Goal: Task Accomplishment & Management: Complete application form

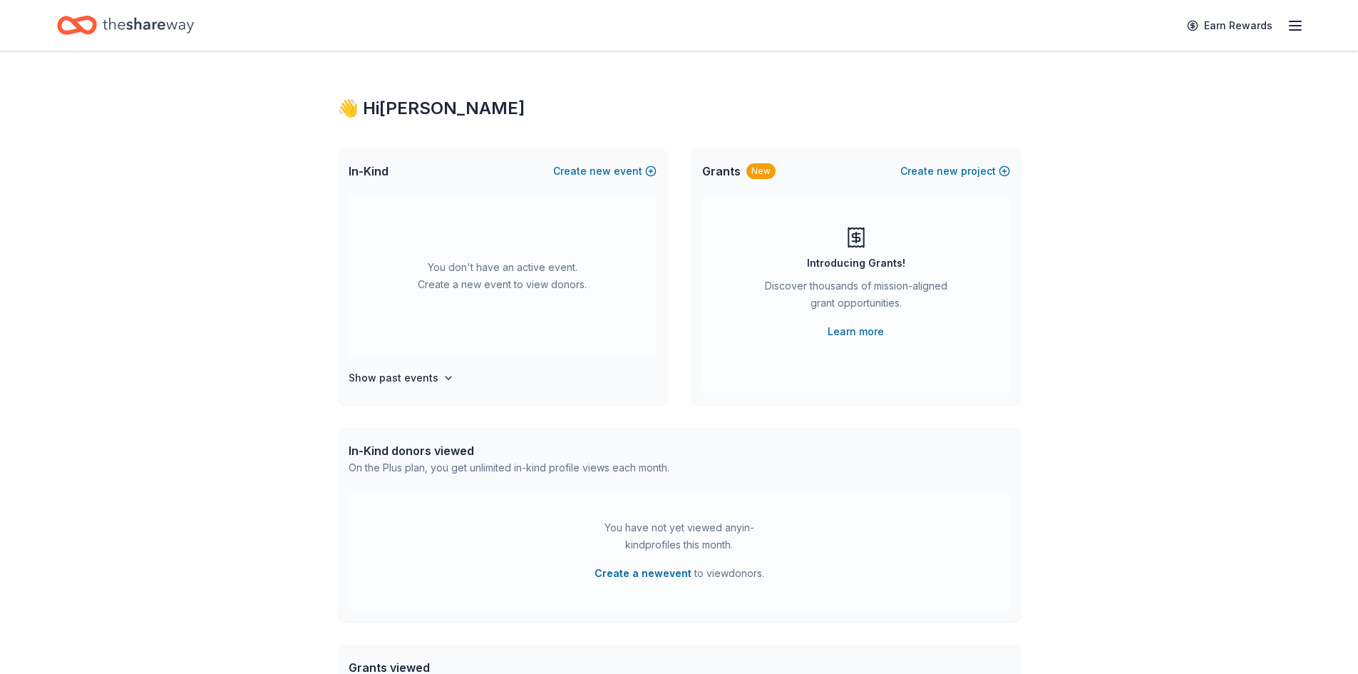
click at [629, 171] on button "Create new event" at bounding box center [604, 171] width 103 height 17
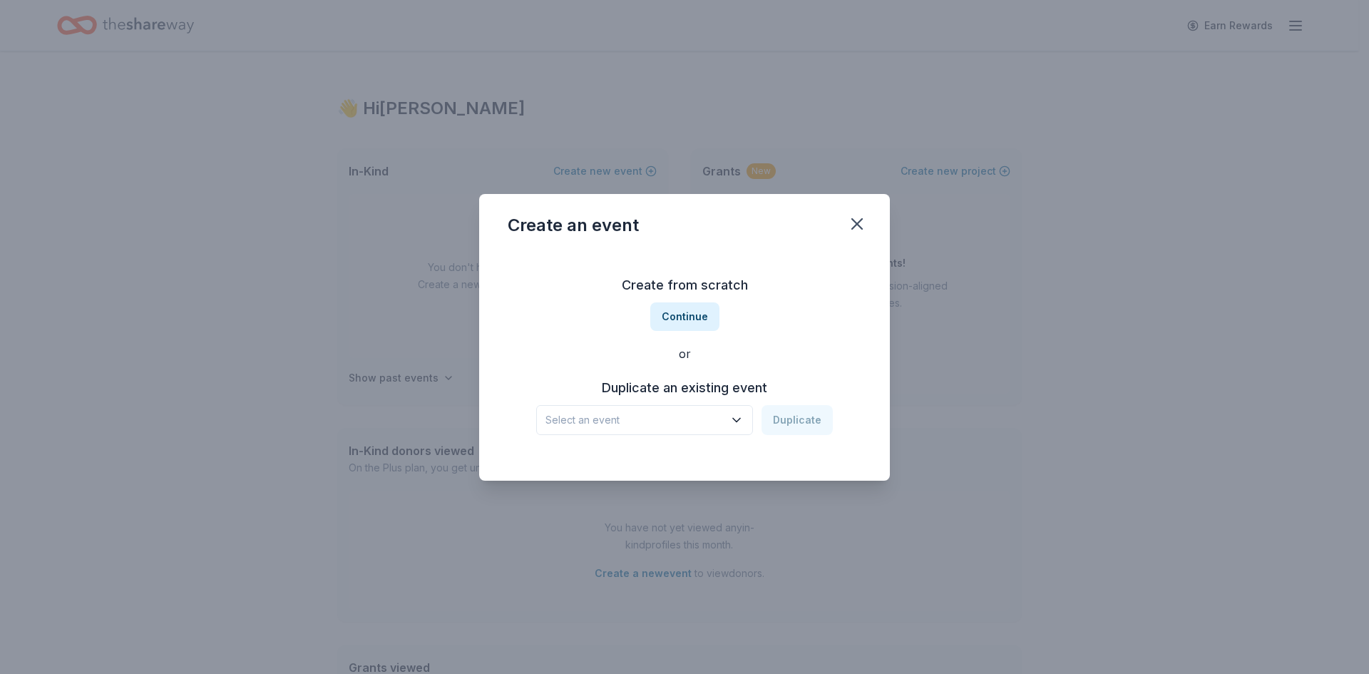
click at [684, 314] on button "Continue" at bounding box center [684, 316] width 69 height 29
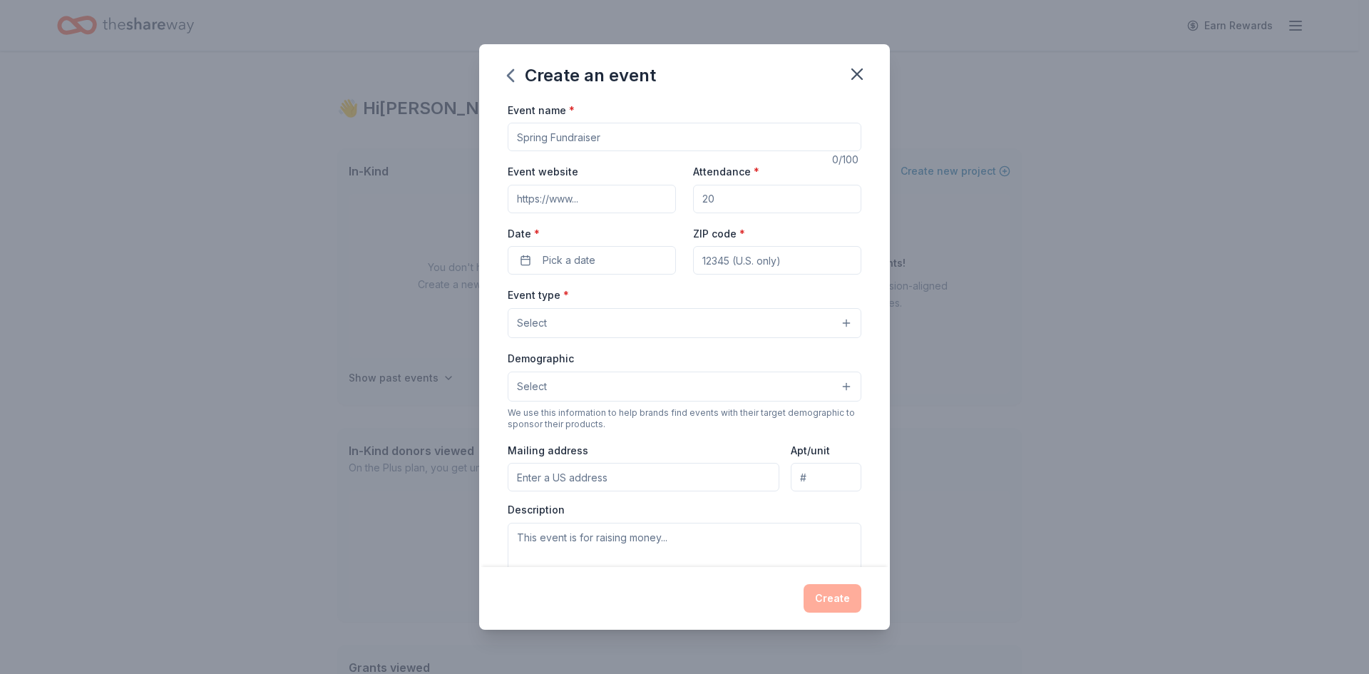
click at [612, 136] on input "Event name *" at bounding box center [685, 137] width 354 height 29
type input "Spring Bingo Fundraiser"
click at [625, 204] on input "Event website" at bounding box center [592, 199] width 168 height 29
click at [729, 197] on input "Attendance *" at bounding box center [777, 199] width 168 height 29
type input "250"
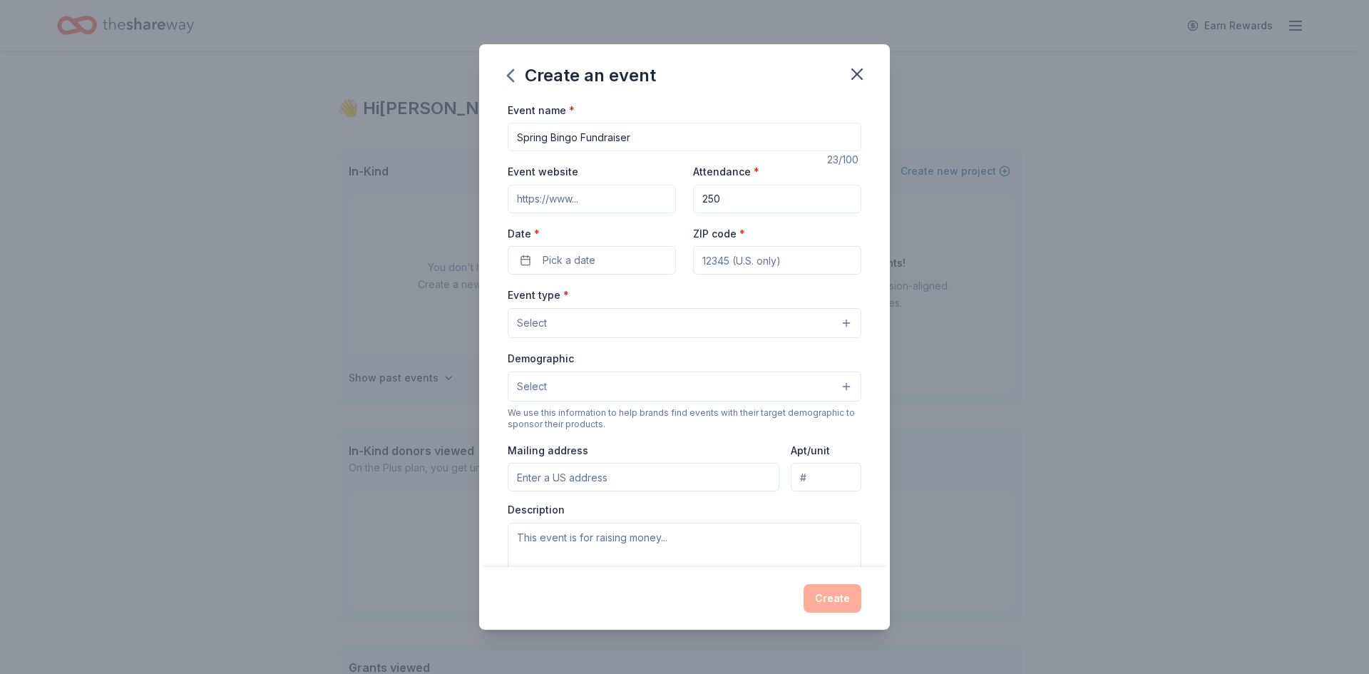
click at [598, 247] on button "Pick a date" at bounding box center [592, 260] width 168 height 29
click at [510, 299] on button "Go to previous month" at bounding box center [512, 298] width 20 height 20
click at [665, 302] on button "Go to next month" at bounding box center [666, 298] width 20 height 20
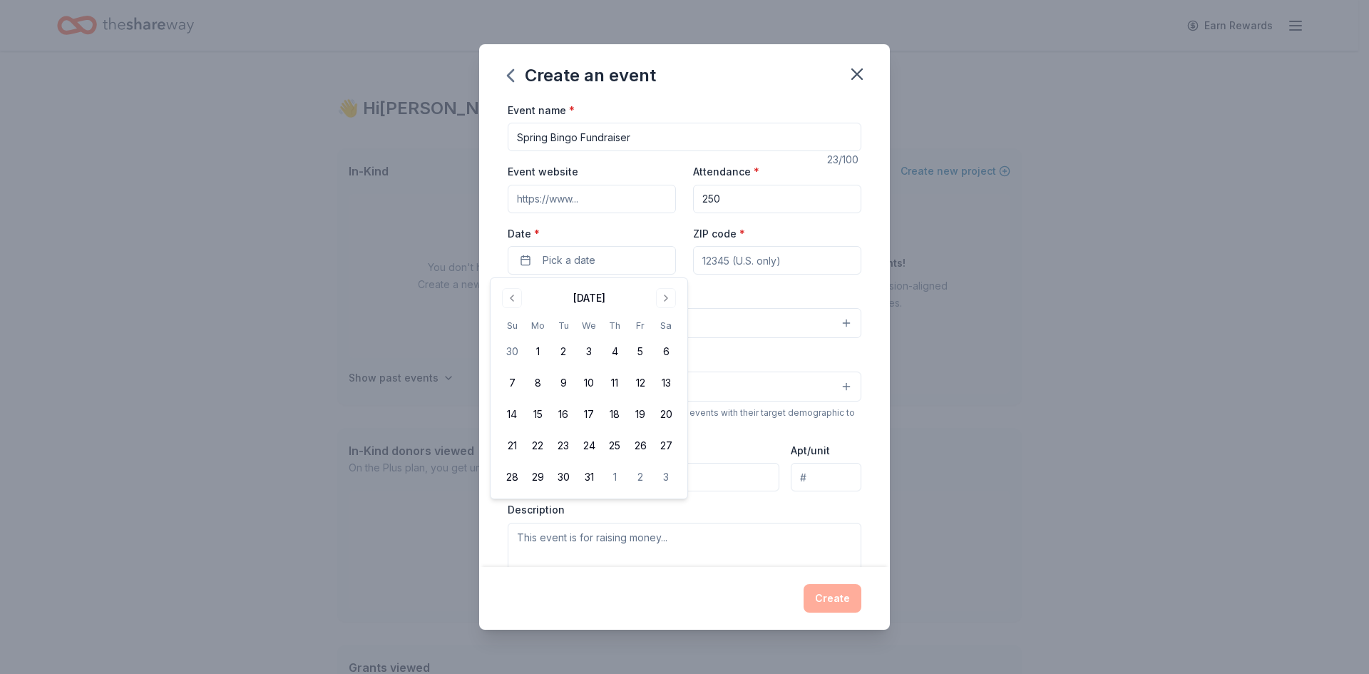
click at [665, 302] on button "Go to next month" at bounding box center [666, 298] width 20 height 20
click at [670, 411] on button "21" at bounding box center [666, 414] width 26 height 26
click at [769, 265] on input "ZIP code *" at bounding box center [777, 260] width 168 height 29
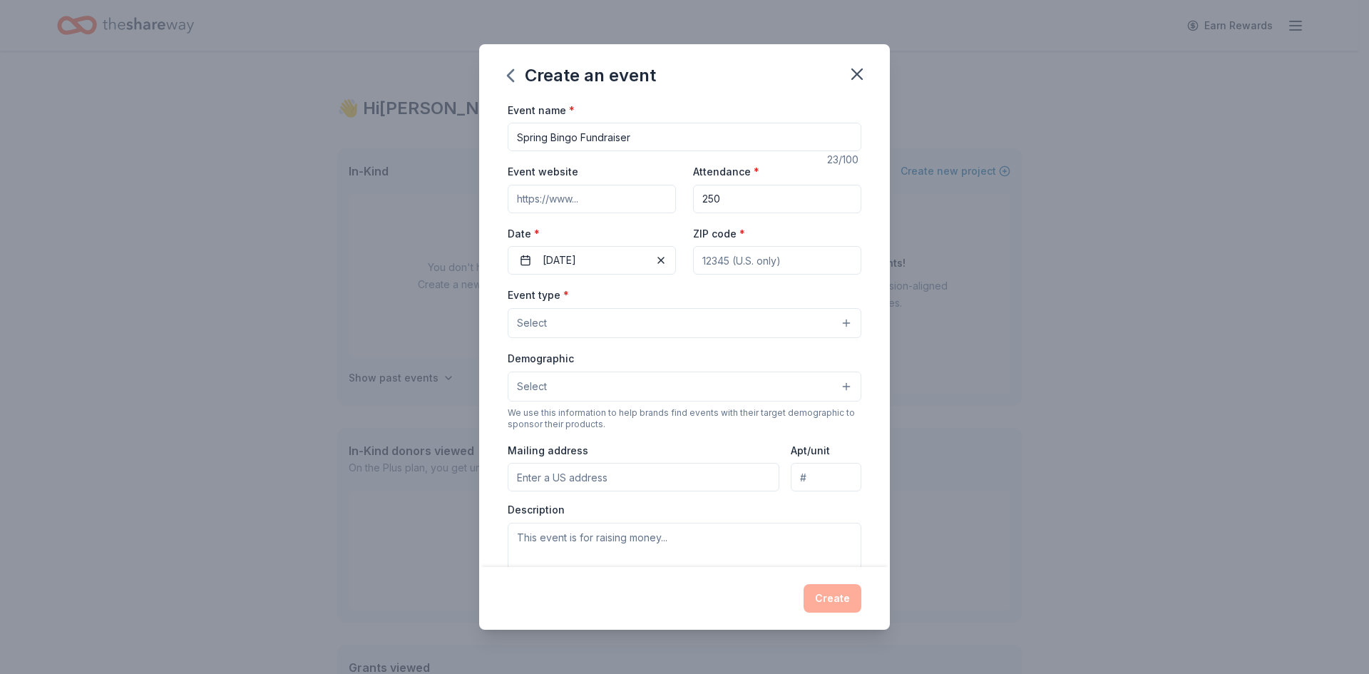
type input "21034"
type input "P.O. Box 4"
click at [657, 319] on button "Select" at bounding box center [685, 323] width 354 height 30
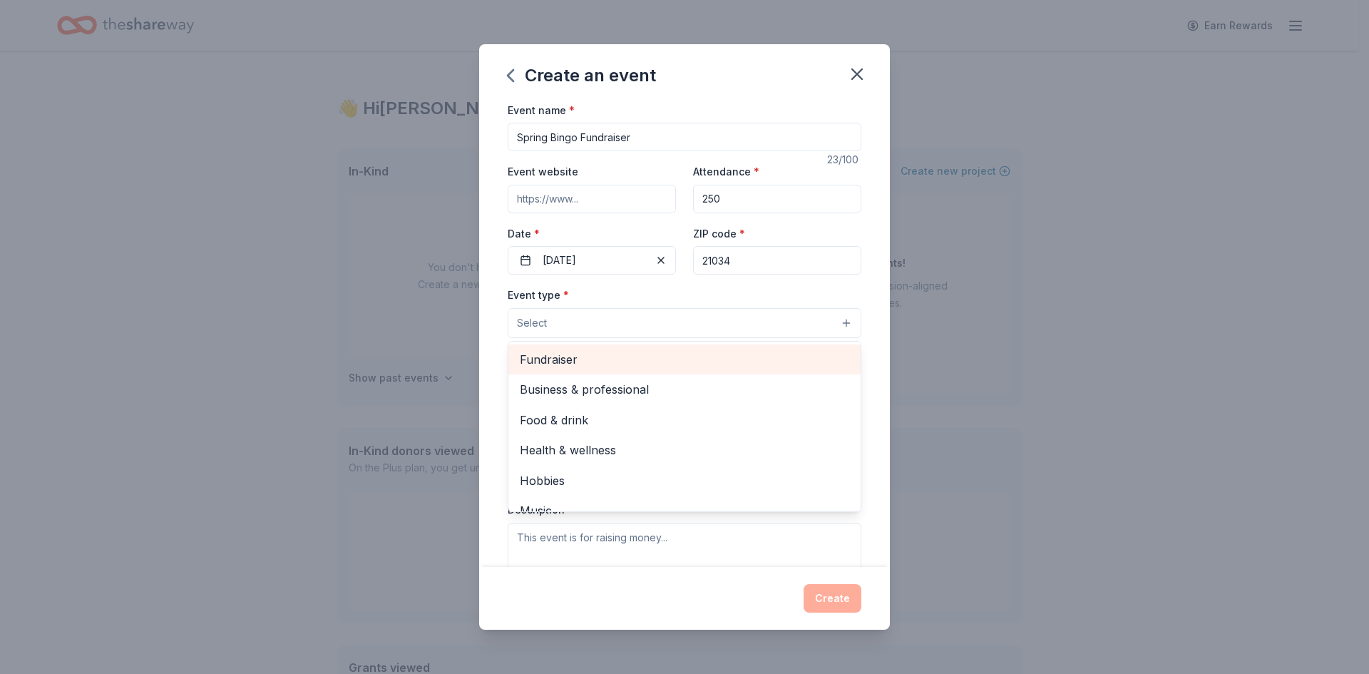
click at [559, 354] on span "Fundraiser" at bounding box center [684, 359] width 329 height 19
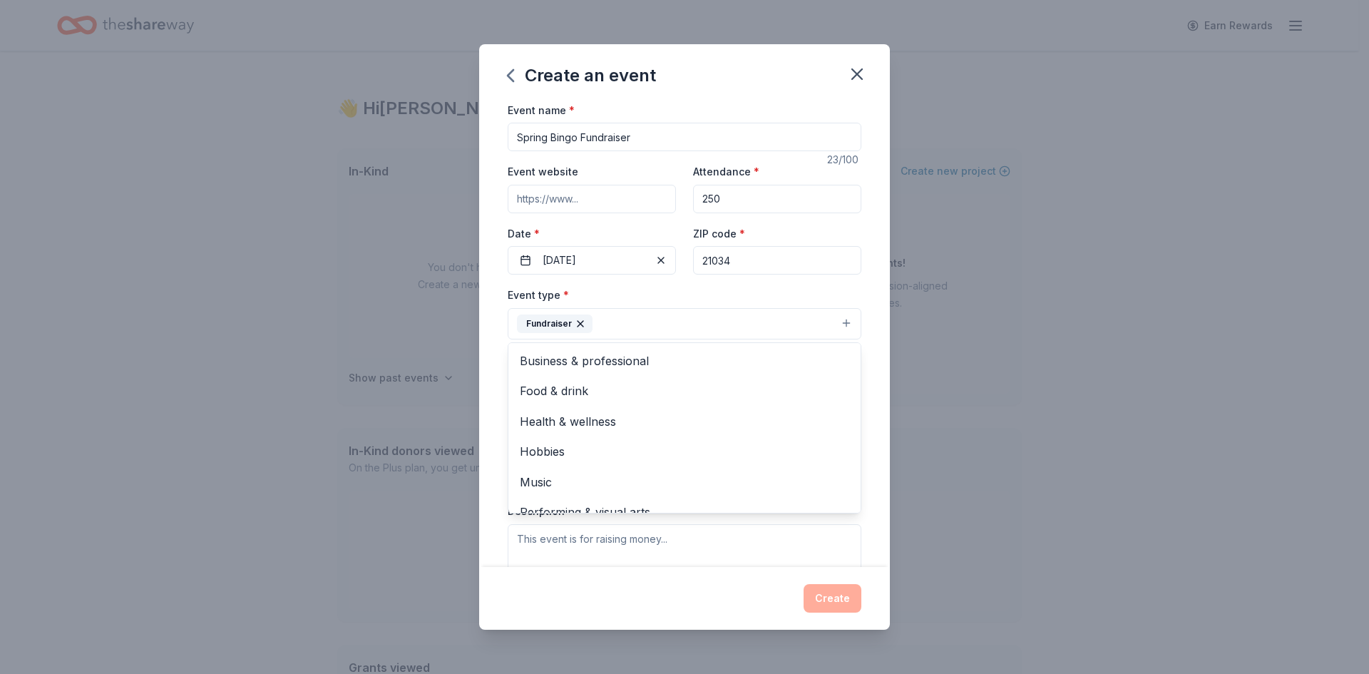
click at [736, 290] on div "Event type * Fundraiser Business & professional Food & drink Health & wellness …" at bounding box center [685, 312] width 354 height 53
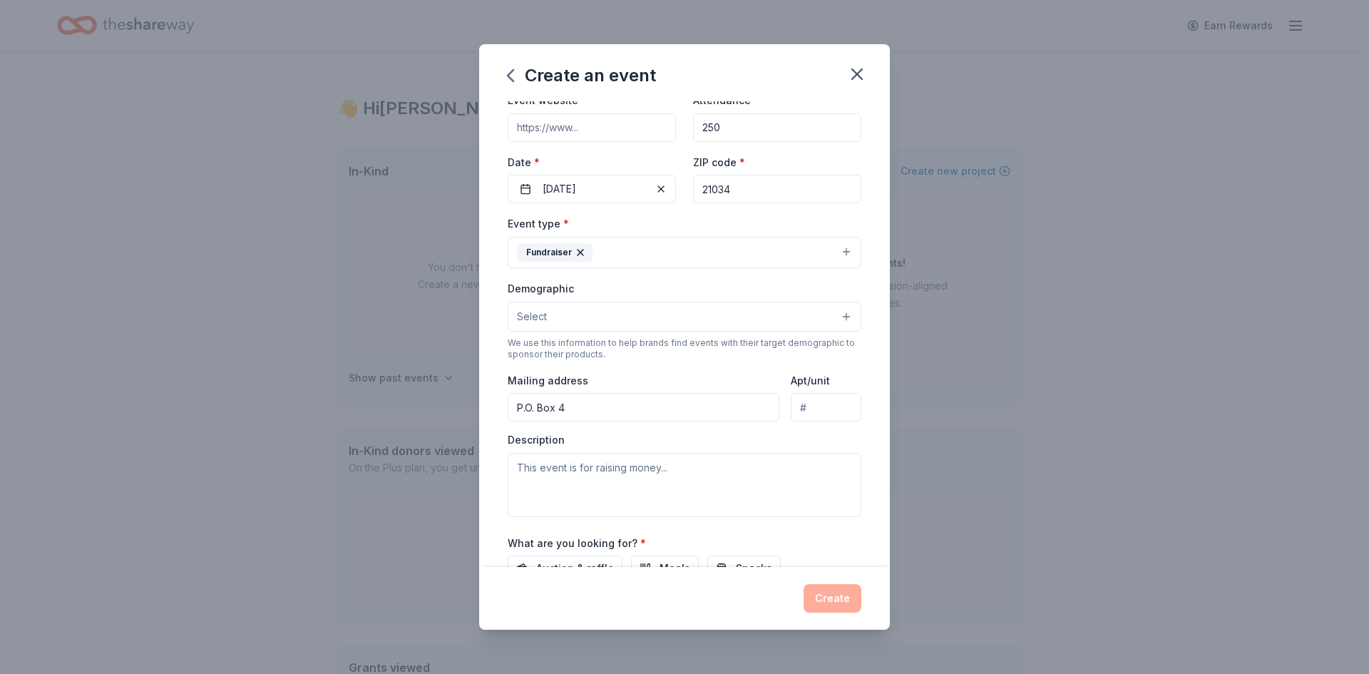
scroll to position [143, 0]
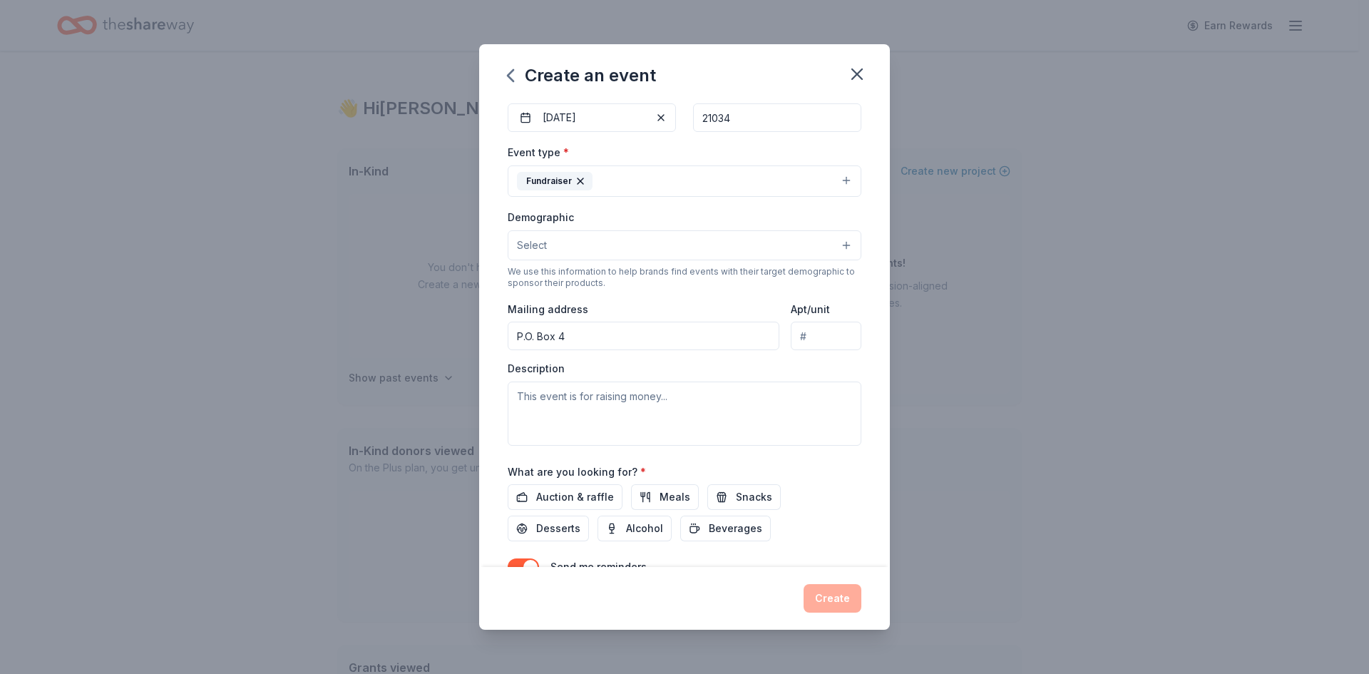
click at [830, 249] on button "Select" at bounding box center [685, 245] width 354 height 30
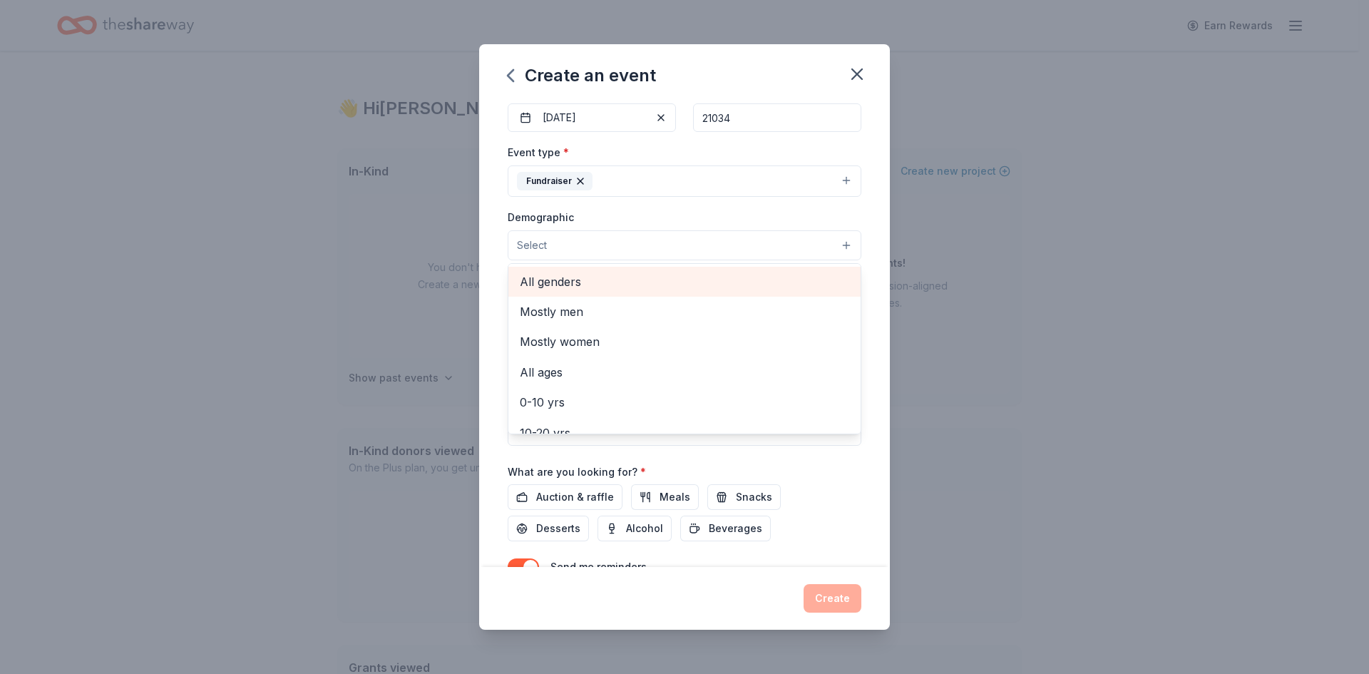
click at [602, 284] on span "All genders" at bounding box center [684, 281] width 329 height 19
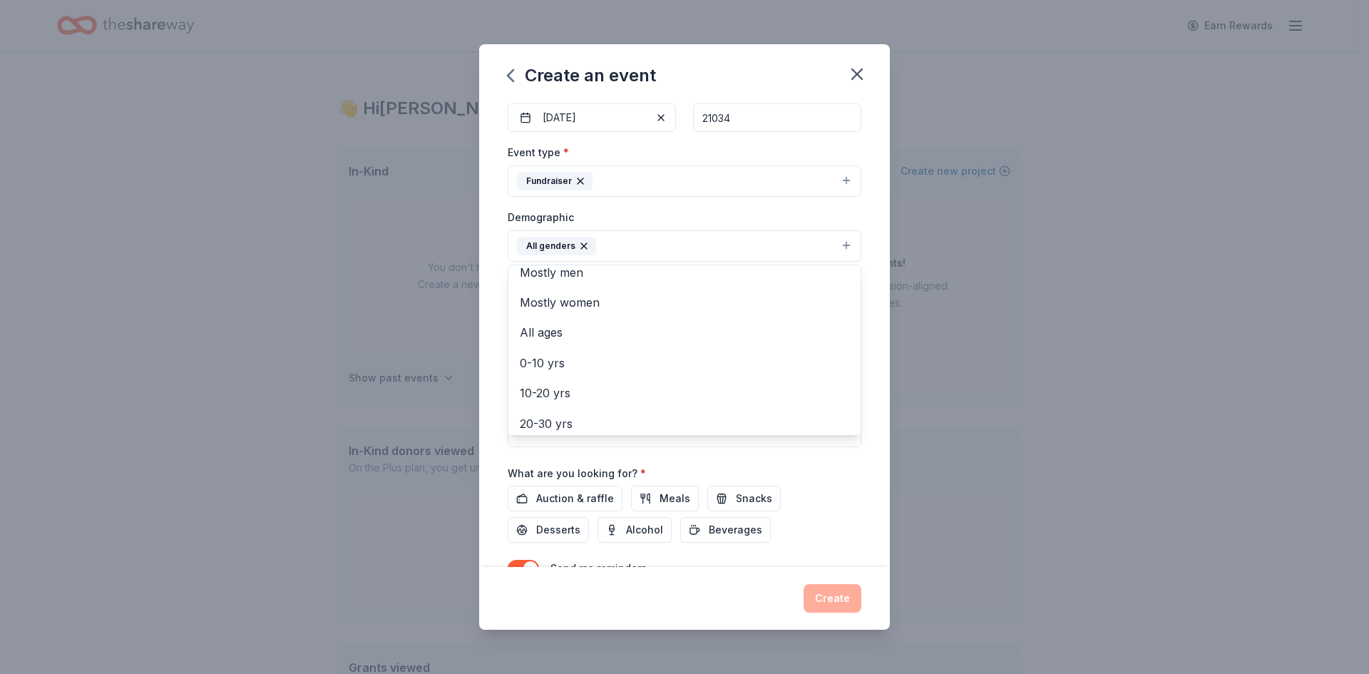
scroll to position [6, 0]
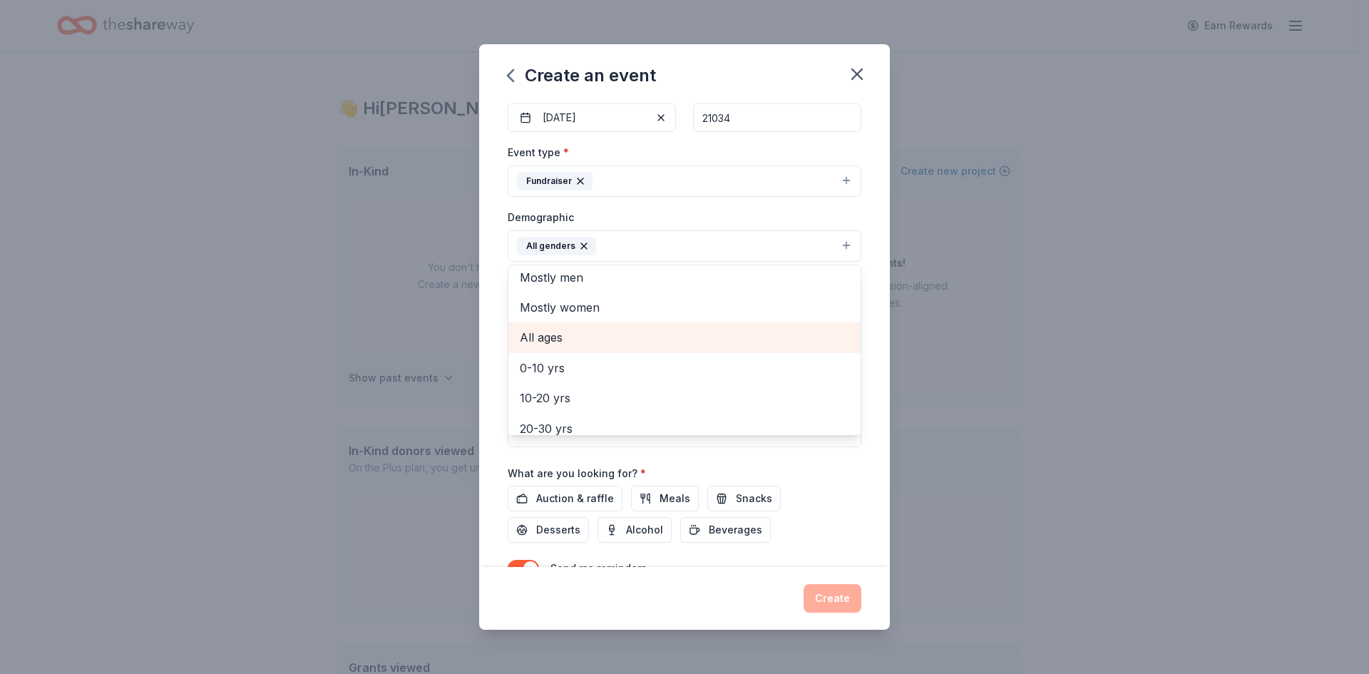
click at [575, 339] on span "All ages" at bounding box center [684, 337] width 329 height 19
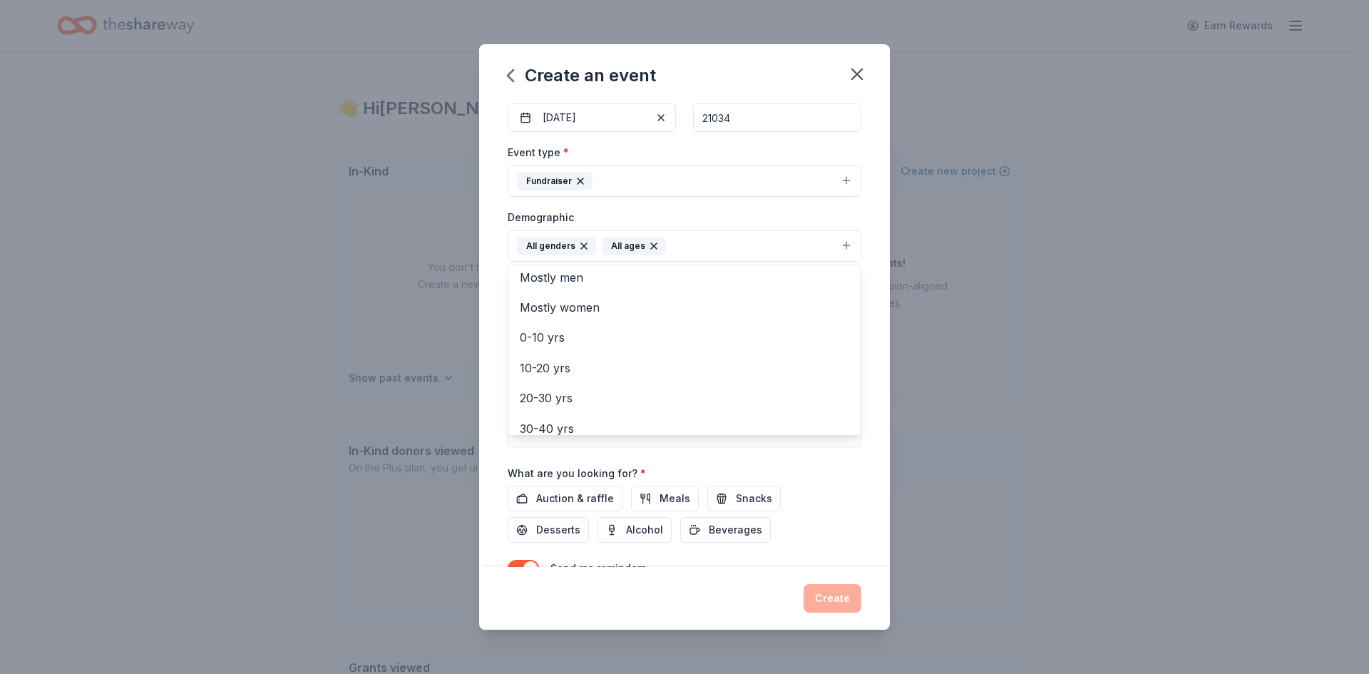
click at [845, 478] on div "Event name * Spring Bingo Fundraiser 23 /100 Event website Attendance * 250 Dat…" at bounding box center [685, 290] width 354 height 662
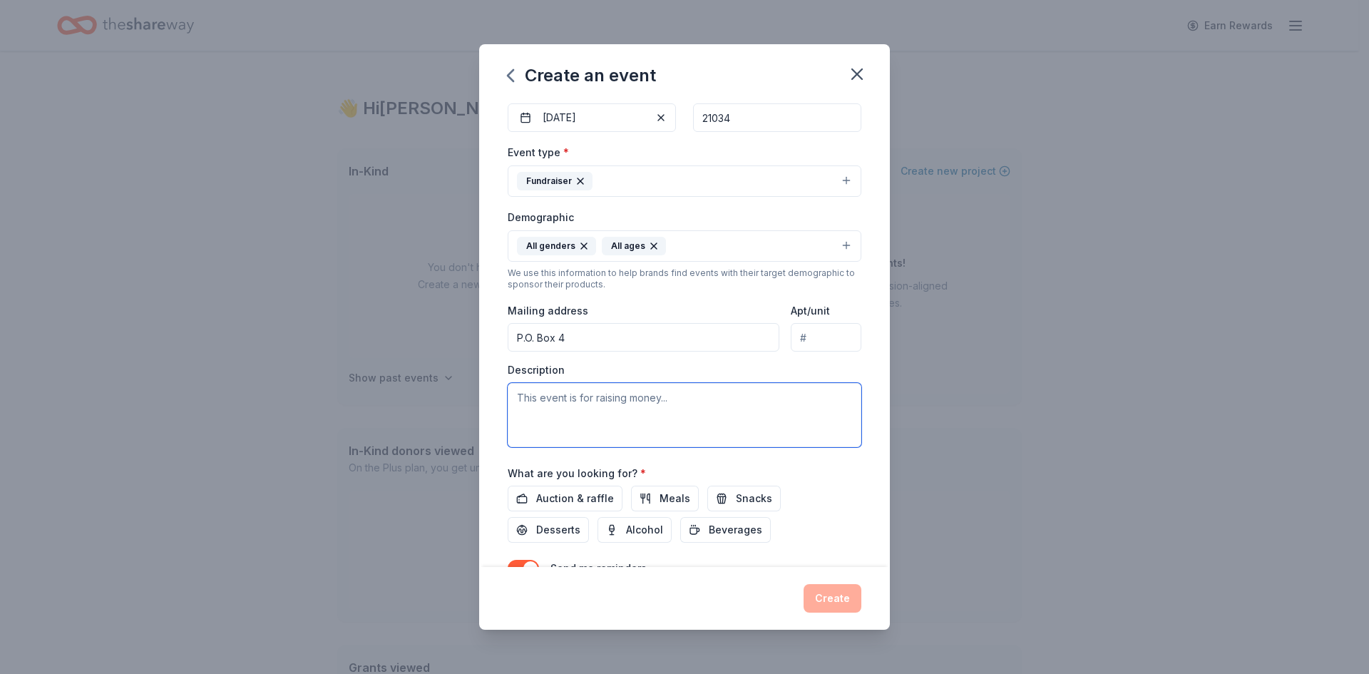
click at [659, 410] on textarea at bounding box center [685, 415] width 354 height 64
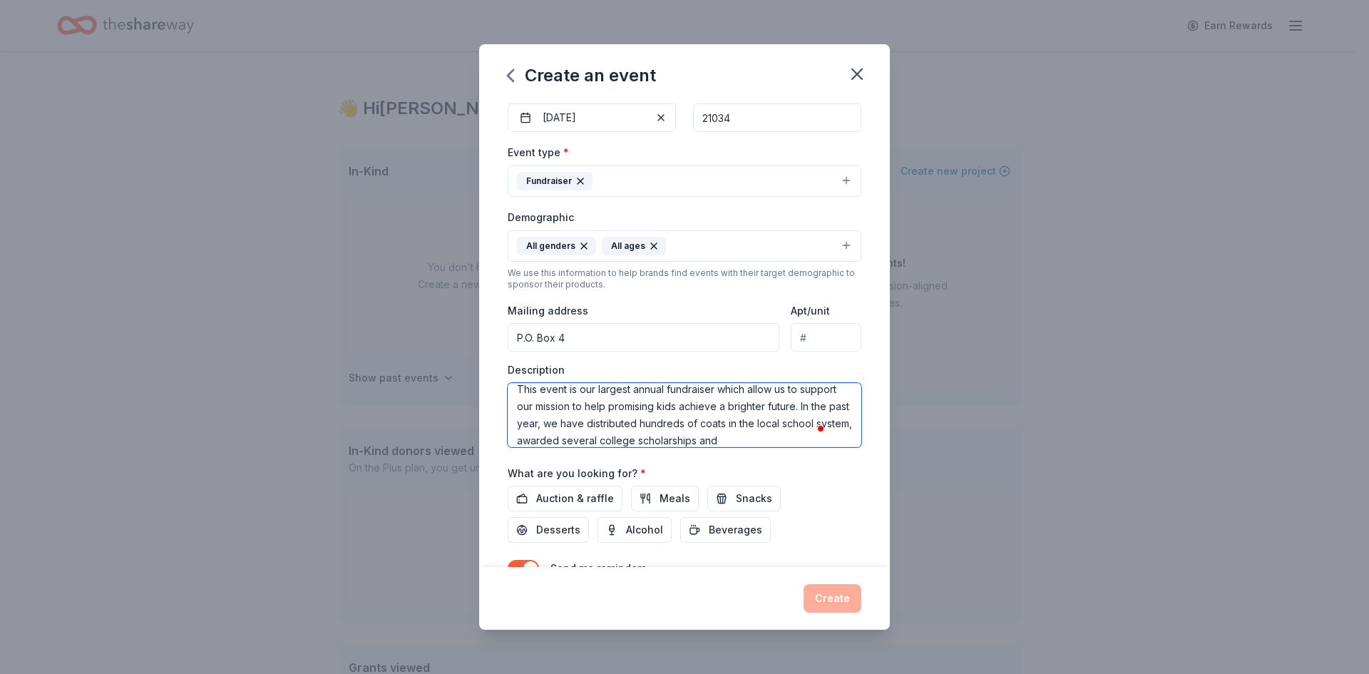
scroll to position [26, 0]
type textarea "This event is our largest annual fundraiser which allow us to support our missi…"
click at [593, 495] on span "Auction & raffle" at bounding box center [575, 498] width 78 height 17
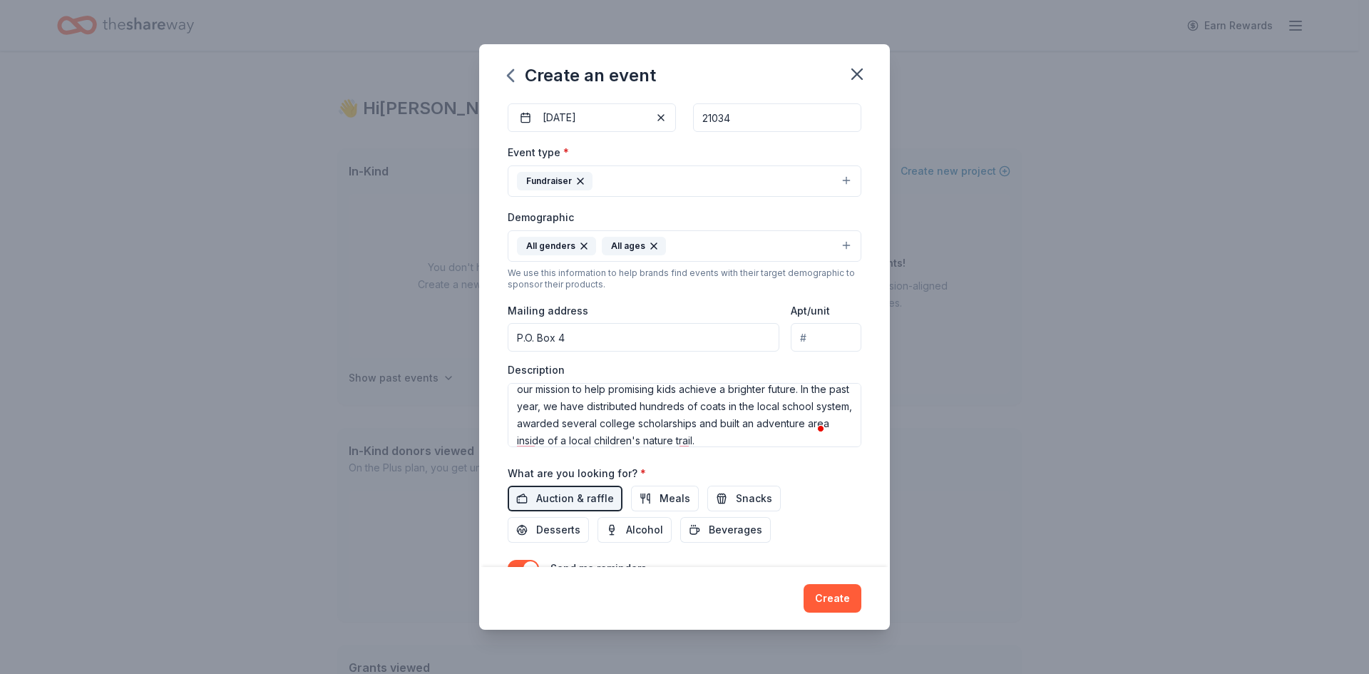
click at [725, 496] on button "Snacks" at bounding box center [743, 498] width 73 height 26
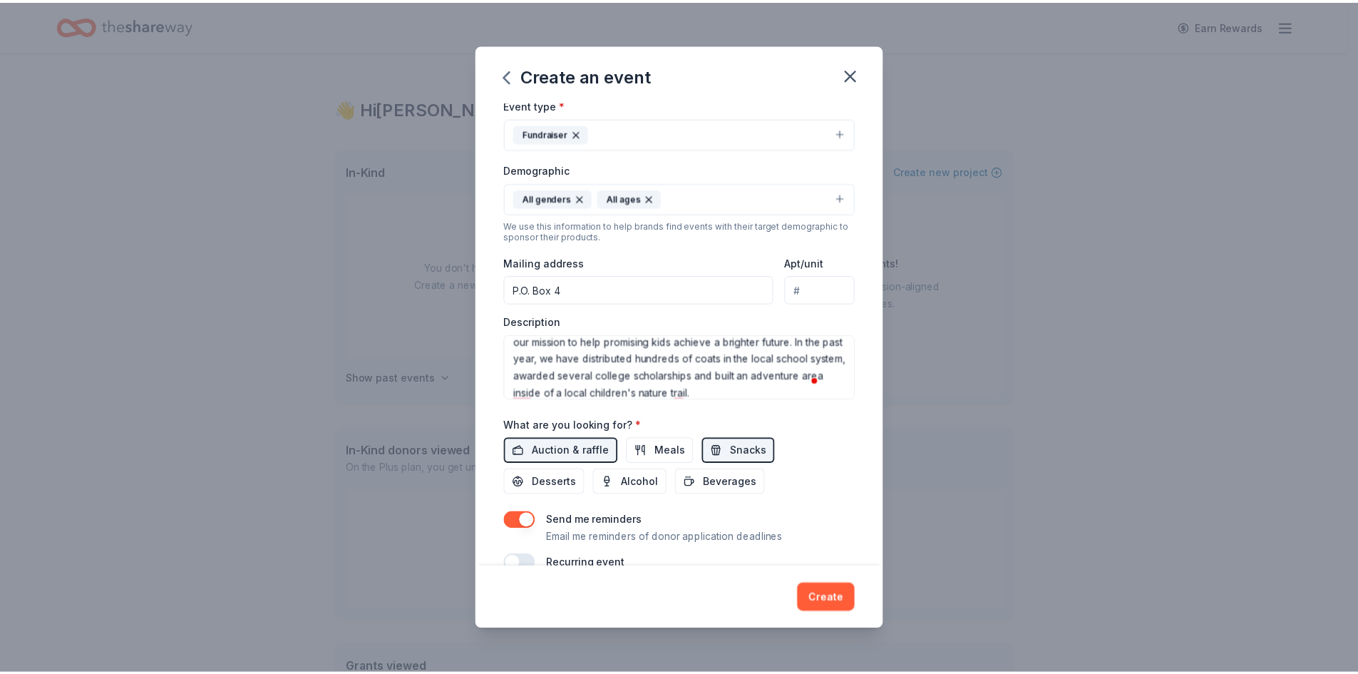
scroll to position [214, 0]
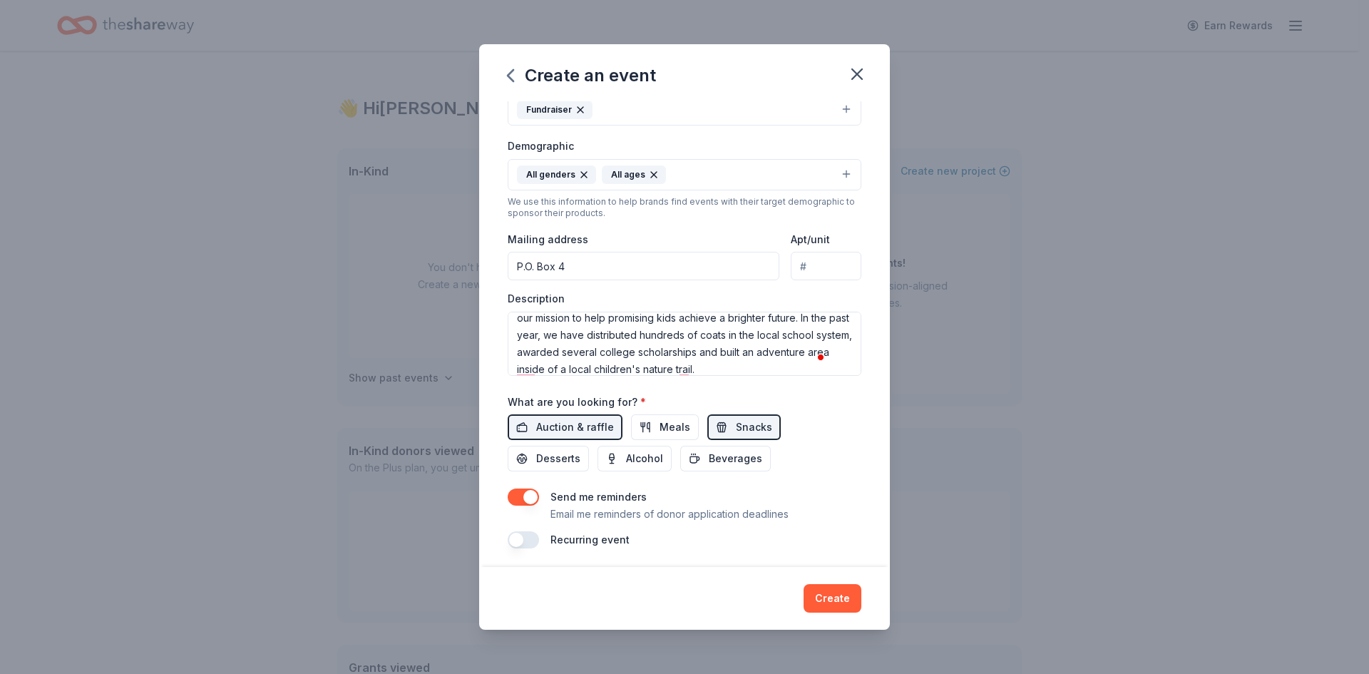
click at [575, 457] on span "Desserts" at bounding box center [558, 458] width 44 height 17
click at [709, 461] on span "Beverages" at bounding box center [735, 458] width 53 height 17
click at [834, 601] on button "Create" at bounding box center [832, 598] width 58 height 29
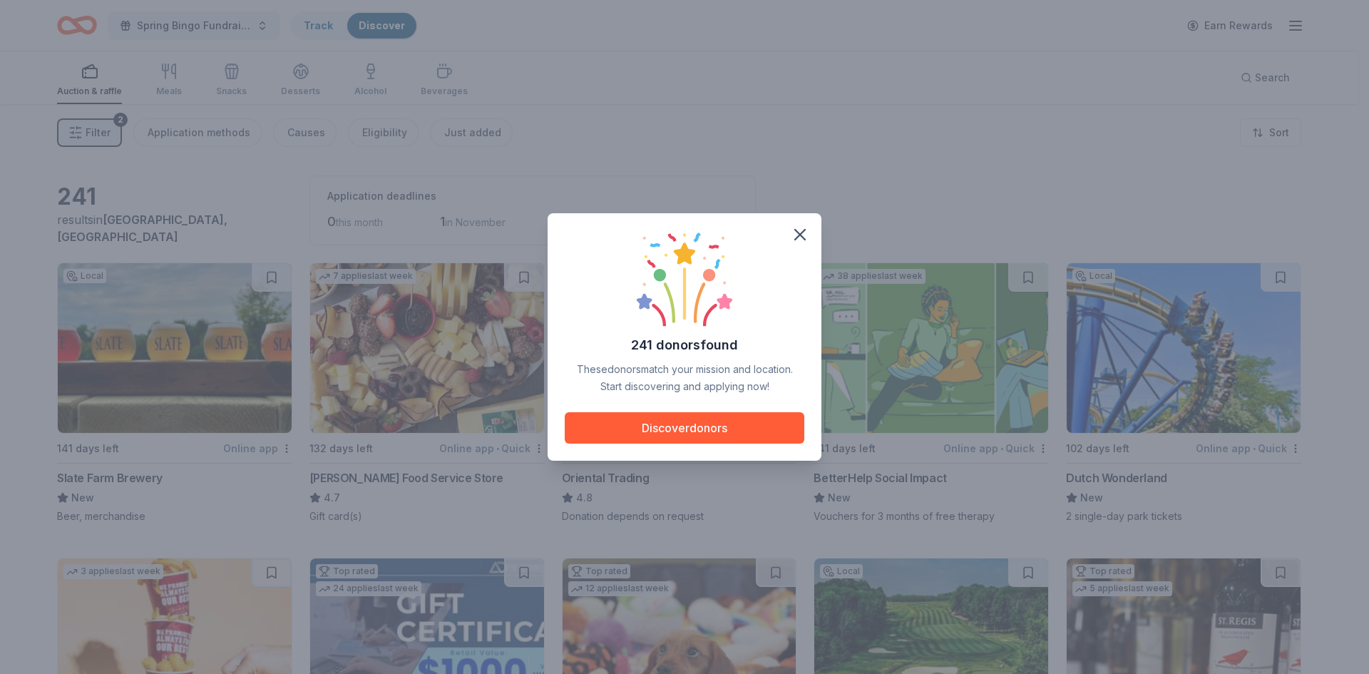
click at [796, 231] on icon "button" at bounding box center [800, 235] width 10 height 10
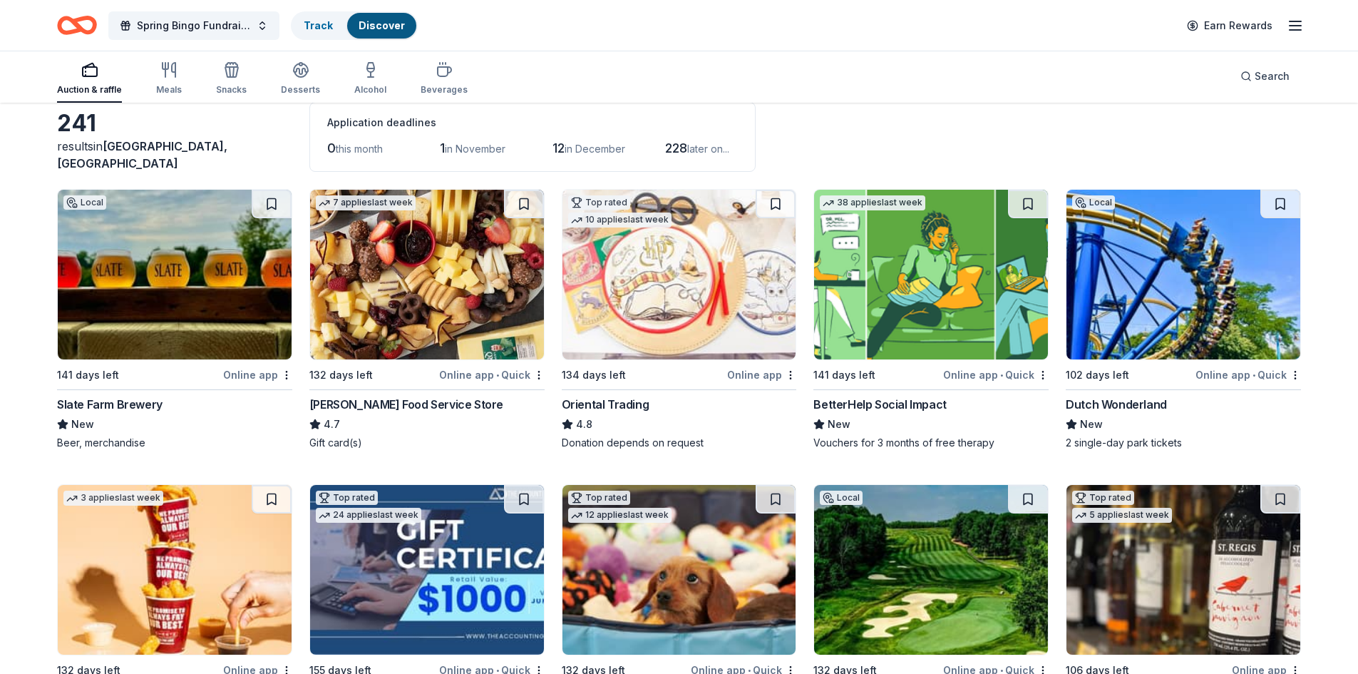
scroll to position [71, 0]
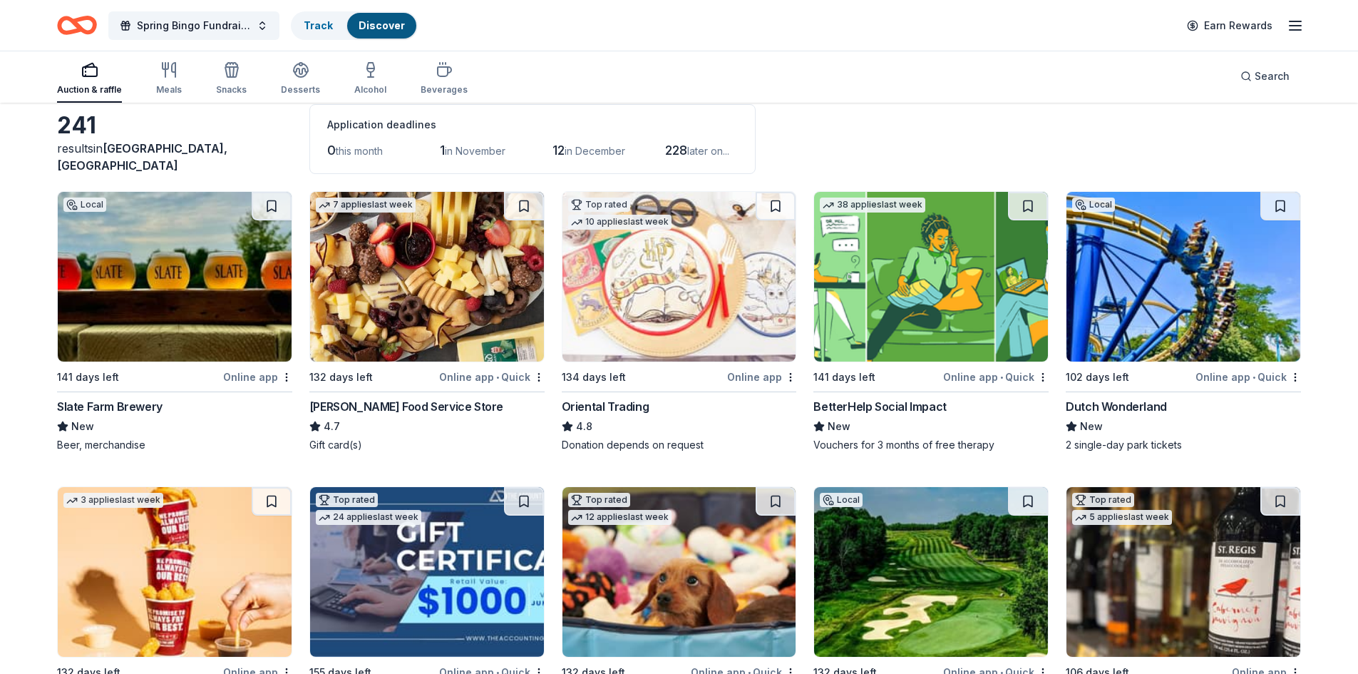
click at [155, 420] on div "New" at bounding box center [174, 426] width 235 height 17
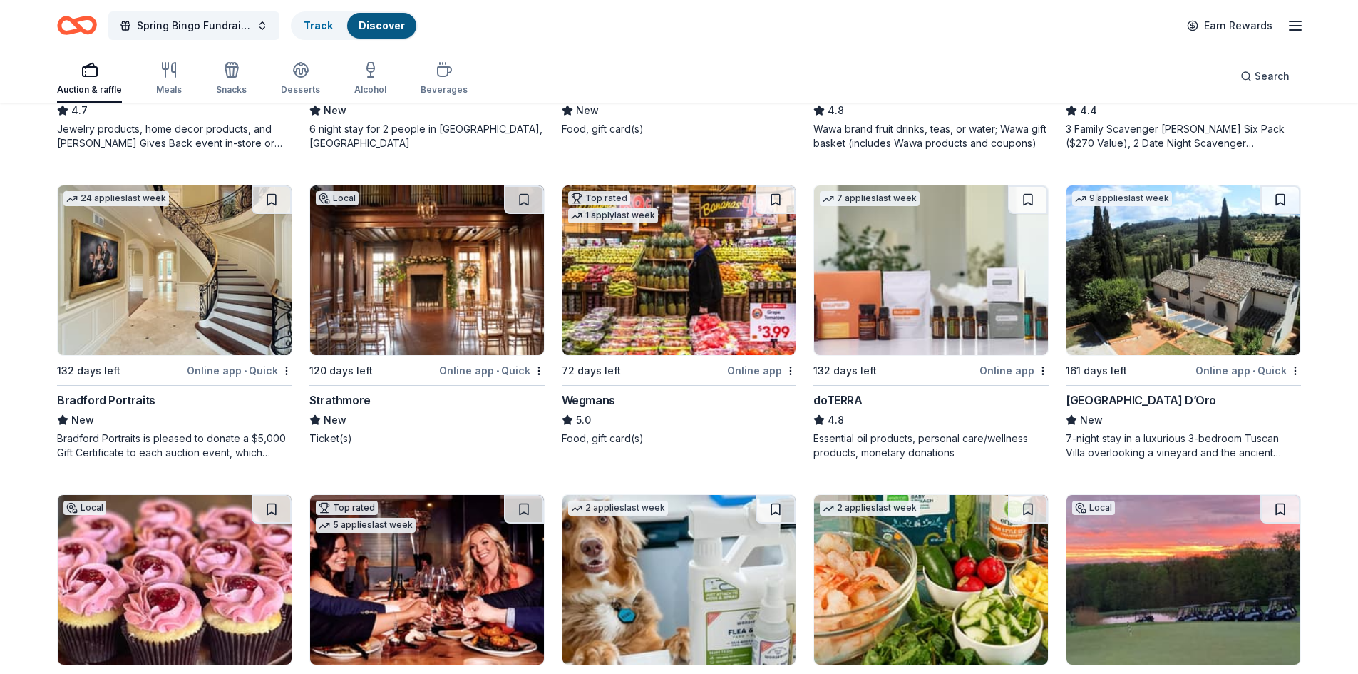
scroll to position [998, 0]
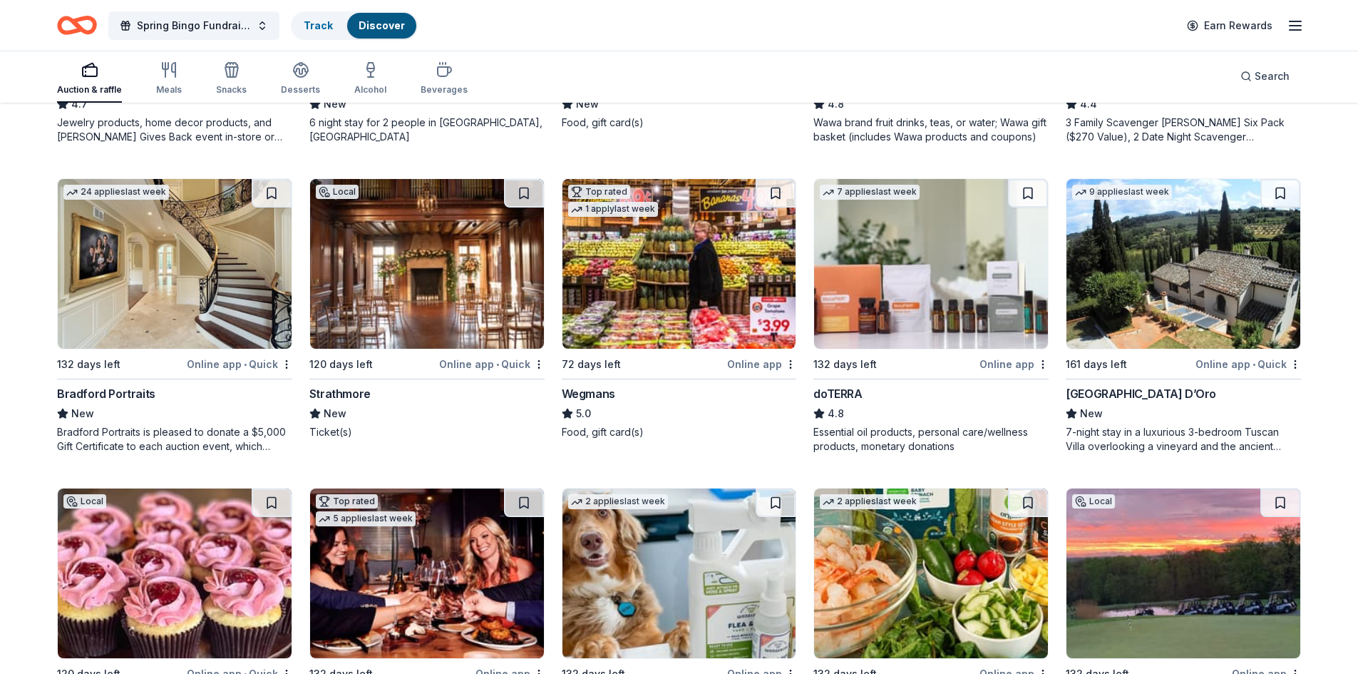
click at [606, 396] on div "Wegmans" at bounding box center [588, 393] width 53 height 17
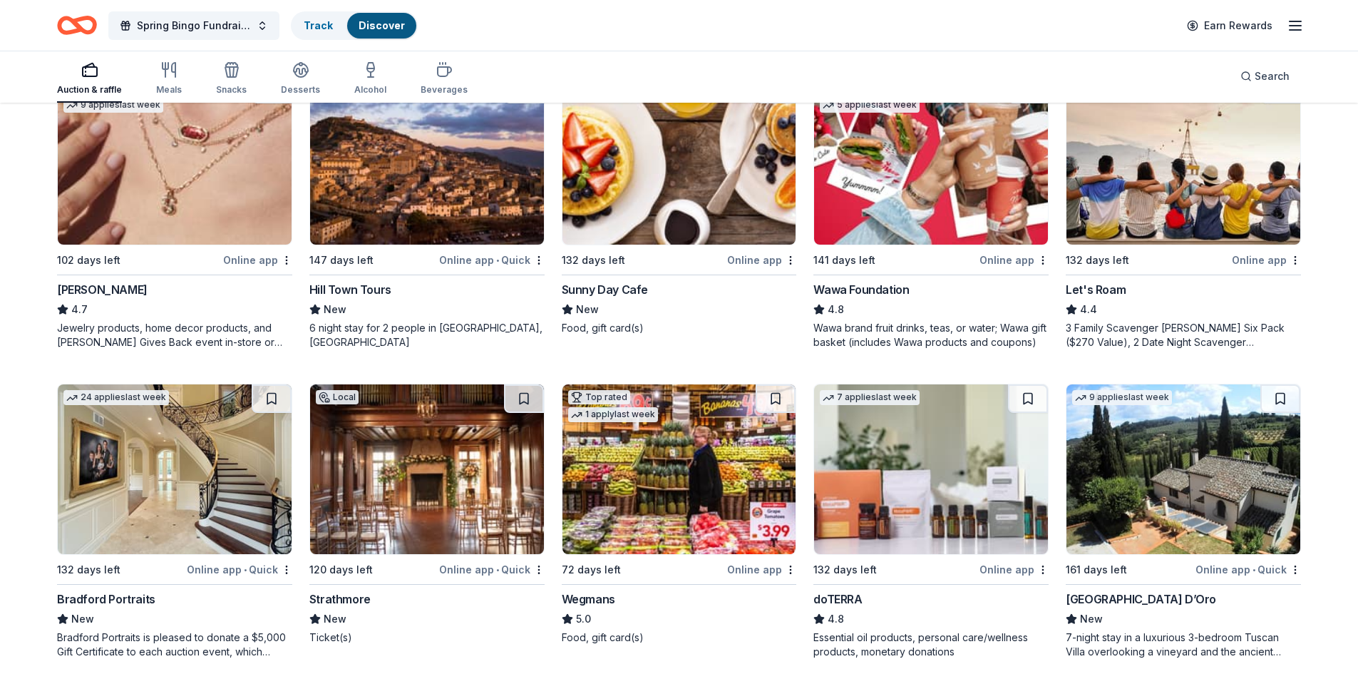
scroll to position [784, 0]
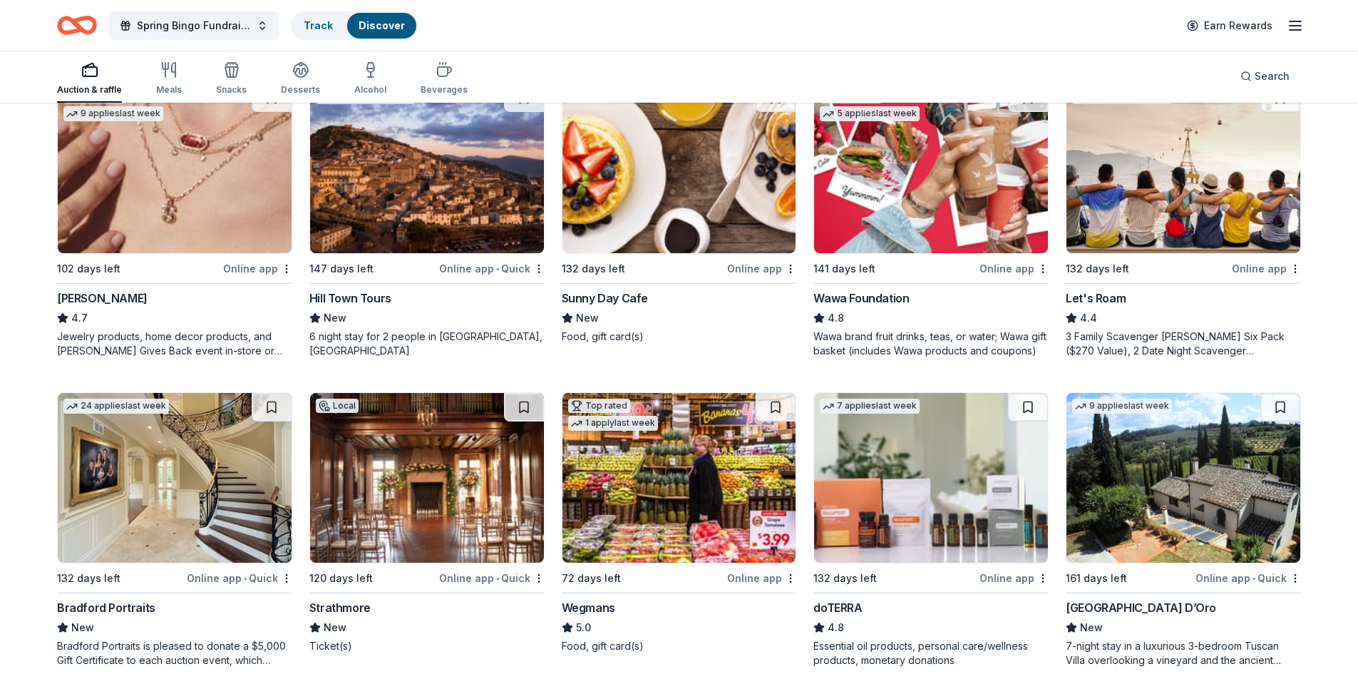
click at [778, 407] on button at bounding box center [776, 407] width 40 height 29
click at [778, 407] on button at bounding box center [776, 407] width 37 height 29
click at [777, 409] on button at bounding box center [776, 407] width 37 height 29
click at [777, 404] on button at bounding box center [776, 407] width 37 height 29
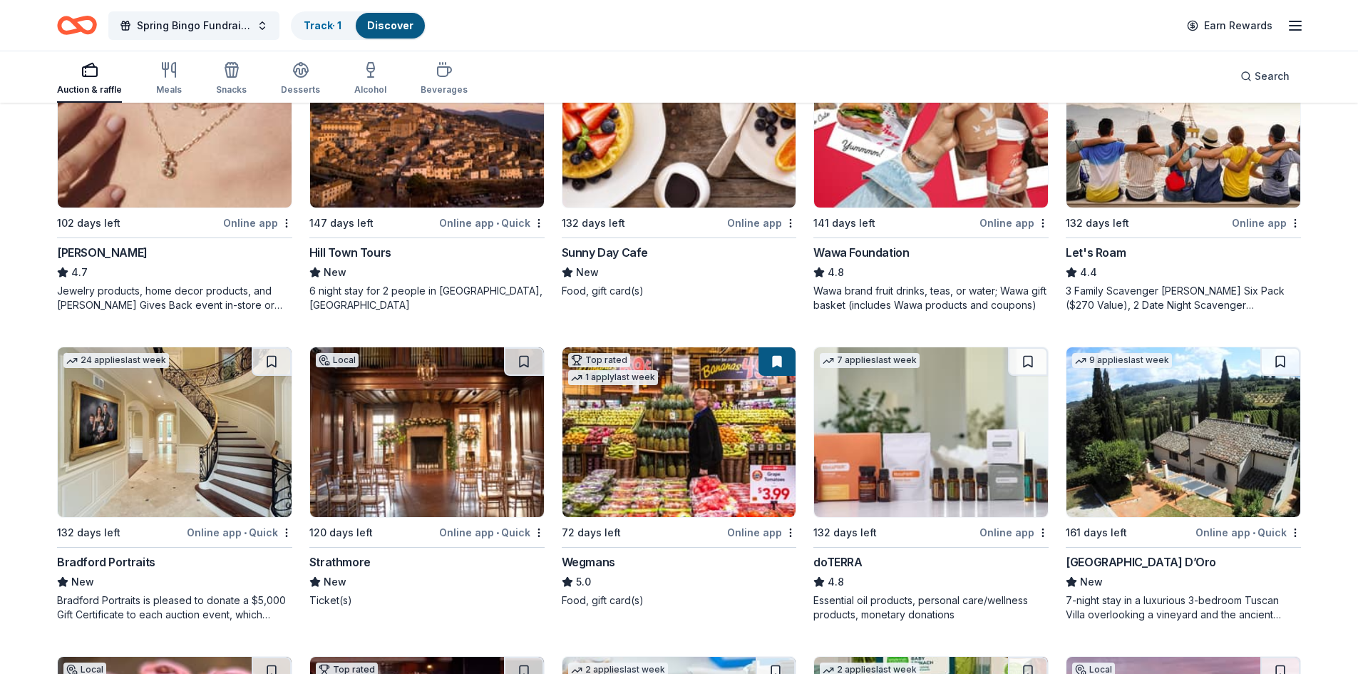
scroll to position [855, 0]
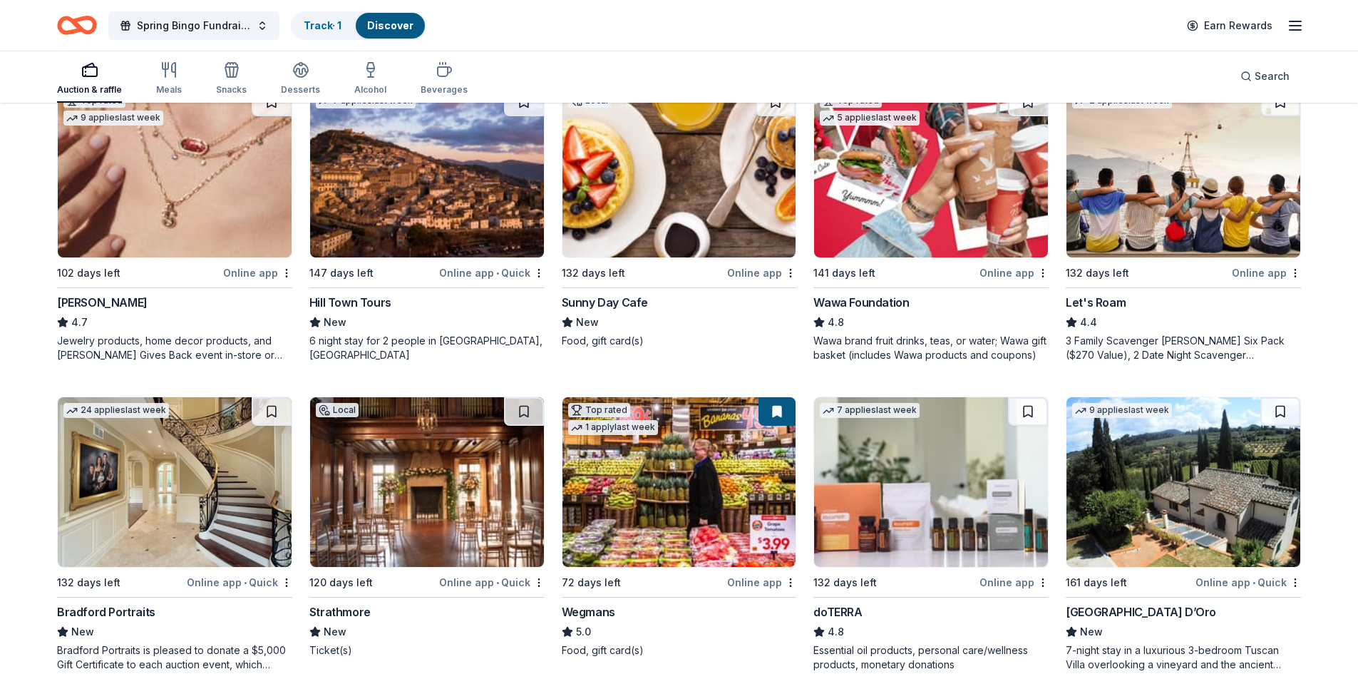
scroll to position [713, 0]
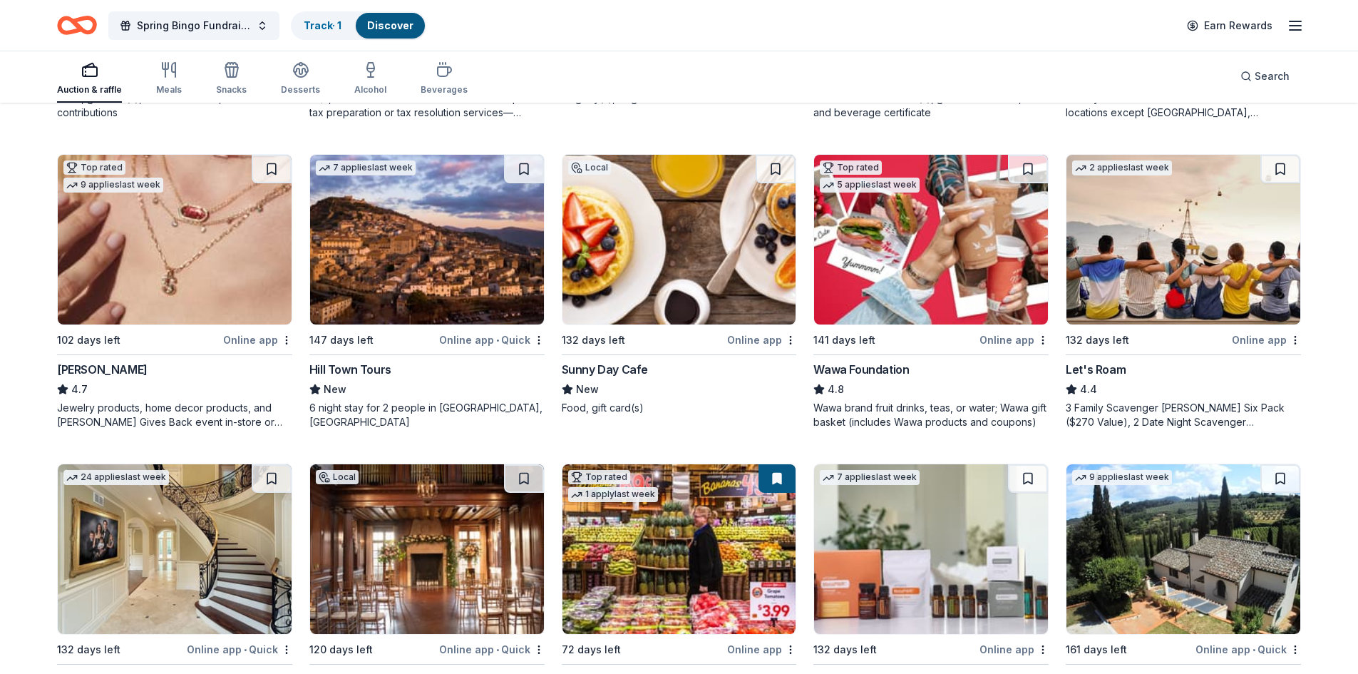
click at [268, 164] on button at bounding box center [272, 169] width 40 height 29
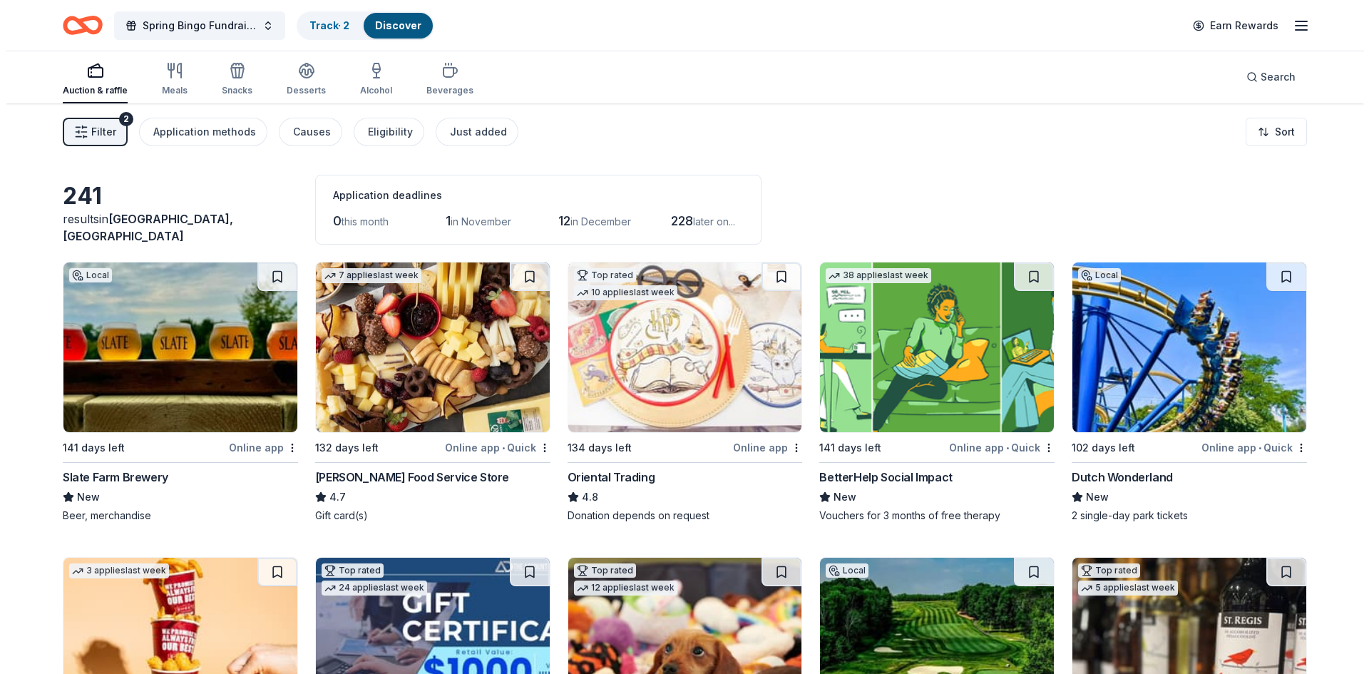
scroll to position [0, 0]
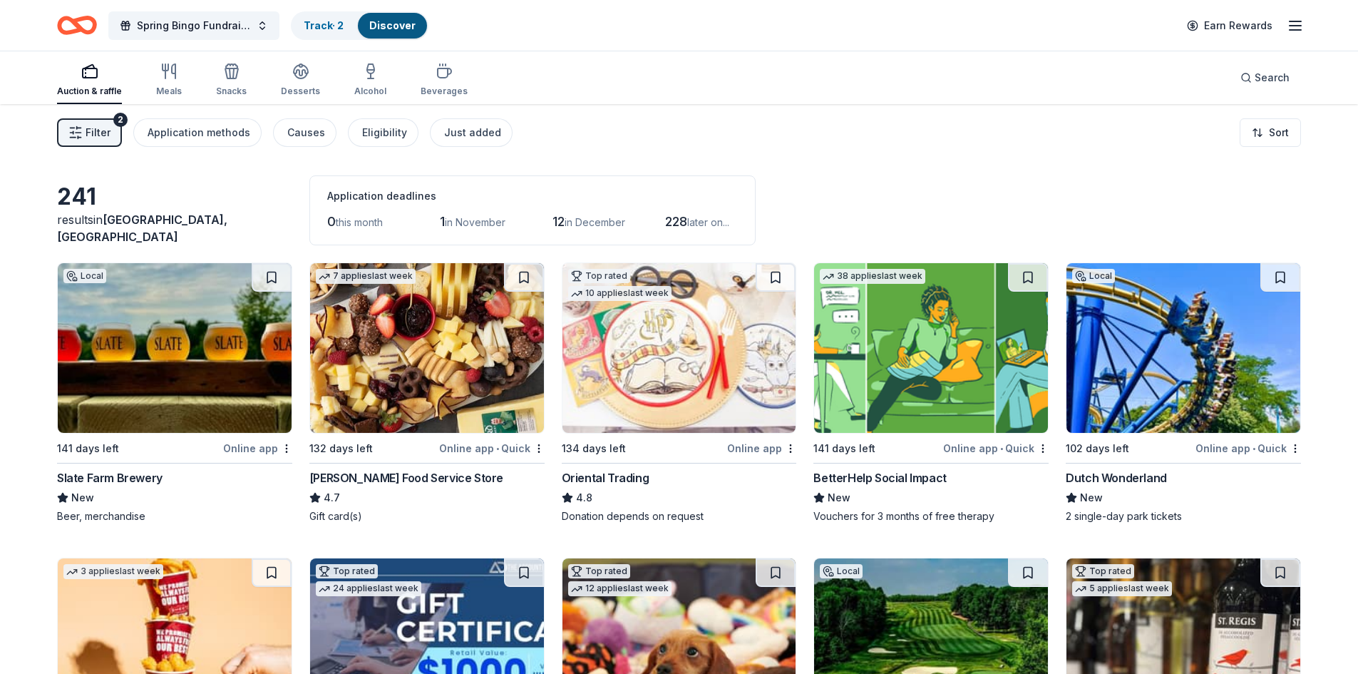
click at [274, 276] on button at bounding box center [272, 277] width 40 height 29
click at [391, 24] on link "Discover" at bounding box center [392, 25] width 46 height 12
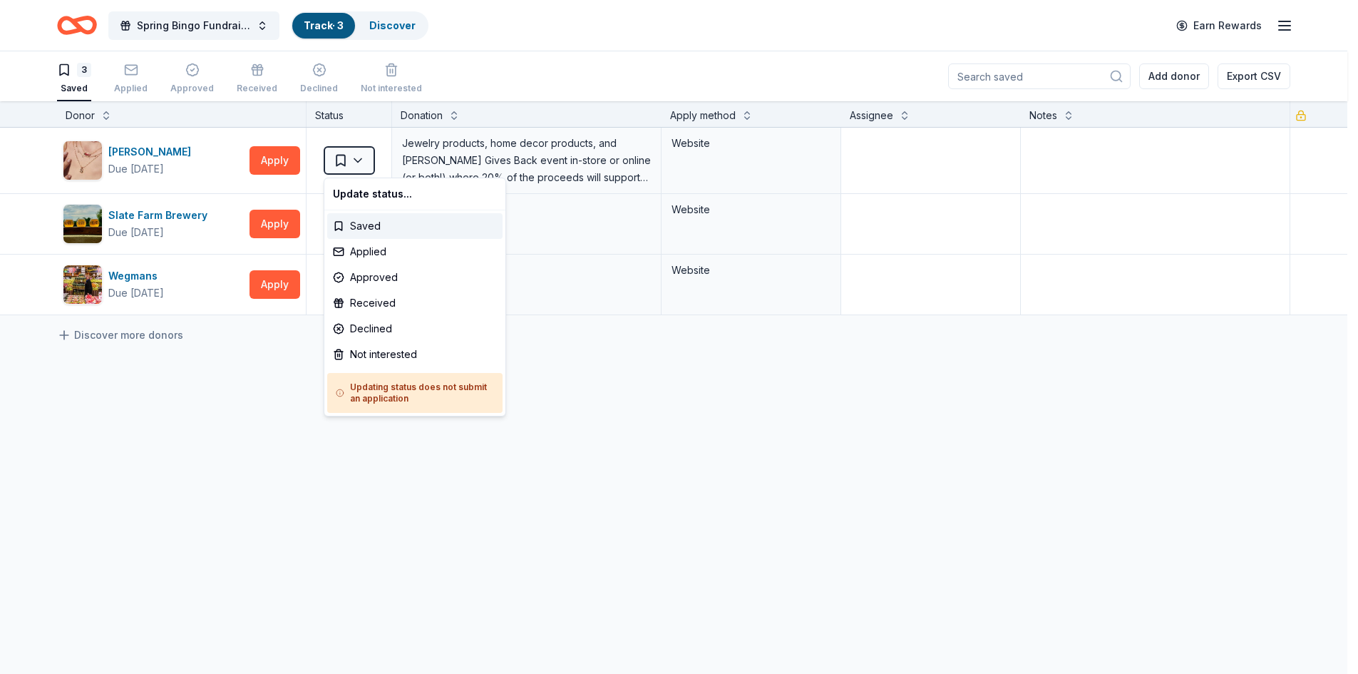
click at [363, 160] on html "Spring Bingo Fundraiser Track · 3 Discover Earn Rewards 3 Saved Applied Approve…" at bounding box center [679, 337] width 1358 height 674
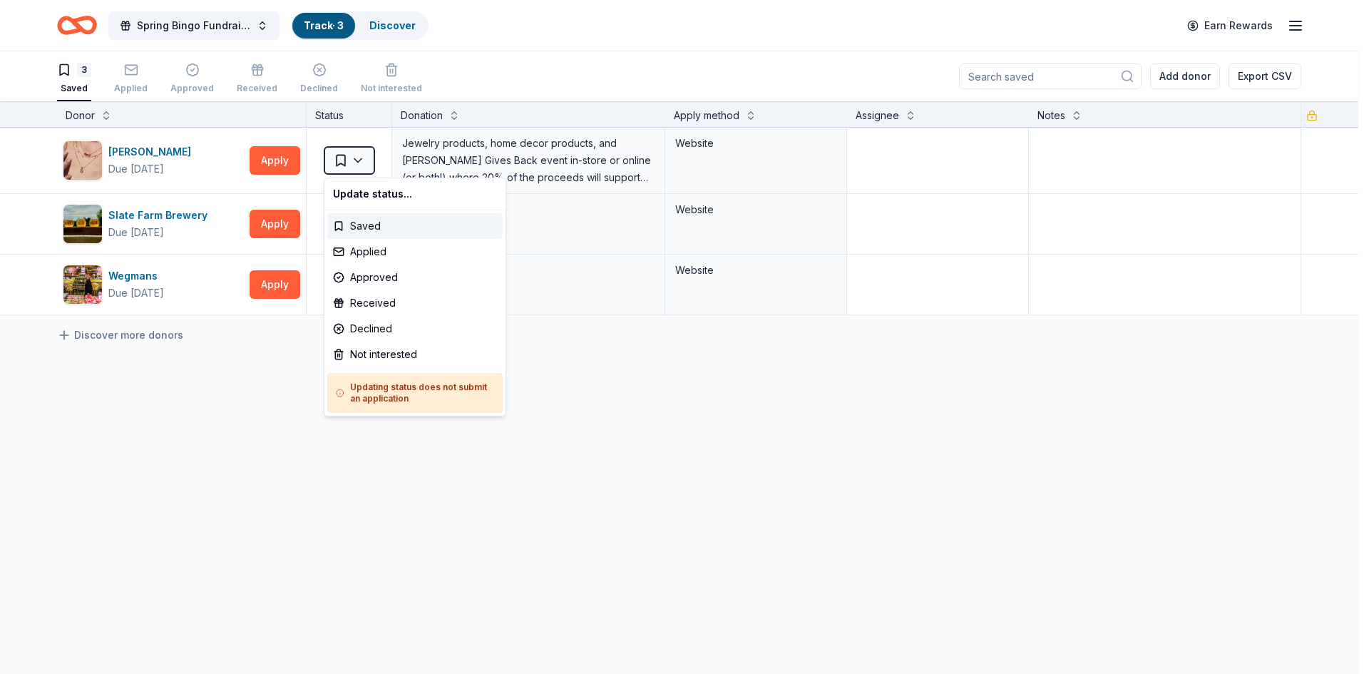
drag, startPoint x: 369, startPoint y: 253, endPoint x: 282, endPoint y: 325, distance: 112.4
click at [282, 325] on html "Spring Bingo Fundraiser Track · 3 Discover Earn Rewards 3 Saved Applied Approve…" at bounding box center [684, 337] width 1369 height 674
click at [221, 228] on html "Spring Bingo Fundraiser Track · 3 Discover Earn Rewards 3 Saved Applied Approve…" at bounding box center [684, 337] width 1369 height 674
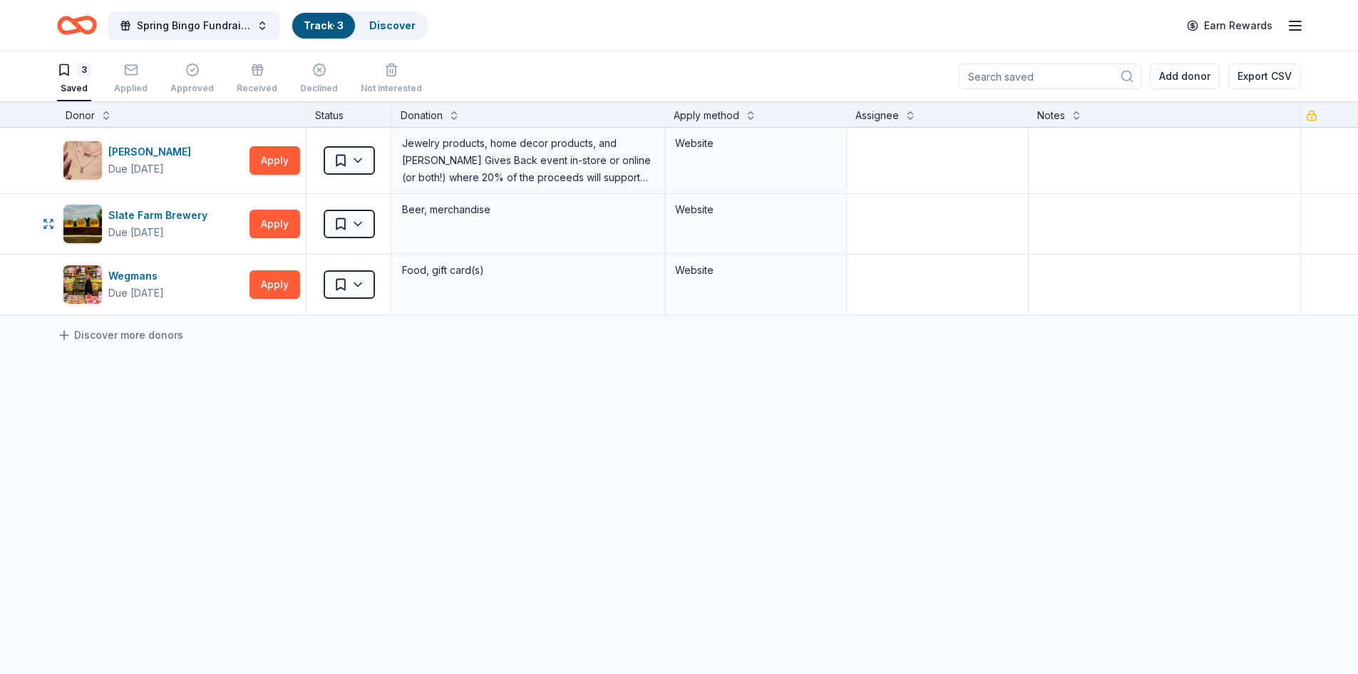
click at [368, 225] on html "Spring Bingo Fundraiser Track · 3 Discover Earn Rewards 3 Saved Applied Approve…" at bounding box center [679, 337] width 1358 height 674
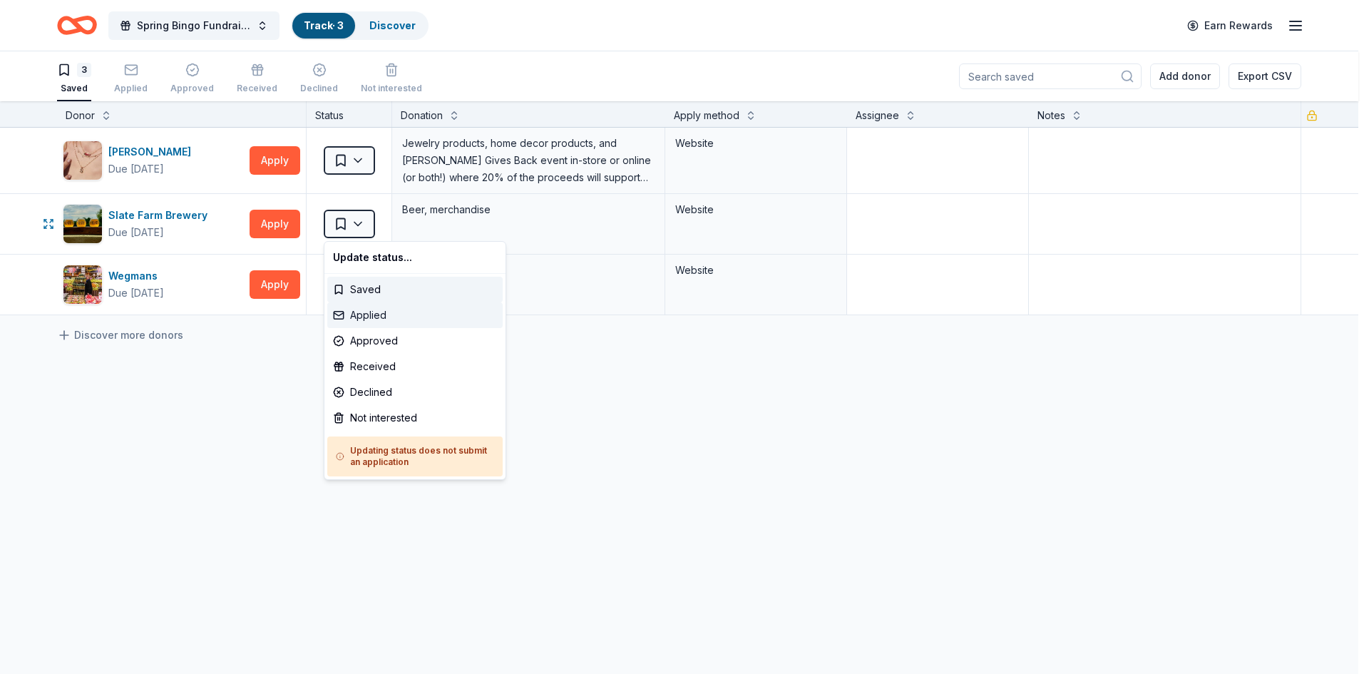
click at [361, 312] on div "Applied" at bounding box center [414, 315] width 175 height 26
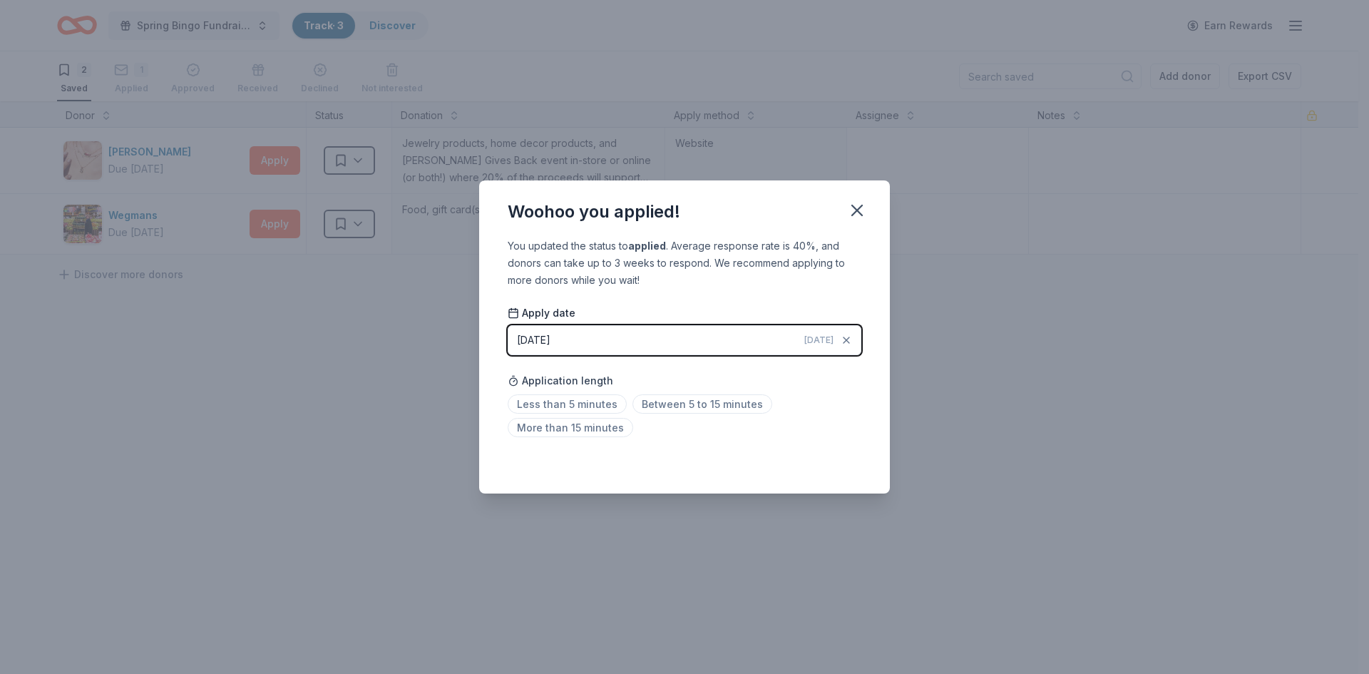
click at [852, 215] on icon "button" at bounding box center [857, 210] width 10 height 10
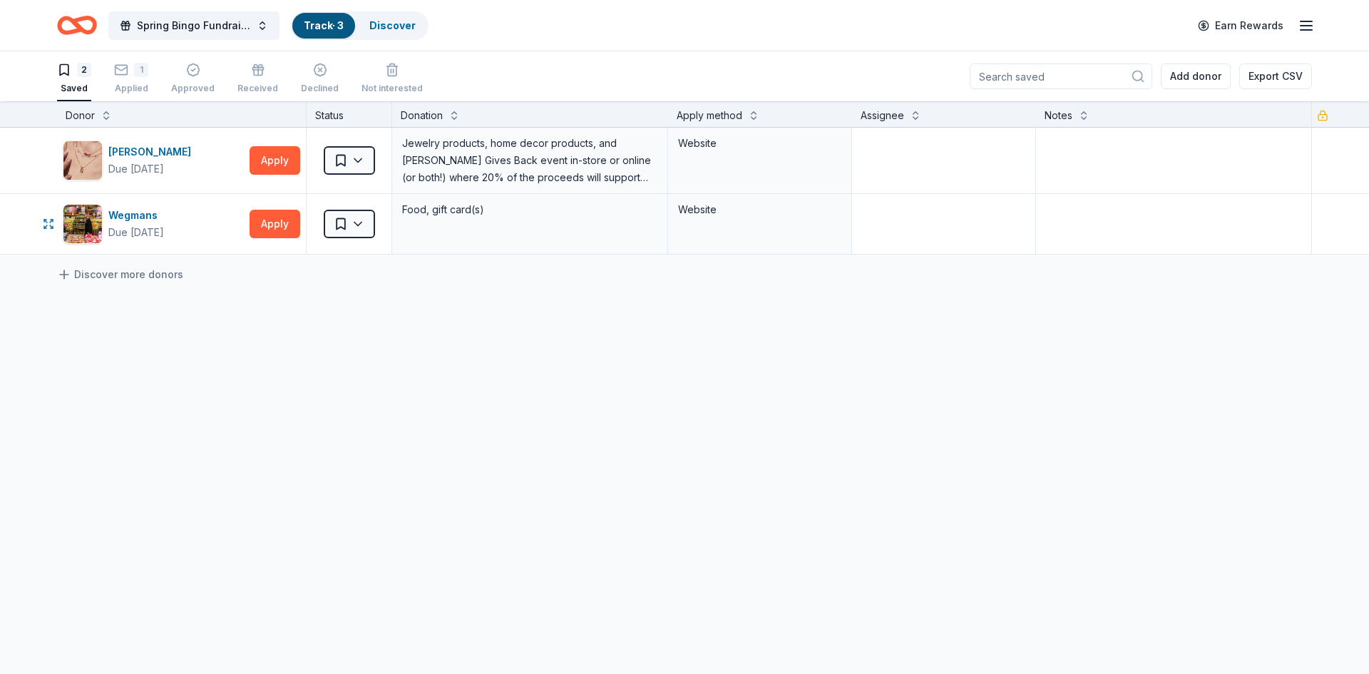
click at [364, 222] on html "Spring Bingo Fundraiser Track · 3 Discover Earn Rewards 2 Saved 1 Applied Appro…" at bounding box center [684, 337] width 1369 height 674
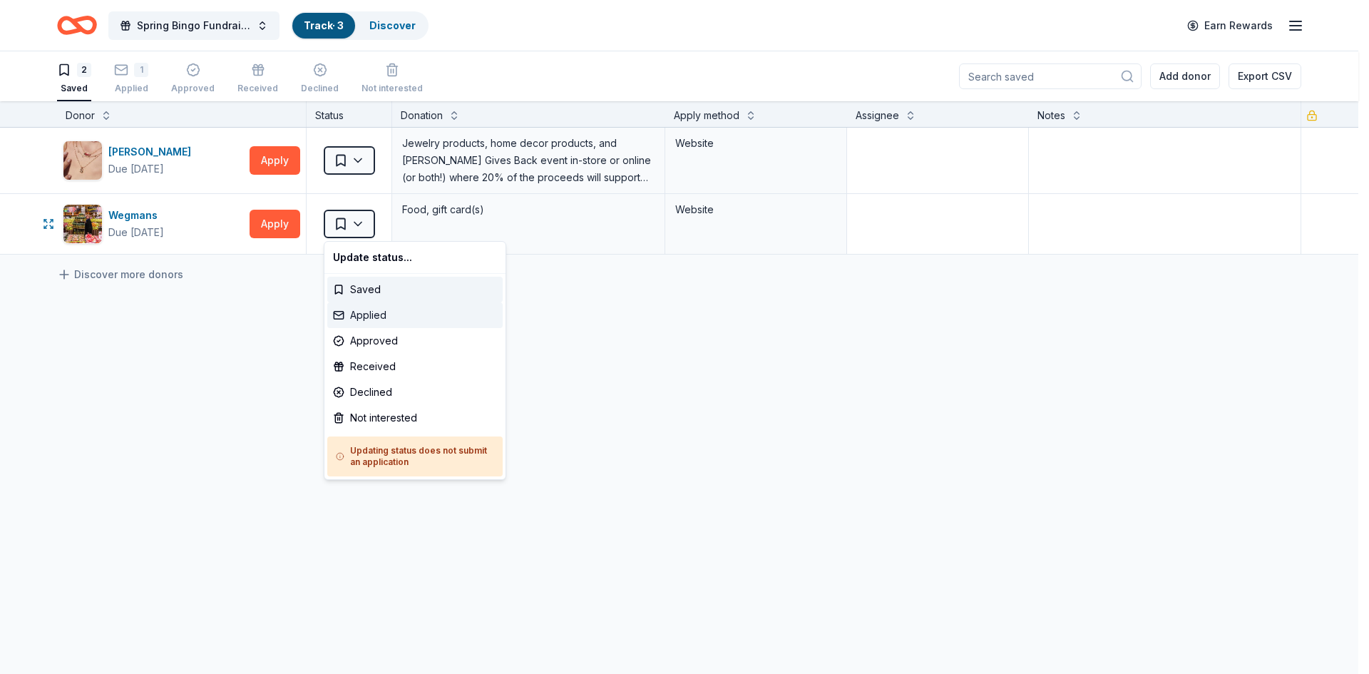
click at [367, 316] on div "Applied" at bounding box center [414, 315] width 175 height 26
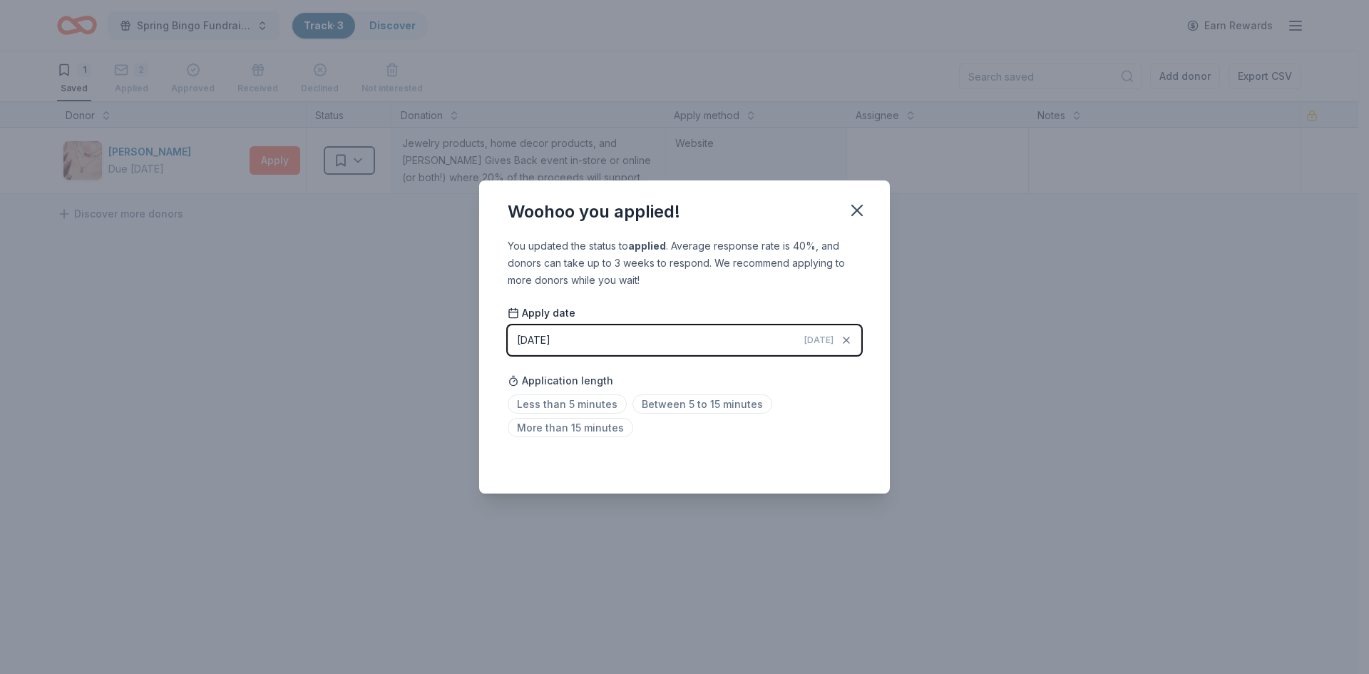
click at [859, 212] on icon "button" at bounding box center [857, 210] width 10 height 10
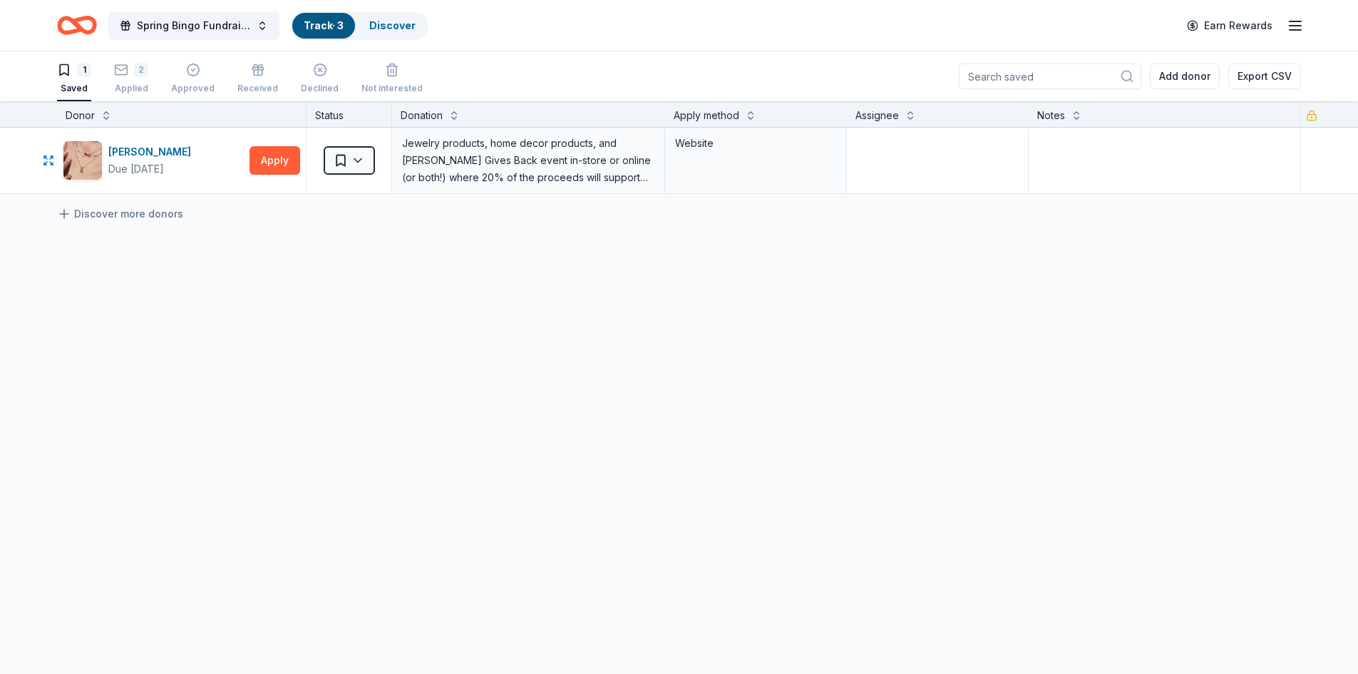
click at [289, 162] on button "Apply" at bounding box center [274, 160] width 51 height 29
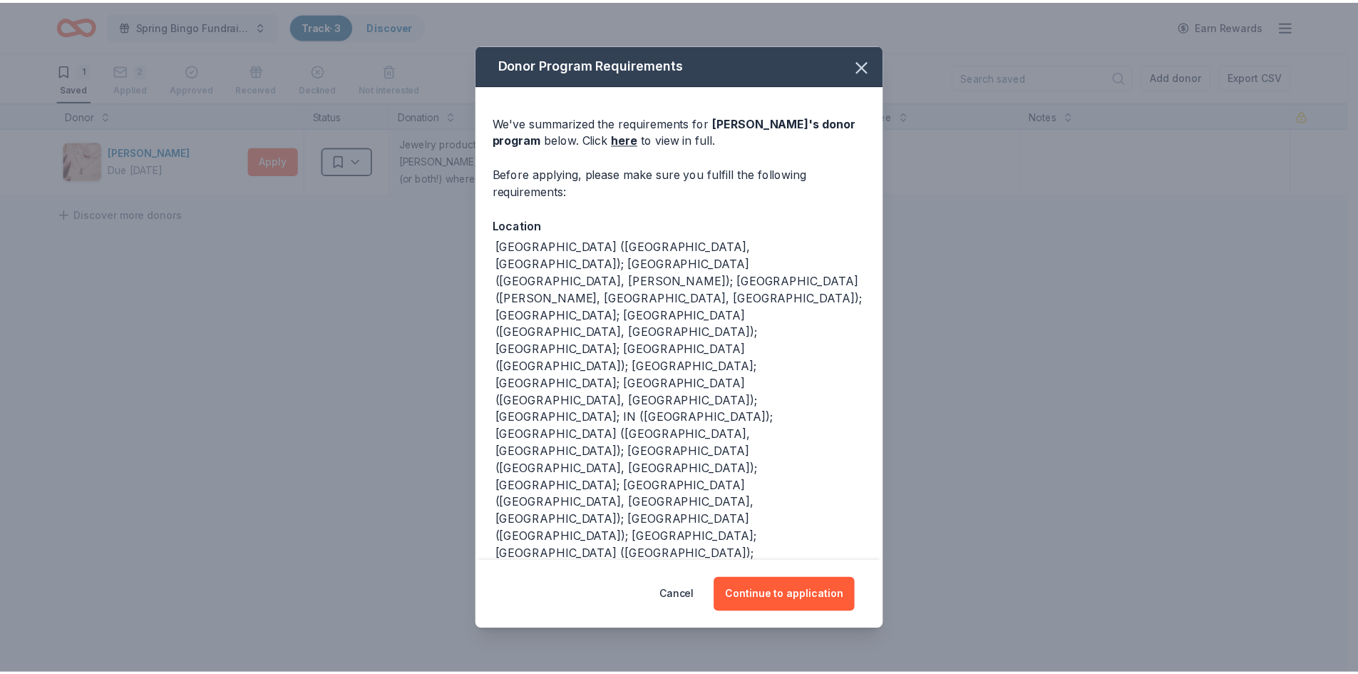
scroll to position [38, 0]
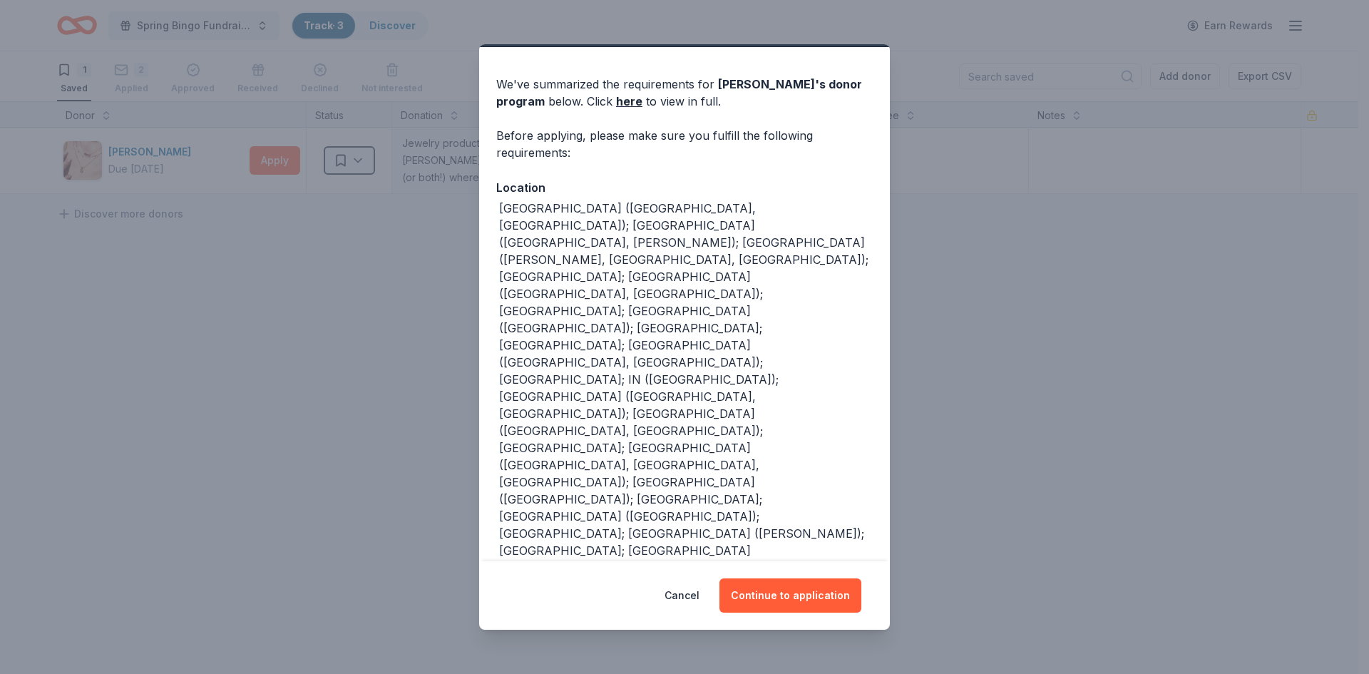
click at [817, 595] on button "Continue to application" at bounding box center [790, 595] width 142 height 34
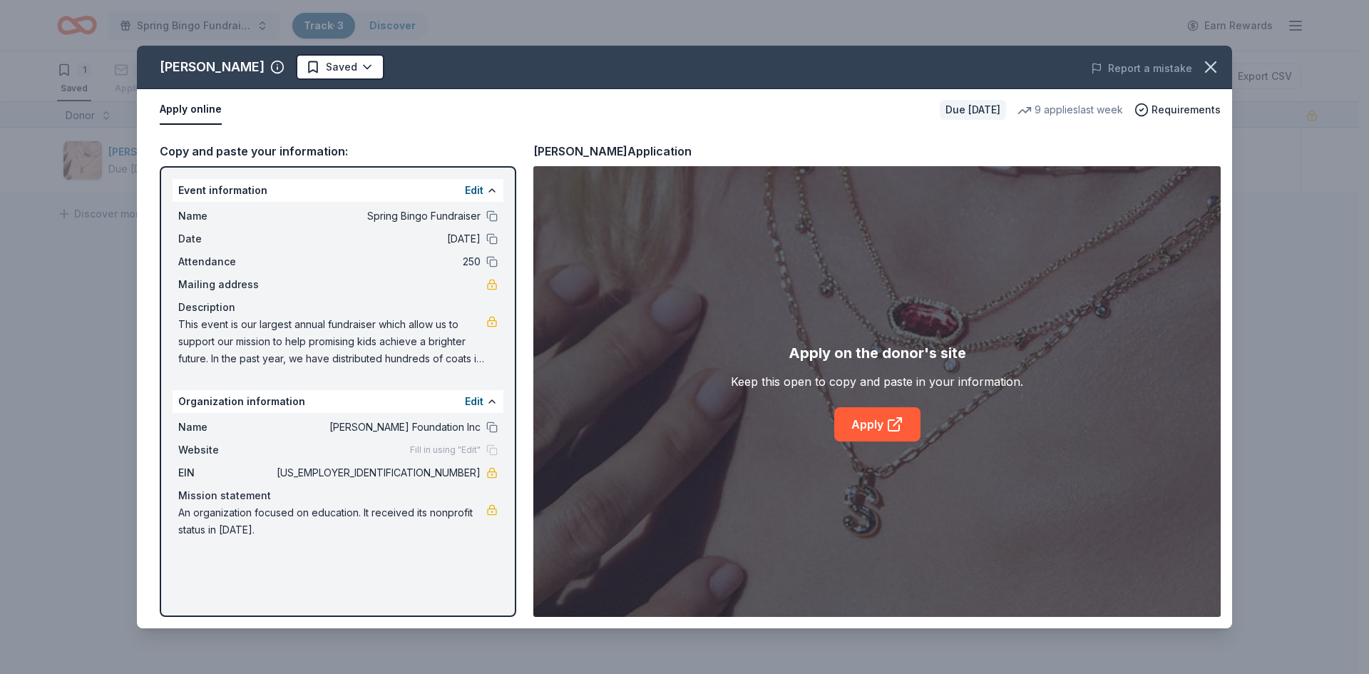
click at [862, 430] on link "Apply" at bounding box center [877, 424] width 86 height 34
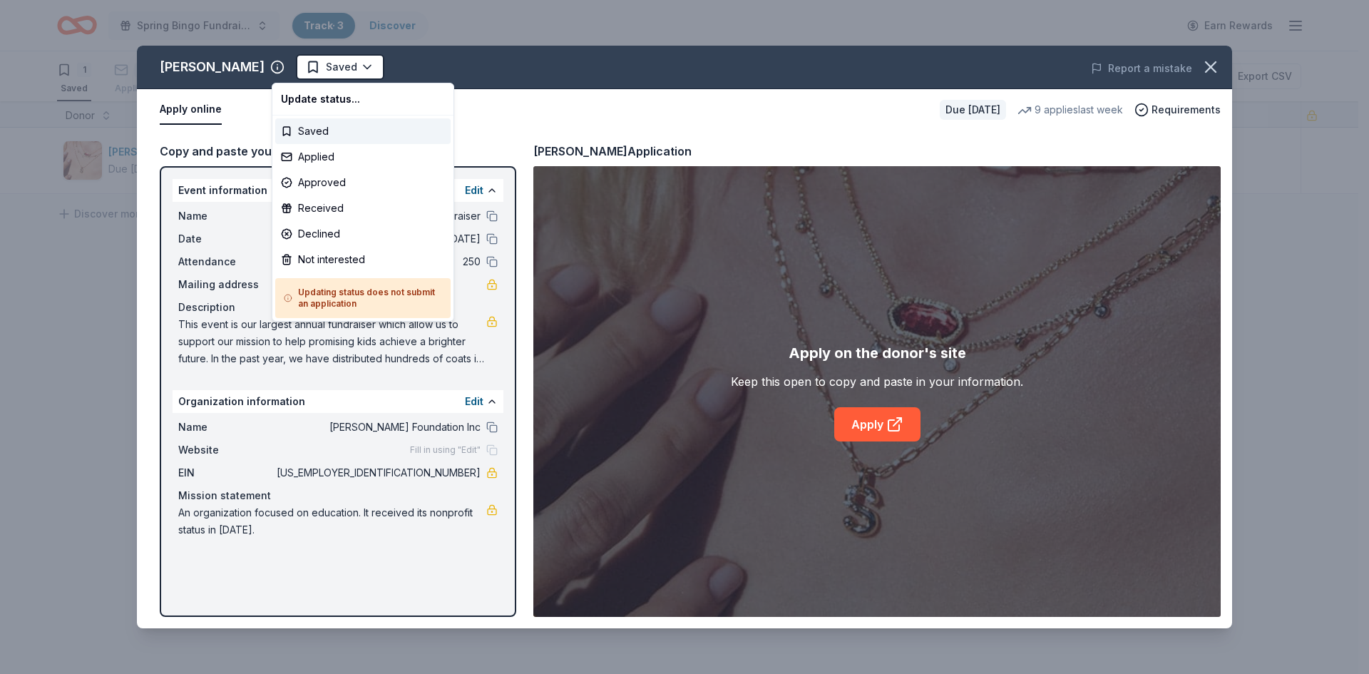
click at [337, 70] on html "Spring Bingo Fundraiser Track · 3 Discover Earn Rewards 1 Saved 2 Applied Appro…" at bounding box center [684, 337] width 1369 height 674
click at [331, 153] on div "Applied" at bounding box center [362, 157] width 175 height 26
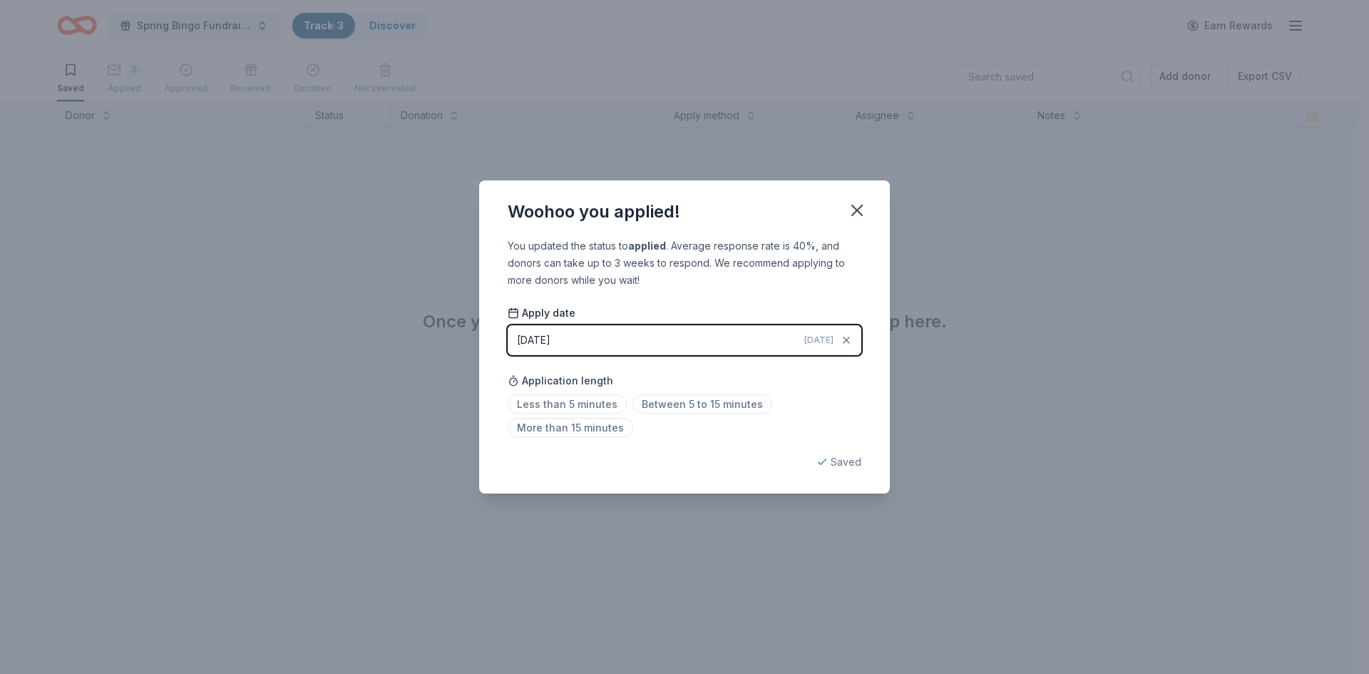
click at [865, 211] on icon "button" at bounding box center [857, 210] width 20 height 20
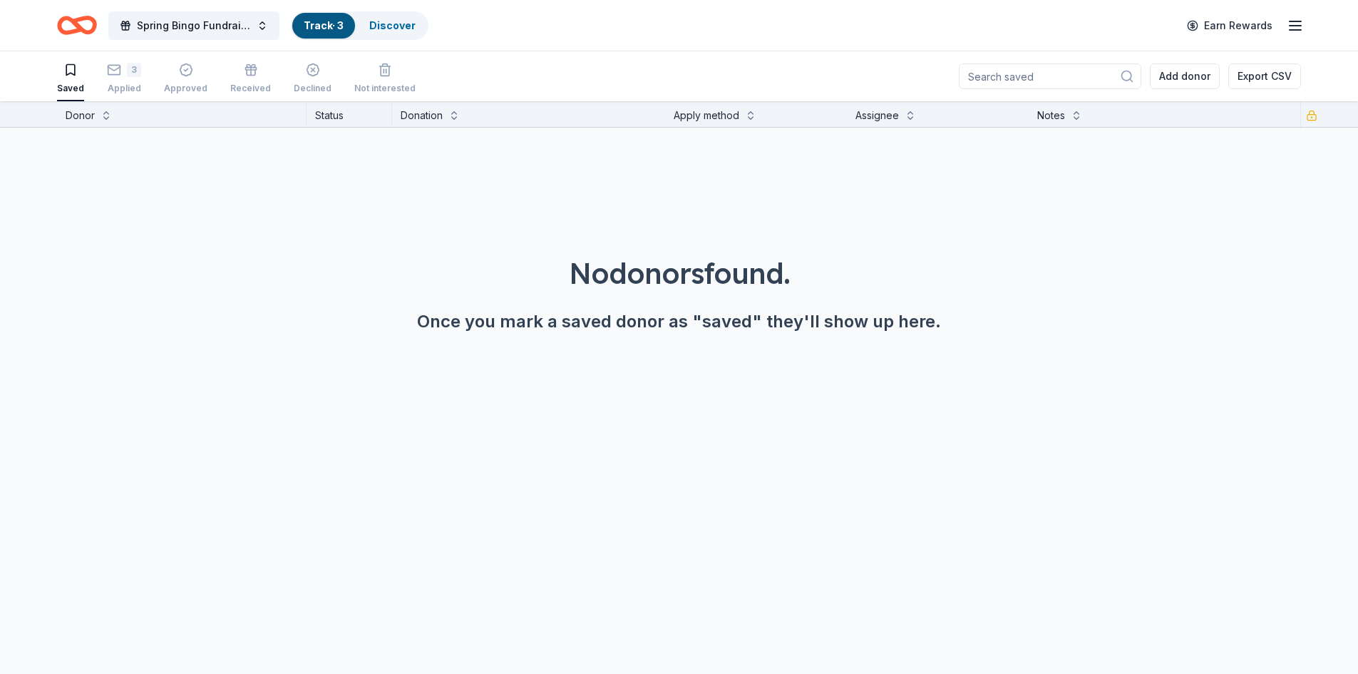
click at [1295, 26] on icon "button" at bounding box center [1295, 25] width 17 height 17
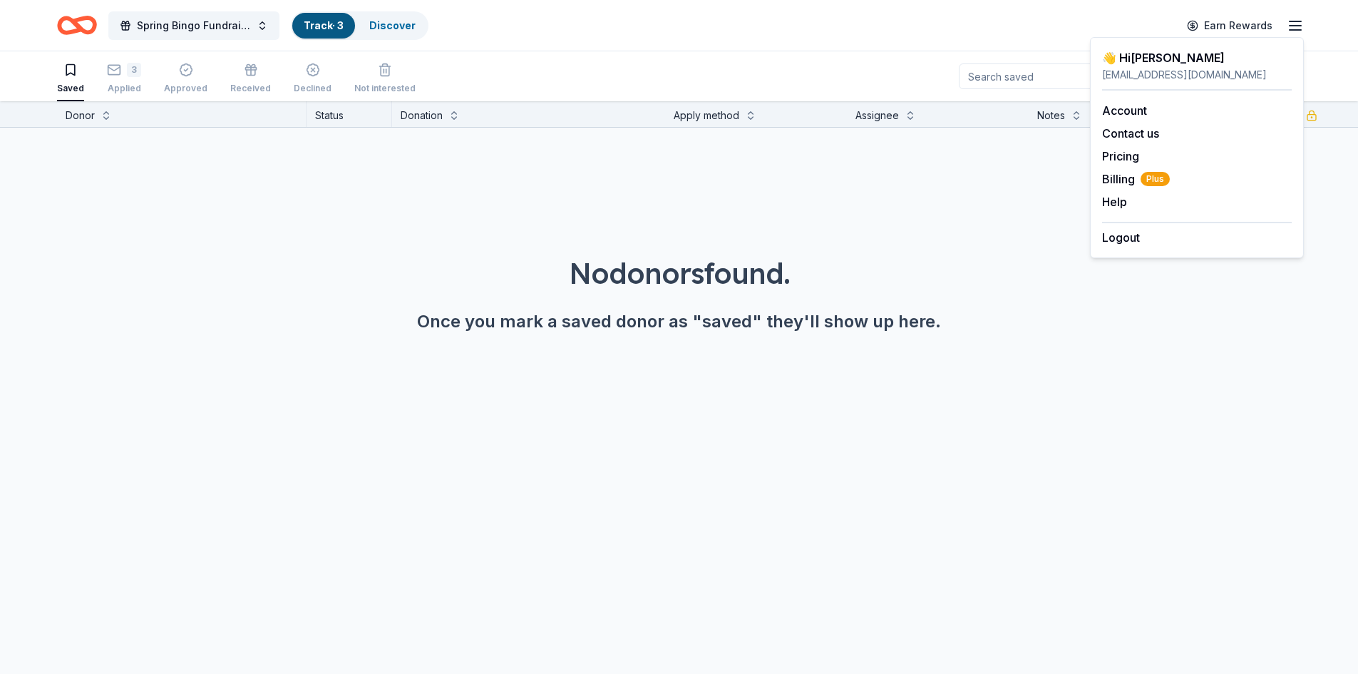
click at [1144, 81] on div "[EMAIL_ADDRESS][DOMAIN_NAME]" at bounding box center [1197, 74] width 190 height 17
click at [101, 297] on div "No donors found. Once you mark a saved donor as "saved" they'll show up here." at bounding box center [679, 293] width 1290 height 80
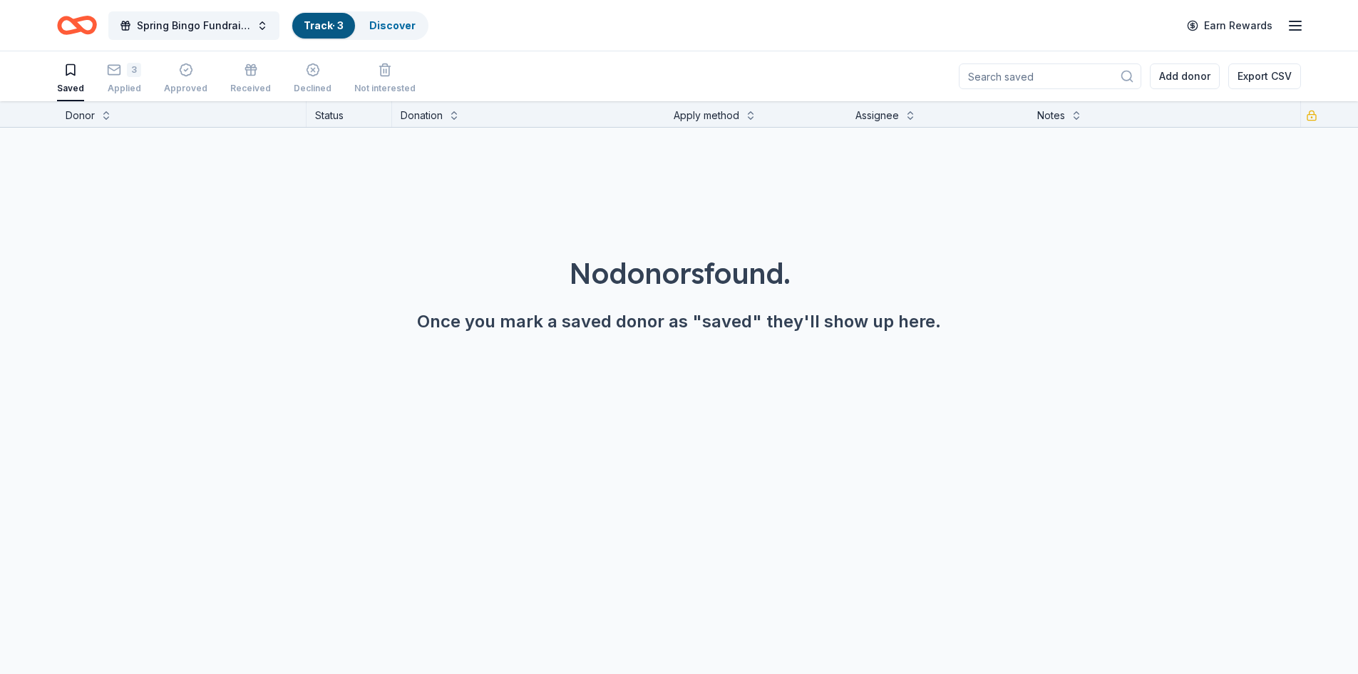
click at [182, 29] on span "Spring Bingo Fundraiser" at bounding box center [194, 25] width 114 height 17
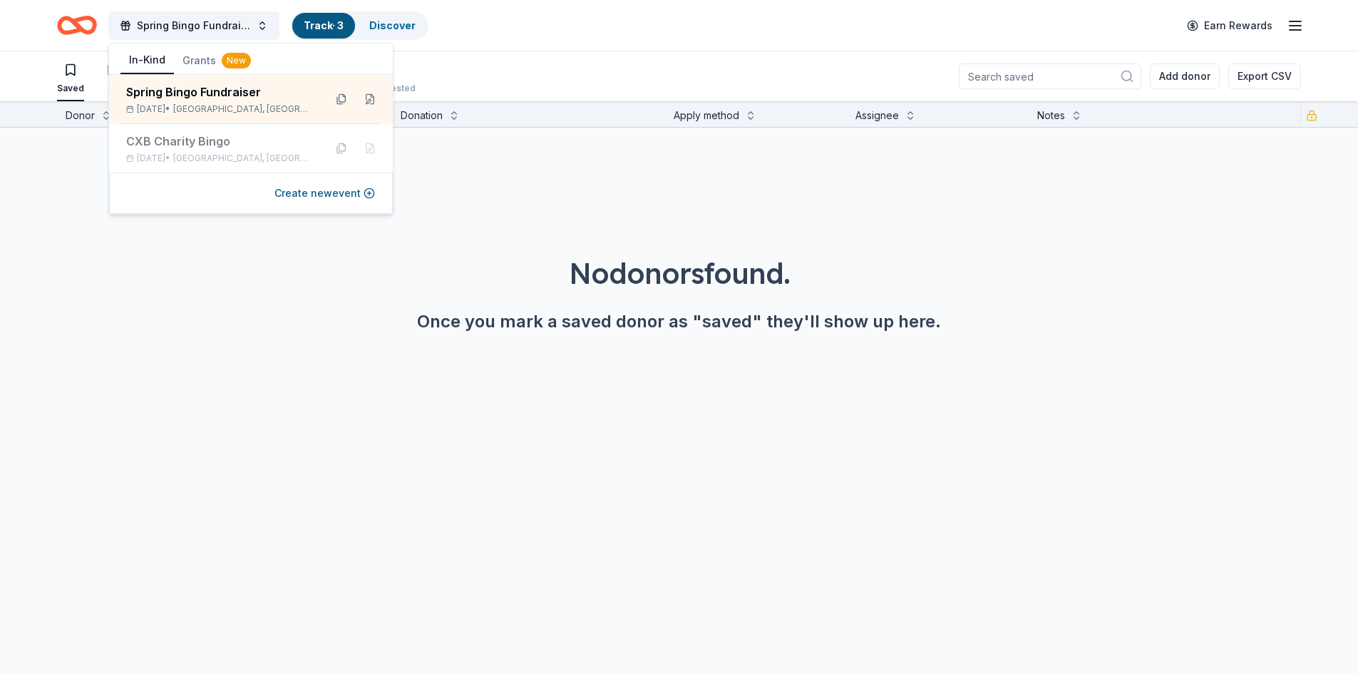
click at [177, 88] on div "Spring Bingo Fundraiser" at bounding box center [219, 91] width 187 height 17
click at [173, 92] on div "Spring Bingo Fundraiser" at bounding box center [219, 91] width 187 height 17
click at [158, 61] on button "In-Kind" at bounding box center [146, 60] width 53 height 27
click at [168, 101] on div "Spring Bingo Fundraiser [DATE] • [GEOGRAPHIC_DATA], [GEOGRAPHIC_DATA]" at bounding box center [219, 98] width 187 height 31
click at [339, 100] on button at bounding box center [341, 99] width 23 height 23
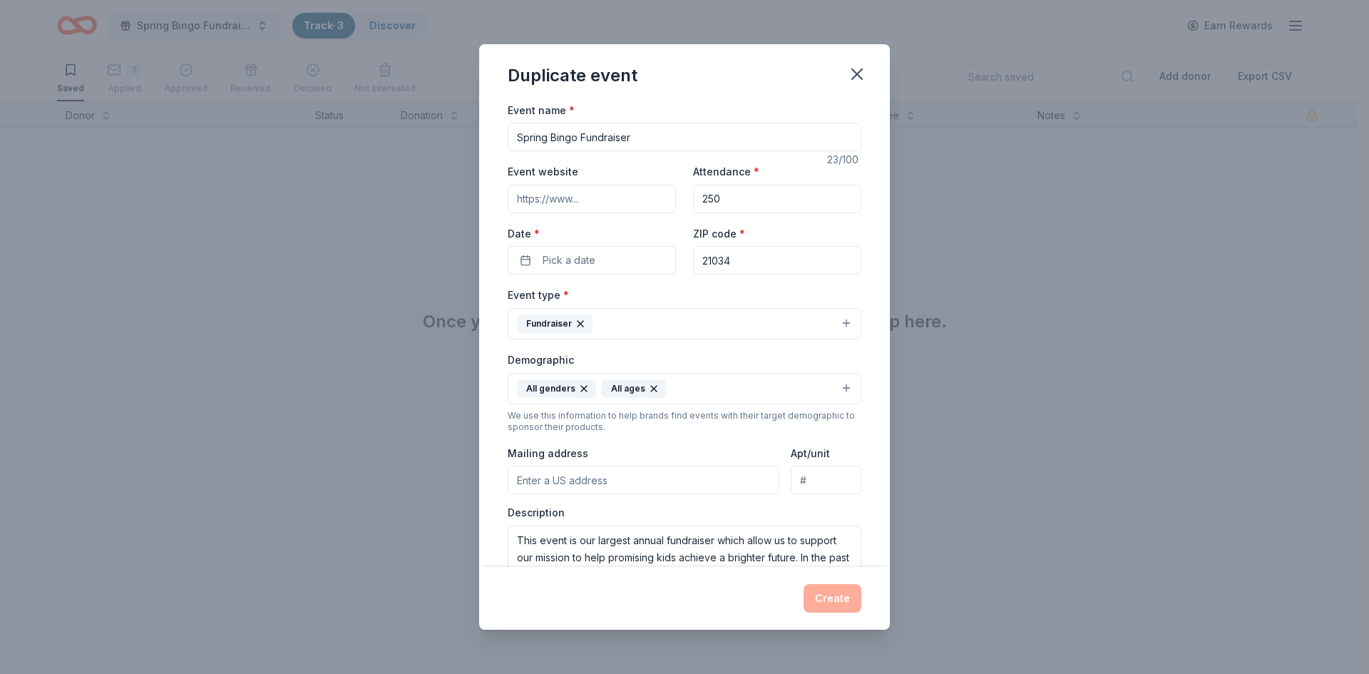
click at [855, 81] on icon "button" at bounding box center [857, 74] width 20 height 20
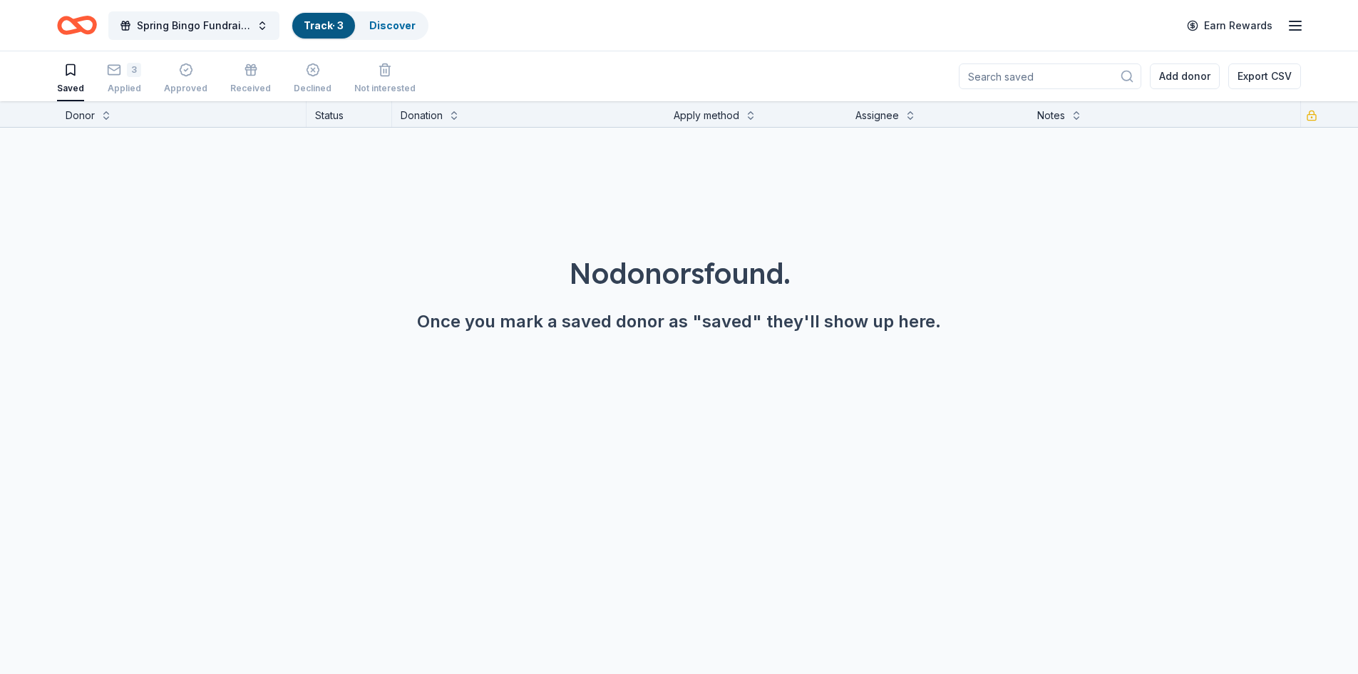
click at [385, 29] on link "Discover" at bounding box center [392, 25] width 46 height 12
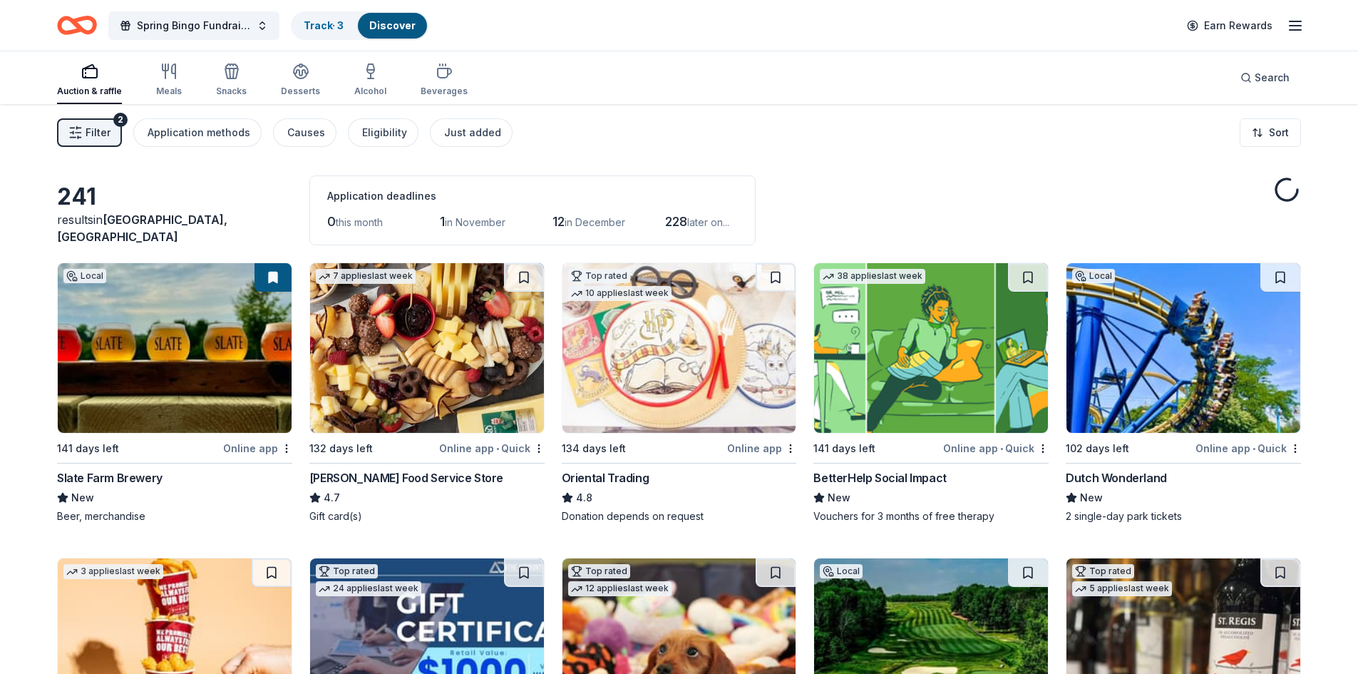
click at [385, 29] on link "Discover" at bounding box center [392, 25] width 46 height 12
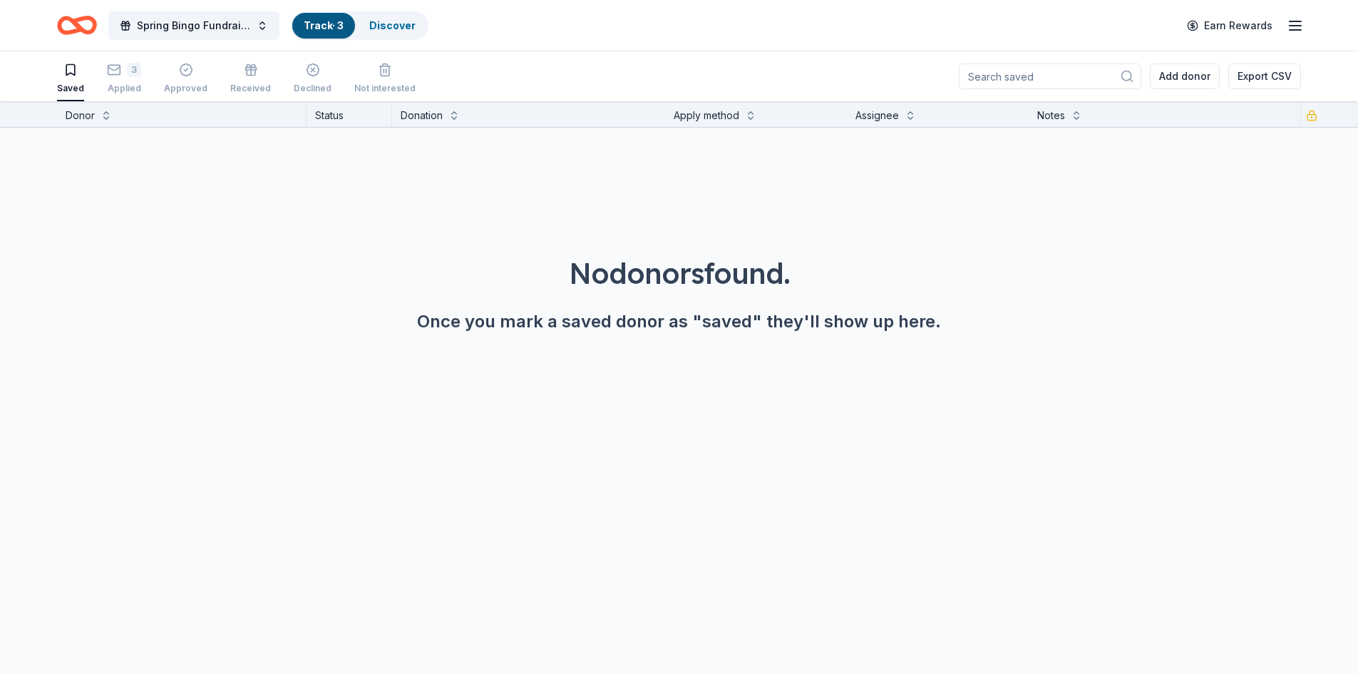
scroll to position [1, 0]
click at [410, 29] on link "Discover" at bounding box center [392, 25] width 46 height 12
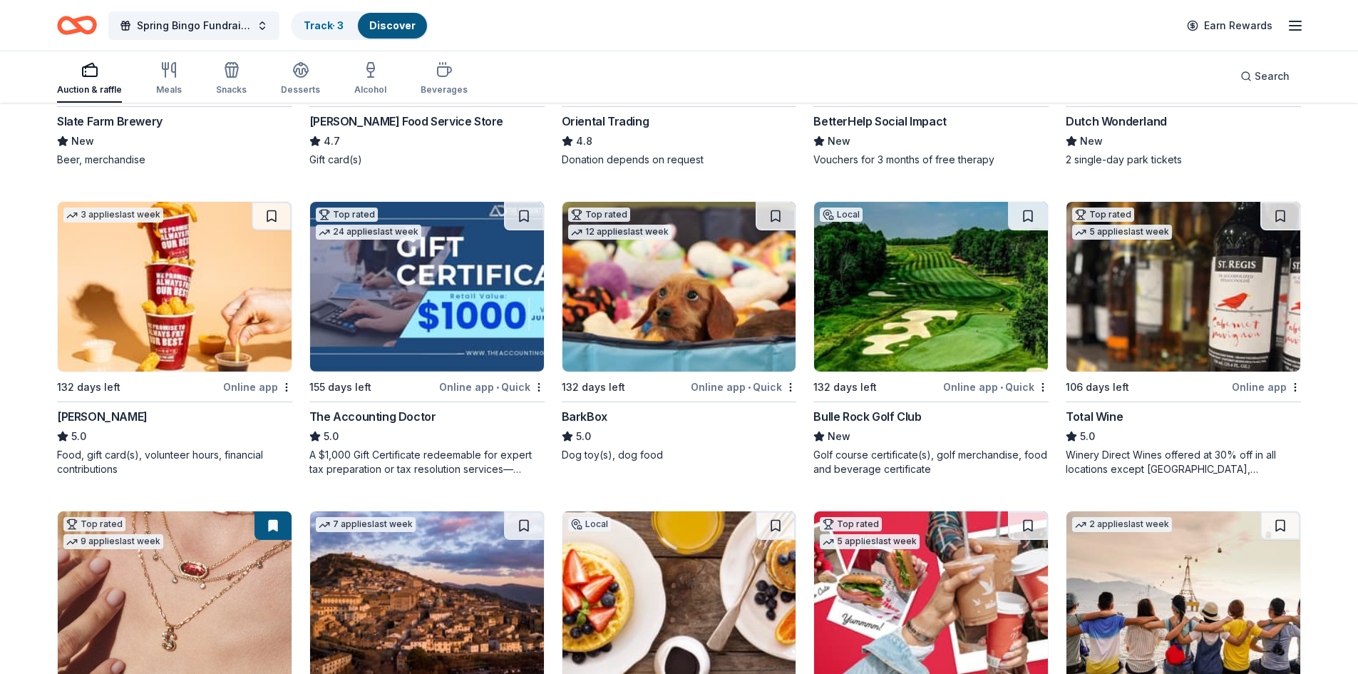
scroll to position [285, 0]
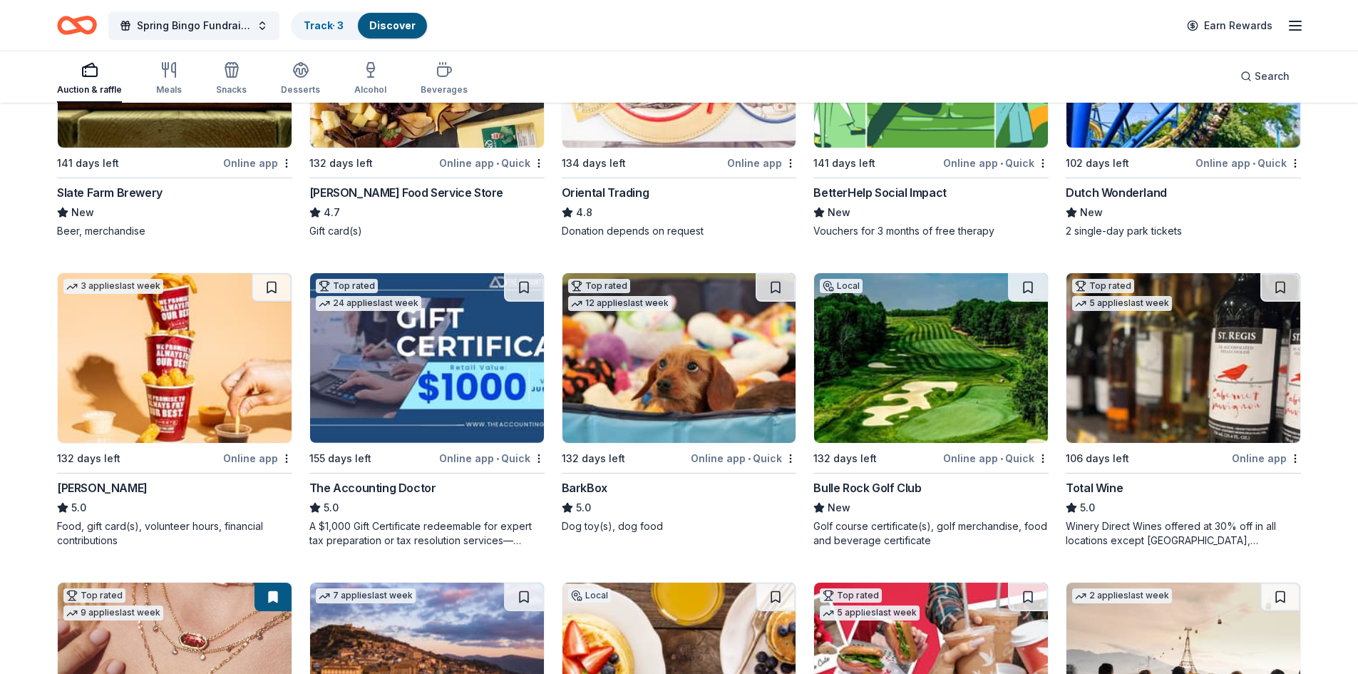
click at [273, 288] on button at bounding box center [272, 287] width 40 height 29
click at [1282, 283] on button at bounding box center [1280, 287] width 40 height 29
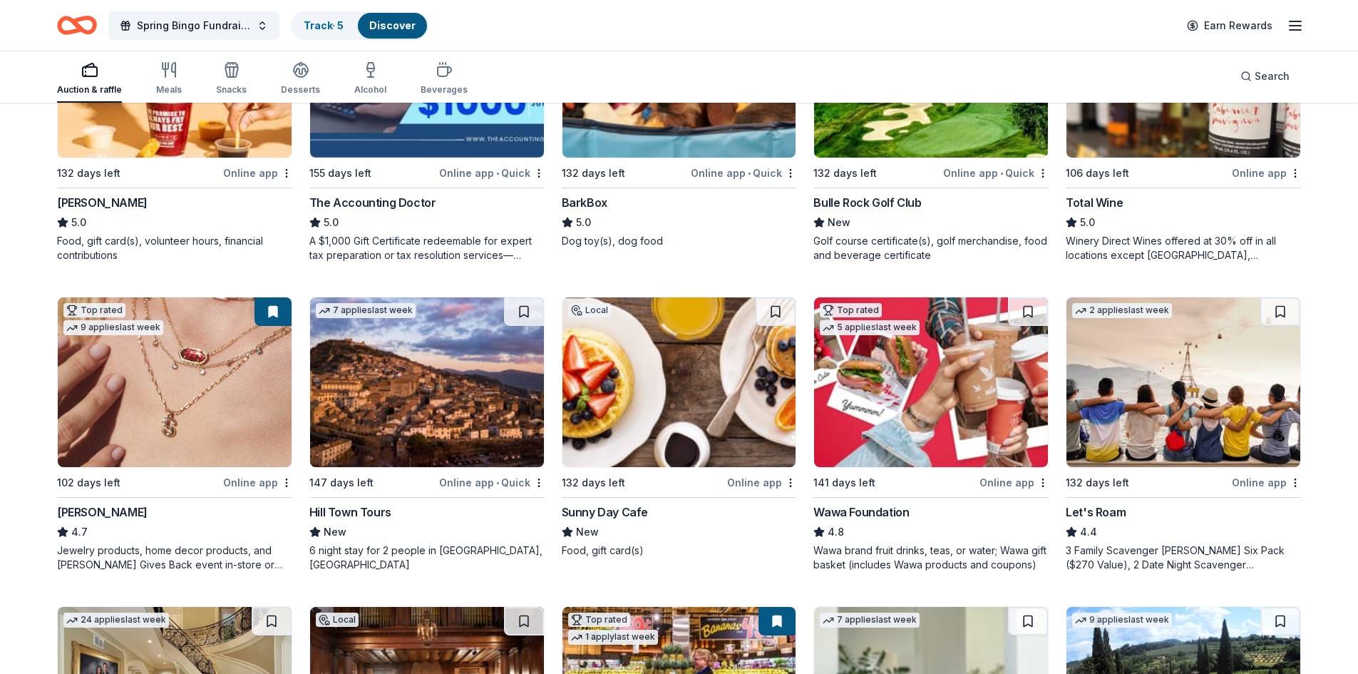
scroll to position [642, 0]
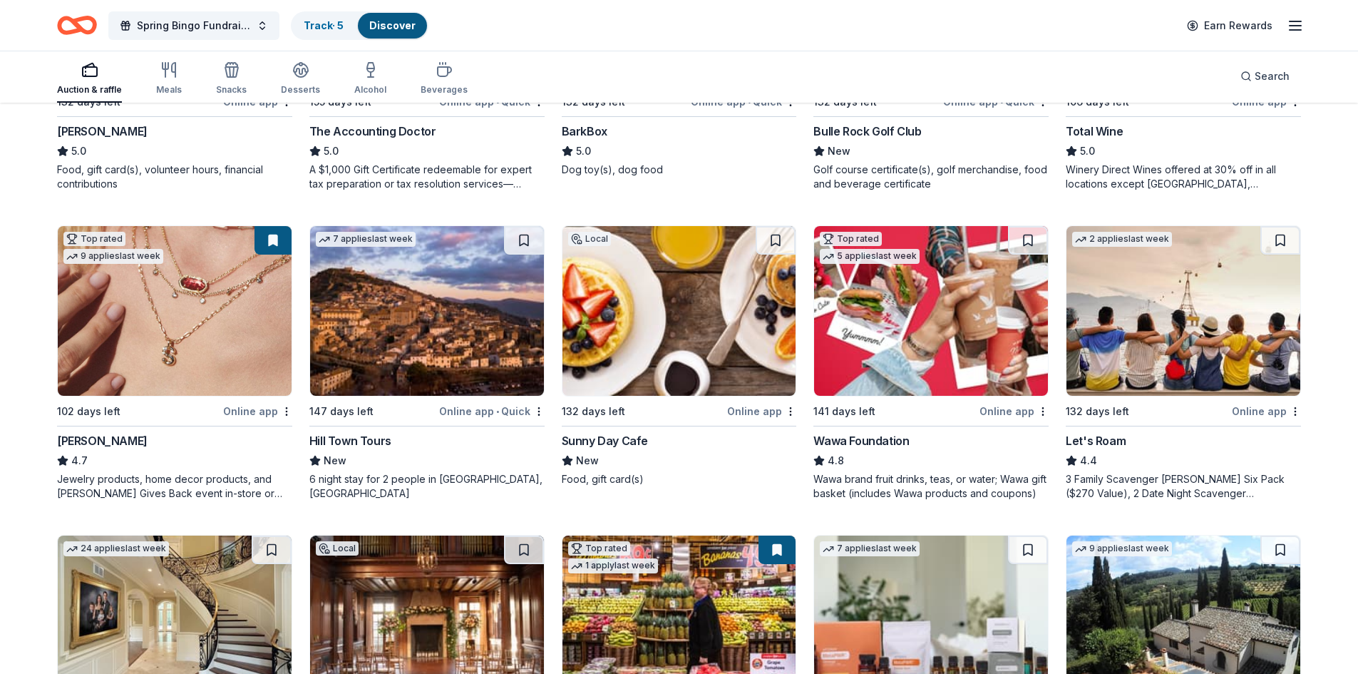
click at [779, 242] on button at bounding box center [776, 240] width 40 height 29
click at [1026, 237] on button at bounding box center [1028, 240] width 40 height 29
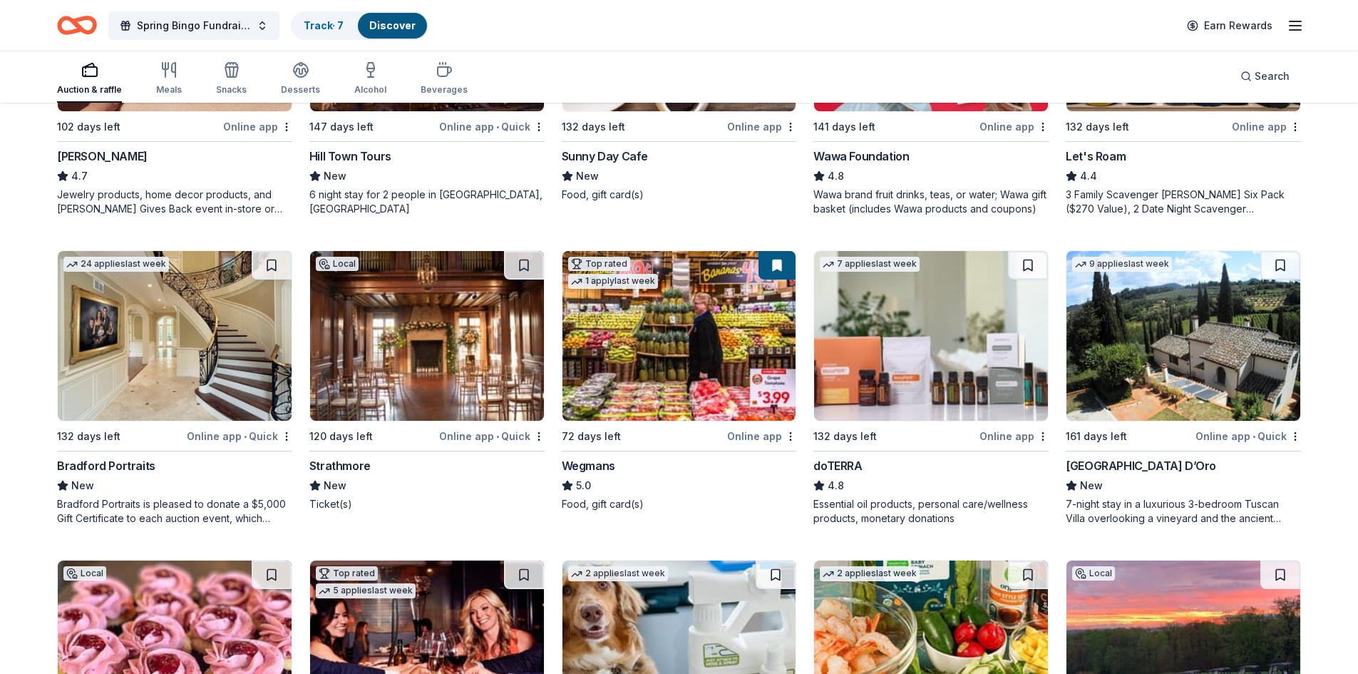
scroll to position [927, 0]
click at [1020, 261] on button at bounding box center [1028, 264] width 40 height 29
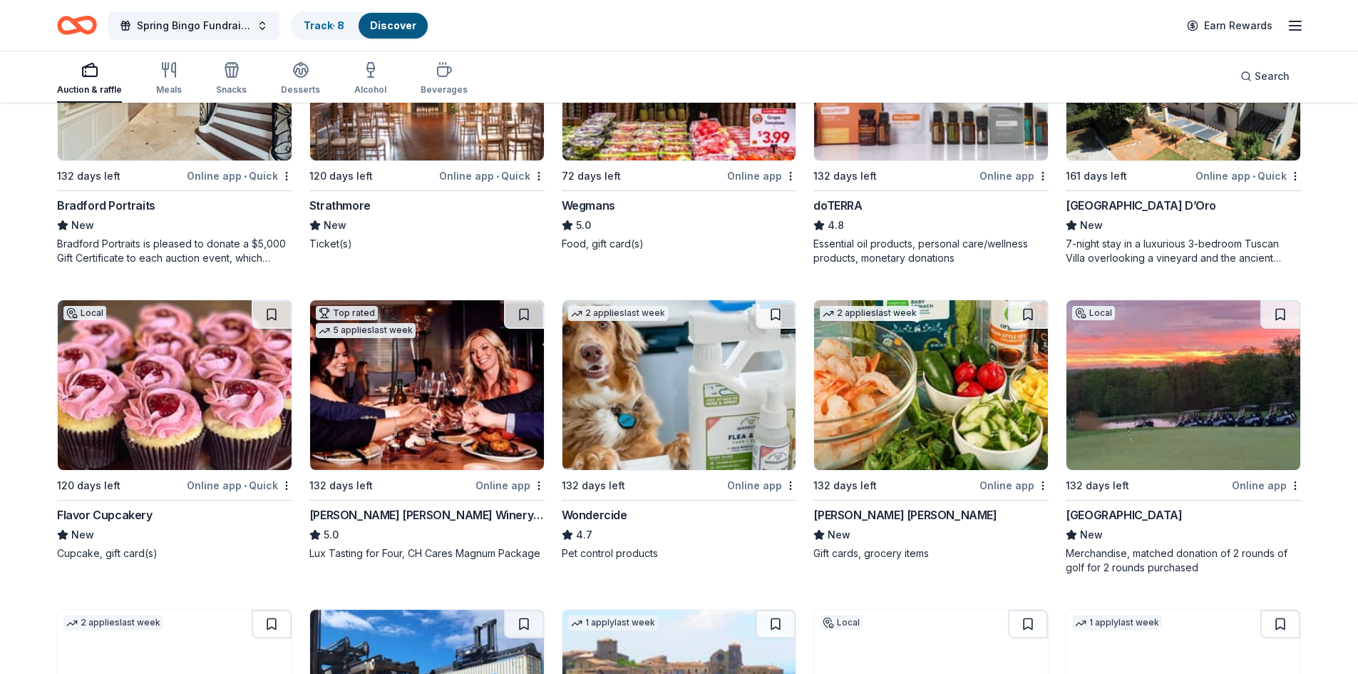
scroll to position [1212, 0]
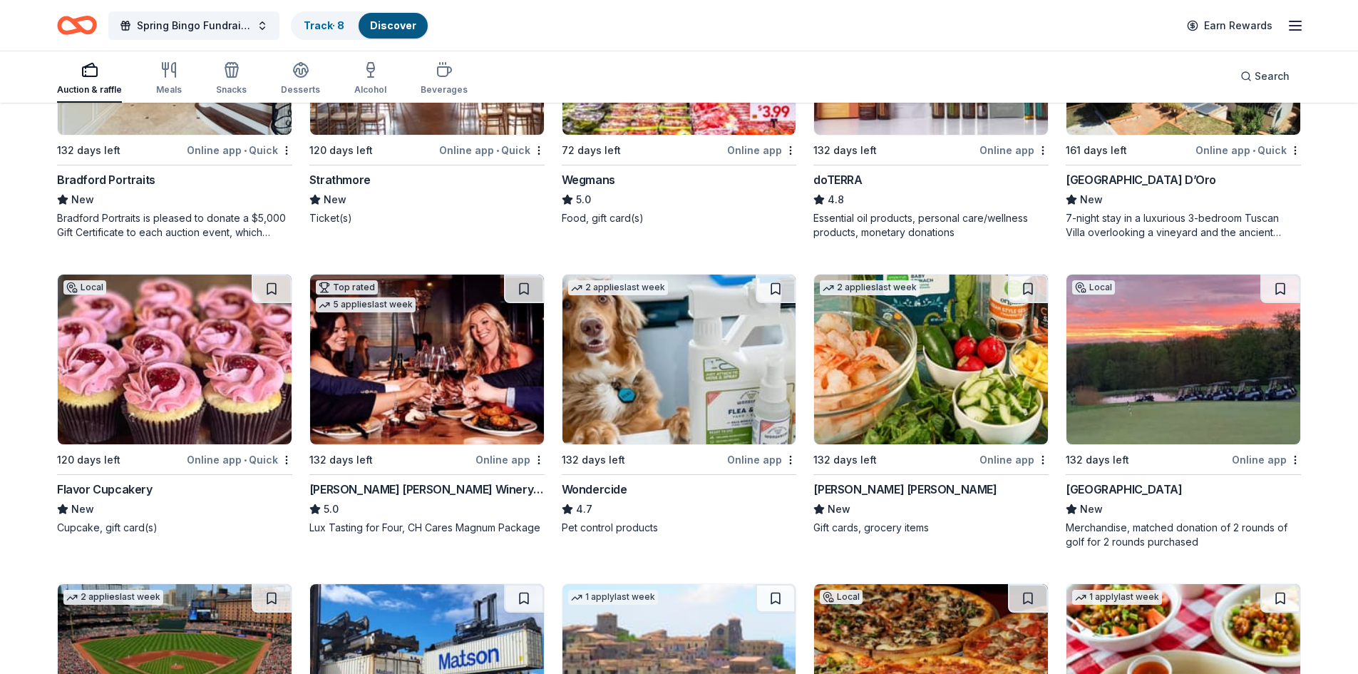
click at [279, 290] on button at bounding box center [272, 288] width 40 height 29
click at [512, 292] on button at bounding box center [524, 288] width 40 height 29
click at [1285, 292] on button at bounding box center [1280, 288] width 40 height 29
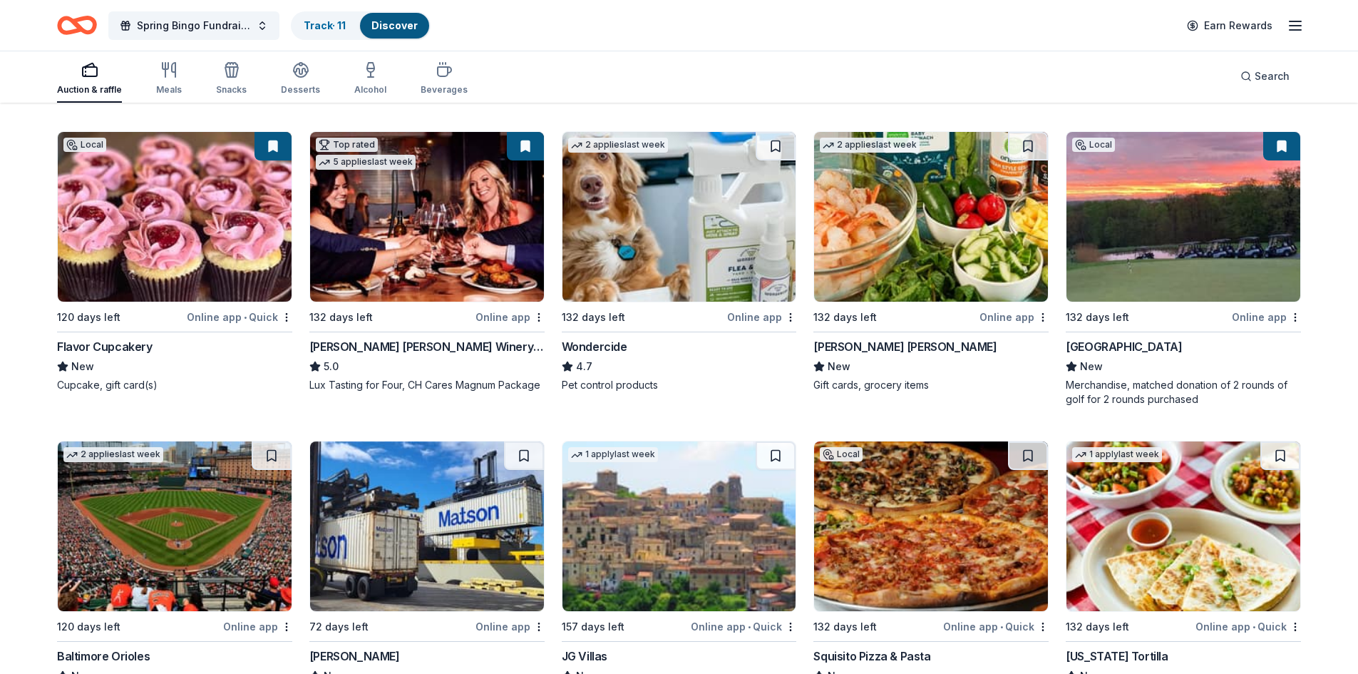
scroll to position [1426, 0]
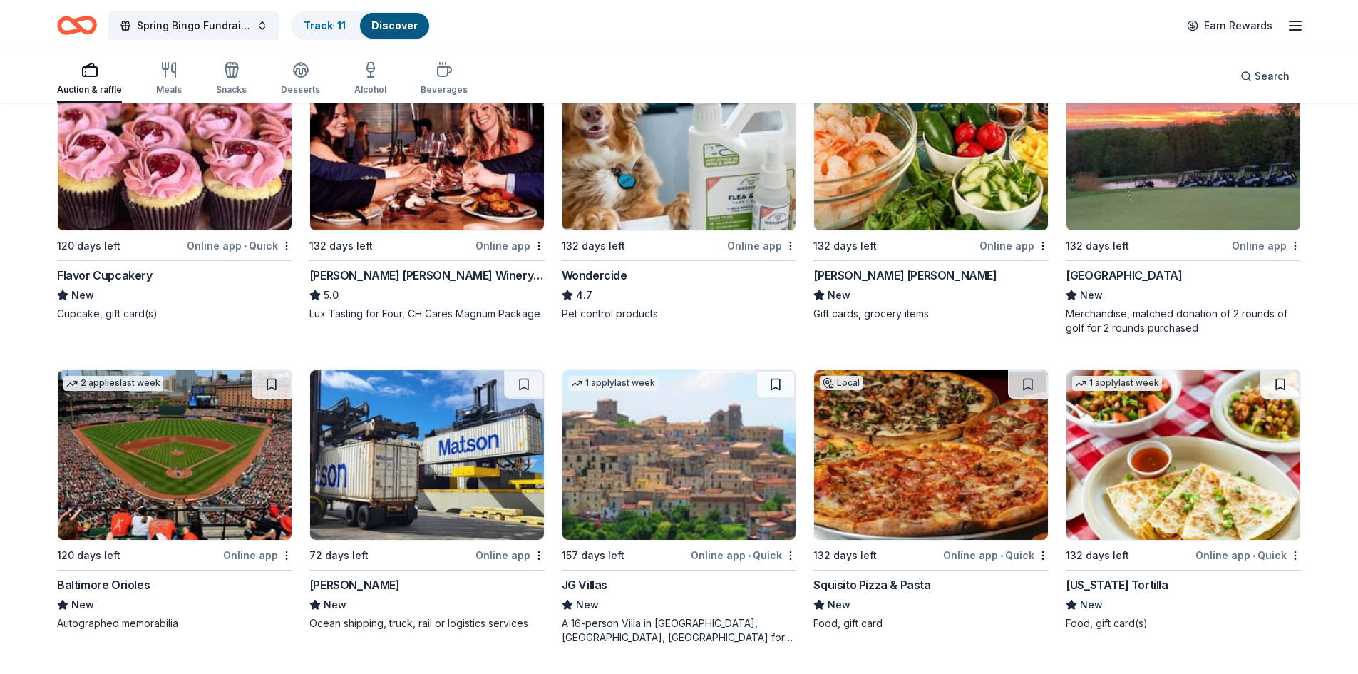
click at [265, 380] on button at bounding box center [272, 384] width 40 height 29
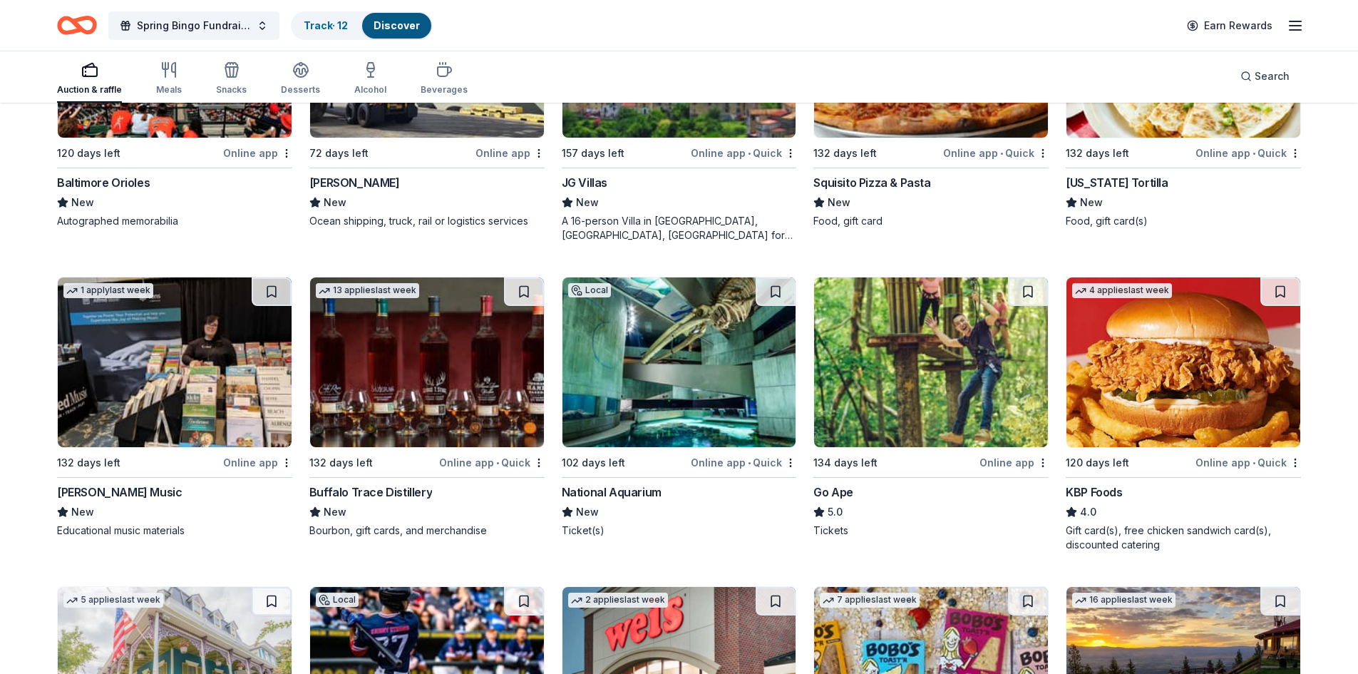
scroll to position [1853, 0]
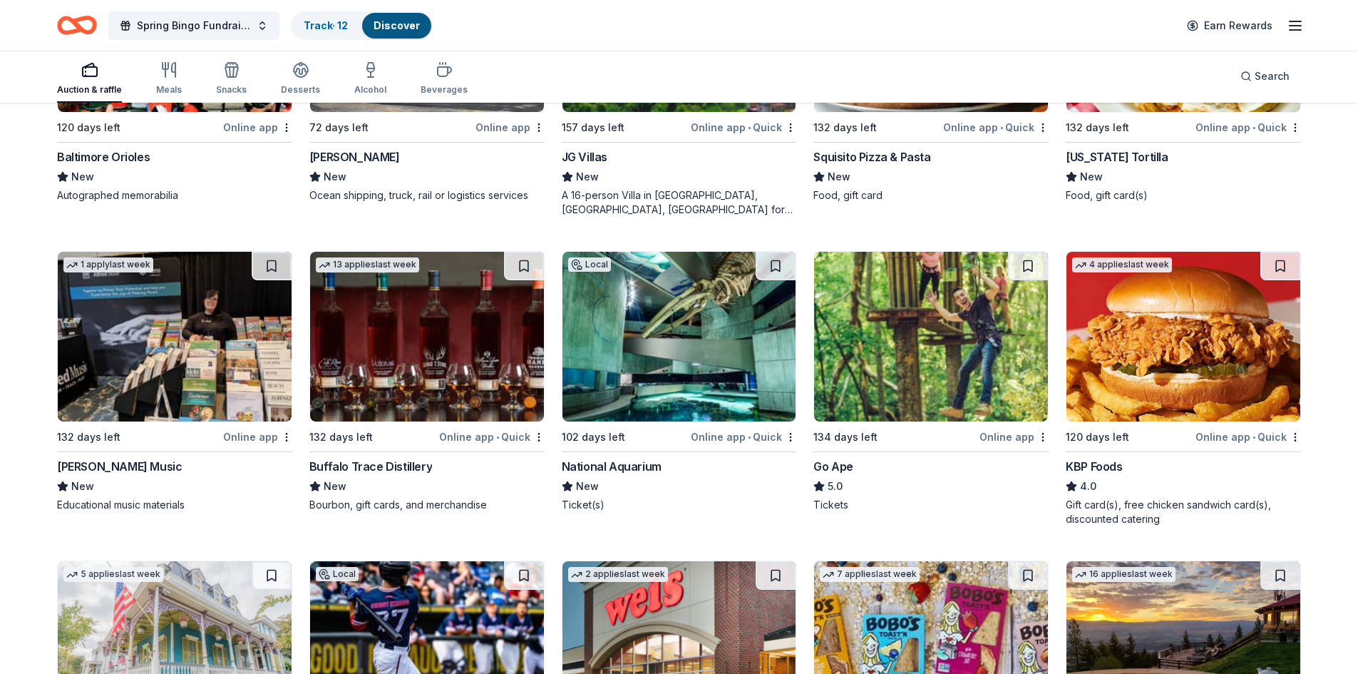
click at [774, 261] on button at bounding box center [776, 266] width 40 height 29
click at [1029, 269] on button at bounding box center [1028, 266] width 40 height 29
click at [1277, 269] on button at bounding box center [1280, 266] width 40 height 29
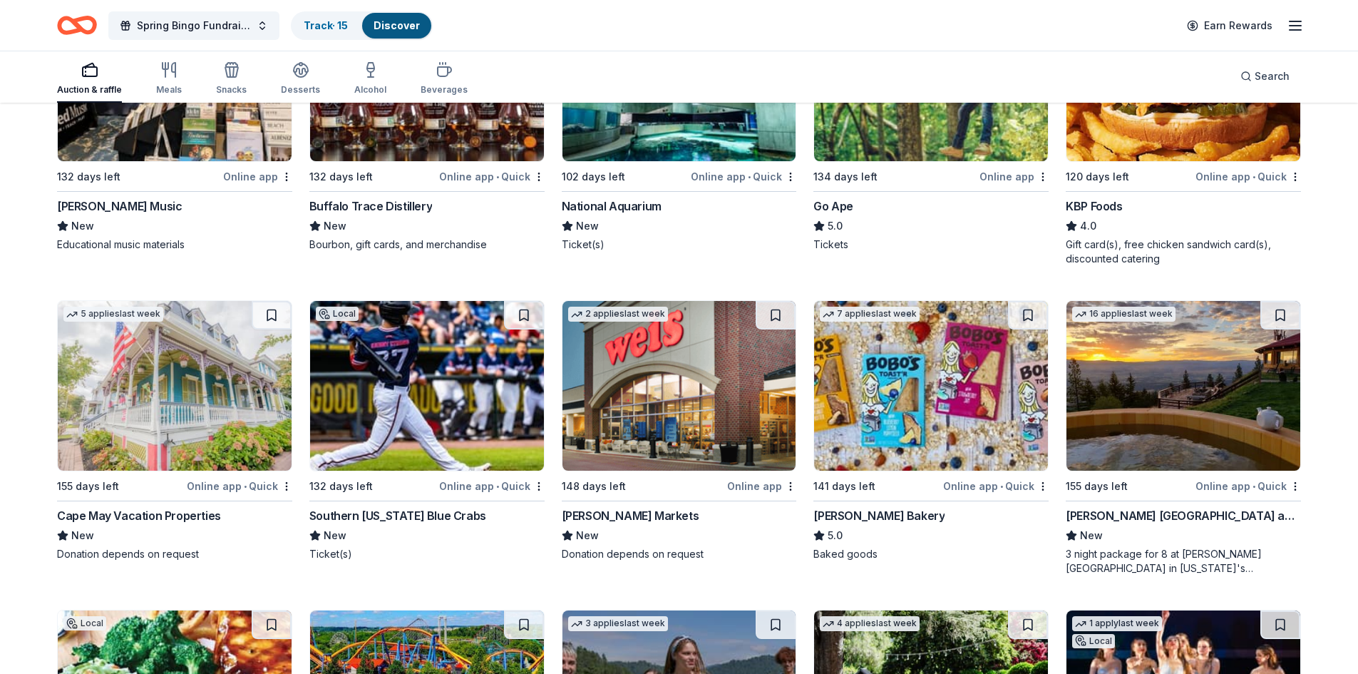
scroll to position [2139, 0]
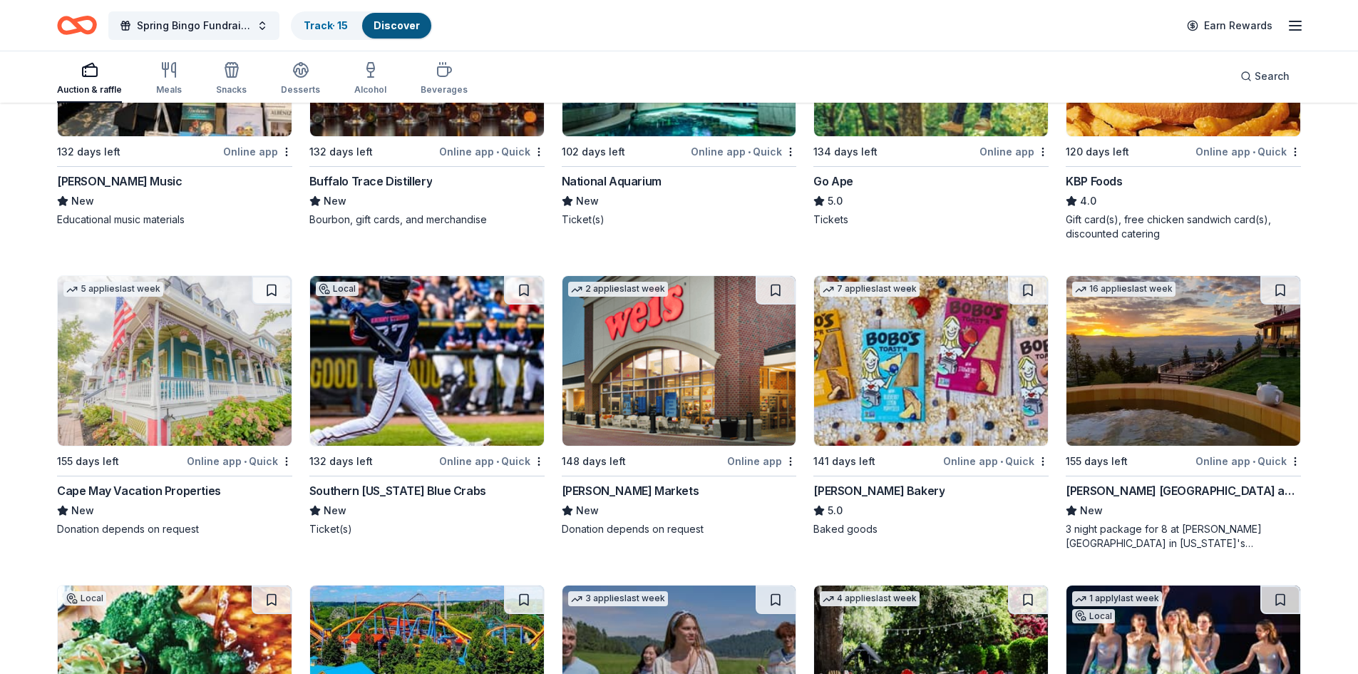
click at [539, 290] on button at bounding box center [524, 290] width 40 height 29
click at [781, 287] on button at bounding box center [776, 290] width 40 height 29
click at [1024, 281] on button at bounding box center [1028, 290] width 40 height 29
click at [1285, 286] on button at bounding box center [1280, 290] width 40 height 29
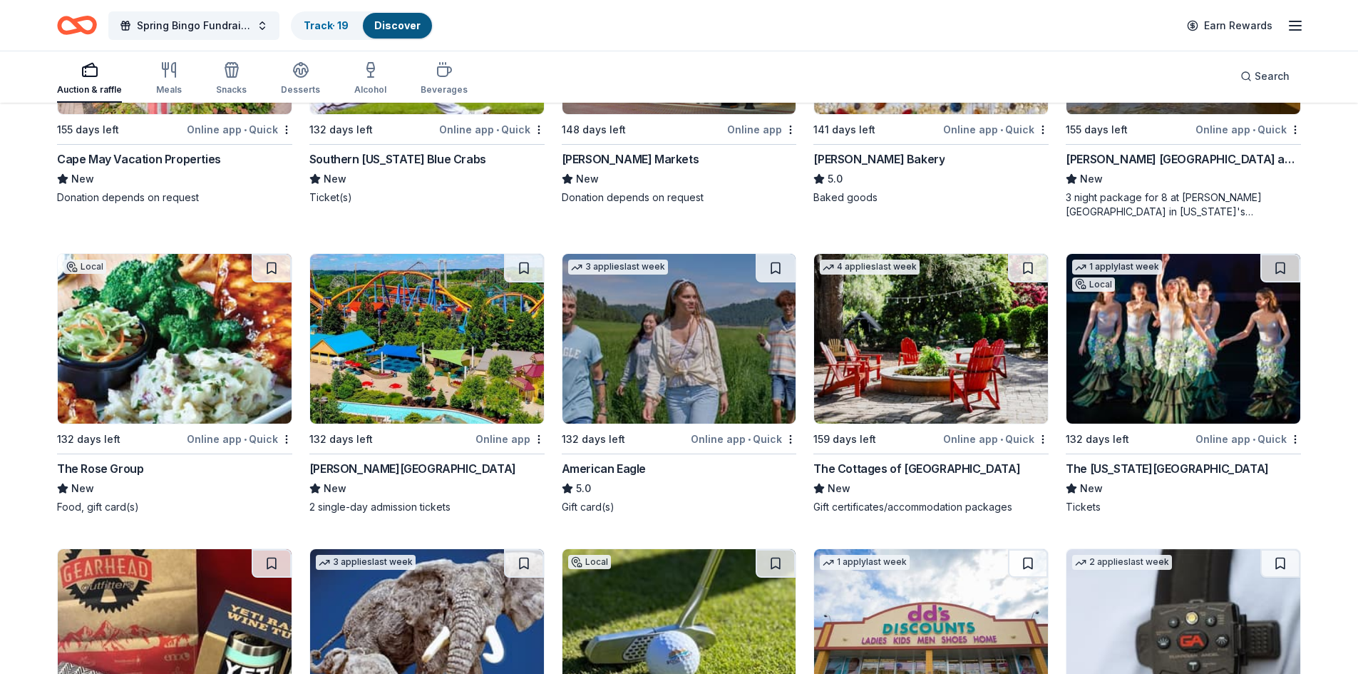
scroll to position [2495, 0]
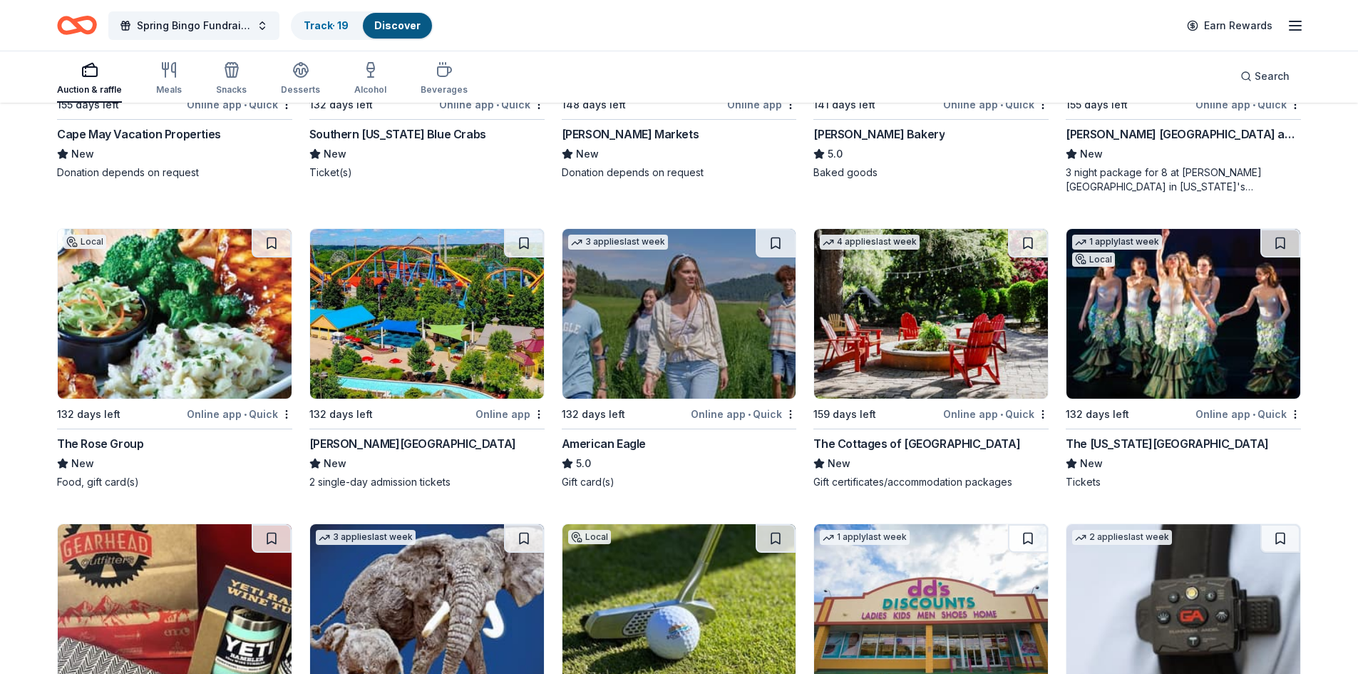
click at [276, 249] on button at bounding box center [272, 243] width 40 height 29
click at [520, 244] on button at bounding box center [524, 243] width 40 height 29
click at [772, 247] on button at bounding box center [776, 243] width 40 height 29
click at [1268, 246] on button at bounding box center [1280, 243] width 40 height 29
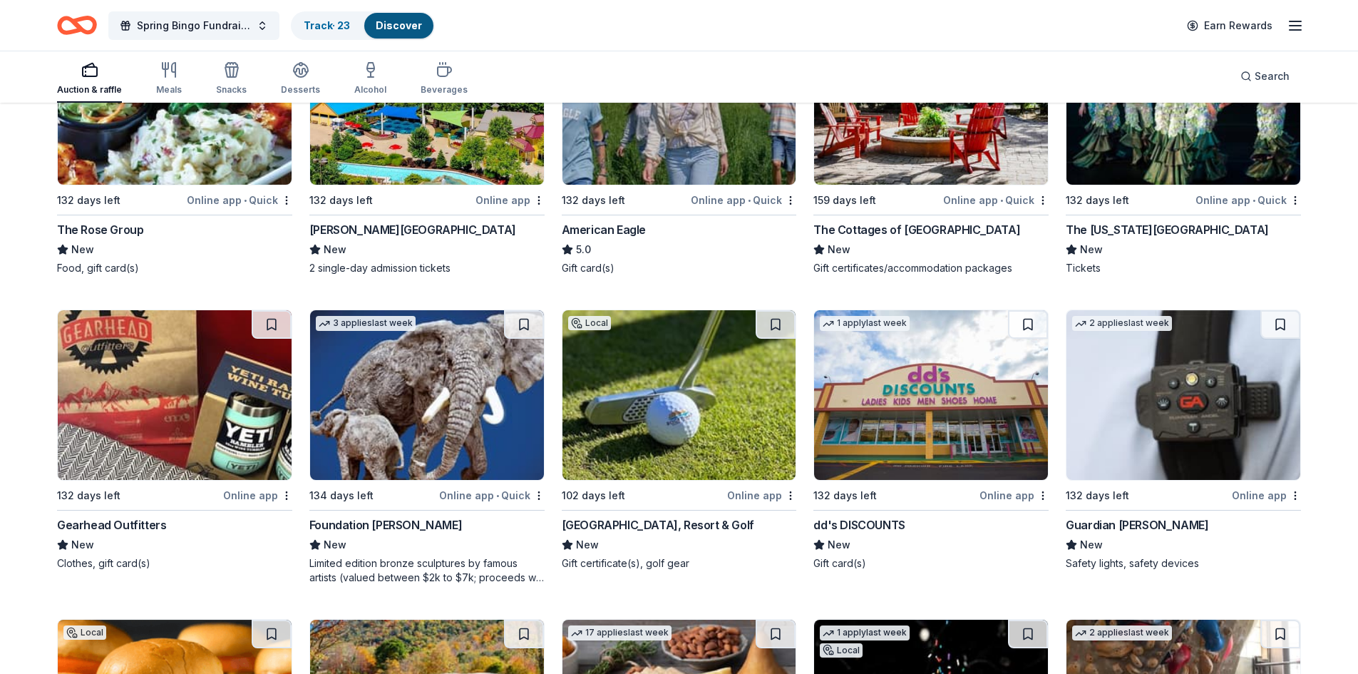
click at [273, 322] on button at bounding box center [272, 324] width 40 height 29
click at [776, 323] on button at bounding box center [776, 324] width 40 height 29
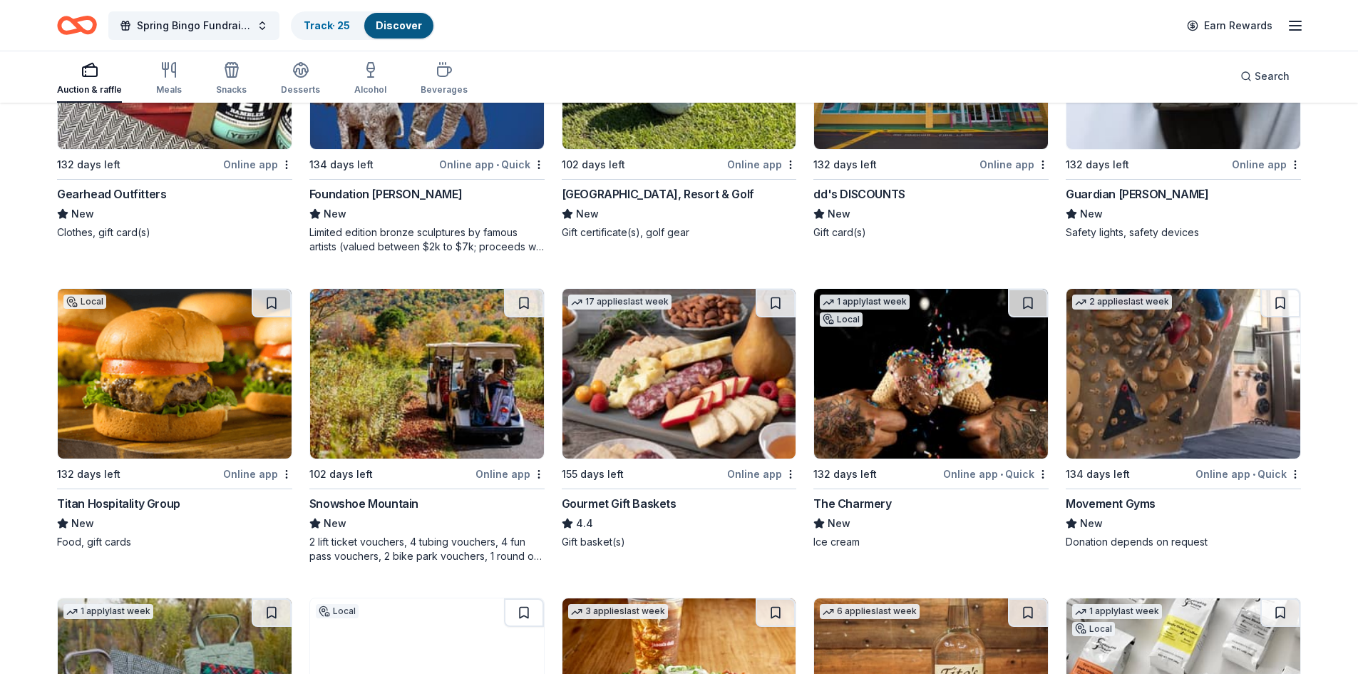
scroll to position [3065, 0]
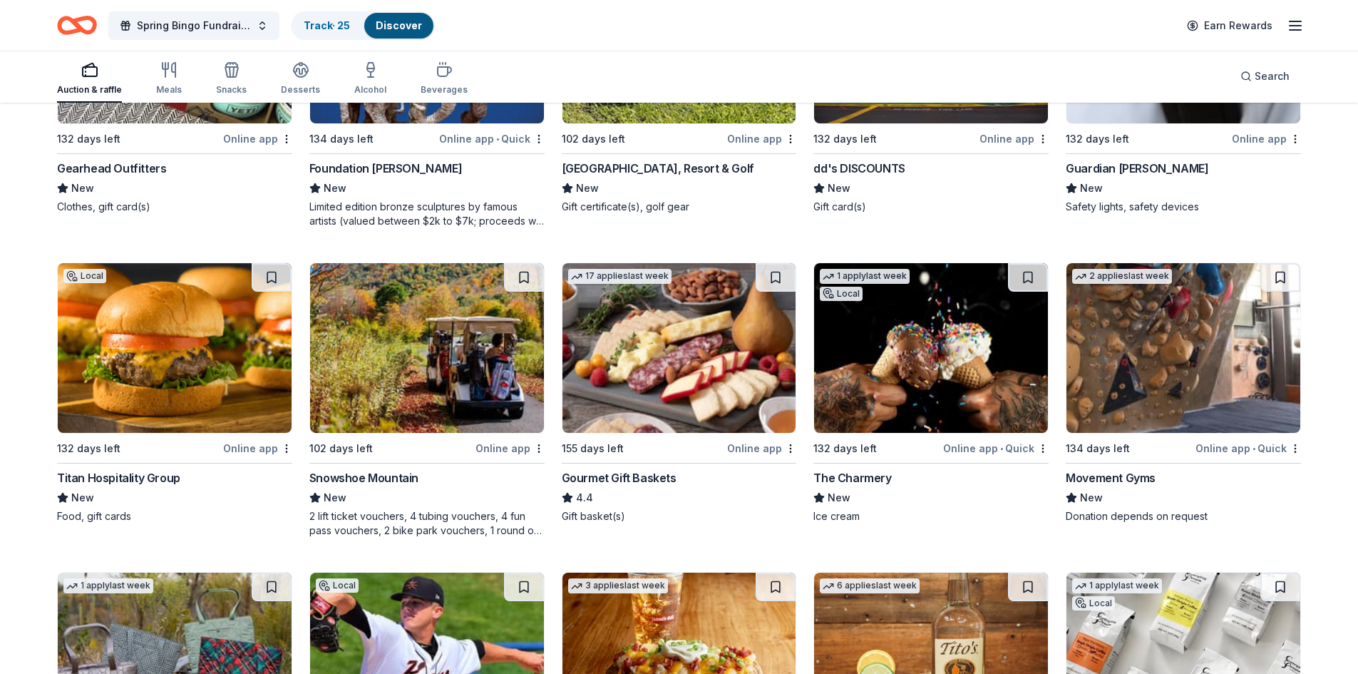
click at [771, 276] on button at bounding box center [776, 277] width 40 height 29
click at [280, 276] on button at bounding box center [272, 277] width 40 height 29
click at [523, 280] on button at bounding box center [524, 277] width 40 height 29
click at [1024, 286] on button at bounding box center [1028, 277] width 40 height 29
click at [1270, 277] on button at bounding box center [1280, 277] width 40 height 29
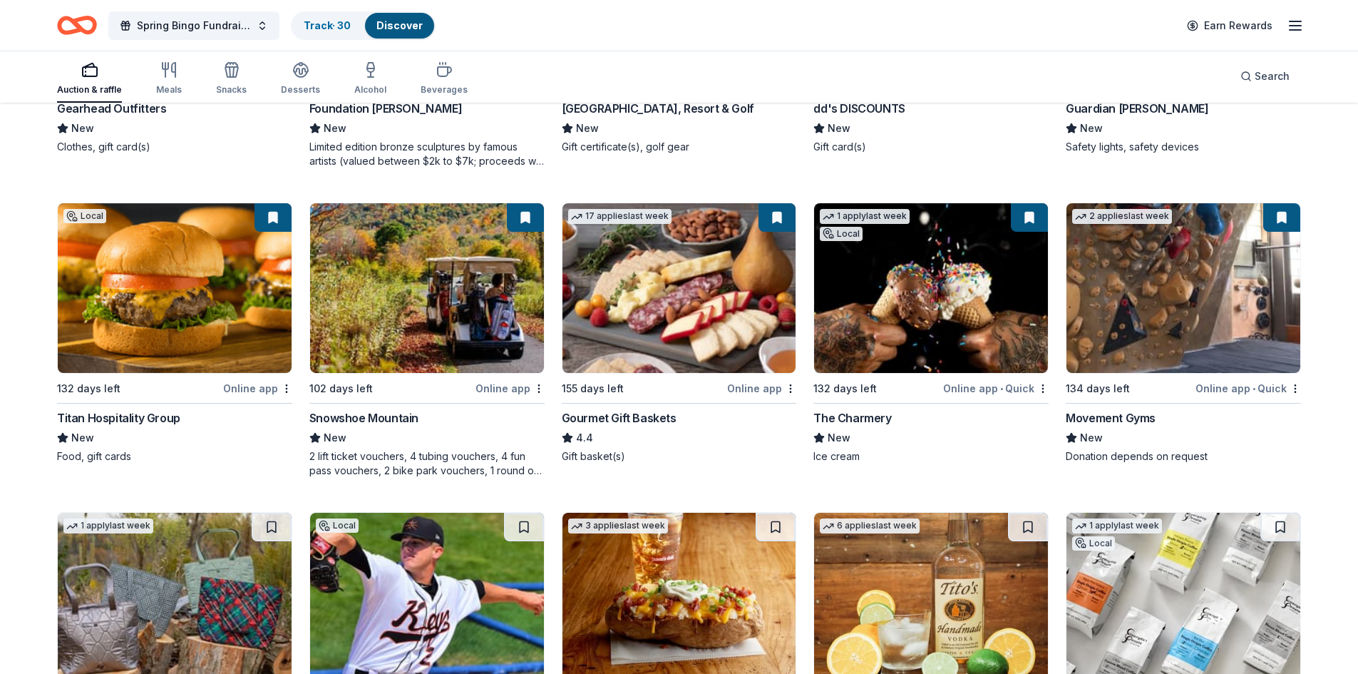
scroll to position [3279, 0]
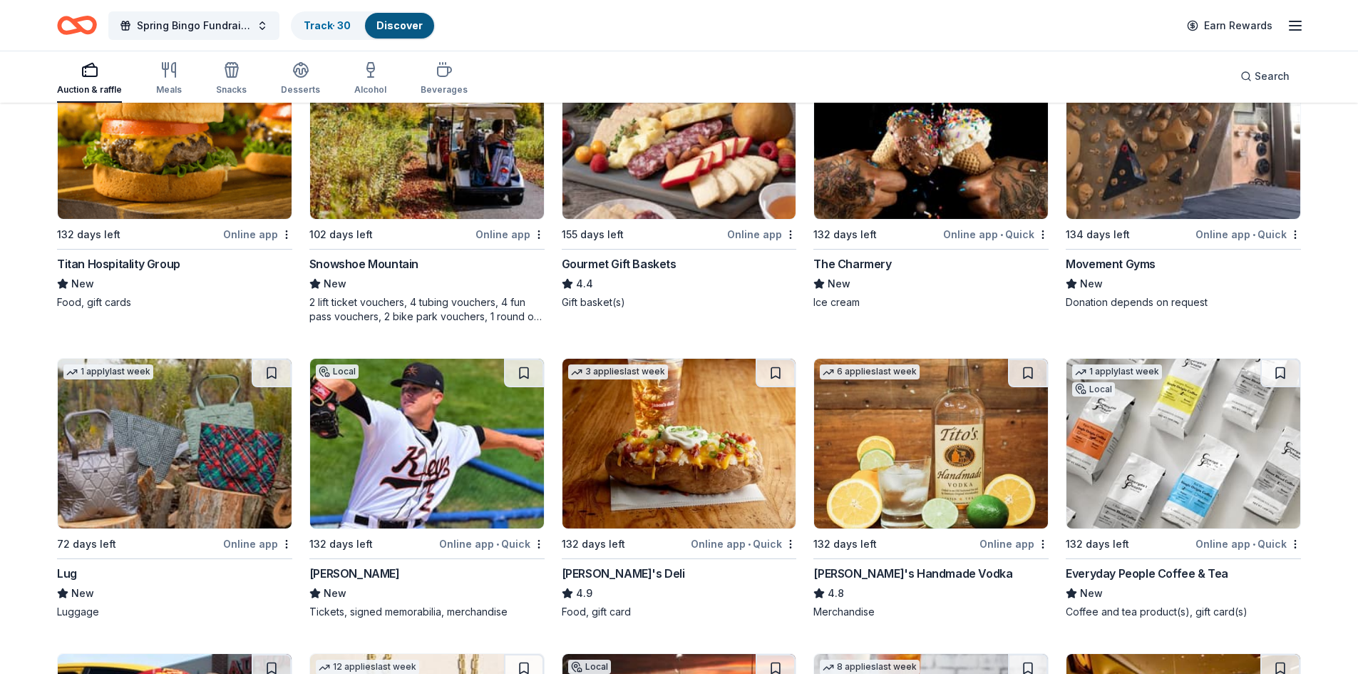
click at [1017, 371] on button at bounding box center [1028, 373] width 40 height 29
click at [768, 374] on button at bounding box center [776, 373] width 40 height 29
click at [526, 370] on button at bounding box center [524, 373] width 40 height 29
click at [284, 372] on button at bounding box center [272, 373] width 40 height 29
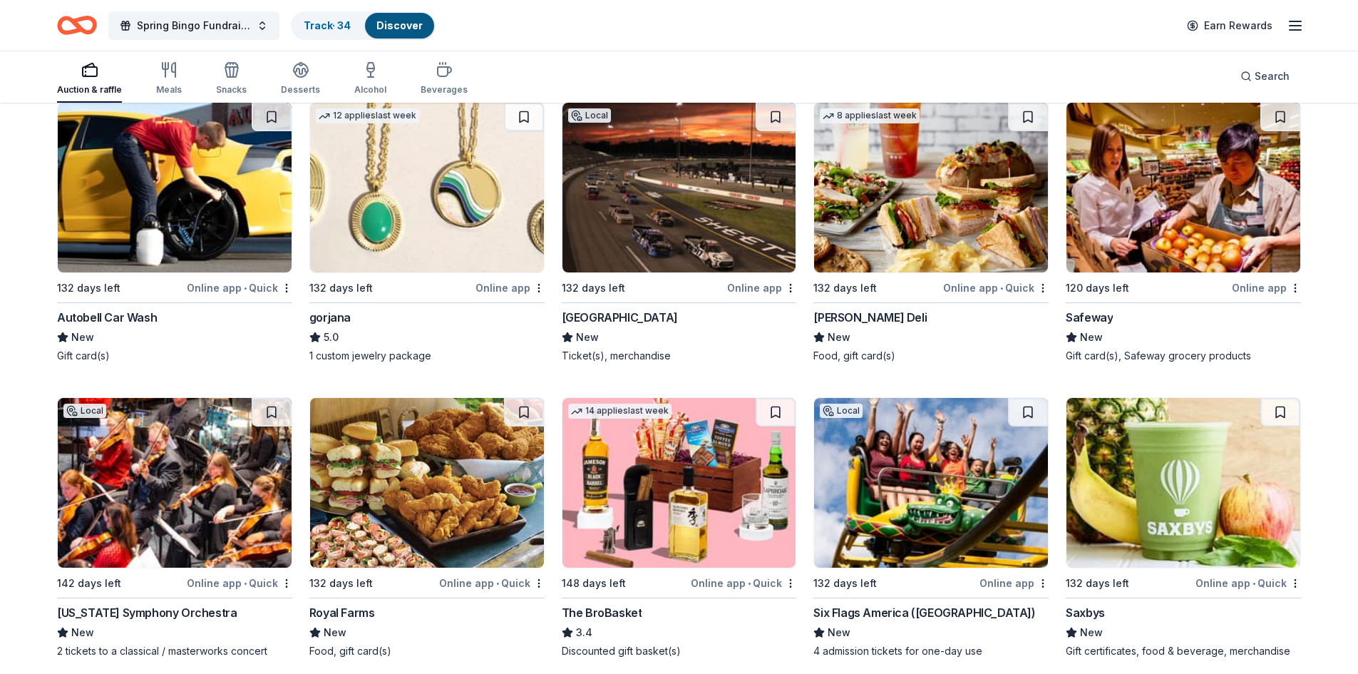
scroll to position [3849, 0]
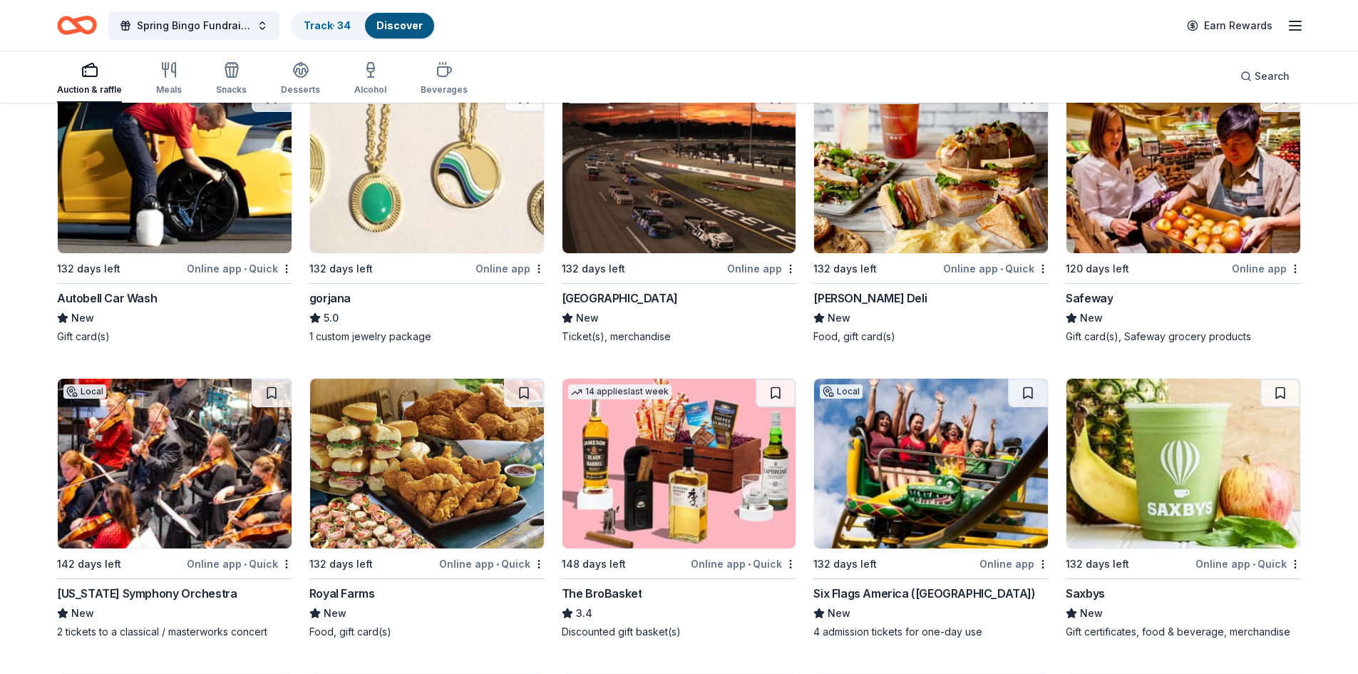
click at [528, 391] on button at bounding box center [524, 393] width 40 height 29
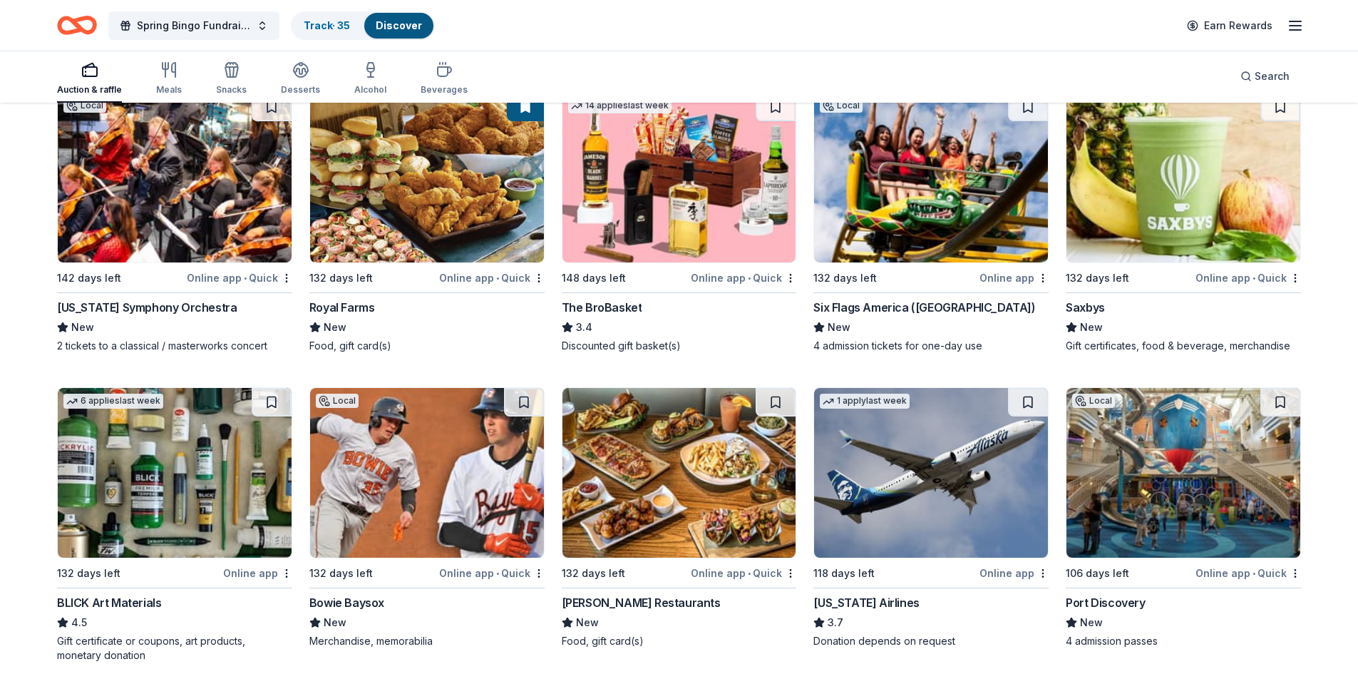
scroll to position [4277, 0]
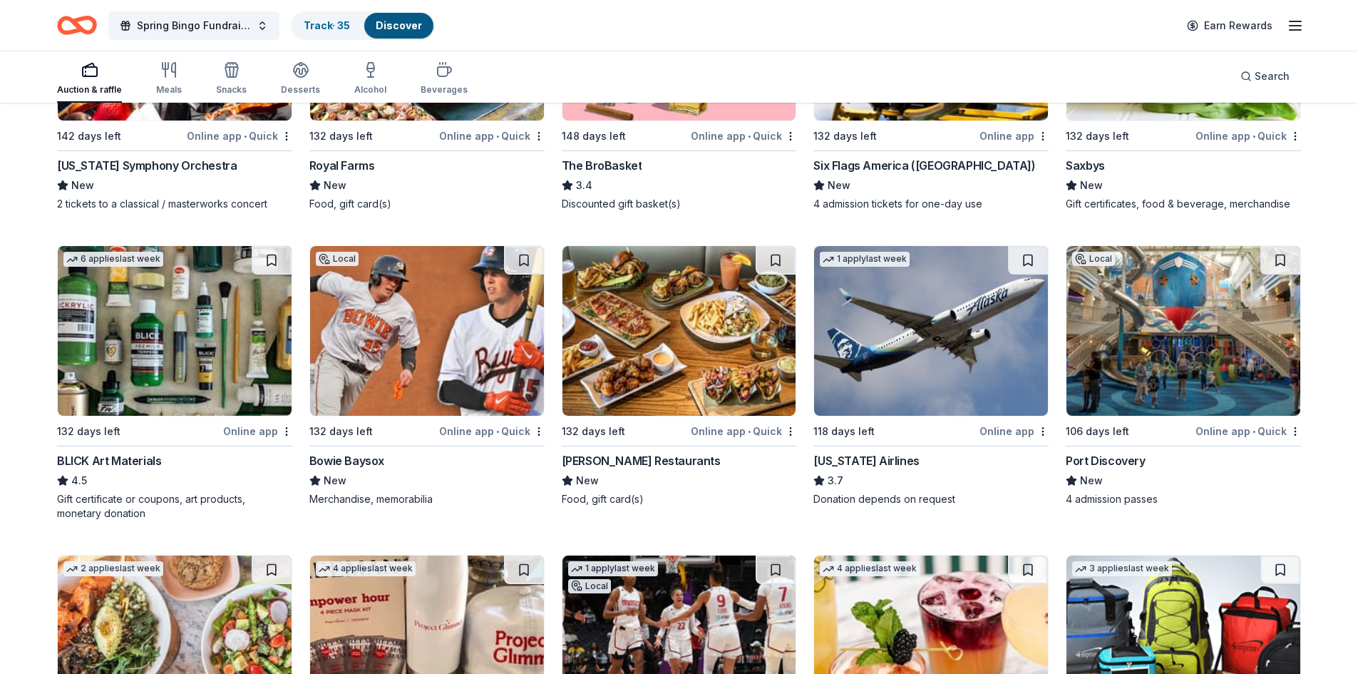
click at [518, 259] on button at bounding box center [524, 260] width 40 height 29
click at [771, 264] on button at bounding box center [776, 260] width 40 height 29
click at [1018, 259] on button at bounding box center [1028, 260] width 40 height 29
click at [1272, 262] on button at bounding box center [1280, 260] width 40 height 29
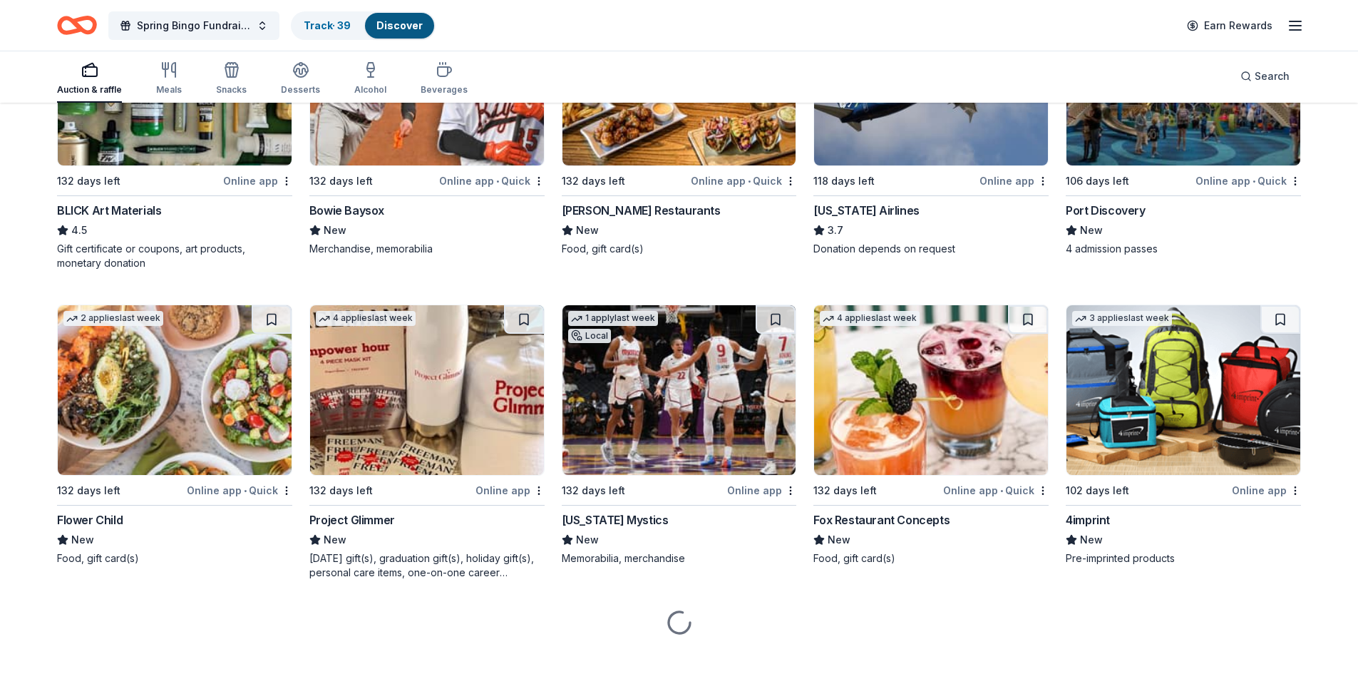
scroll to position [4547, 0]
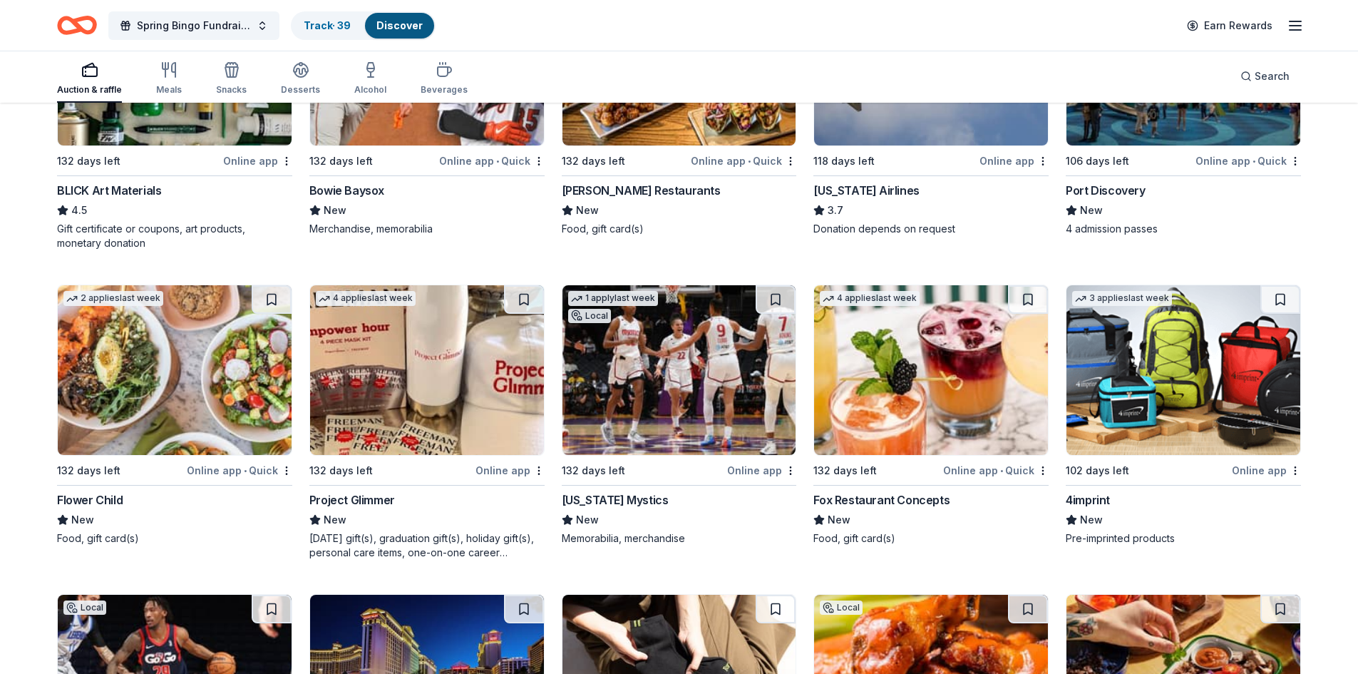
click at [527, 300] on button at bounding box center [524, 299] width 40 height 29
click at [763, 301] on button at bounding box center [776, 299] width 40 height 29
click at [1027, 298] on button at bounding box center [1028, 299] width 40 height 29
click at [1285, 296] on button at bounding box center [1280, 299] width 40 height 29
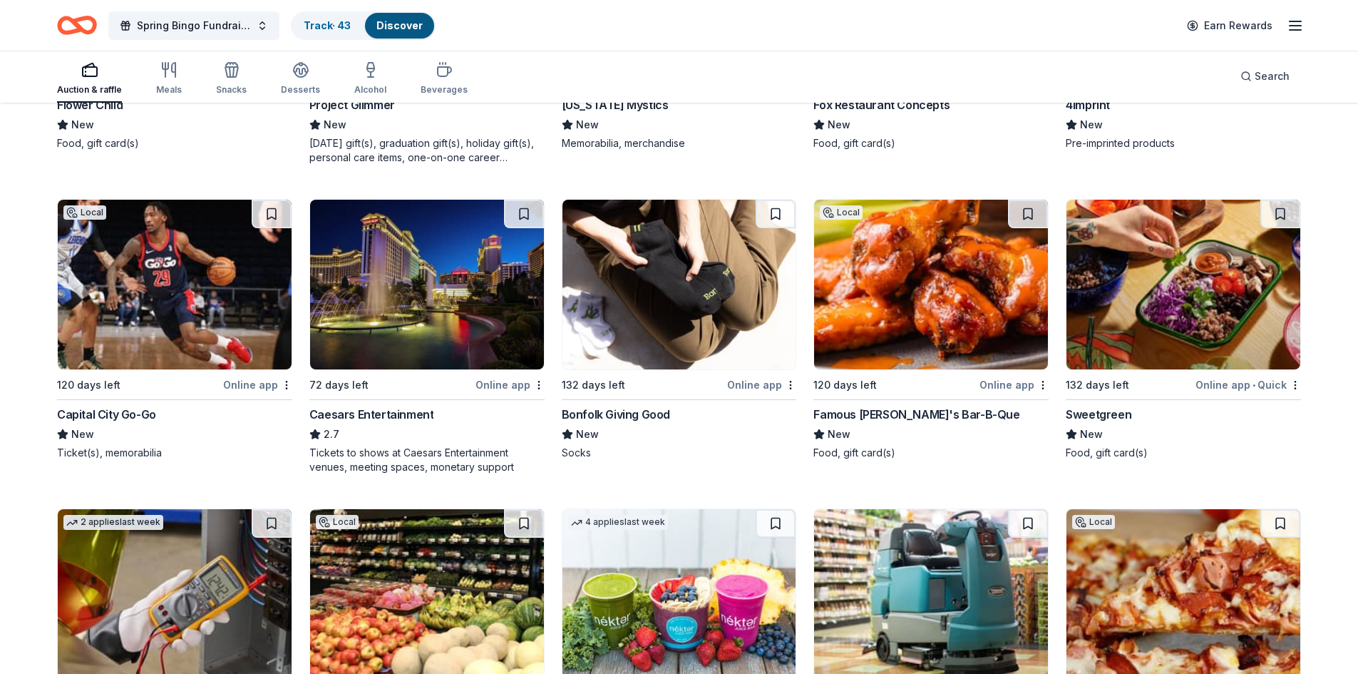
scroll to position [4975, 0]
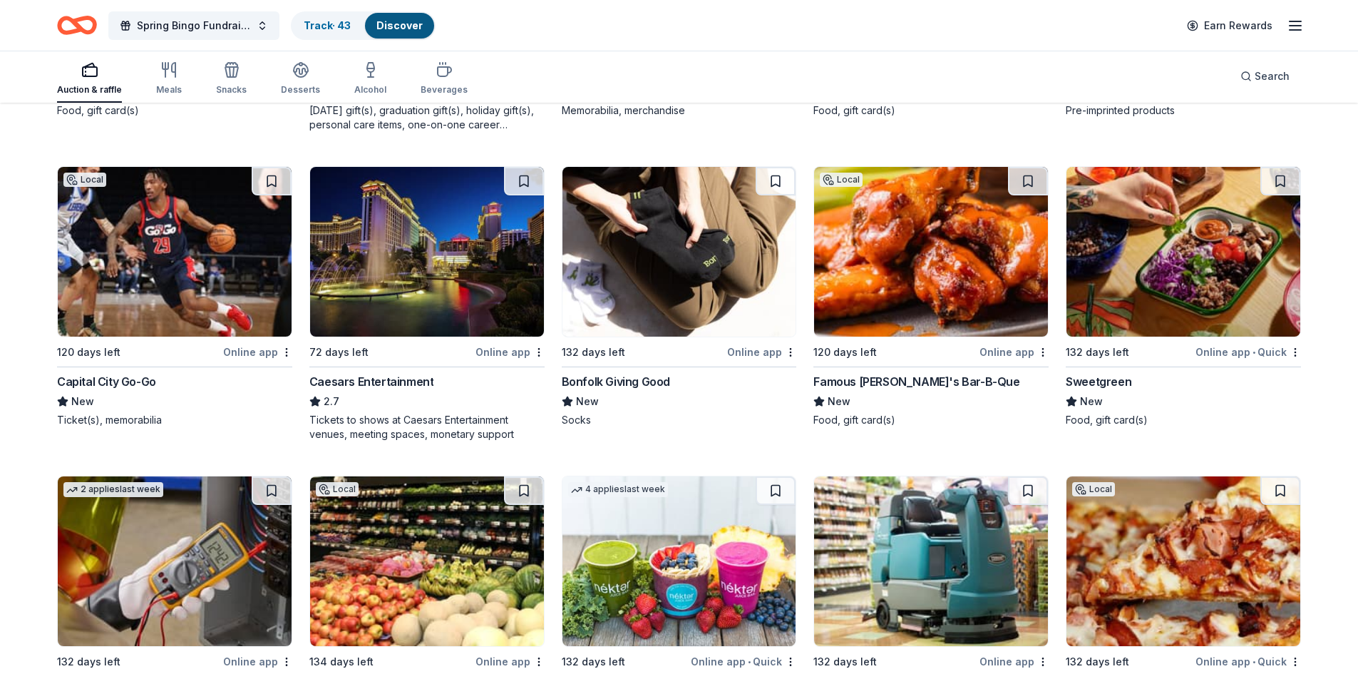
click at [1033, 186] on button at bounding box center [1028, 181] width 40 height 29
click at [1290, 182] on button at bounding box center [1280, 181] width 40 height 29
click at [524, 185] on button at bounding box center [524, 181] width 40 height 29
click at [265, 186] on button at bounding box center [272, 181] width 40 height 29
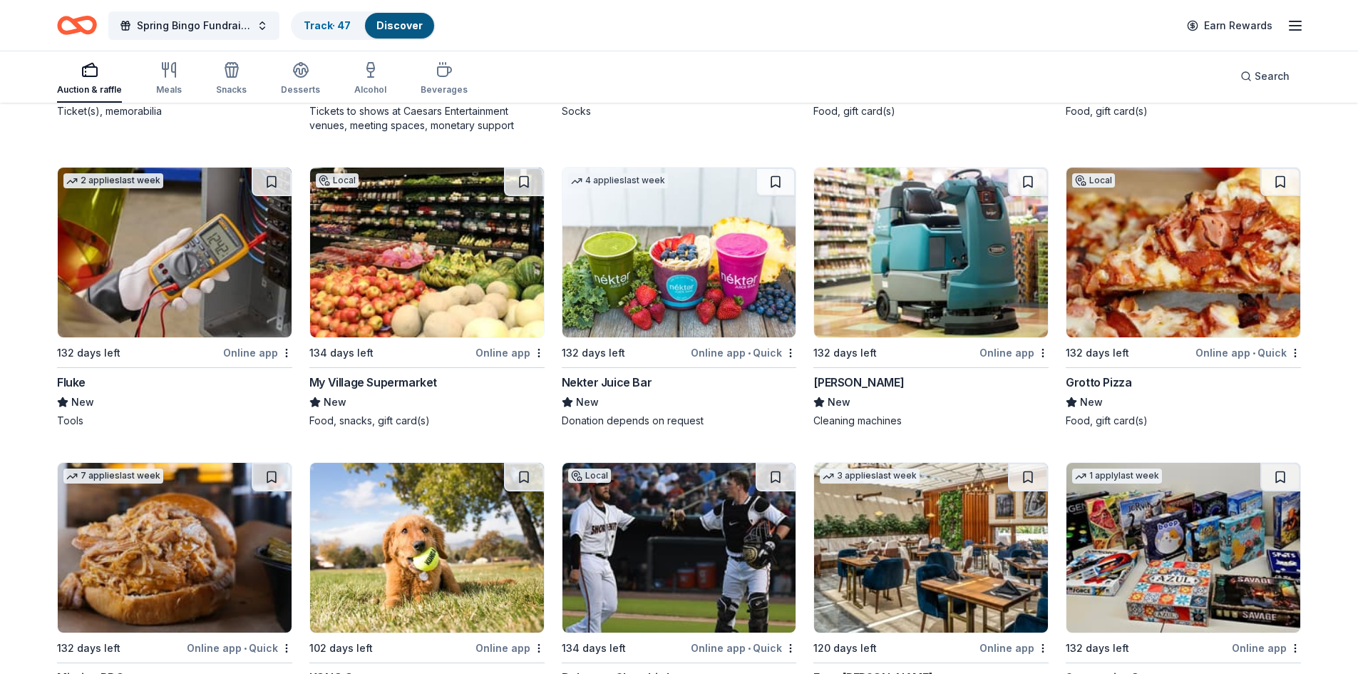
scroll to position [5366, 0]
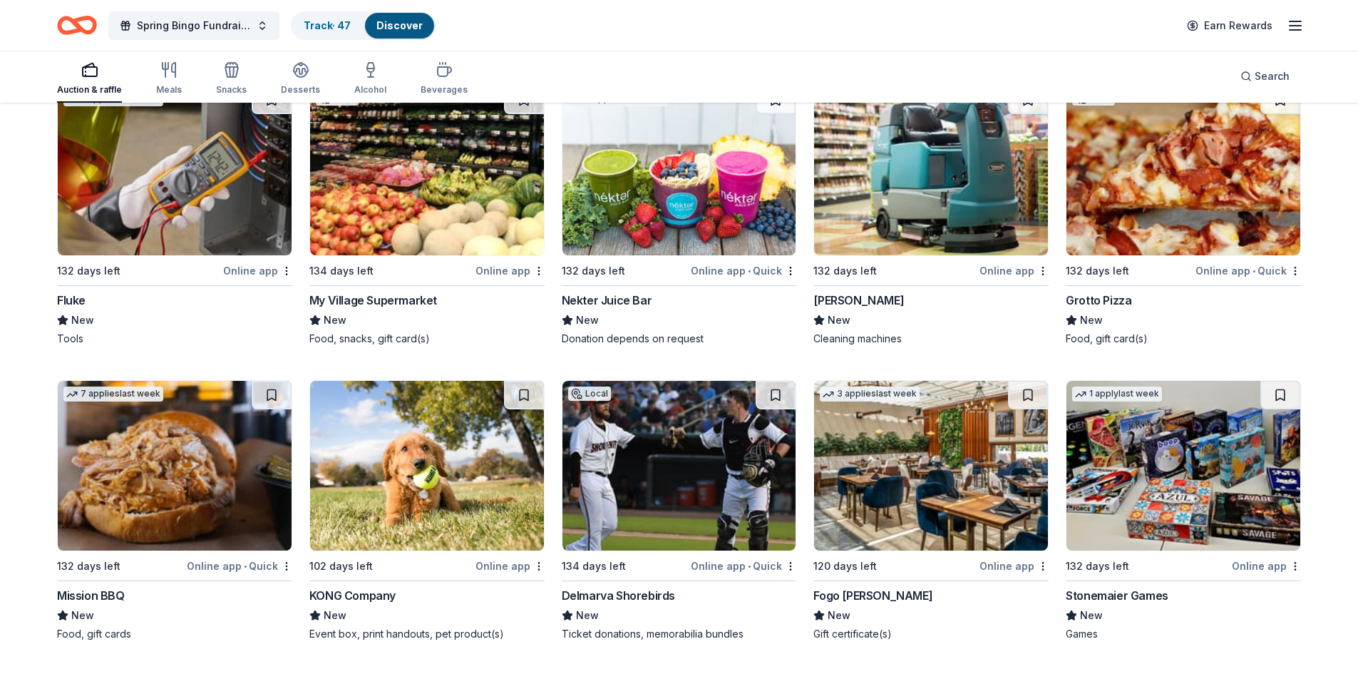
click at [277, 396] on button at bounding box center [272, 395] width 40 height 29
click at [1026, 398] on button at bounding box center [1028, 395] width 40 height 29
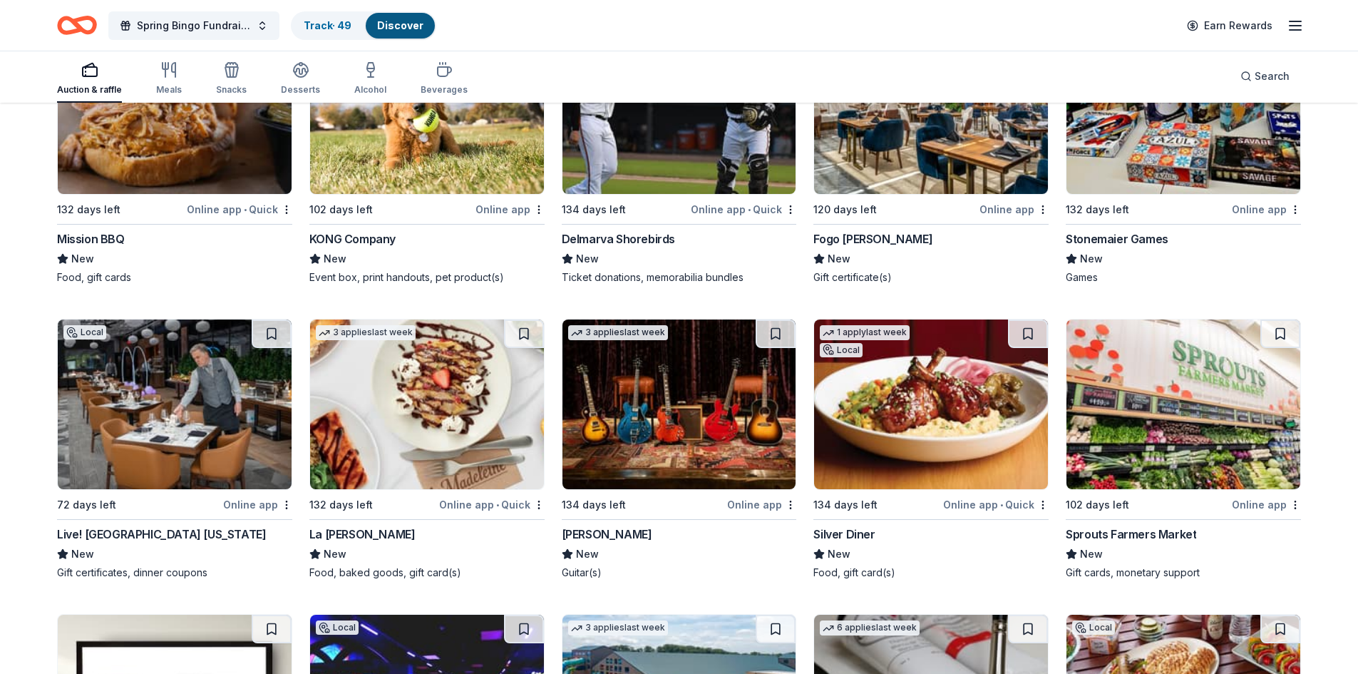
scroll to position [5793, 0]
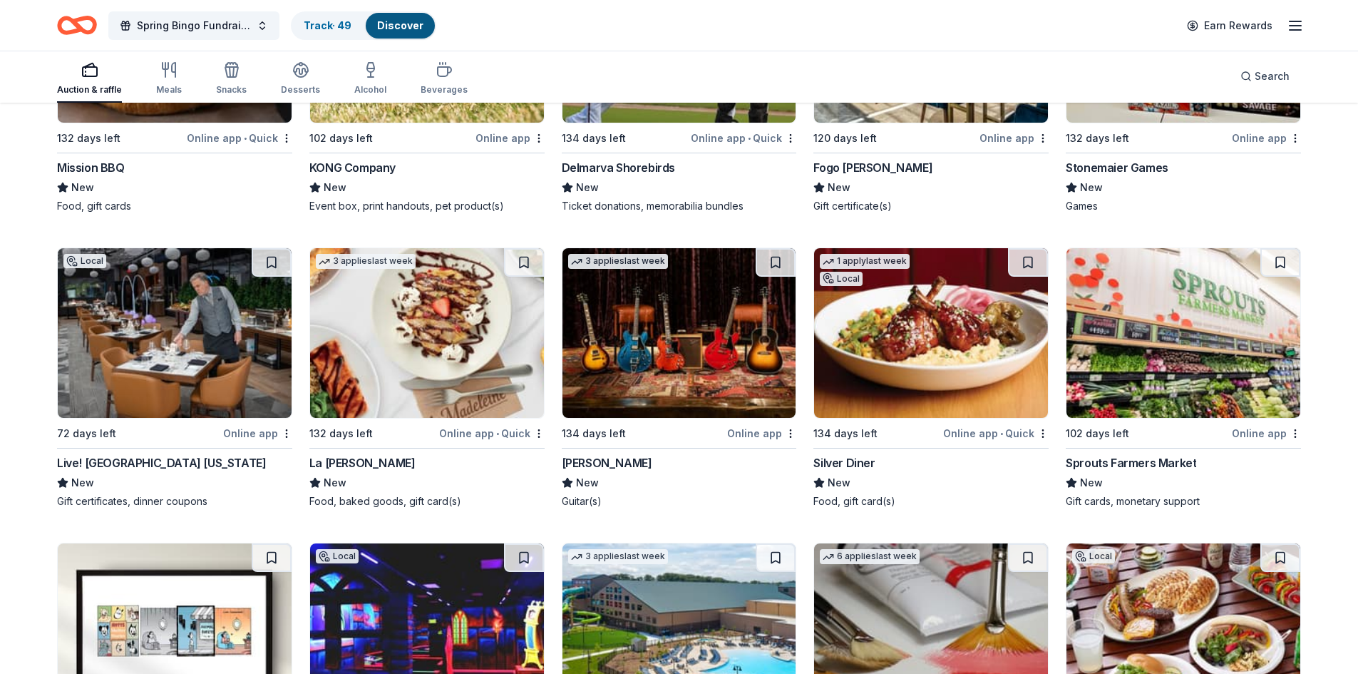
click at [265, 270] on button at bounding box center [272, 262] width 40 height 29
click at [1022, 269] on button at bounding box center [1028, 262] width 40 height 29
click at [1271, 260] on button at bounding box center [1280, 262] width 40 height 29
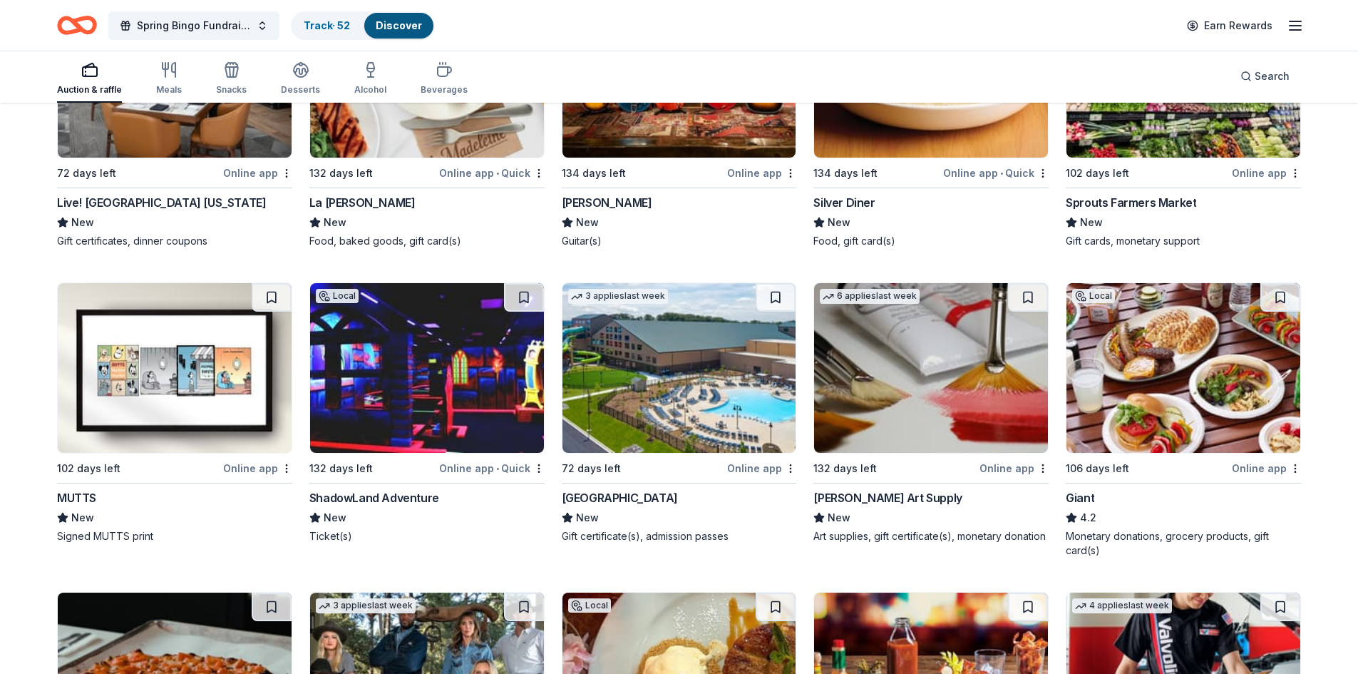
scroll to position [6078, 0]
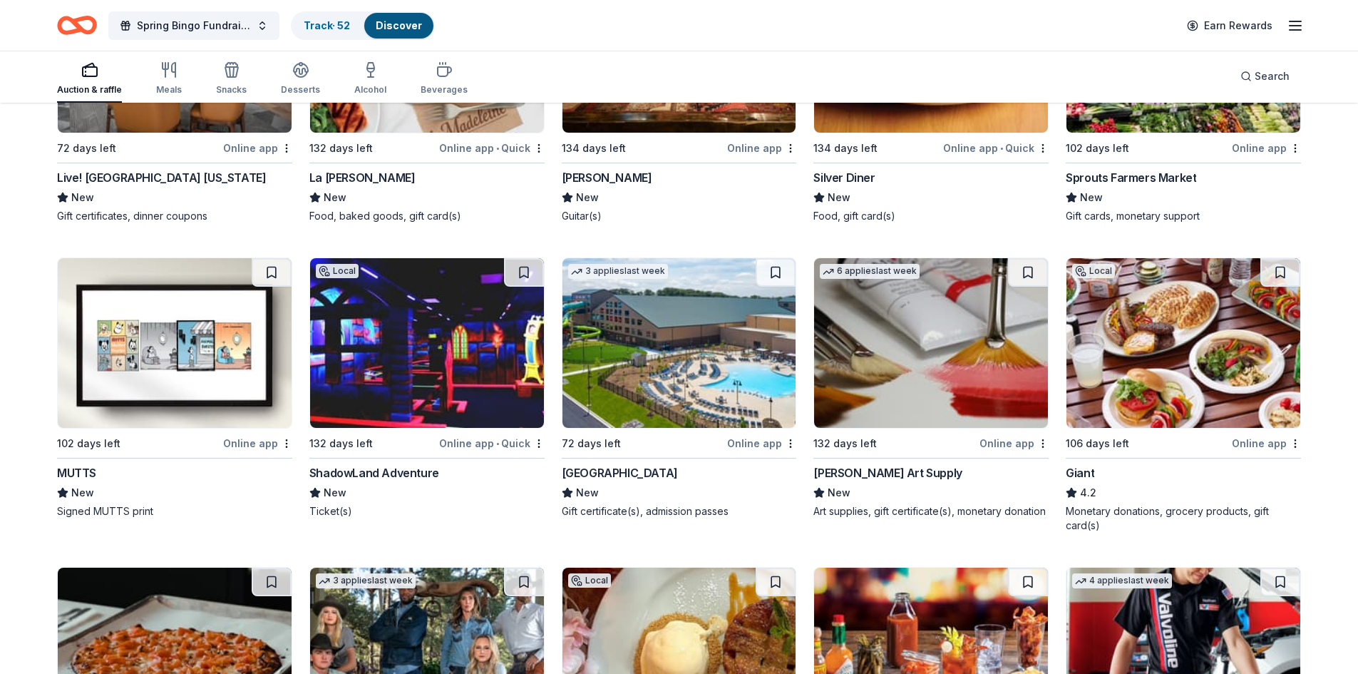
click at [1280, 264] on button at bounding box center [1280, 272] width 40 height 29
click at [778, 274] on button at bounding box center [776, 272] width 40 height 29
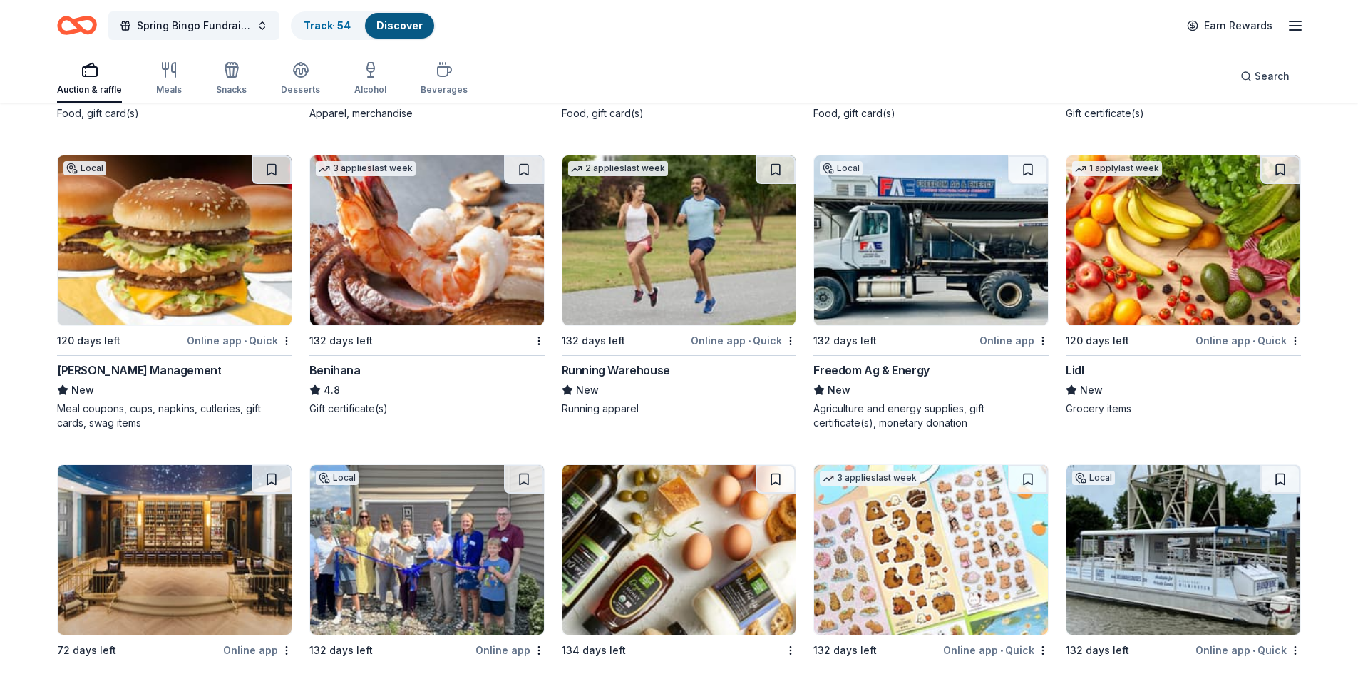
scroll to position [6791, 0]
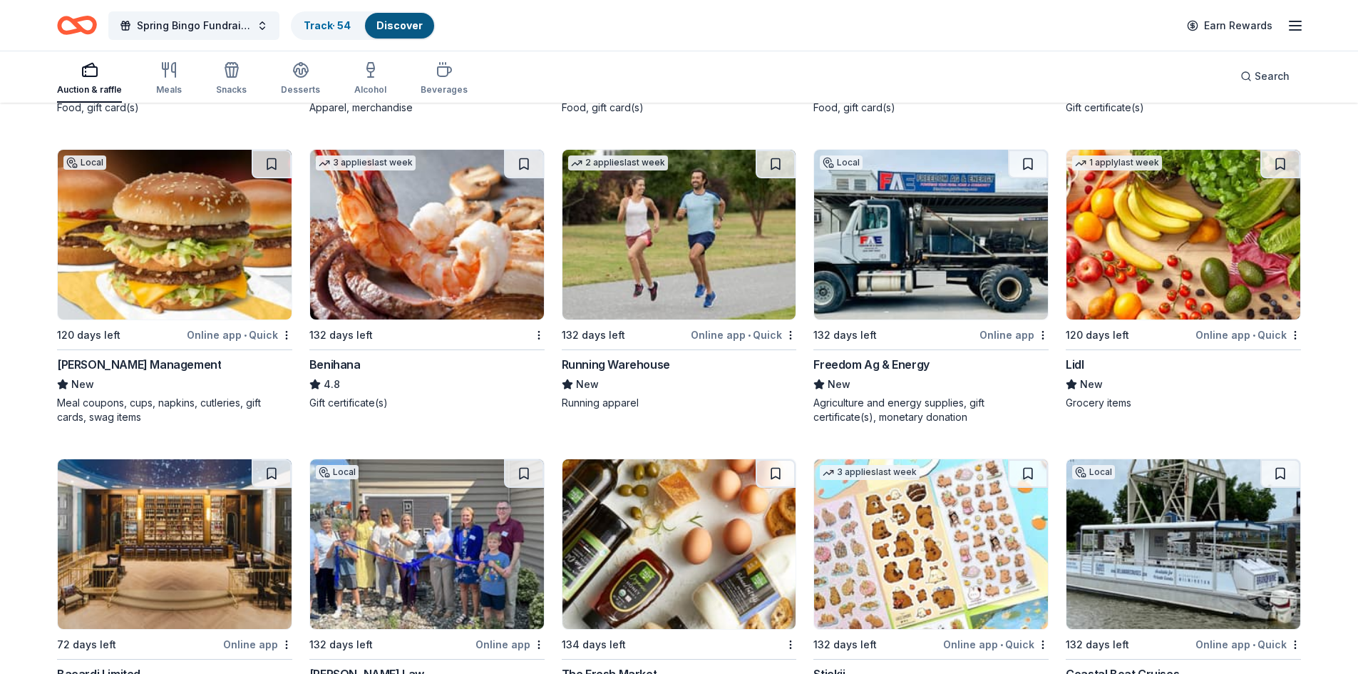
click at [279, 165] on button at bounding box center [272, 164] width 40 height 29
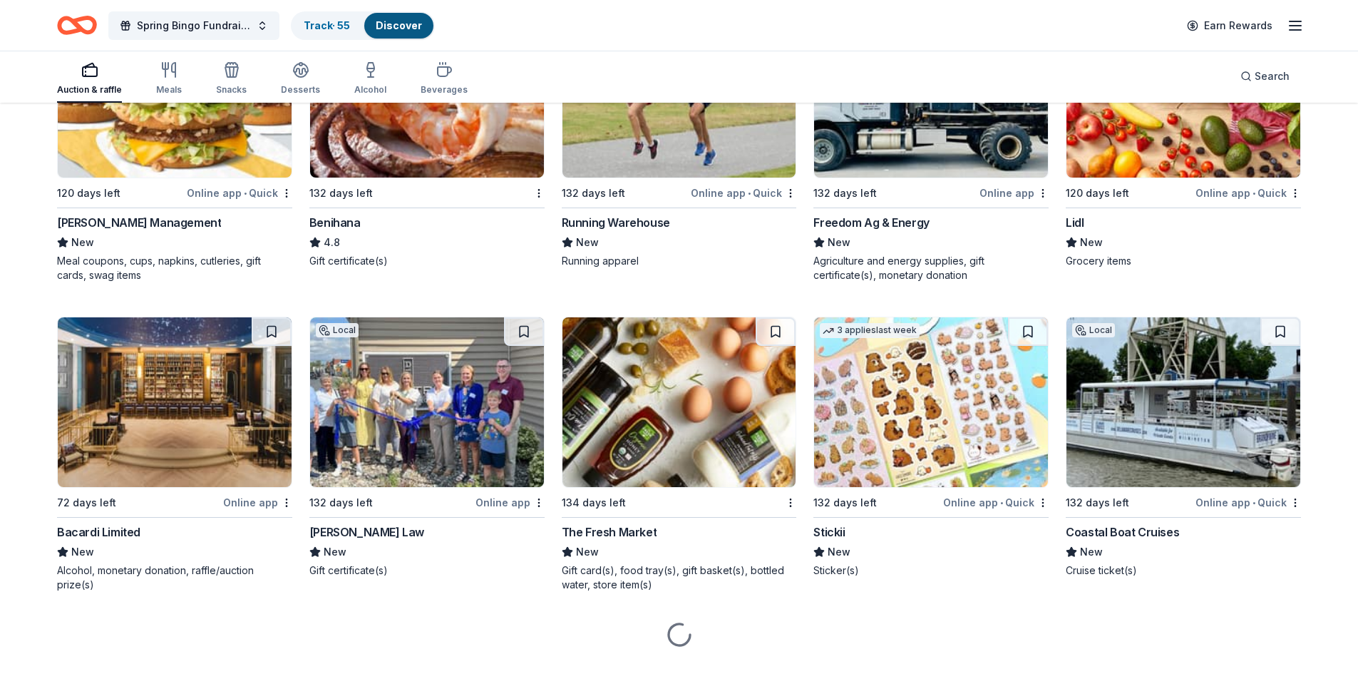
scroll to position [6934, 0]
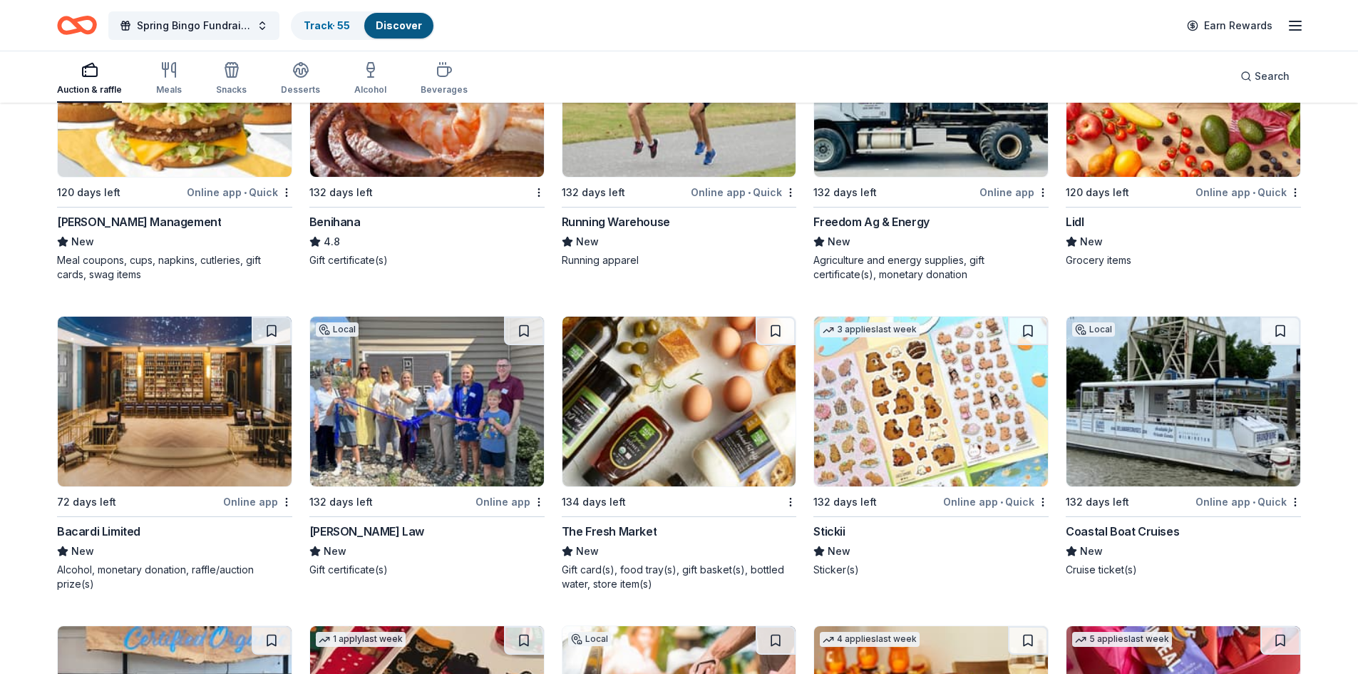
click at [279, 329] on button at bounding box center [272, 331] width 40 height 29
click at [781, 334] on button at bounding box center [776, 331] width 40 height 29
click at [1278, 334] on button at bounding box center [1280, 331] width 40 height 29
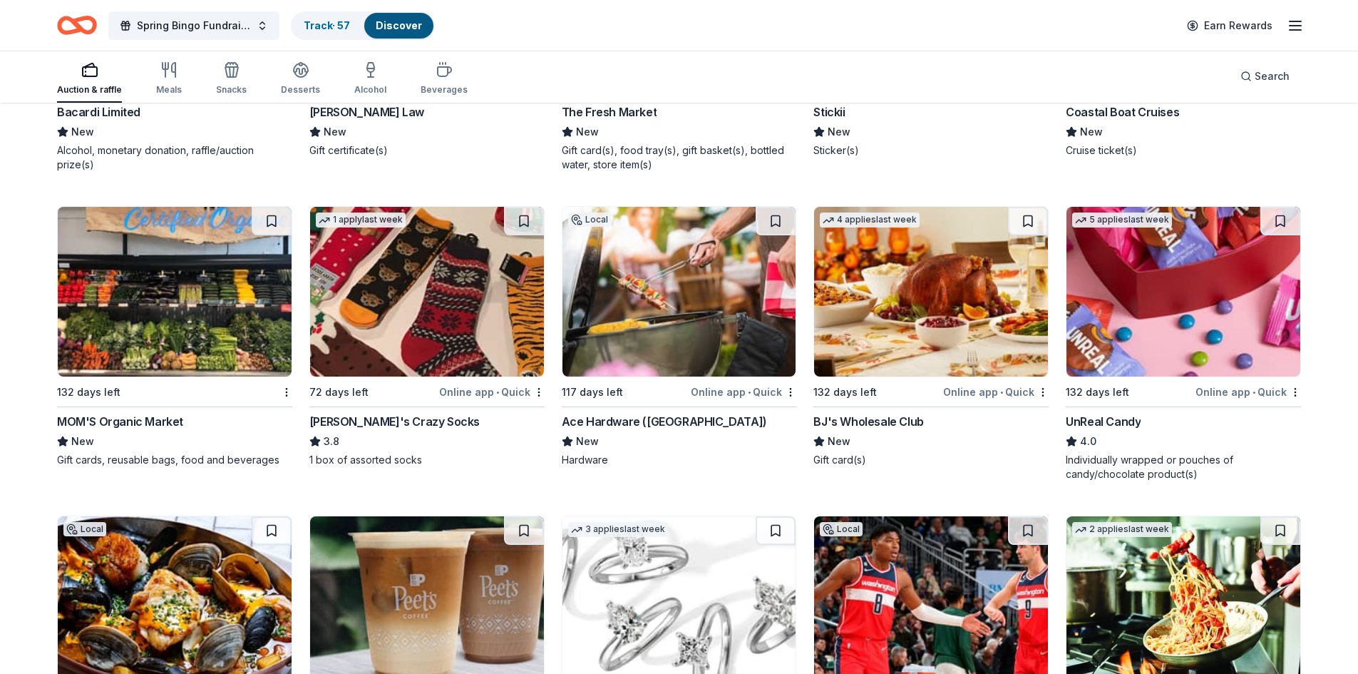
scroll to position [7362, 0]
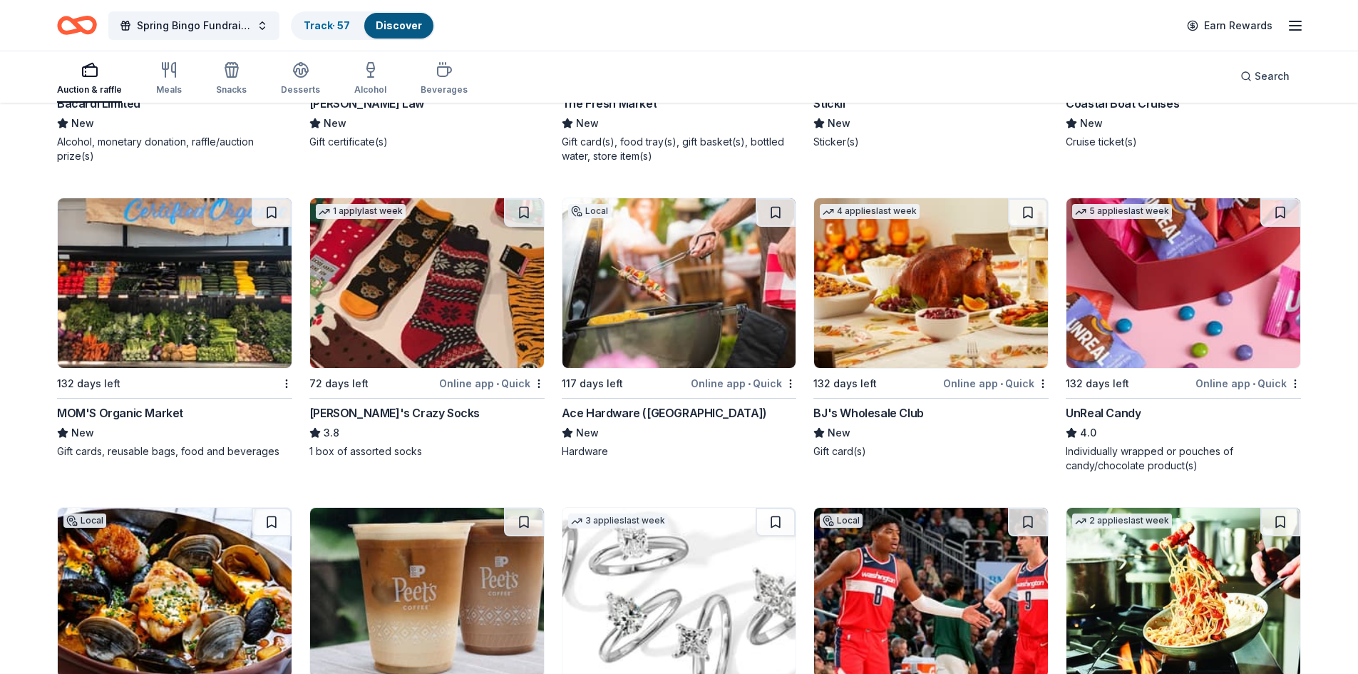
click at [269, 212] on button at bounding box center [272, 212] width 40 height 29
click at [528, 208] on button at bounding box center [524, 212] width 40 height 29
click at [780, 213] on button at bounding box center [776, 212] width 40 height 29
click at [1023, 208] on button at bounding box center [1028, 212] width 40 height 29
click at [1269, 207] on button at bounding box center [1280, 212] width 40 height 29
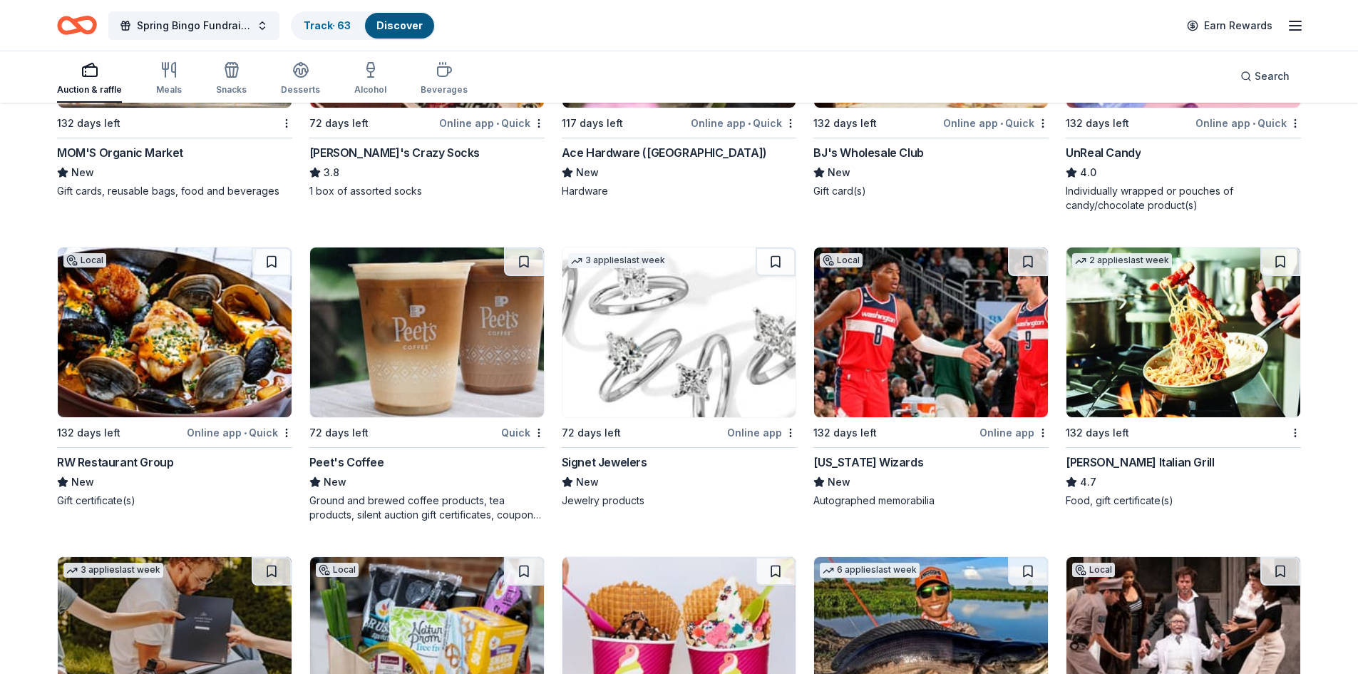
scroll to position [7647, 0]
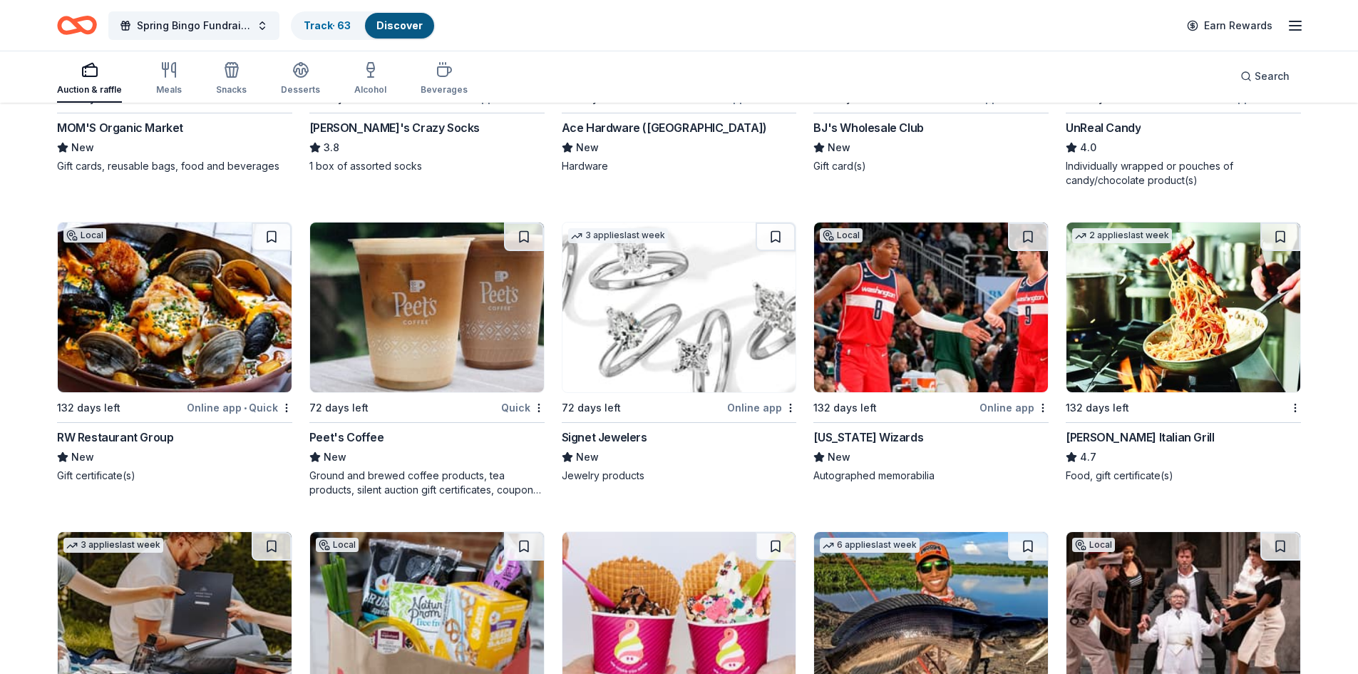
click at [782, 231] on button at bounding box center [776, 236] width 40 height 29
click at [1285, 240] on button at bounding box center [1280, 236] width 40 height 29
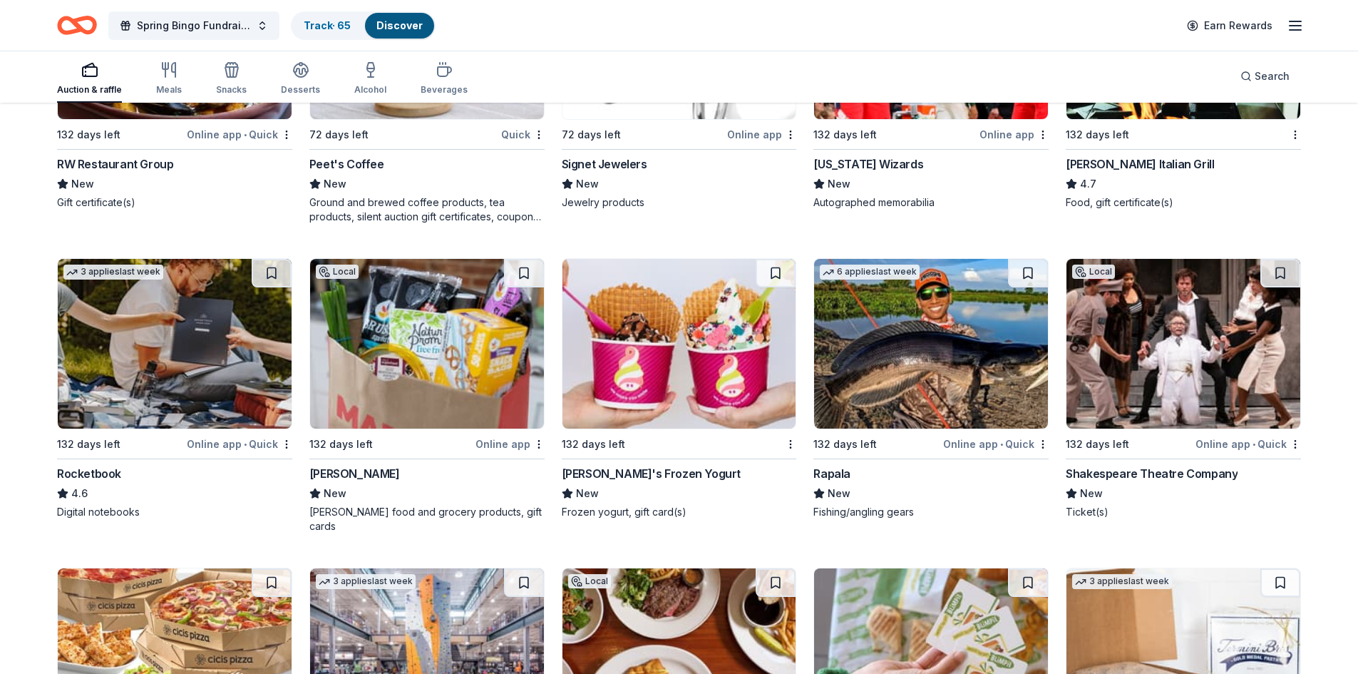
scroll to position [7932, 0]
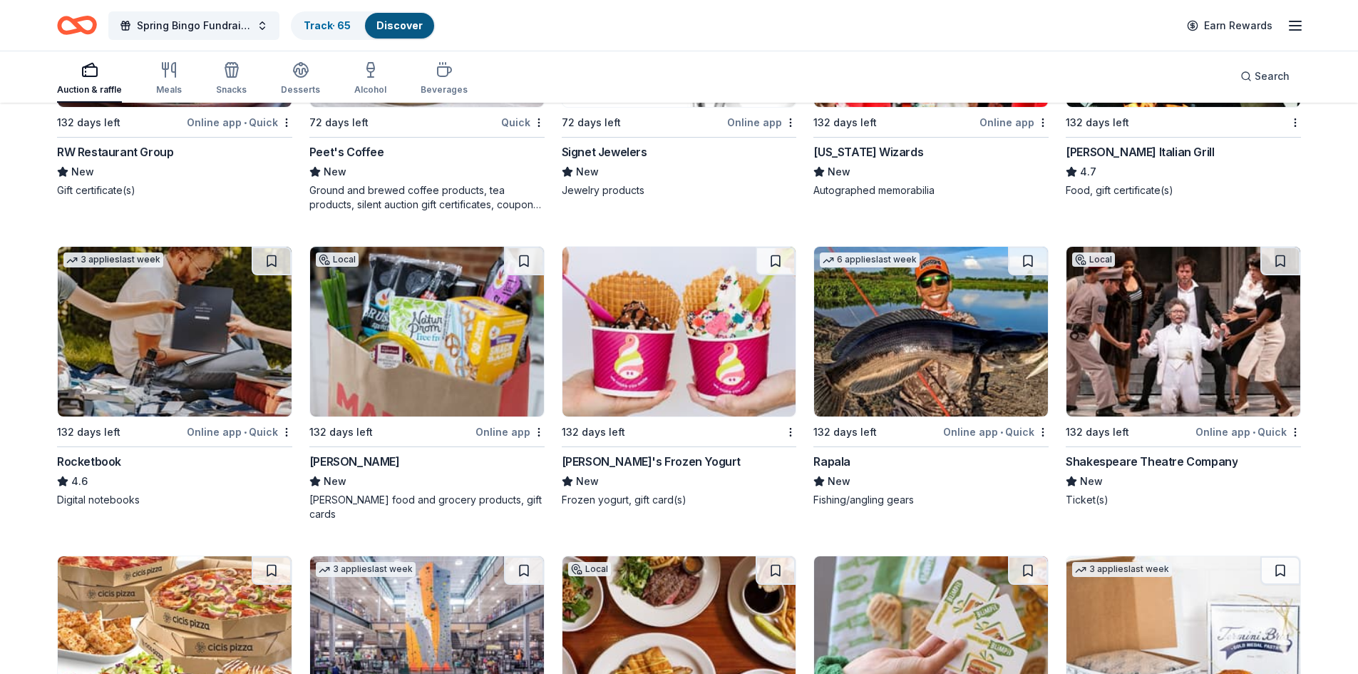
click at [771, 263] on button at bounding box center [776, 261] width 40 height 29
click at [527, 260] on button at bounding box center [524, 261] width 40 height 29
click at [275, 266] on button at bounding box center [272, 261] width 40 height 29
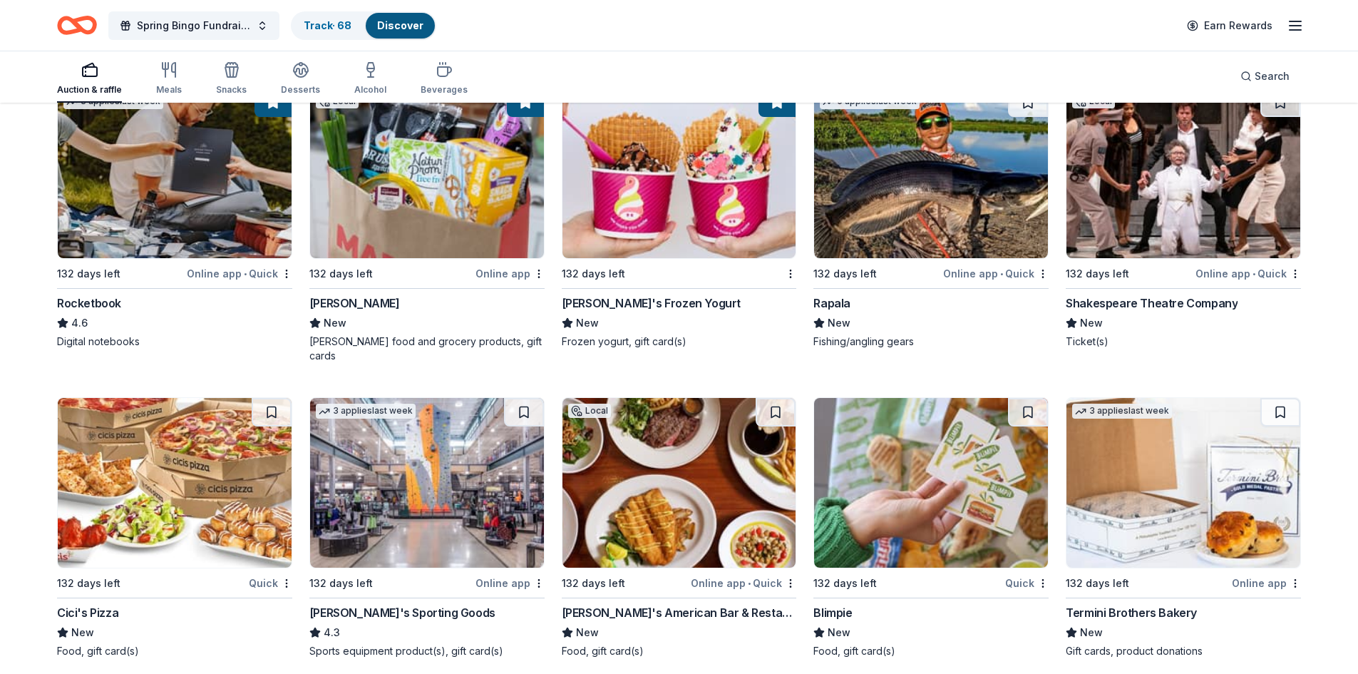
scroll to position [8146, 0]
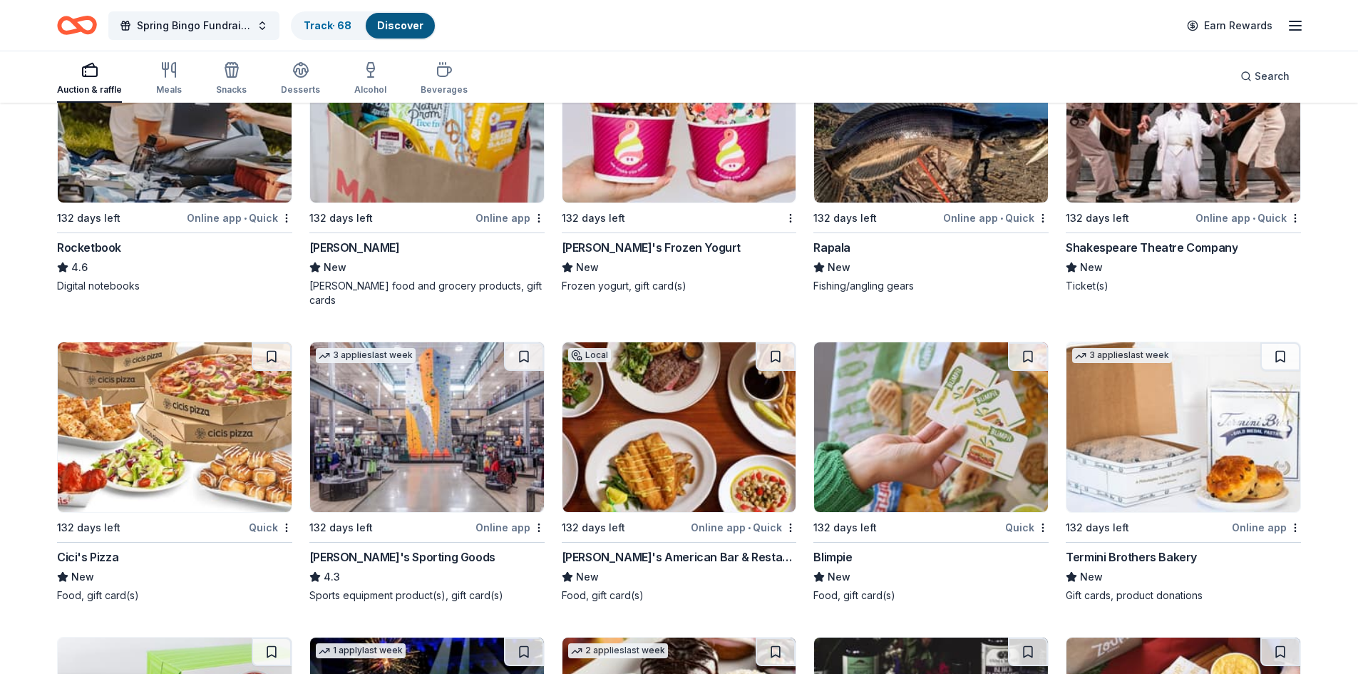
click at [523, 342] on button at bounding box center [524, 356] width 40 height 29
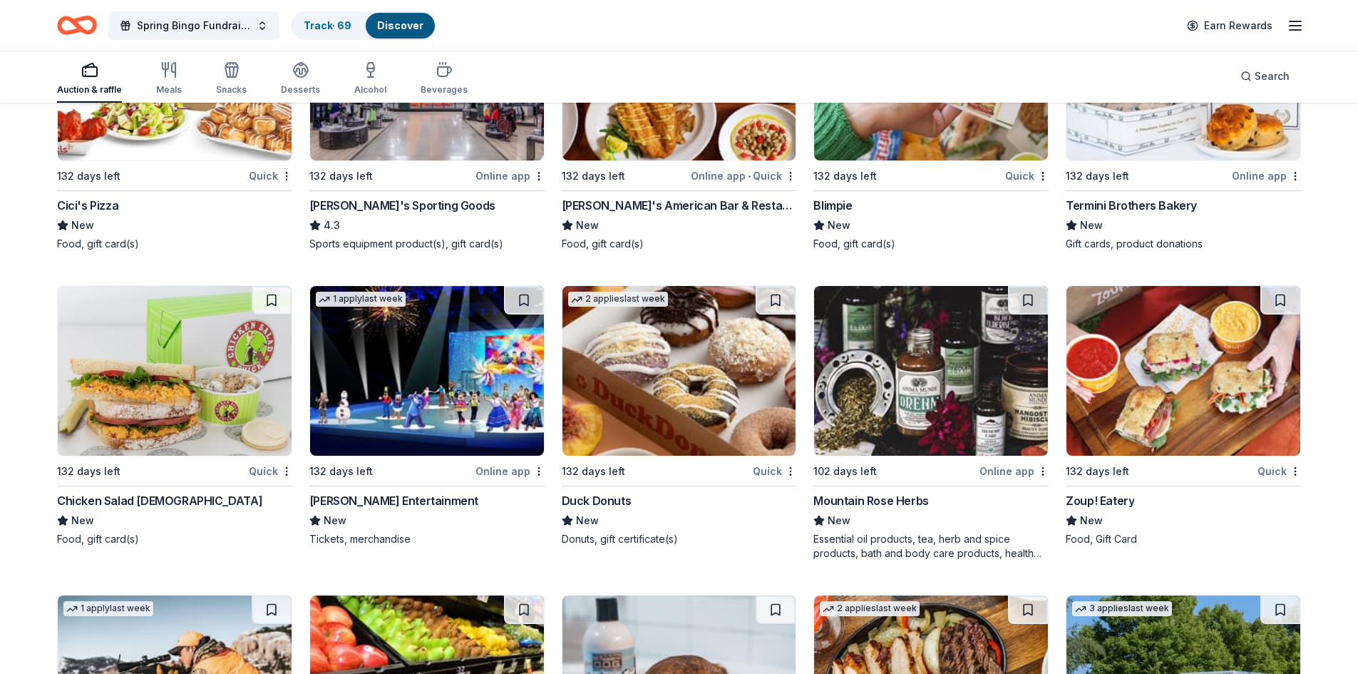
scroll to position [8502, 0]
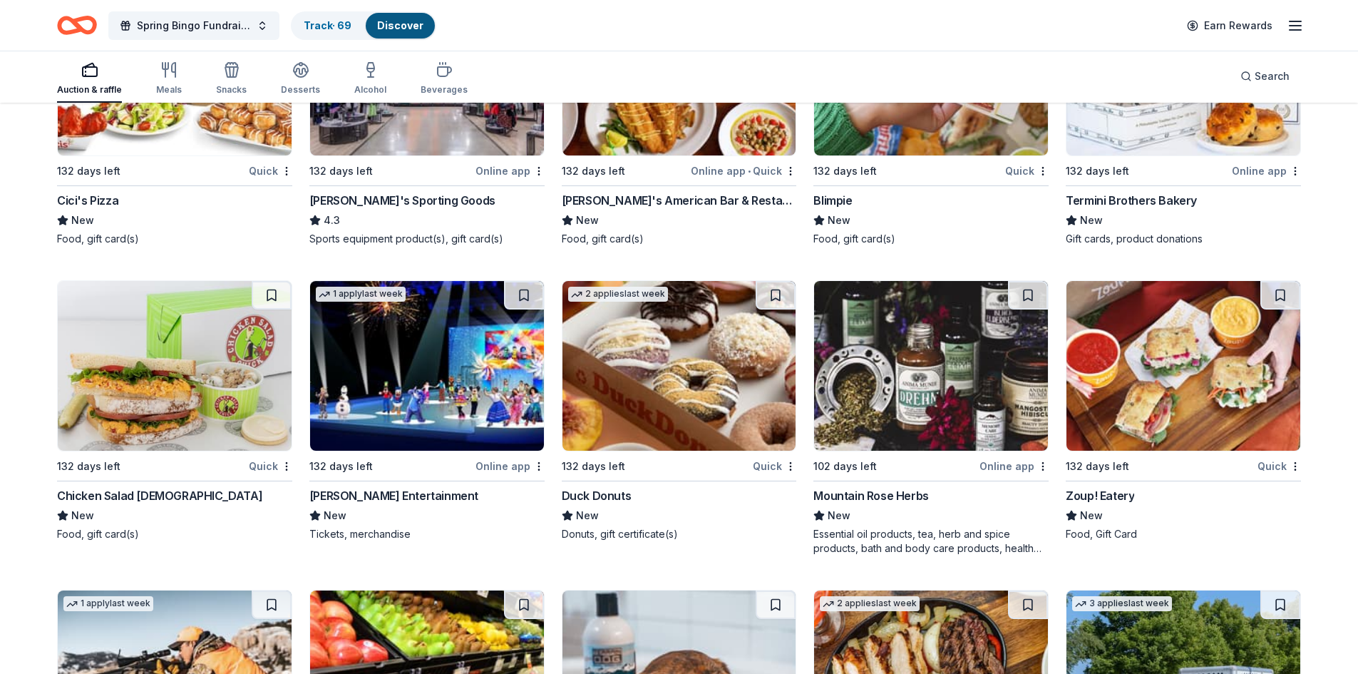
click at [774, 281] on button at bounding box center [776, 295] width 40 height 29
click at [1017, 285] on button at bounding box center [1028, 295] width 40 height 29
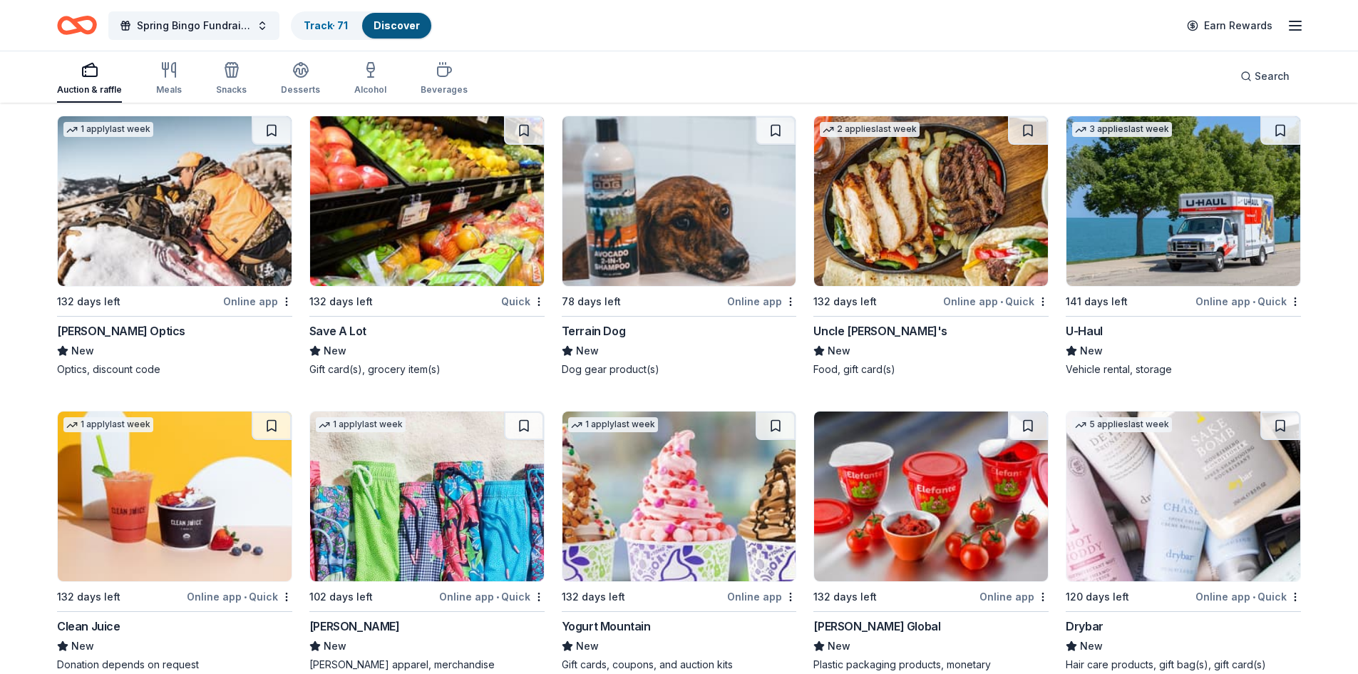
scroll to position [8993, 0]
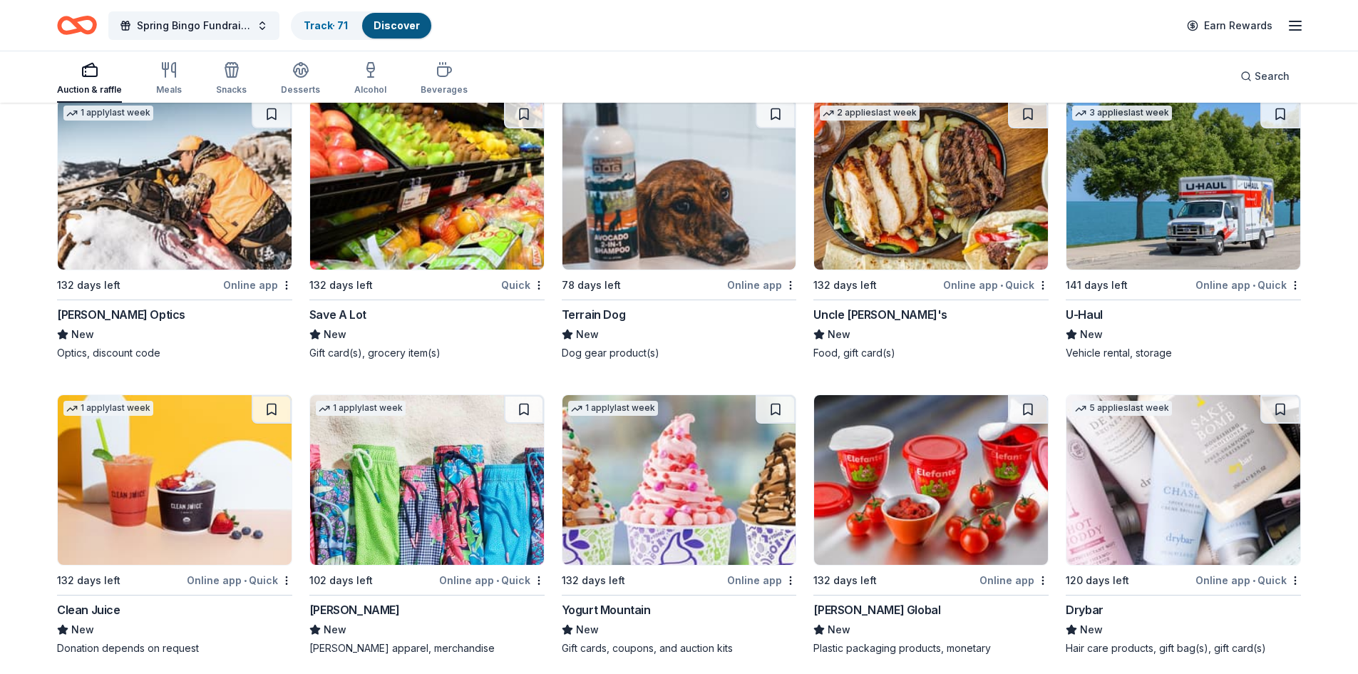
click at [520, 395] on button at bounding box center [524, 409] width 40 height 29
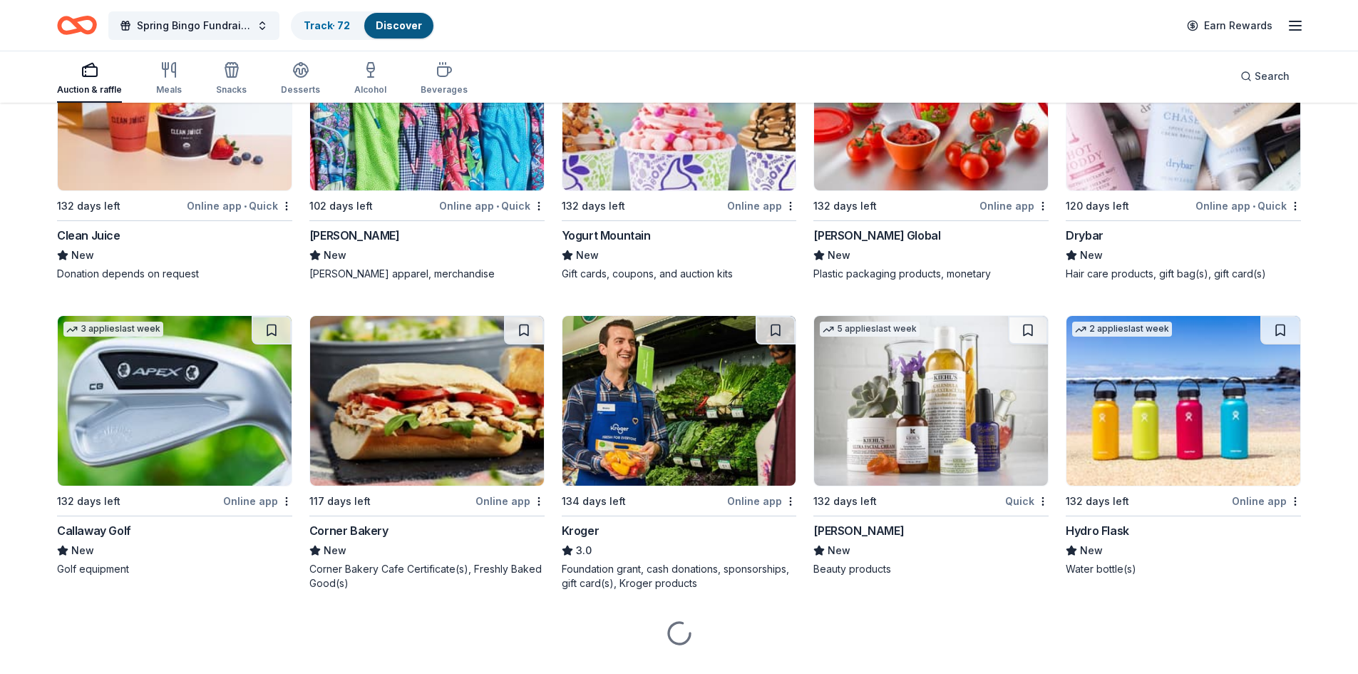
scroll to position [9383, 0]
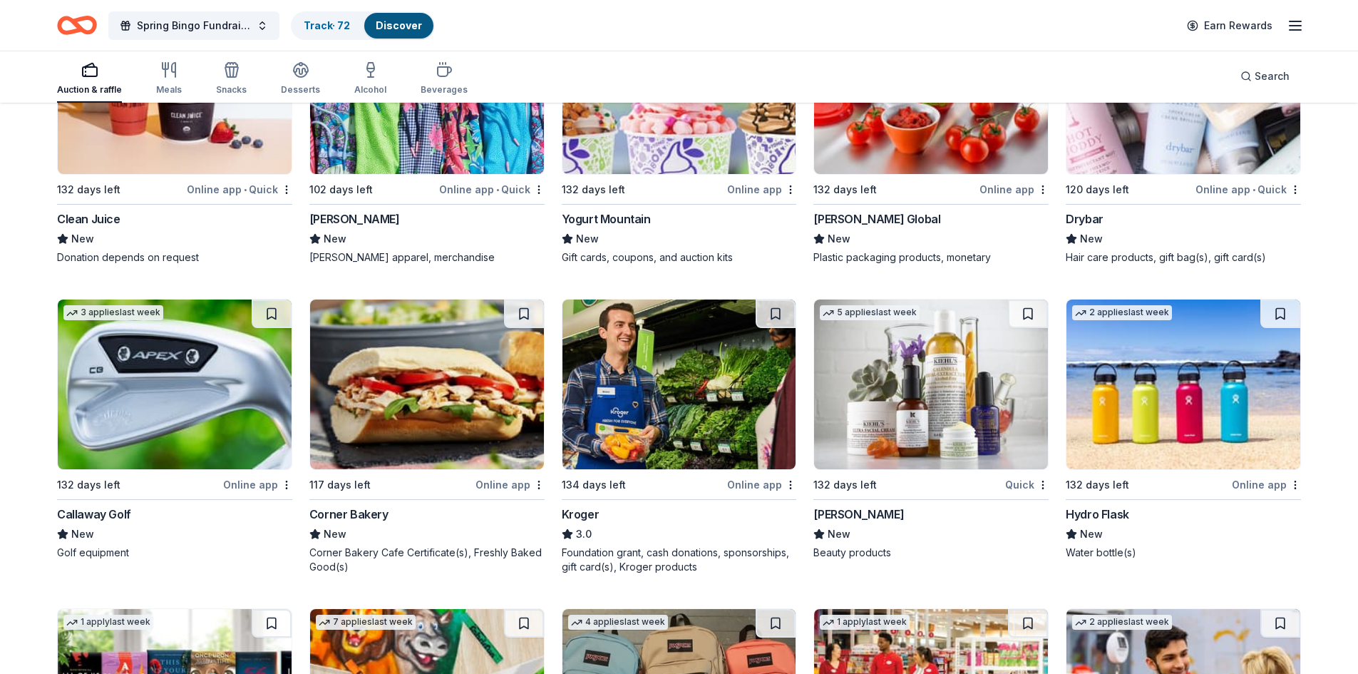
click at [1282, 299] on button at bounding box center [1280, 313] width 40 height 29
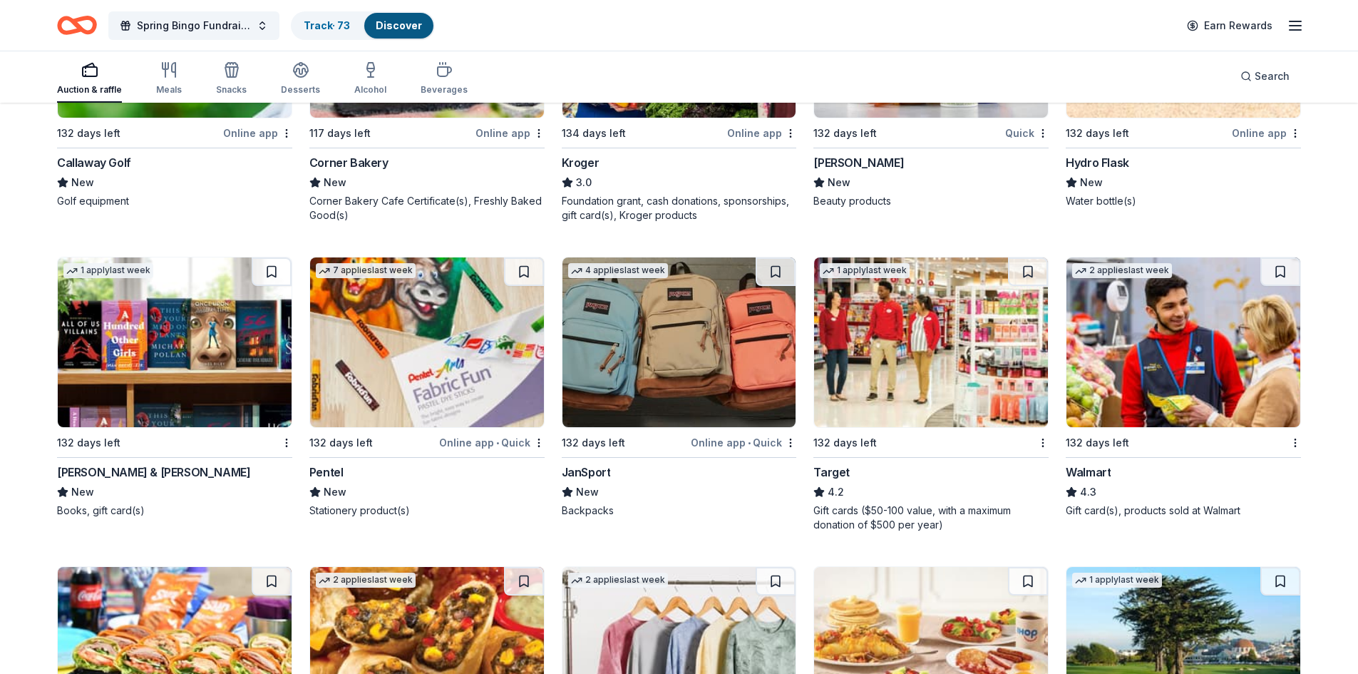
scroll to position [9740, 0]
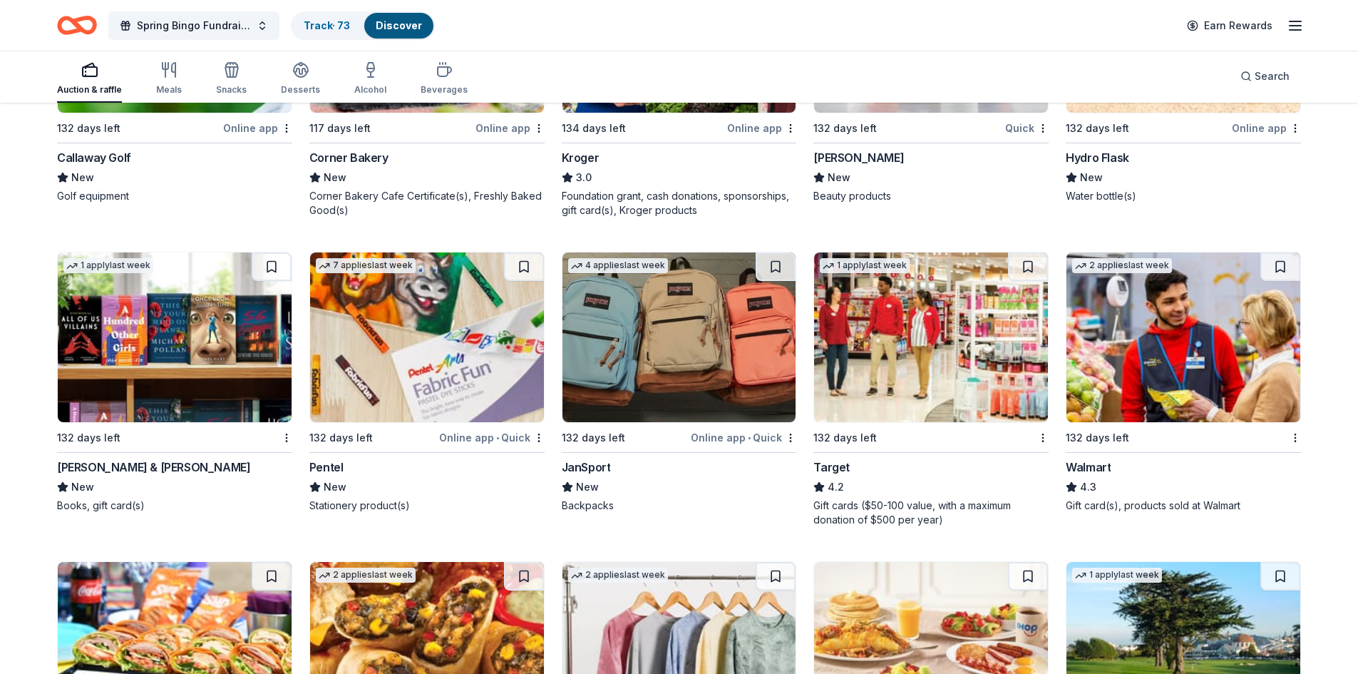
click at [785, 252] on button at bounding box center [776, 266] width 40 height 29
click at [1031, 253] on button at bounding box center [1028, 266] width 40 height 29
click at [1270, 252] on button at bounding box center [1280, 266] width 40 height 29
click at [277, 252] on button at bounding box center [272, 266] width 40 height 29
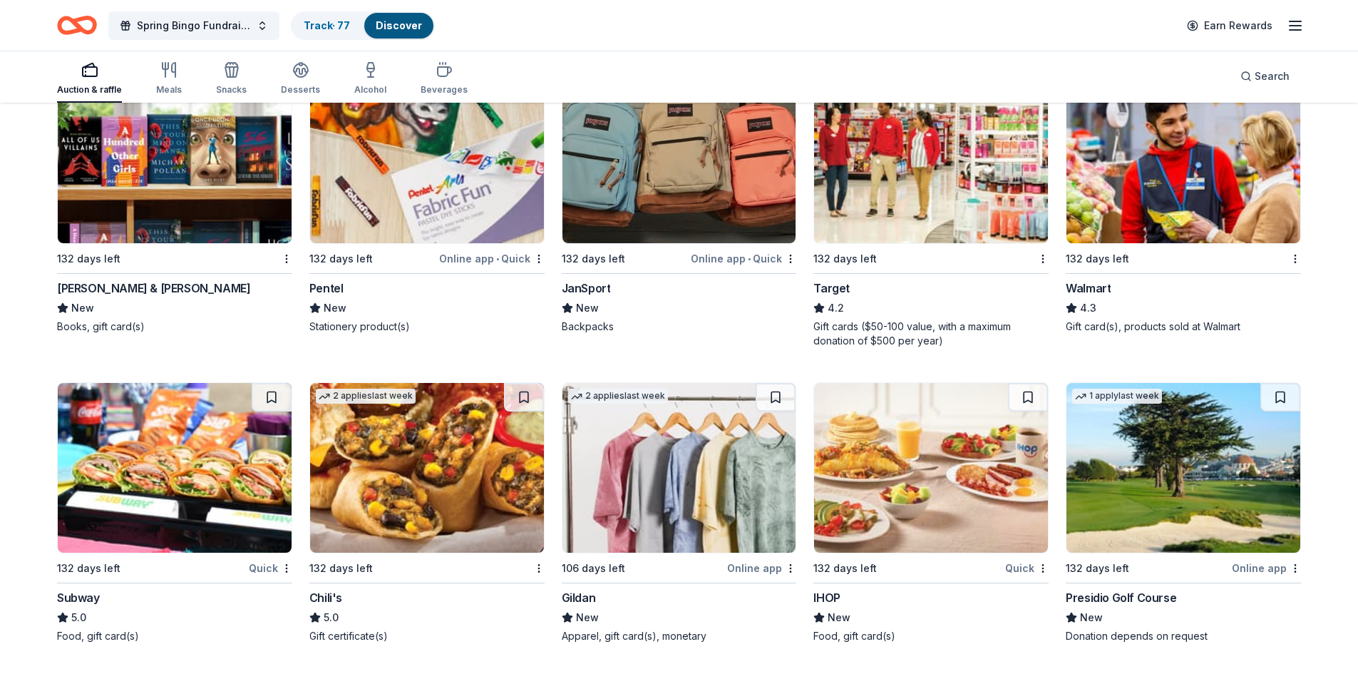
scroll to position [9953, 0]
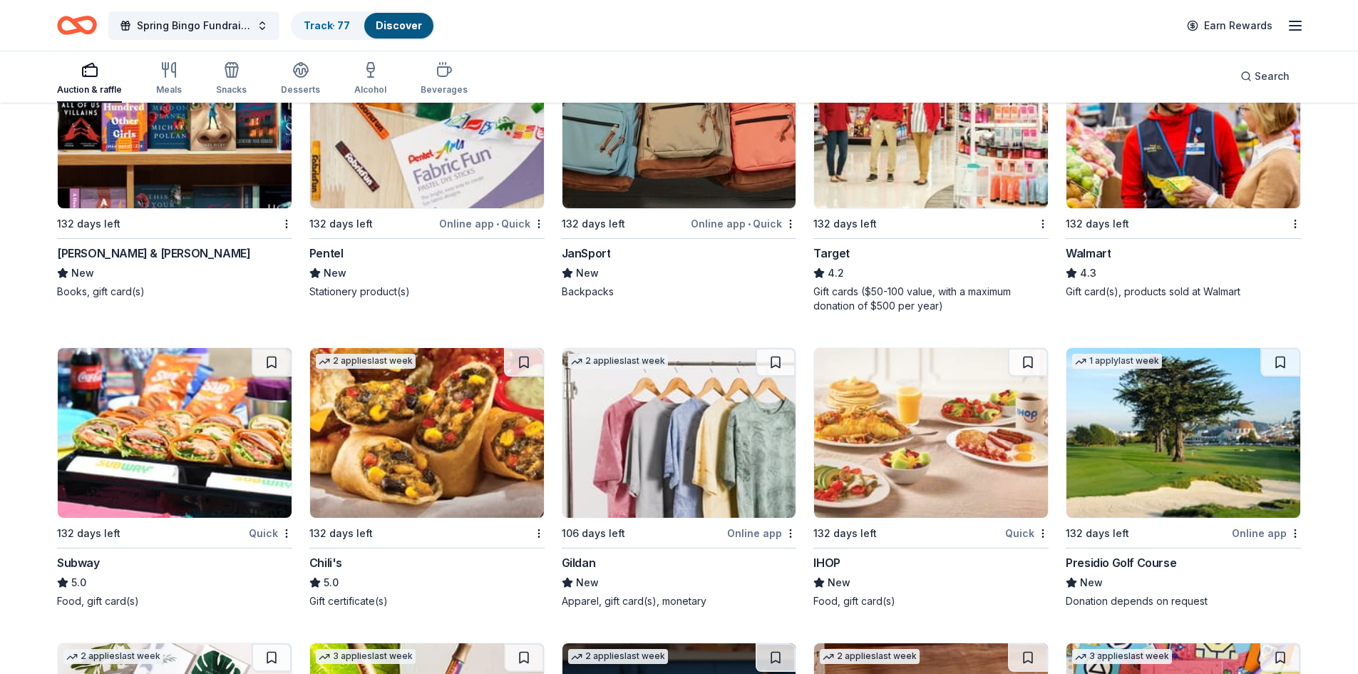
click at [275, 348] on button at bounding box center [272, 362] width 40 height 29
click at [521, 348] on button at bounding box center [524, 362] width 40 height 29
click at [1028, 348] on button at bounding box center [1028, 362] width 40 height 29
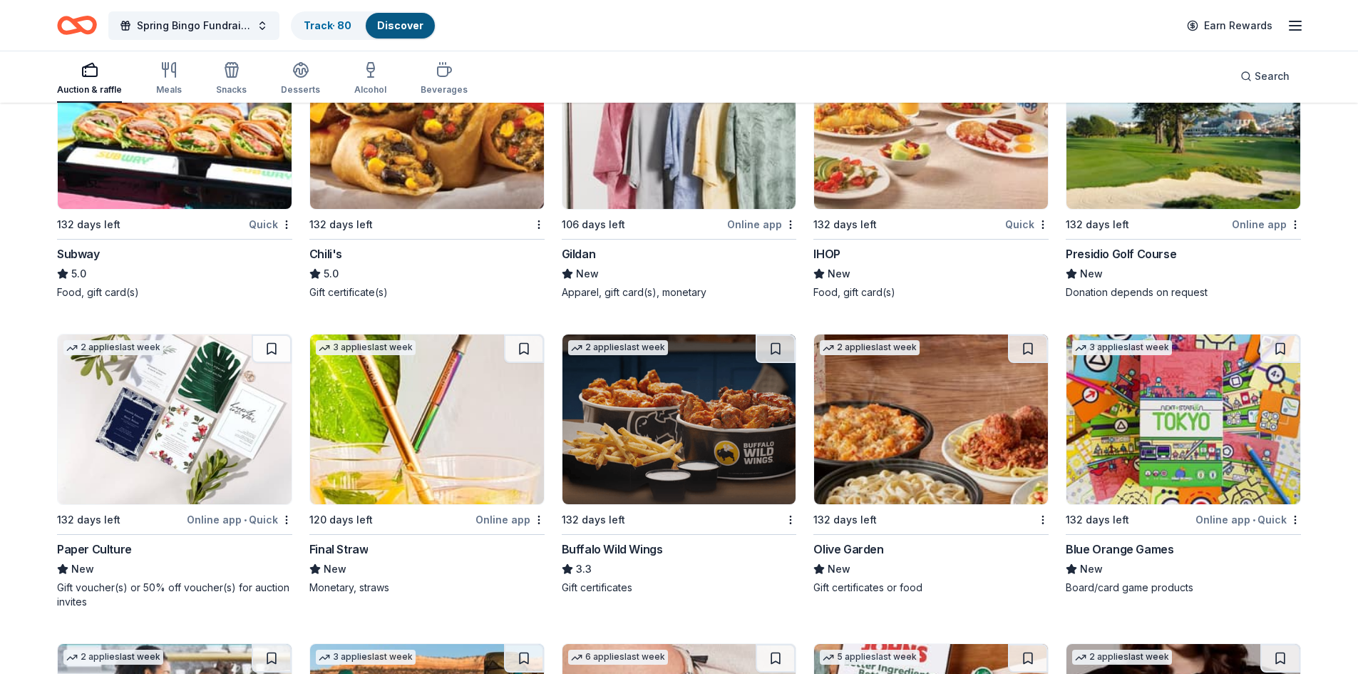
scroll to position [10381, 0]
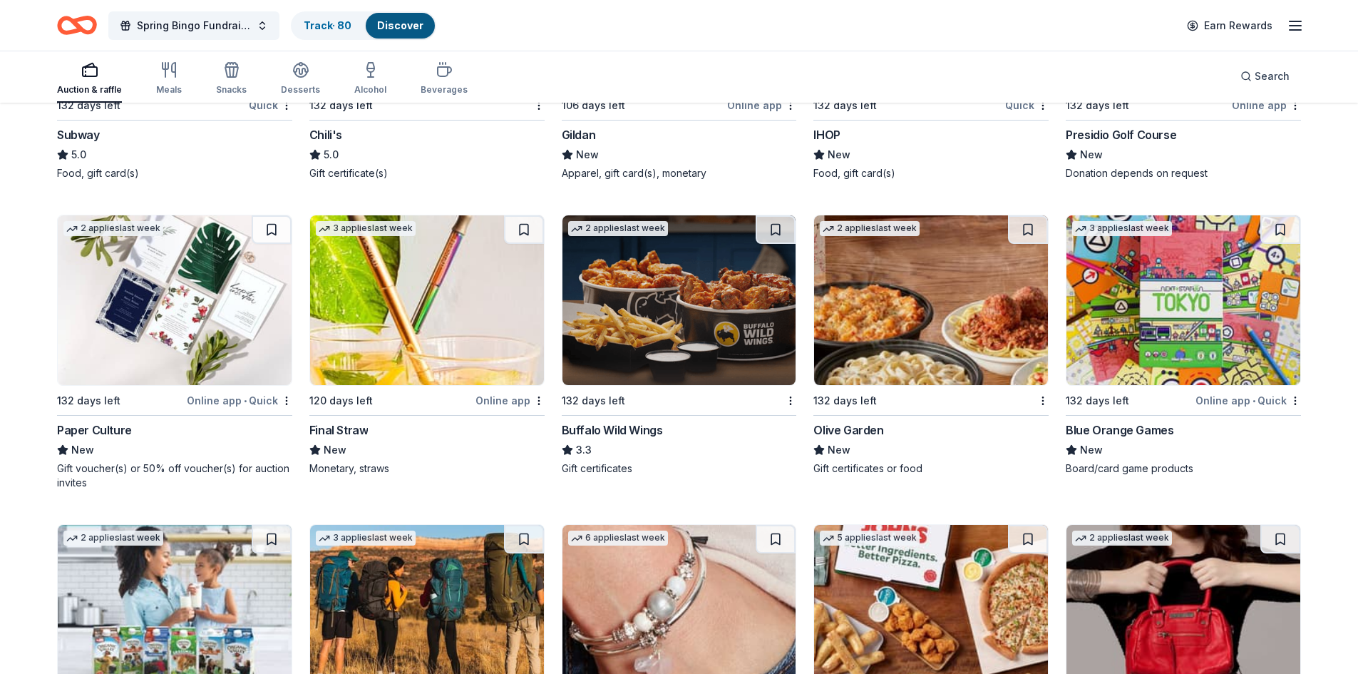
click at [532, 216] on button at bounding box center [524, 229] width 40 height 29
click at [775, 223] on button at bounding box center [776, 229] width 40 height 29
click at [1014, 219] on button at bounding box center [1028, 229] width 40 height 29
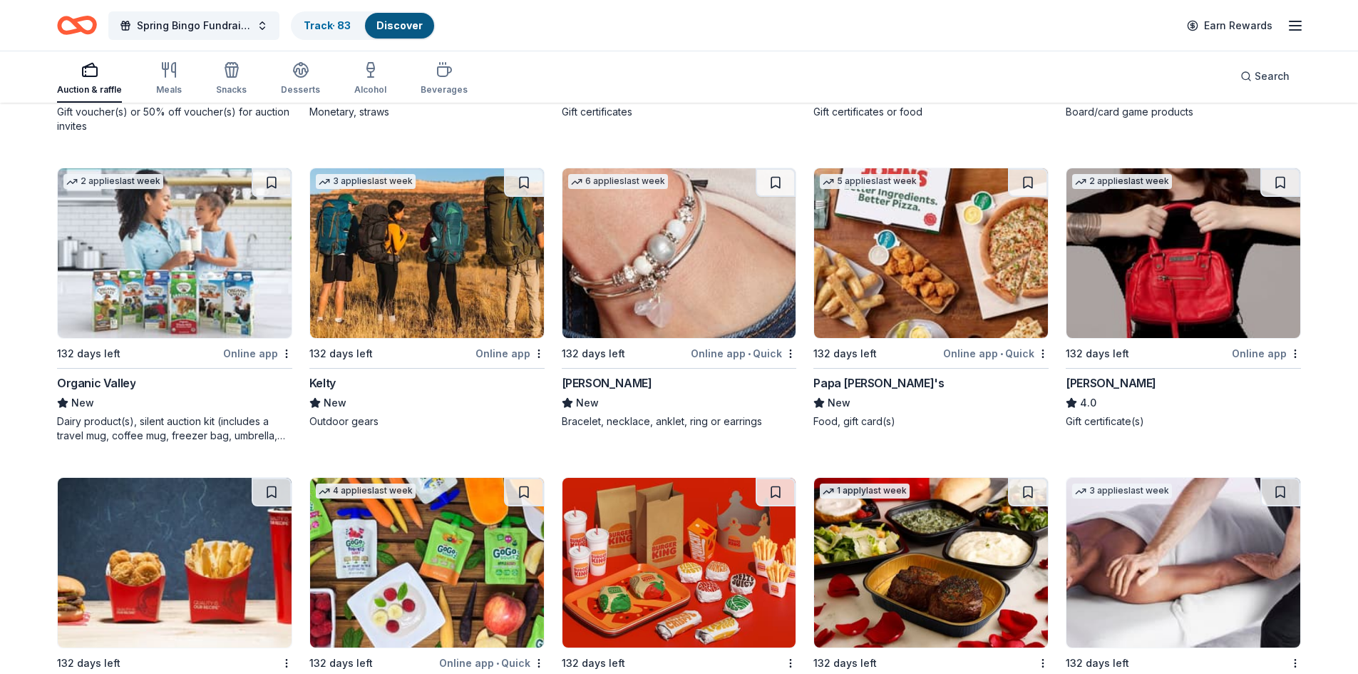
scroll to position [10666, 0]
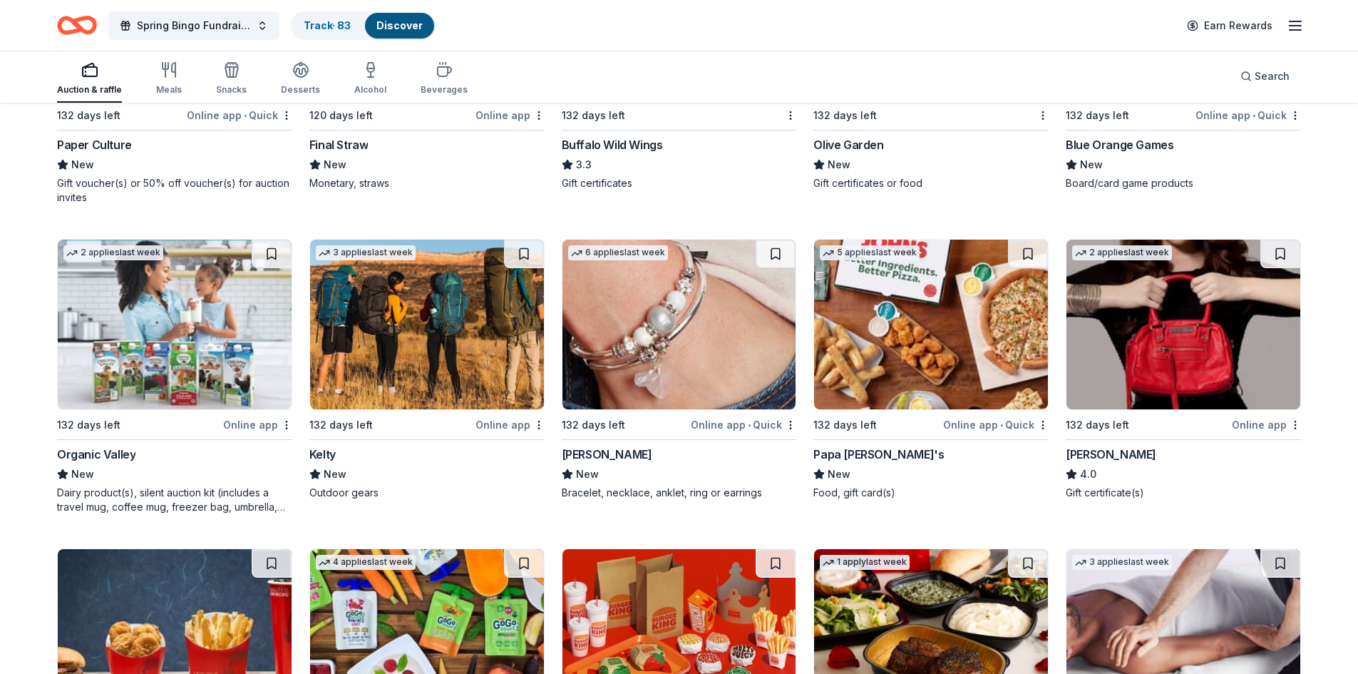
click at [1025, 240] on button at bounding box center [1028, 254] width 40 height 29
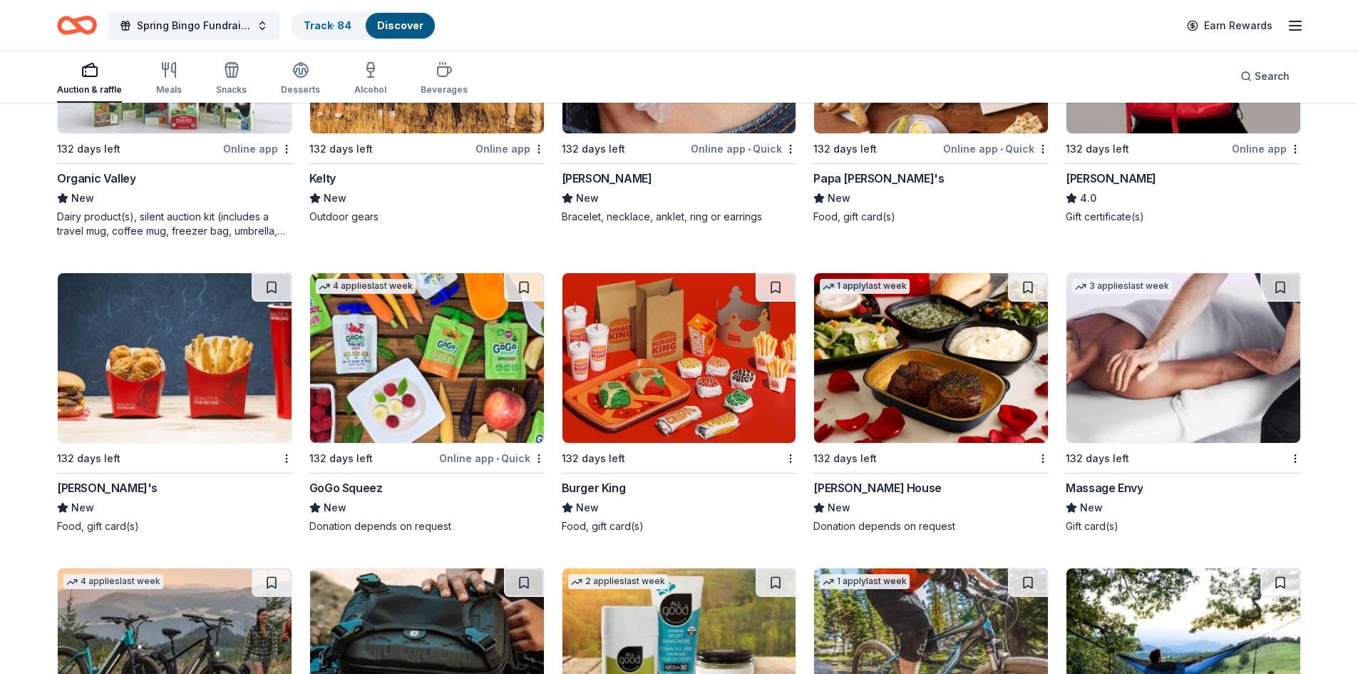
scroll to position [10951, 0]
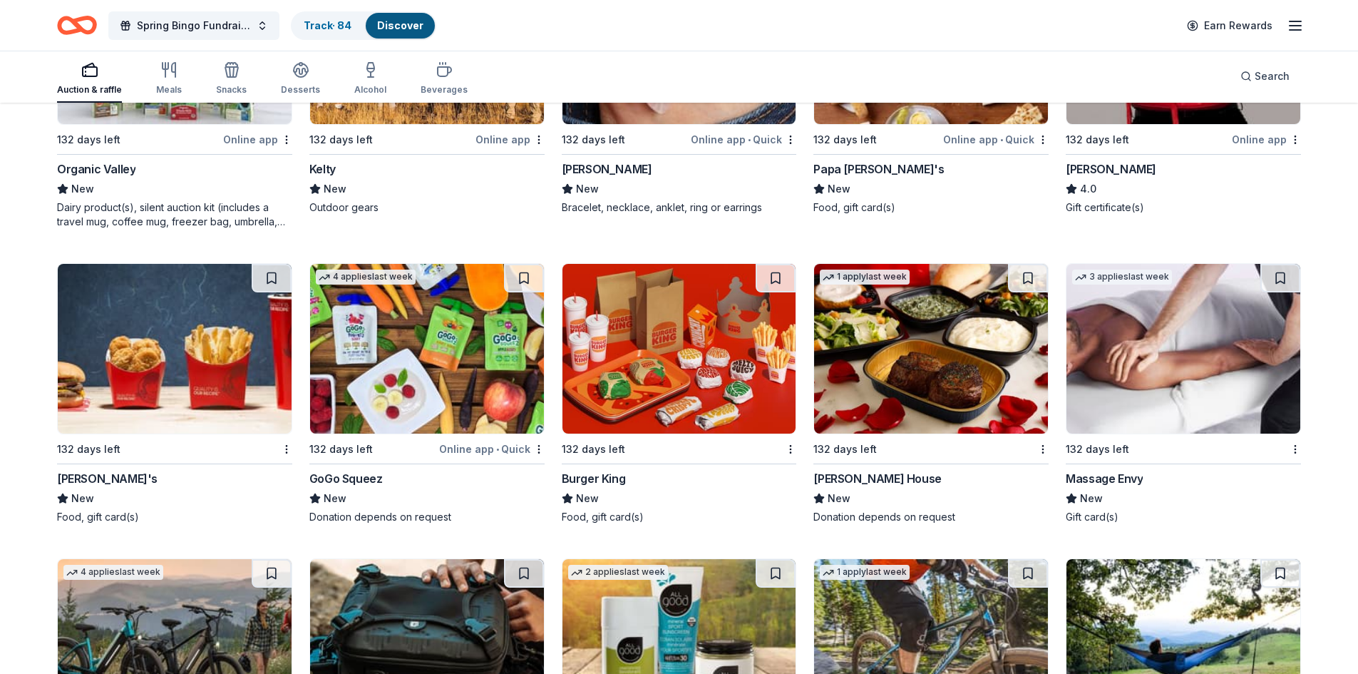
click at [267, 264] on button at bounding box center [272, 278] width 40 height 29
click at [521, 267] on button at bounding box center [524, 278] width 40 height 29
click at [770, 265] on button at bounding box center [776, 278] width 40 height 29
click at [1022, 268] on button at bounding box center [1028, 278] width 40 height 29
click at [1282, 264] on button at bounding box center [1280, 278] width 40 height 29
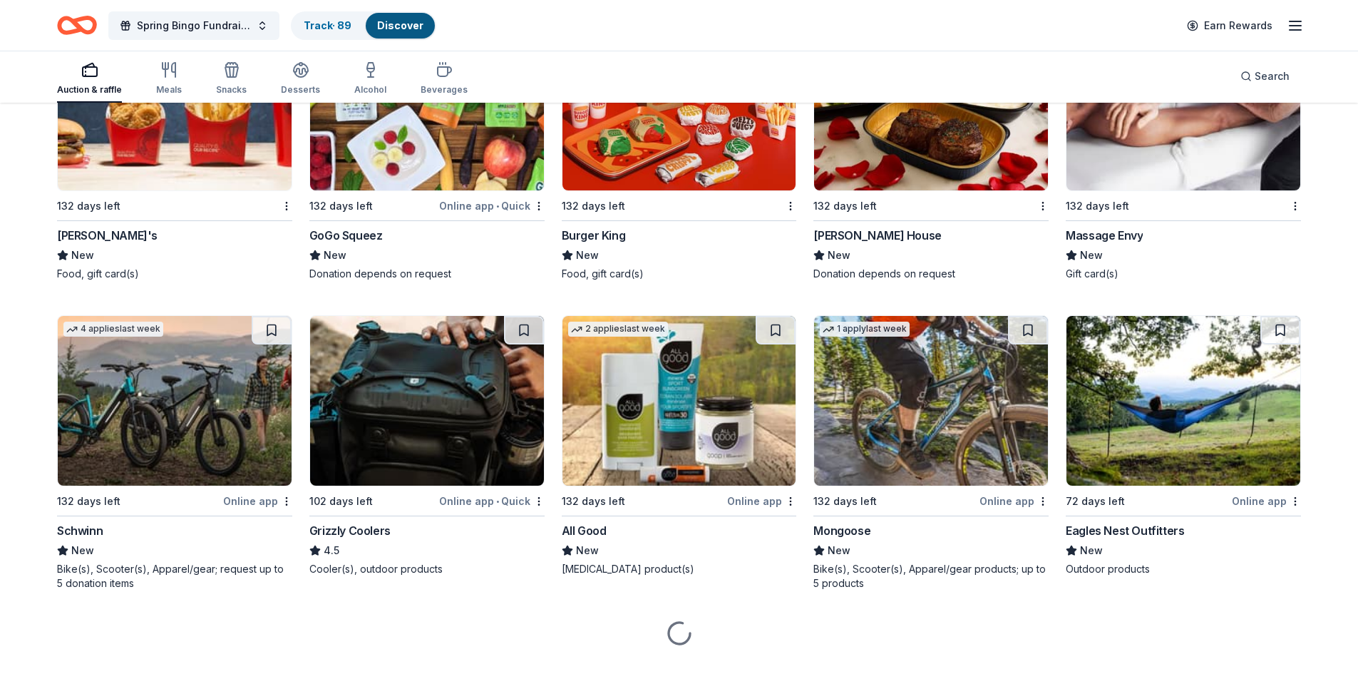
scroll to position [11211, 0]
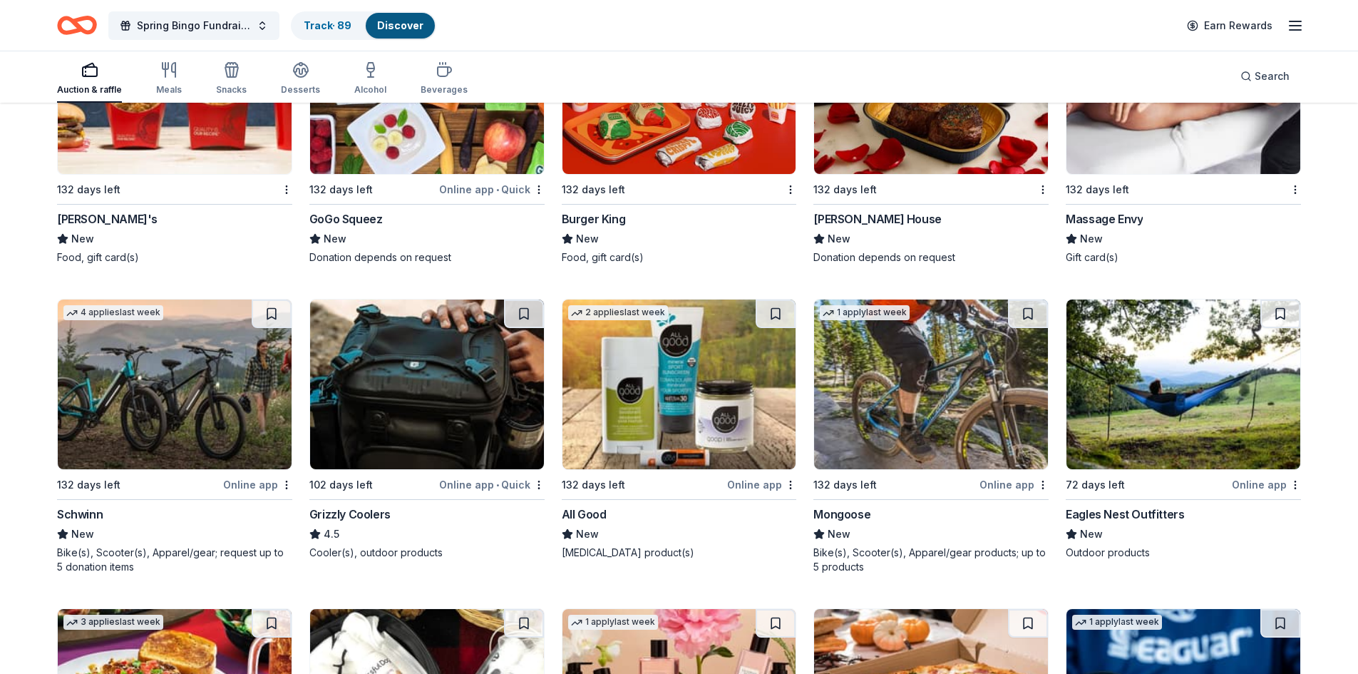
click at [532, 299] on button at bounding box center [524, 313] width 40 height 29
click at [278, 299] on button at bounding box center [272, 313] width 40 height 29
click at [1036, 307] on button at bounding box center [1028, 313] width 40 height 29
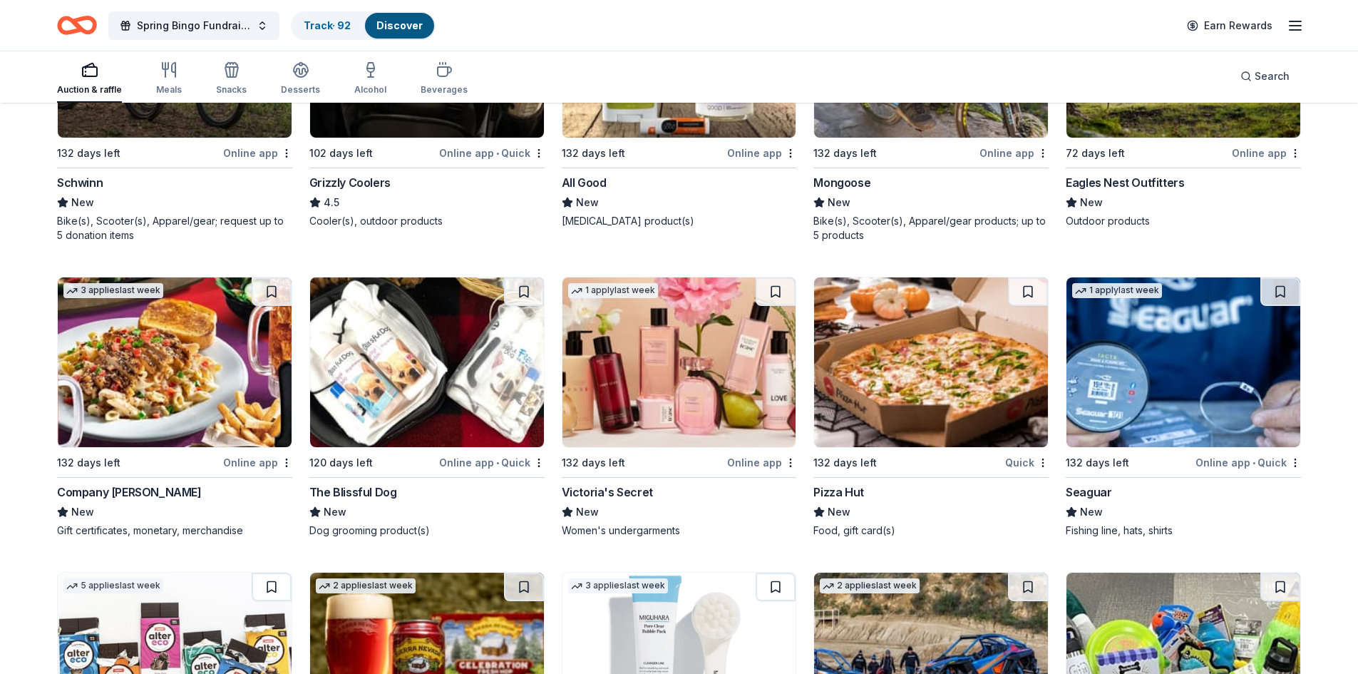
scroll to position [11567, 0]
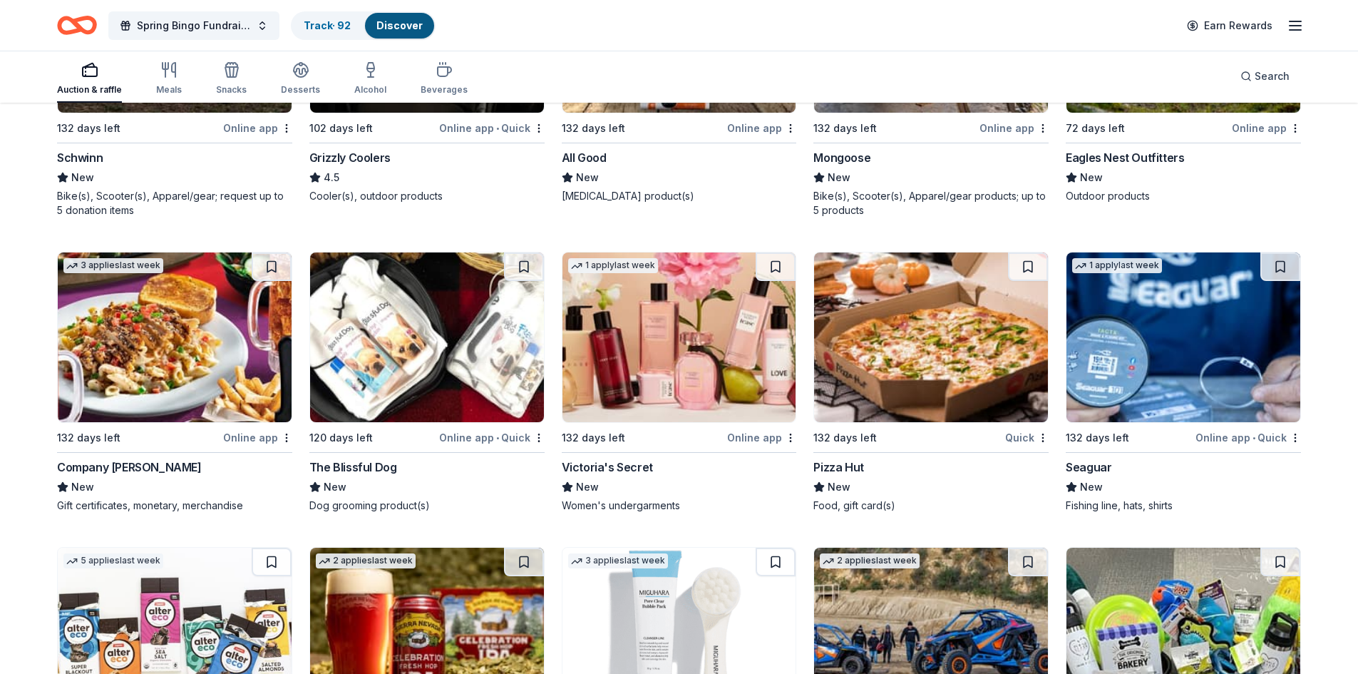
click at [788, 252] on button at bounding box center [776, 266] width 40 height 29
click at [1031, 252] on button at bounding box center [1028, 266] width 40 height 29
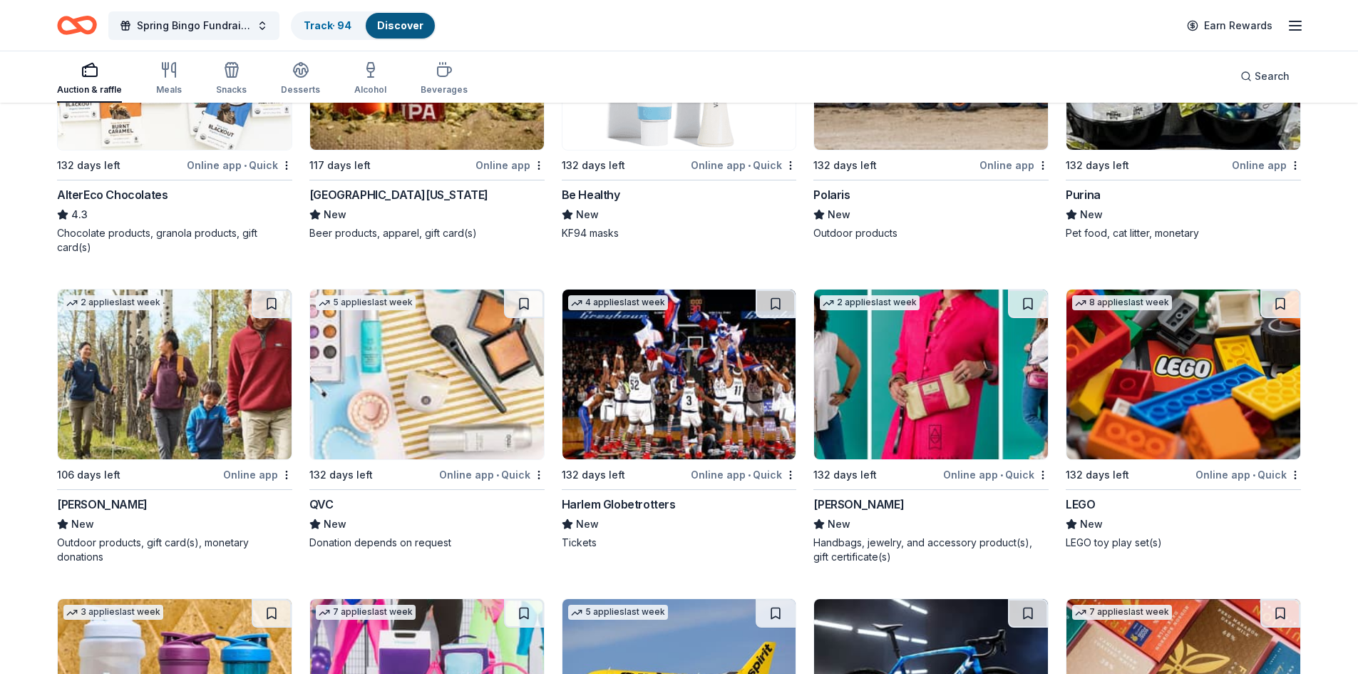
scroll to position [12138, 0]
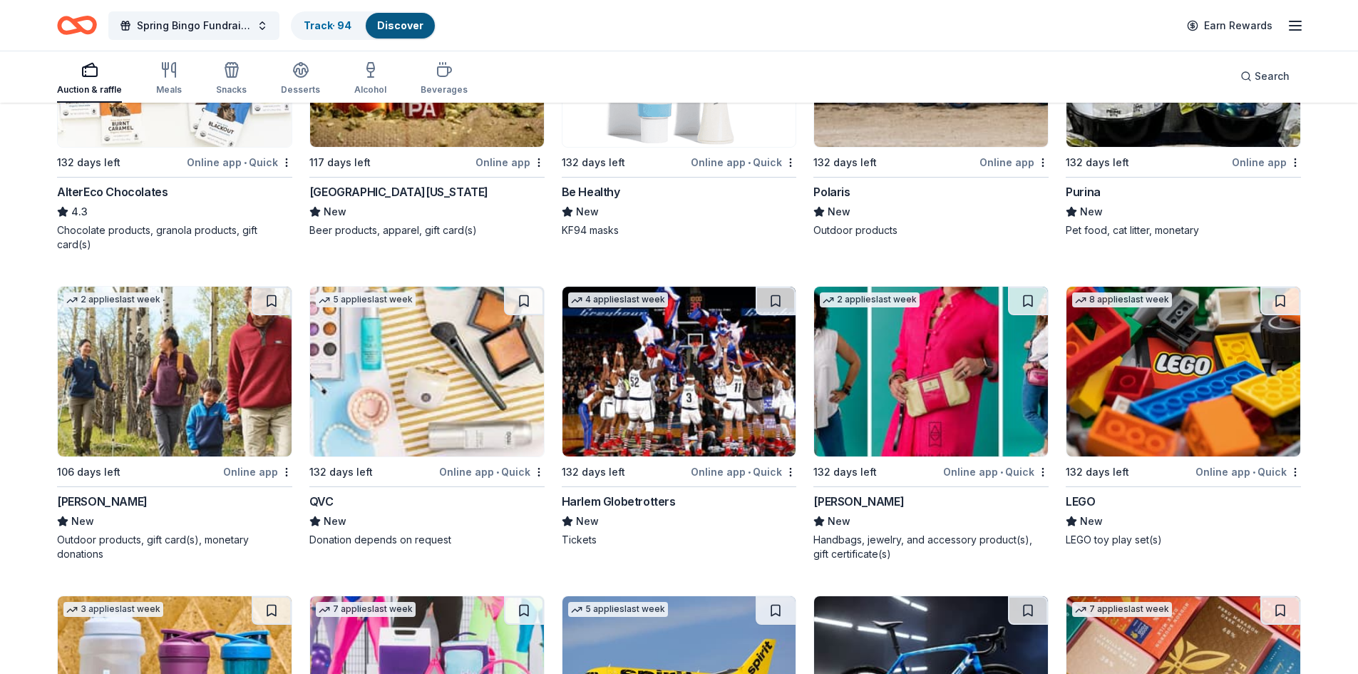
click at [529, 287] on button at bounding box center [524, 301] width 40 height 29
click at [277, 287] on button at bounding box center [272, 301] width 40 height 29
click at [1026, 289] on button at bounding box center [1028, 301] width 40 height 29
click at [1277, 288] on button at bounding box center [1280, 301] width 40 height 29
click at [791, 292] on button at bounding box center [776, 301] width 40 height 29
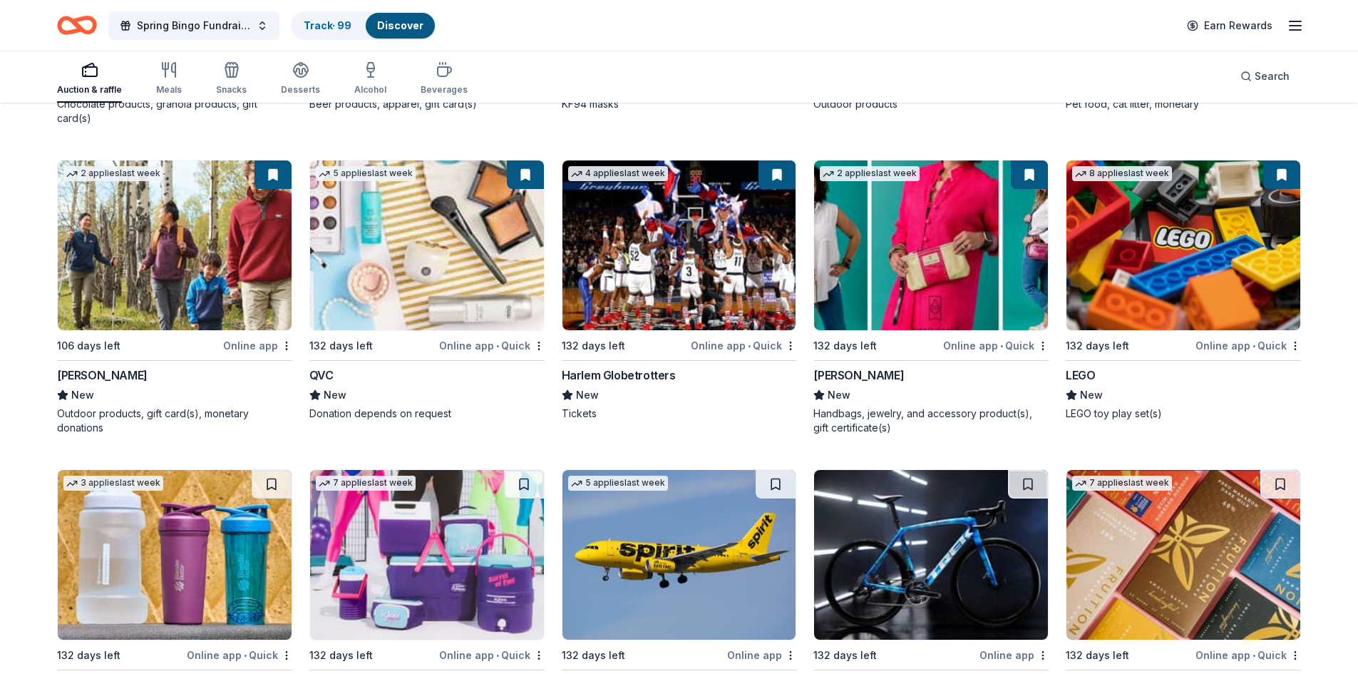
scroll to position [12423, 0]
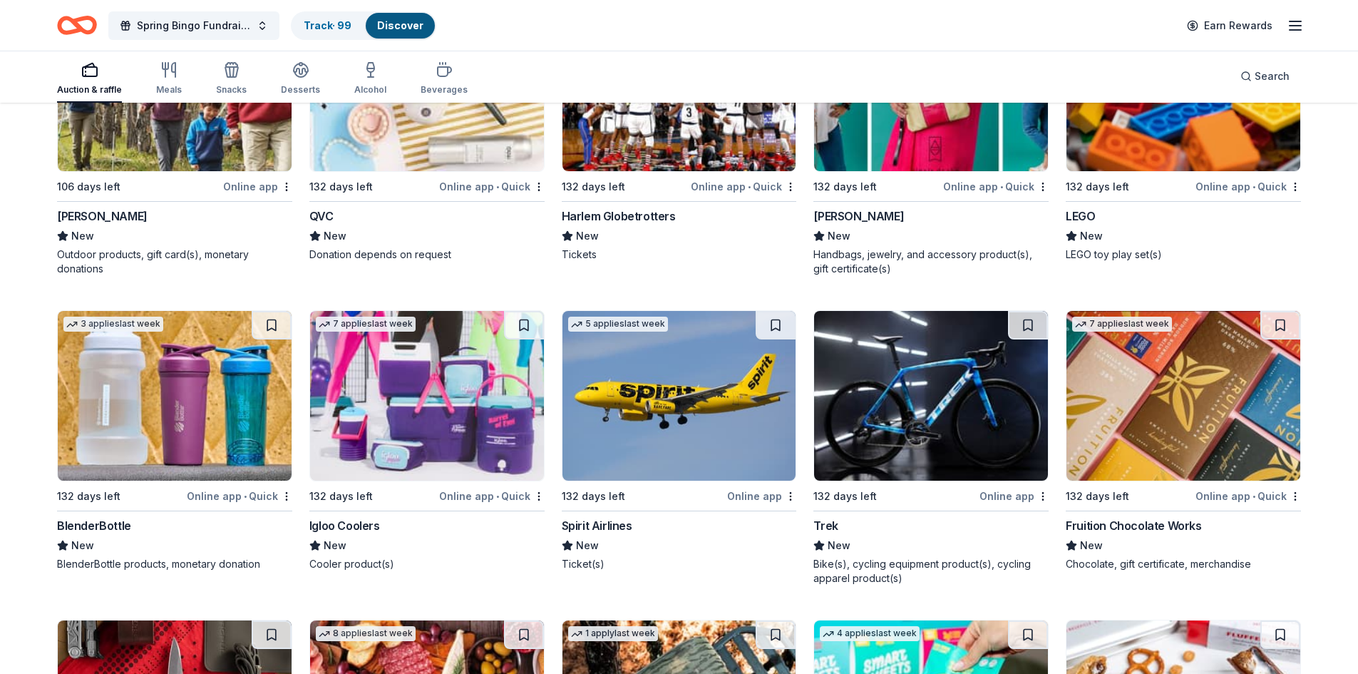
click at [277, 312] on button at bounding box center [272, 325] width 40 height 29
click at [520, 311] on button at bounding box center [524, 325] width 40 height 29
click at [771, 311] on button at bounding box center [776, 325] width 40 height 29
click at [1017, 314] on button at bounding box center [1028, 325] width 40 height 29
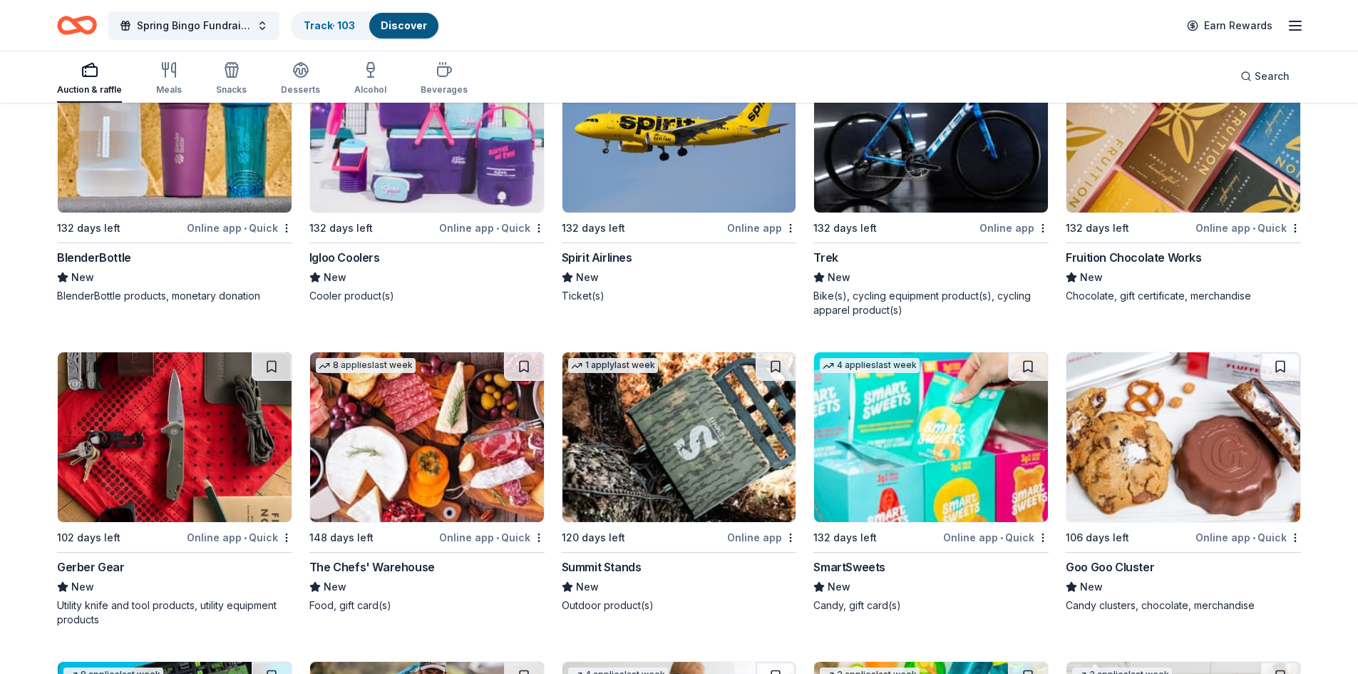
scroll to position [12779, 0]
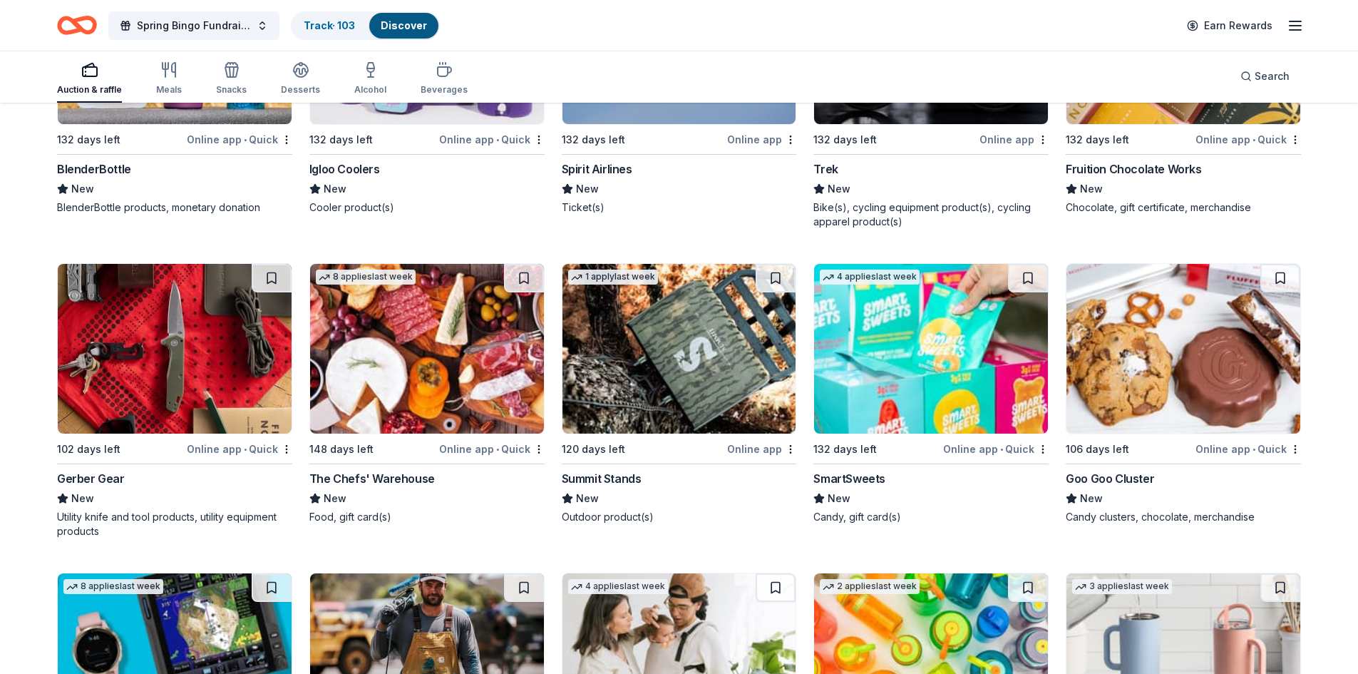
click at [528, 266] on button at bounding box center [524, 278] width 40 height 29
click at [1029, 264] on button at bounding box center [1028, 278] width 40 height 29
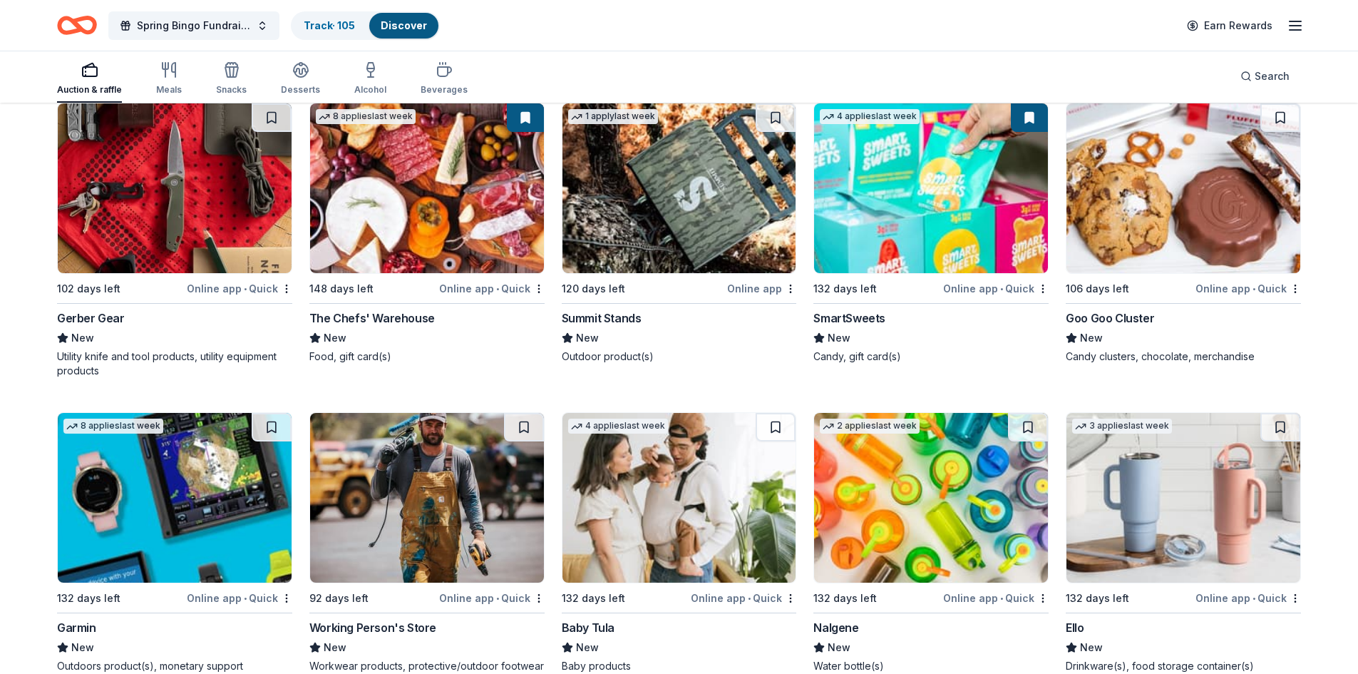
scroll to position [12993, 0]
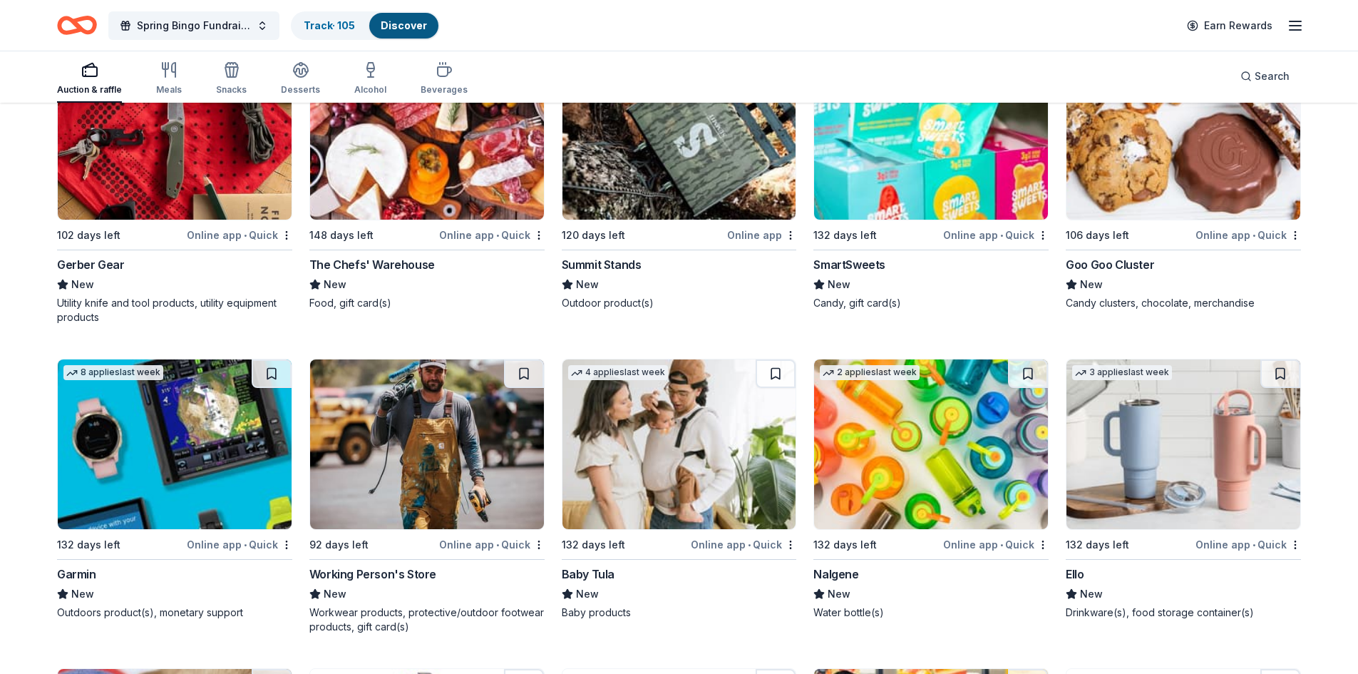
click at [1283, 359] on button at bounding box center [1280, 373] width 40 height 29
click at [1035, 359] on button at bounding box center [1028, 373] width 40 height 29
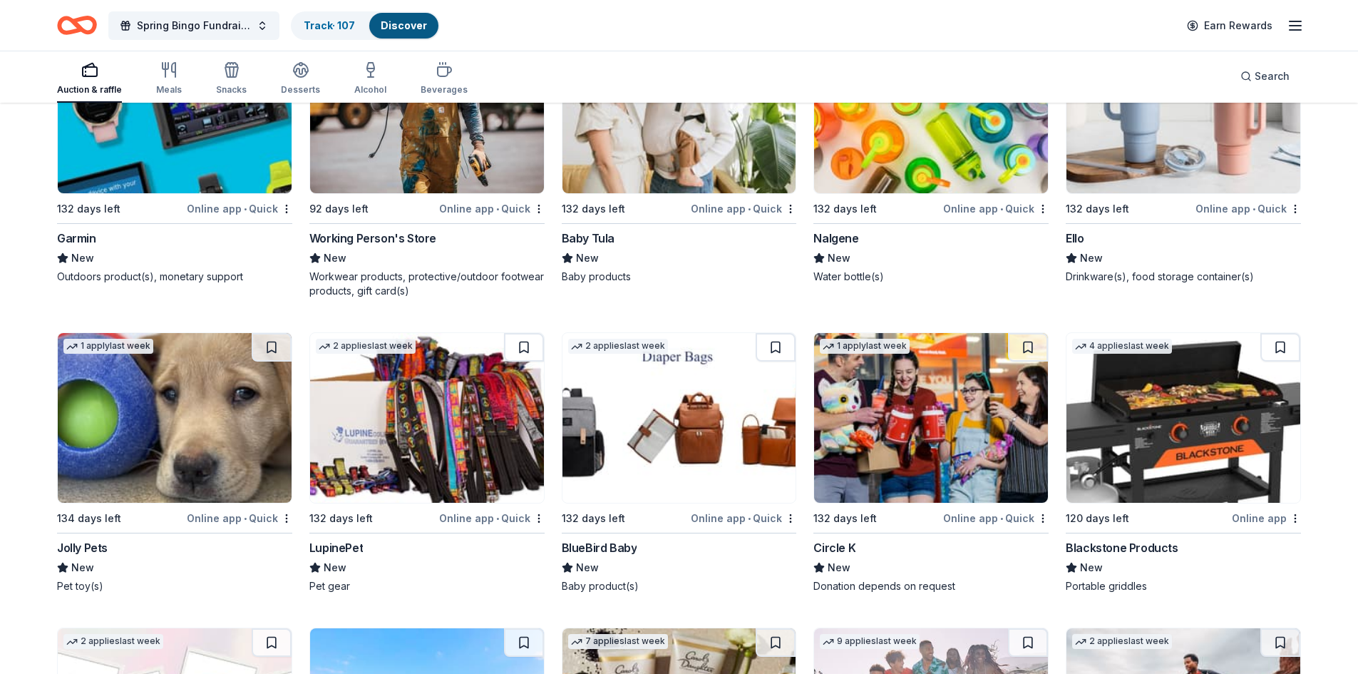
scroll to position [13349, 0]
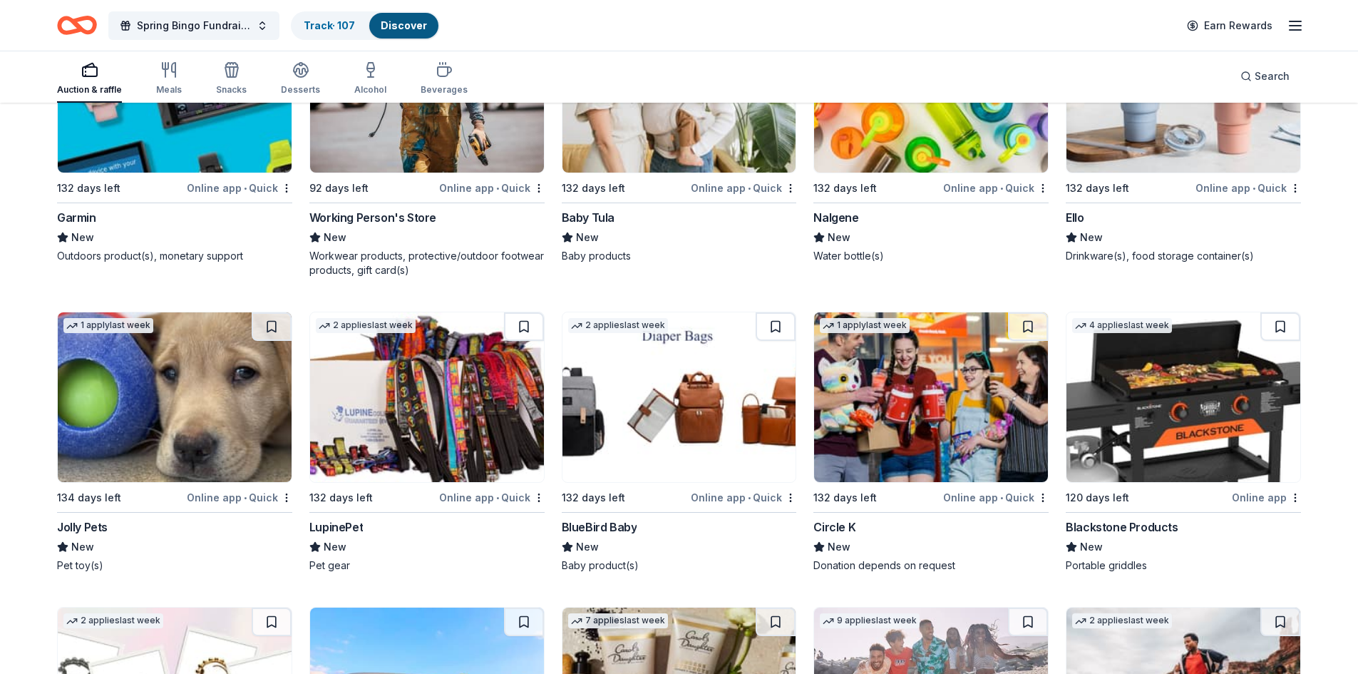
click at [1280, 319] on button at bounding box center [1280, 326] width 40 height 29
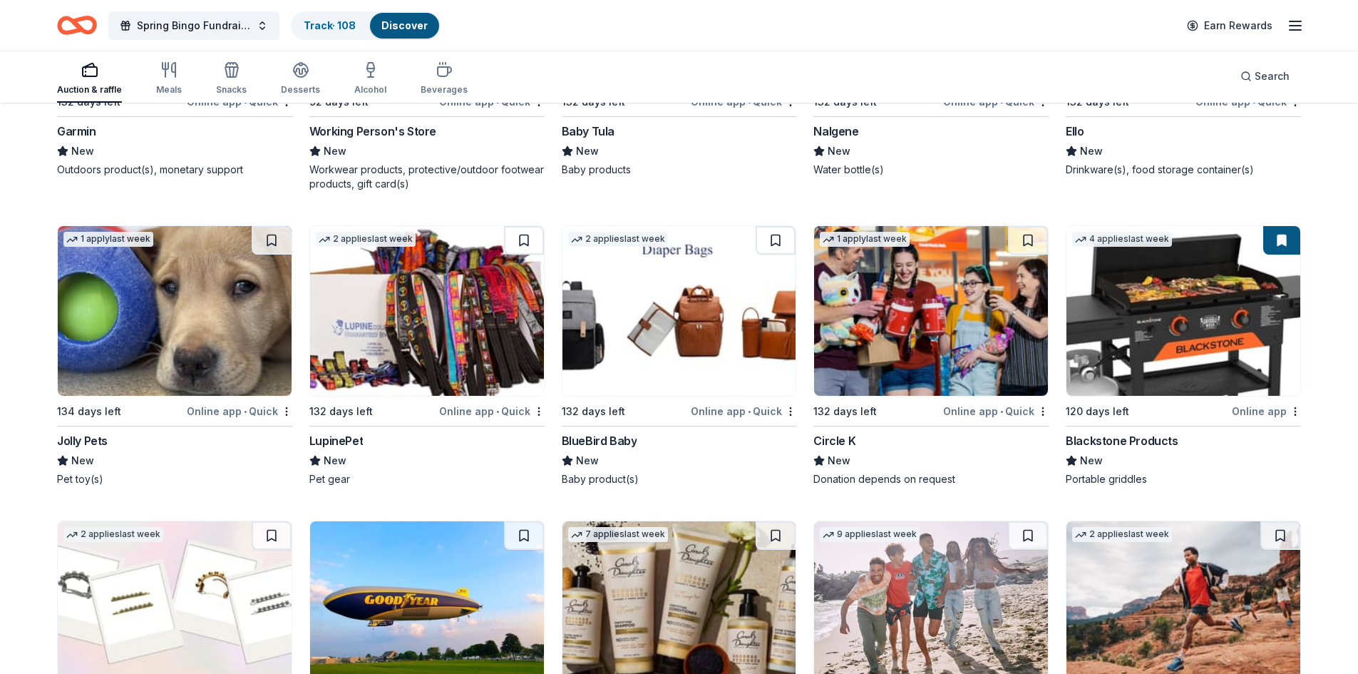
scroll to position [13635, 0]
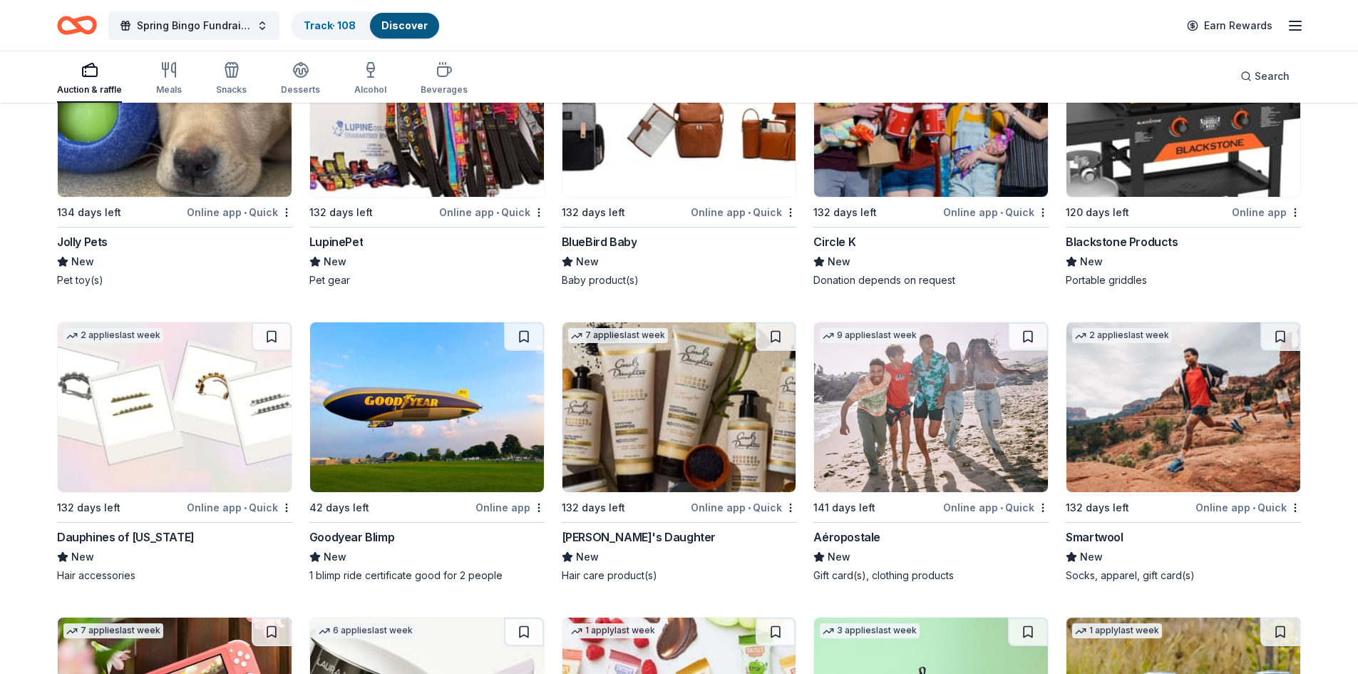
click at [530, 322] on button at bounding box center [524, 336] width 40 height 29
click at [278, 322] on button at bounding box center [272, 336] width 40 height 29
click at [1029, 322] on button at bounding box center [1028, 336] width 40 height 29
click at [1273, 322] on button at bounding box center [1280, 336] width 40 height 29
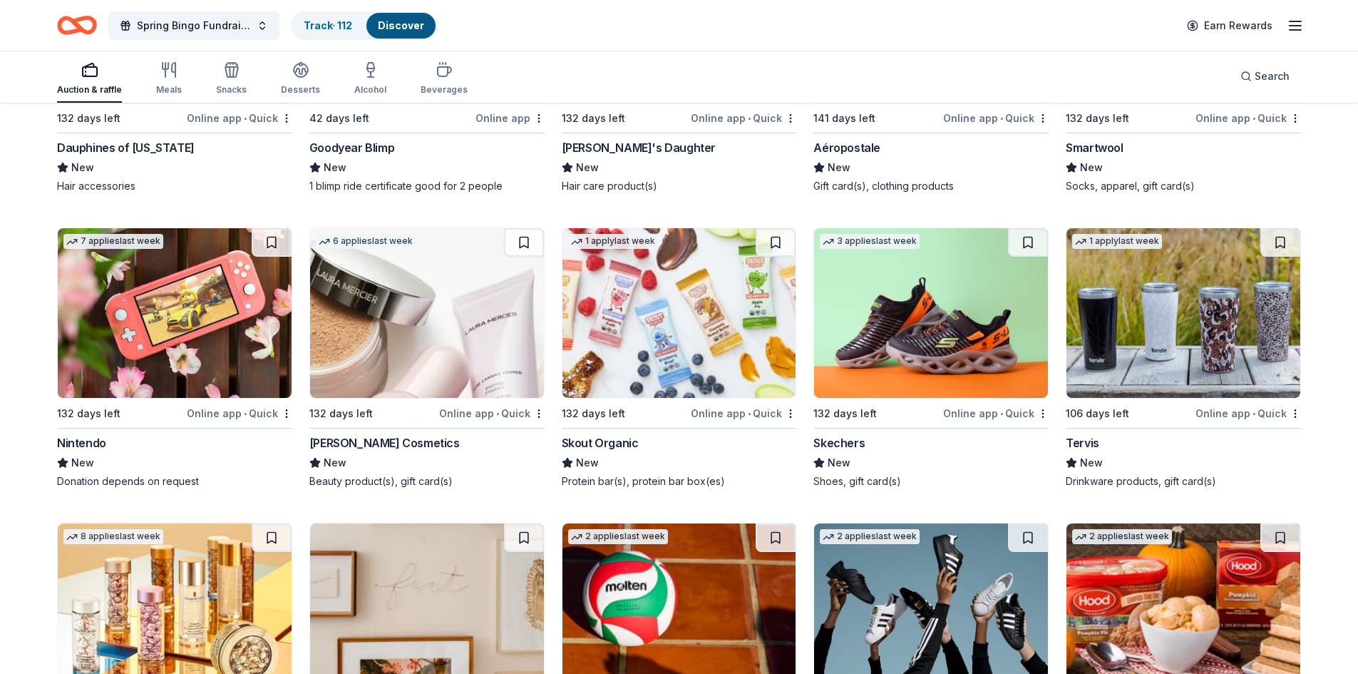
scroll to position [14062, 0]
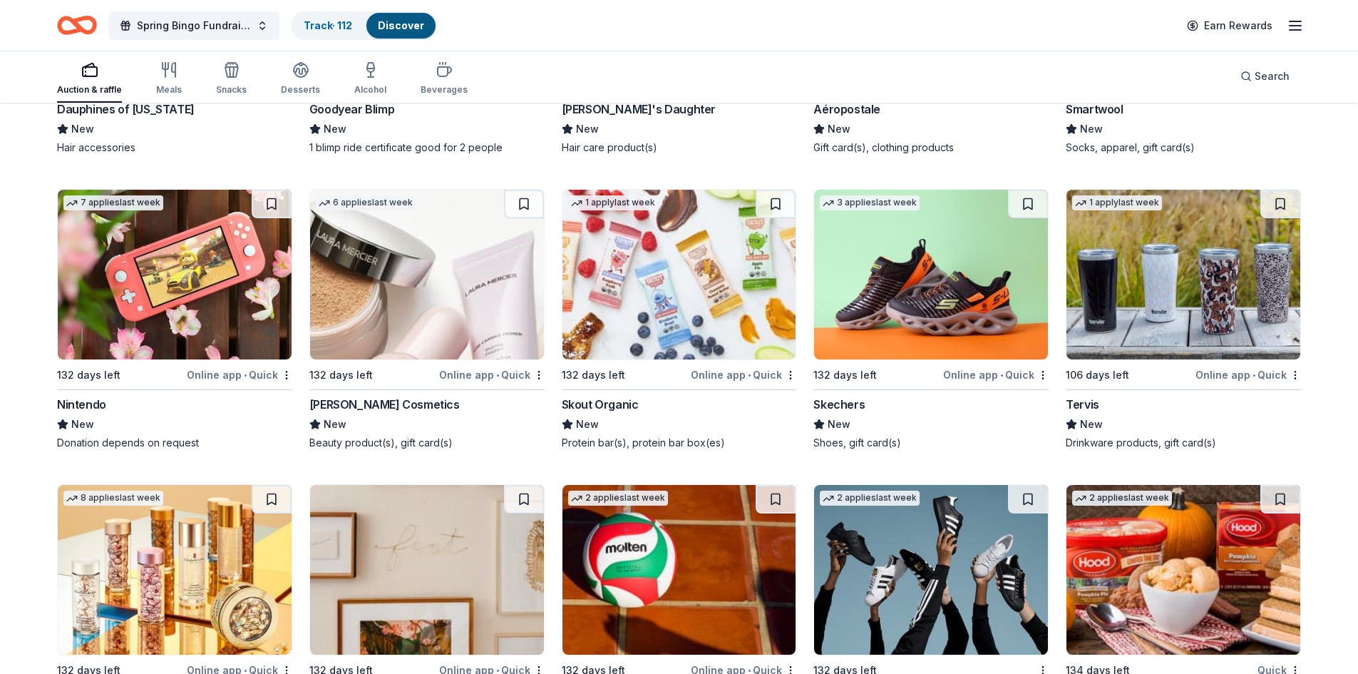
click at [289, 190] on button at bounding box center [272, 204] width 40 height 29
click at [528, 190] on button at bounding box center [524, 204] width 40 height 29
click at [771, 190] on button at bounding box center [776, 204] width 40 height 29
click at [1030, 191] on button at bounding box center [1028, 204] width 40 height 29
click at [1271, 192] on button at bounding box center [1280, 204] width 40 height 29
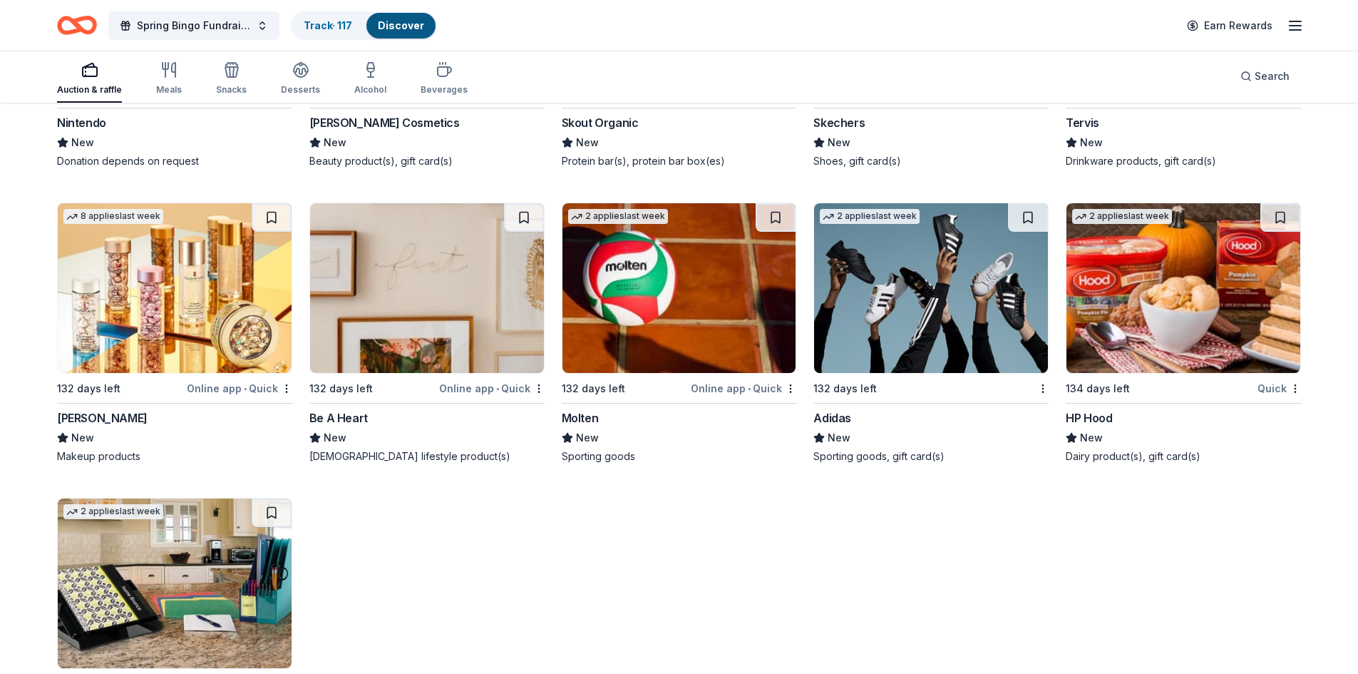
scroll to position [14376, 0]
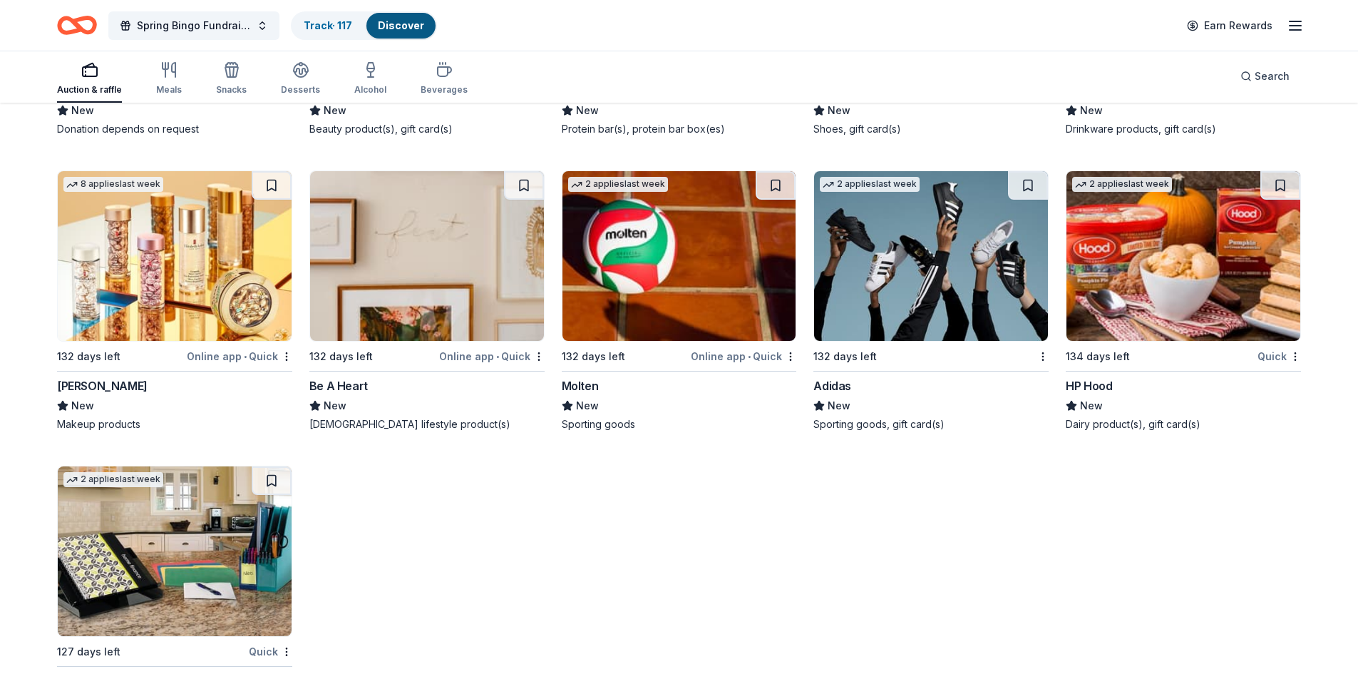
click at [1036, 171] on button at bounding box center [1028, 185] width 40 height 29
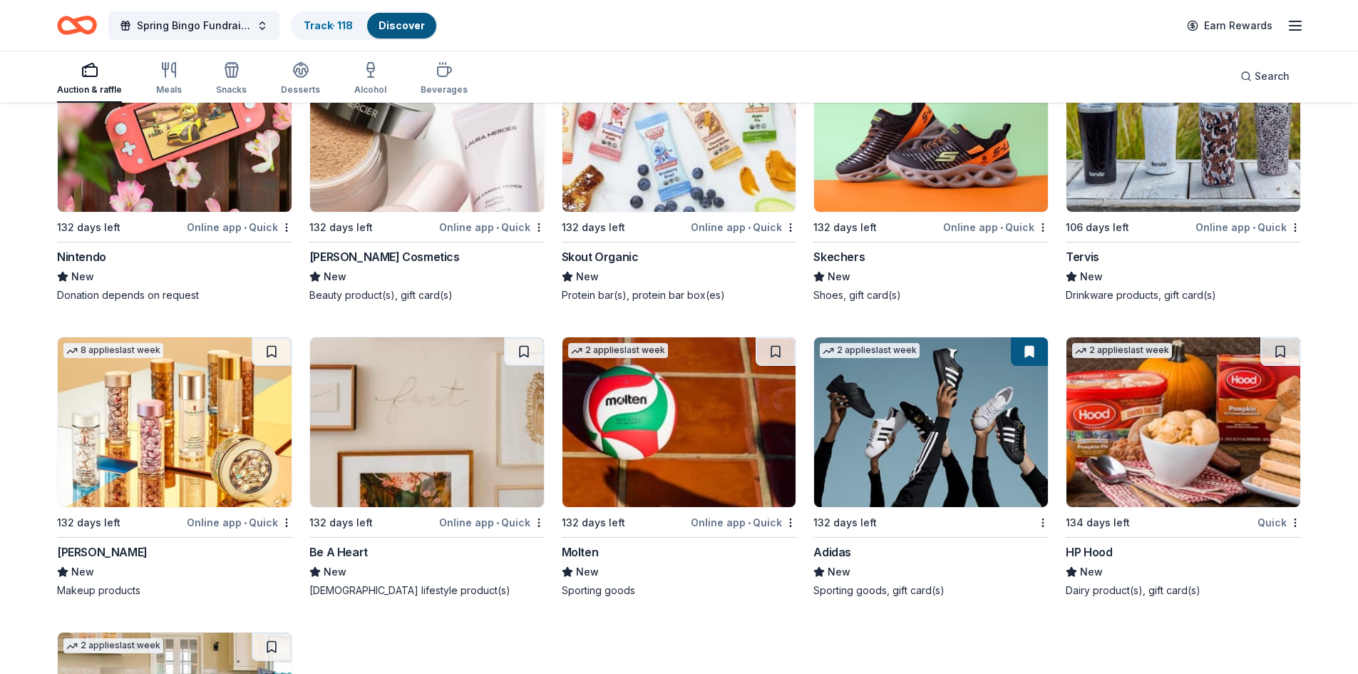
scroll to position [14158, 0]
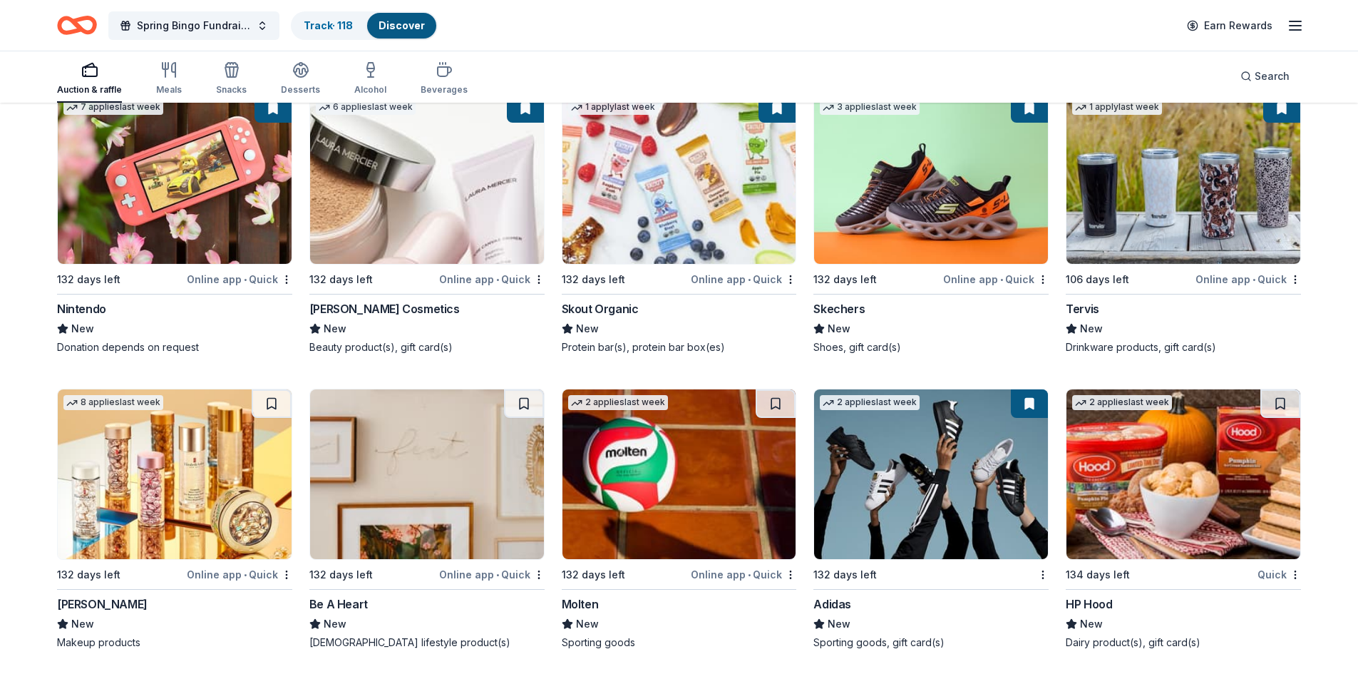
click at [271, 389] on button at bounding box center [272, 403] width 40 height 29
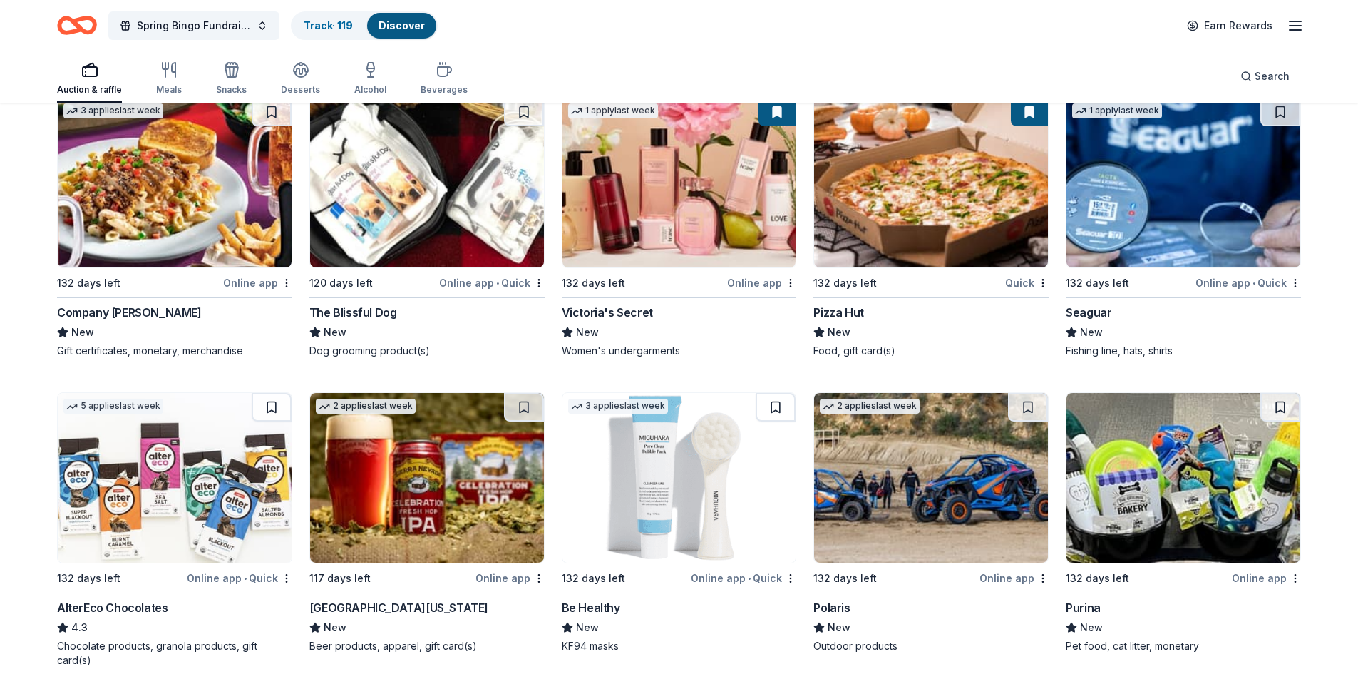
scroll to position [11734, 0]
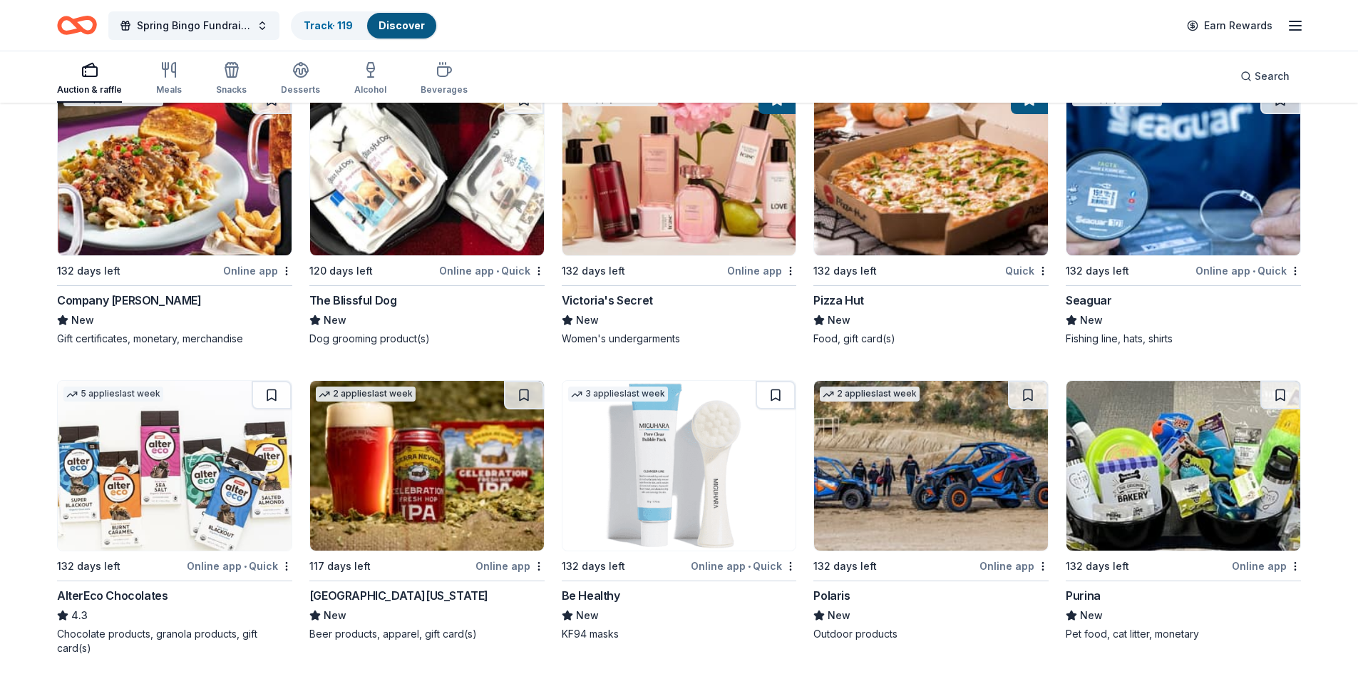
click at [786, 381] on button at bounding box center [776, 395] width 40 height 29
click at [534, 381] on button at bounding box center [524, 395] width 40 height 29
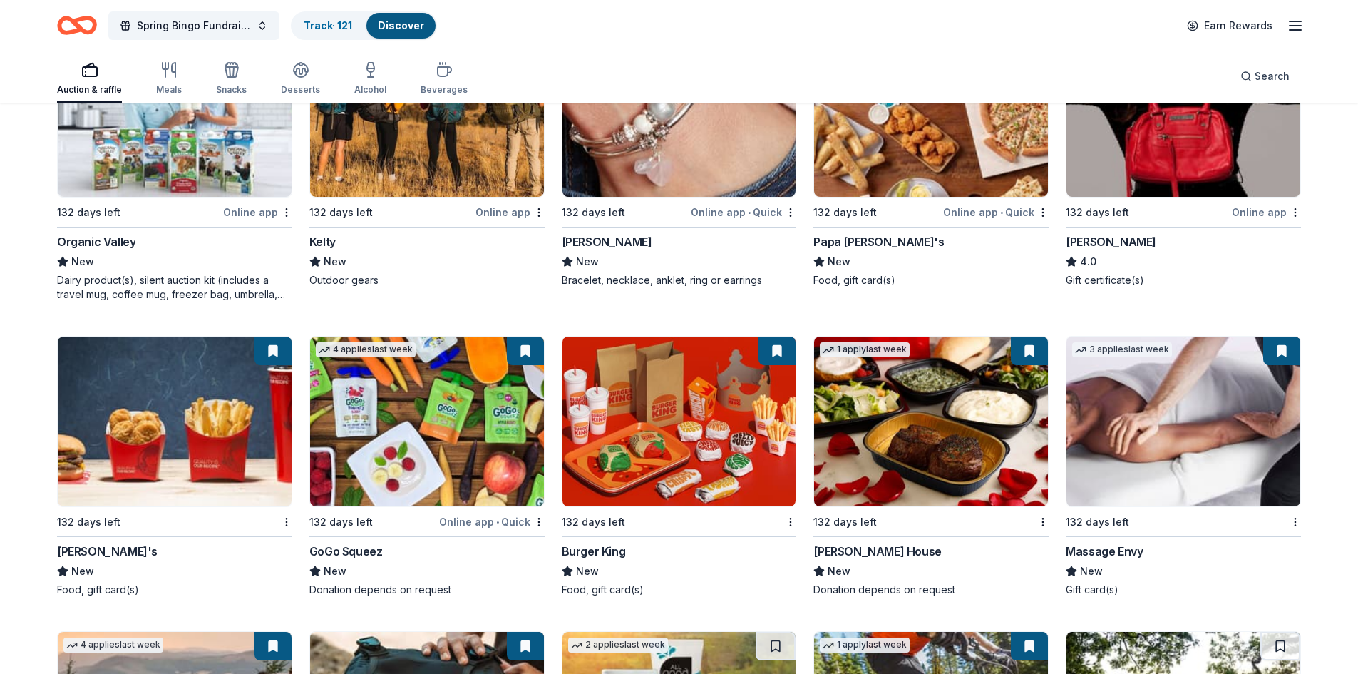
scroll to position [10594, 0]
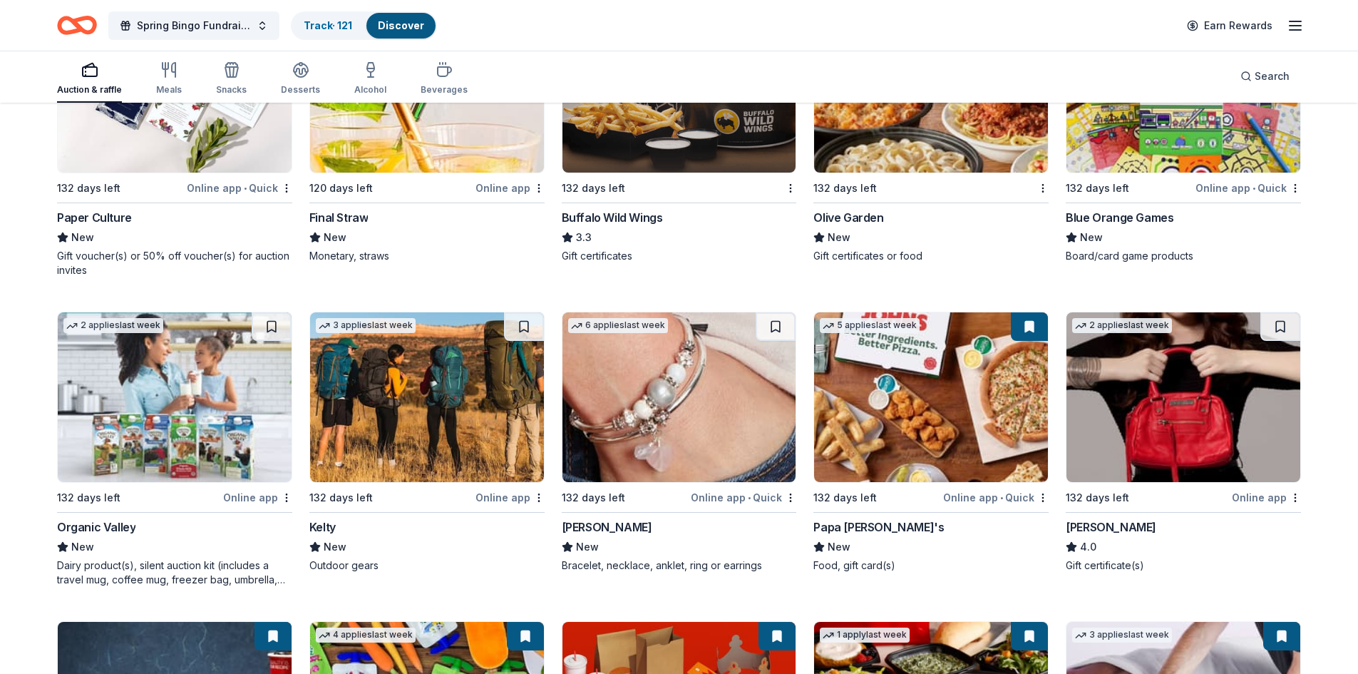
click at [272, 317] on button at bounding box center [272, 326] width 40 height 29
click at [529, 312] on button at bounding box center [524, 326] width 40 height 29
click at [778, 312] on button at bounding box center [776, 326] width 40 height 29
click at [1277, 312] on button at bounding box center [1280, 326] width 40 height 29
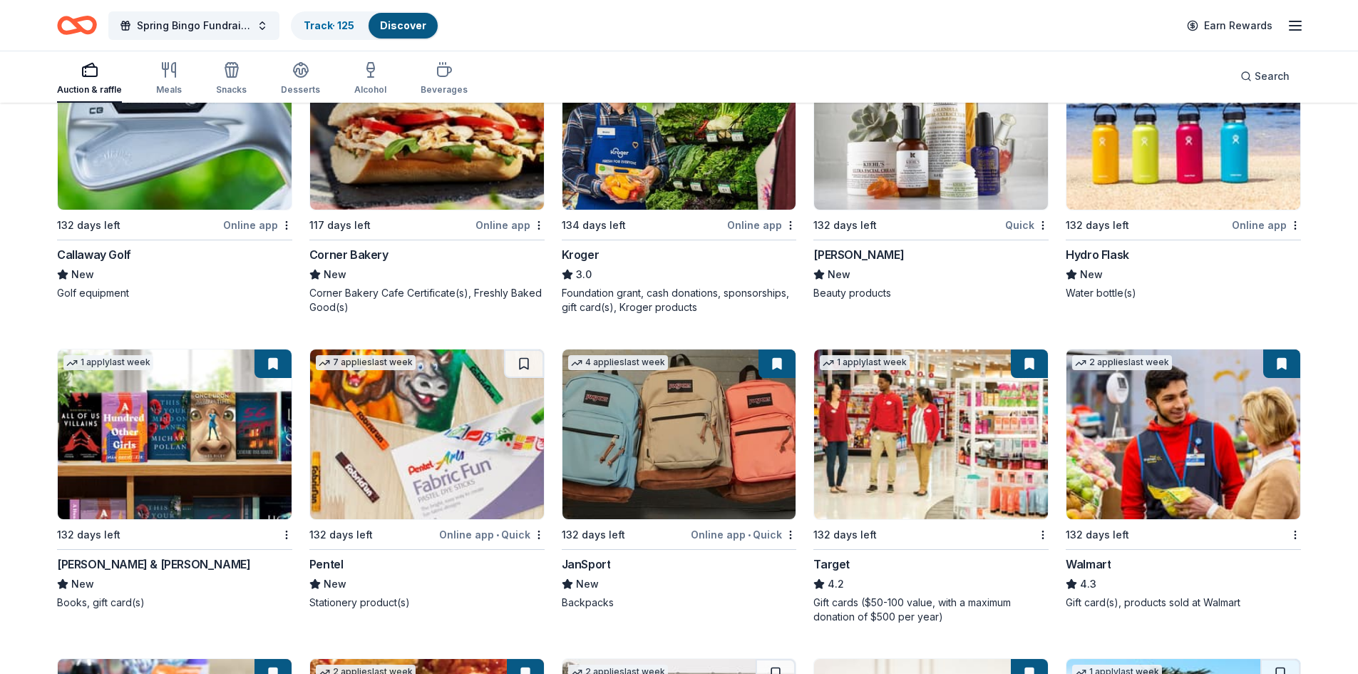
scroll to position [9596, 0]
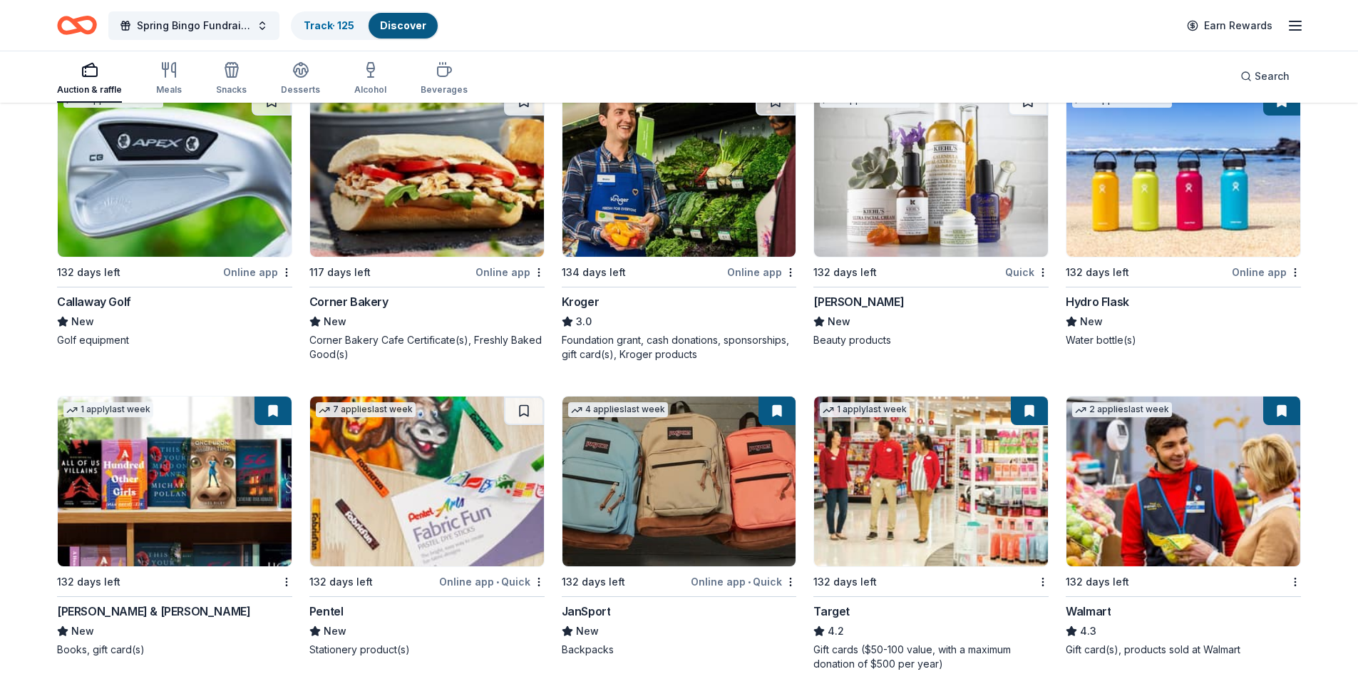
click at [686, 461] on img at bounding box center [679, 481] width 234 height 170
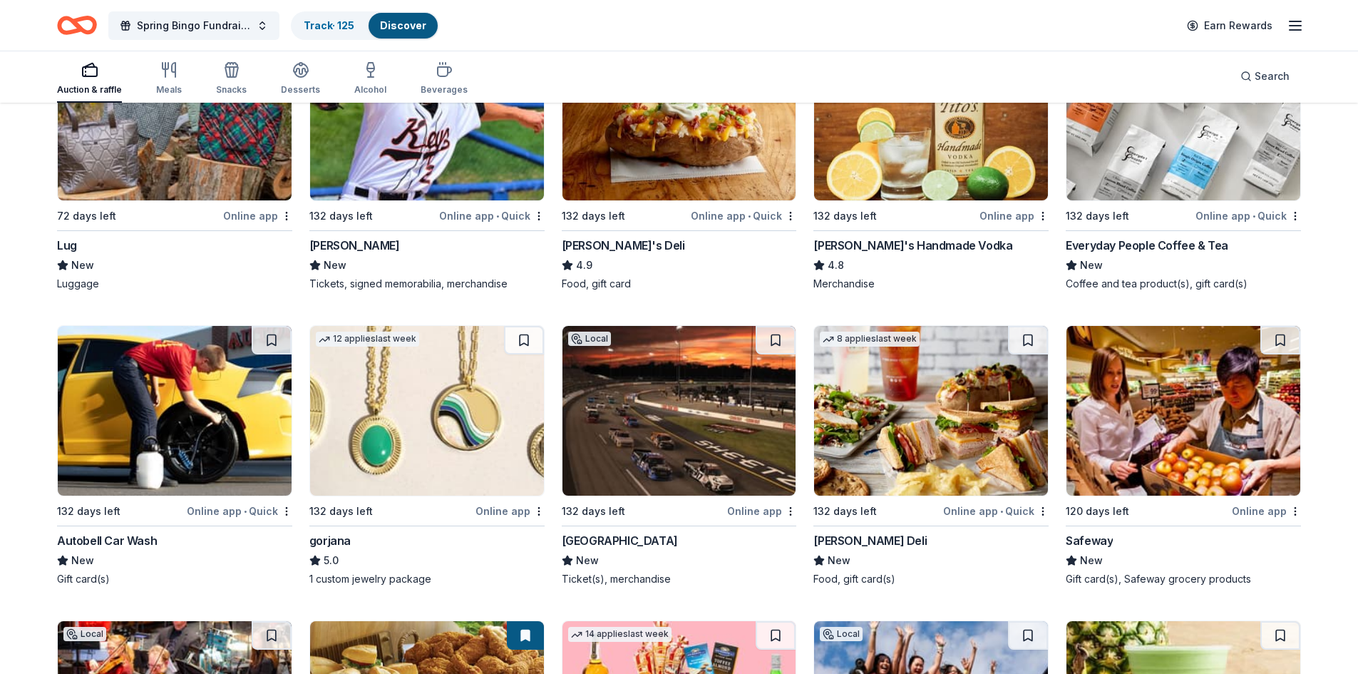
scroll to position [3608, 0]
click at [523, 335] on button at bounding box center [524, 339] width 40 height 29
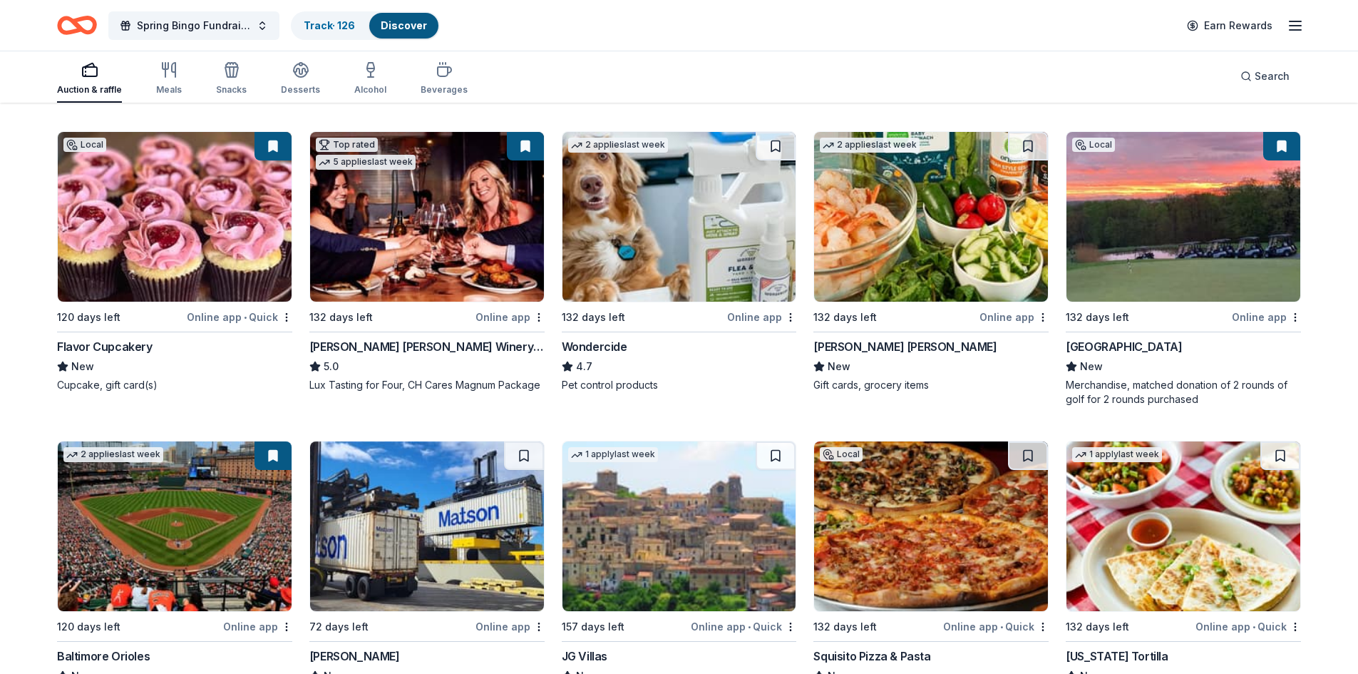
scroll to position [1327, 0]
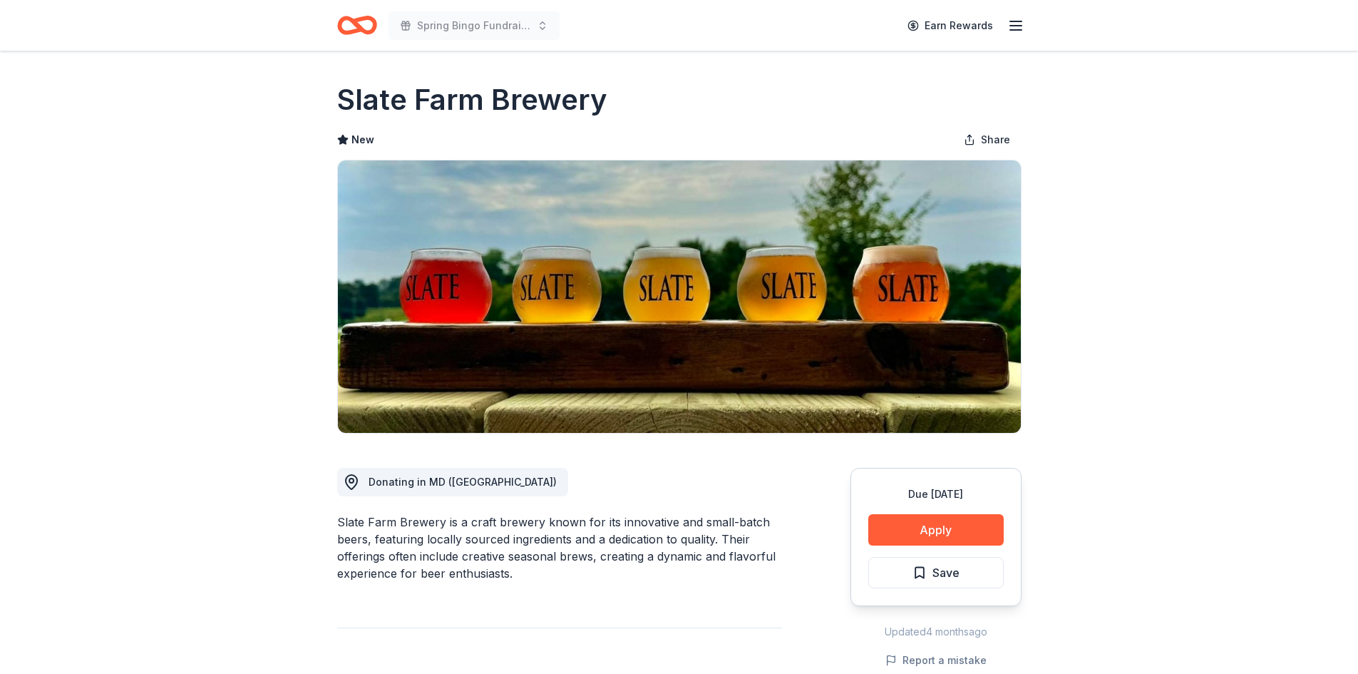
click at [921, 527] on button "Apply" at bounding box center [935, 529] width 135 height 31
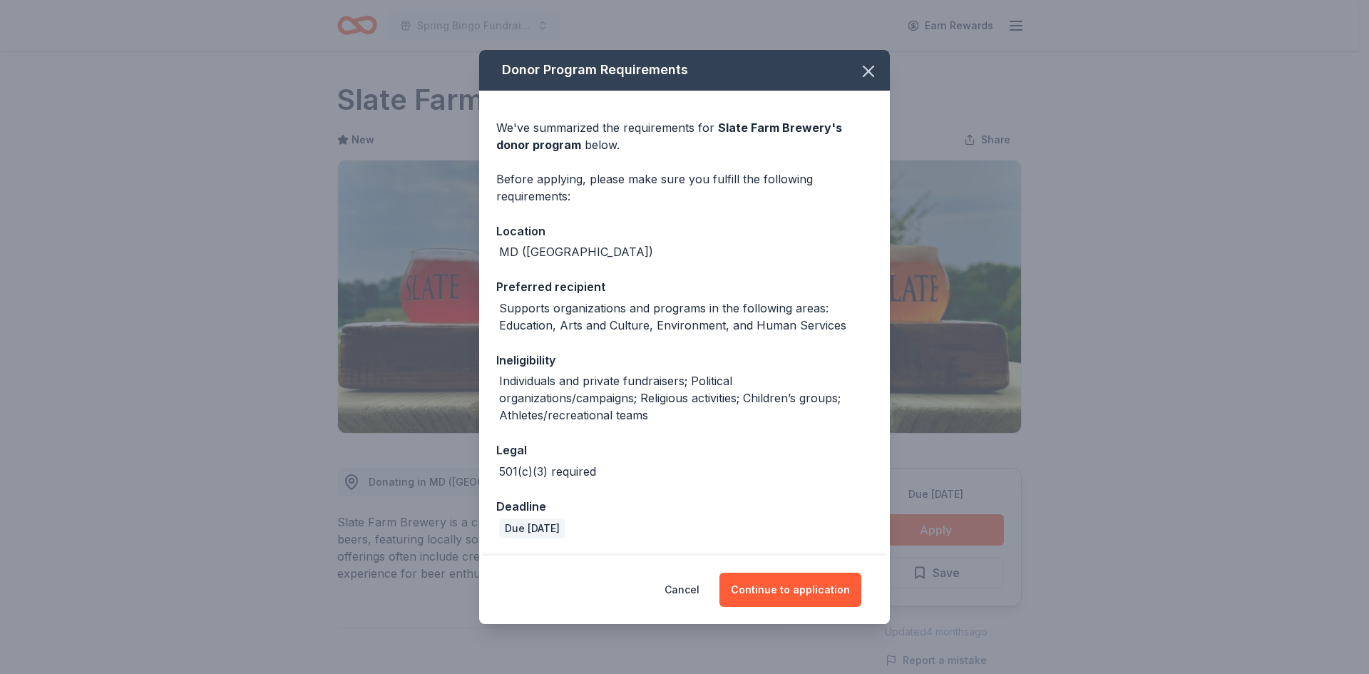
click at [779, 587] on button "Continue to application" at bounding box center [790, 589] width 142 height 34
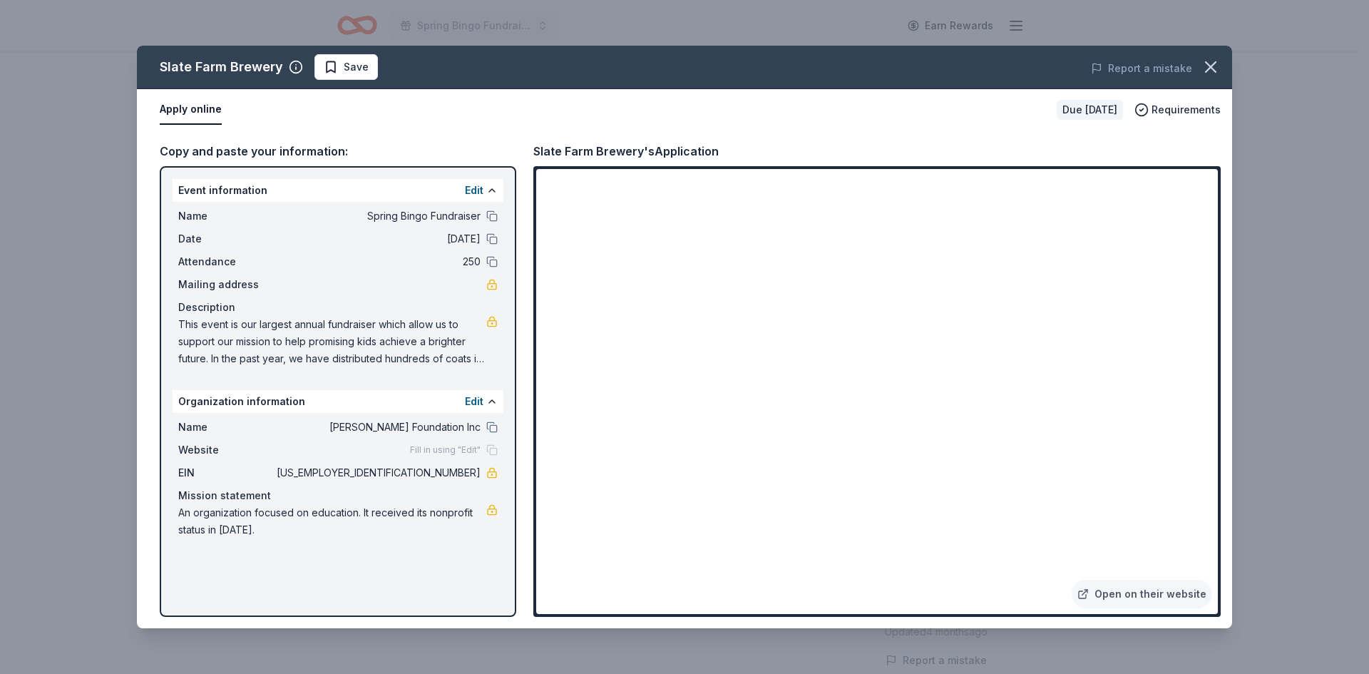
click at [182, 323] on span "This event is our largest annual fundraiser which allow us to support our missi…" at bounding box center [332, 341] width 308 height 51
drag, startPoint x: 177, startPoint y: 321, endPoint x: 399, endPoint y: 340, distance: 223.2
click at [399, 340] on div "Name Spring Bingo Fundraiser Date 03/21/26 Attendance 250 Mailing address Descr…" at bounding box center [338, 287] width 331 height 171
click at [1202, 66] on icon "button" at bounding box center [1210, 67] width 20 height 20
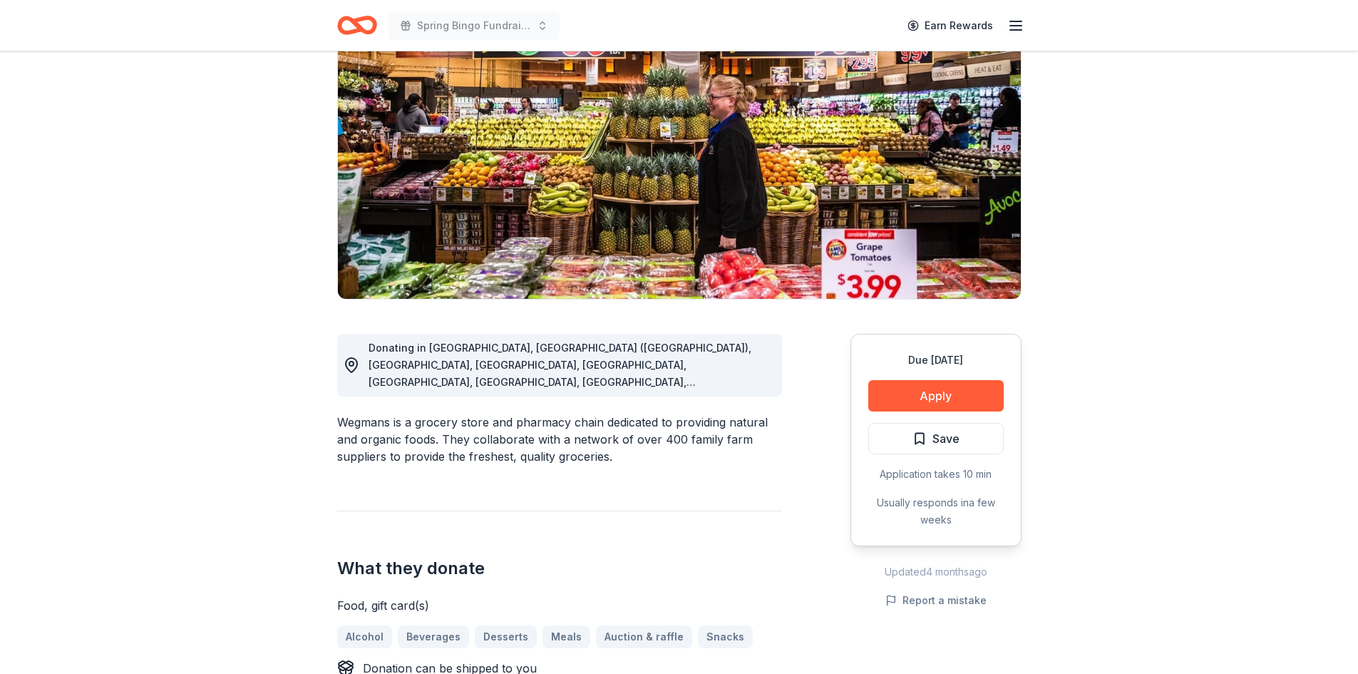
scroll to position [143, 0]
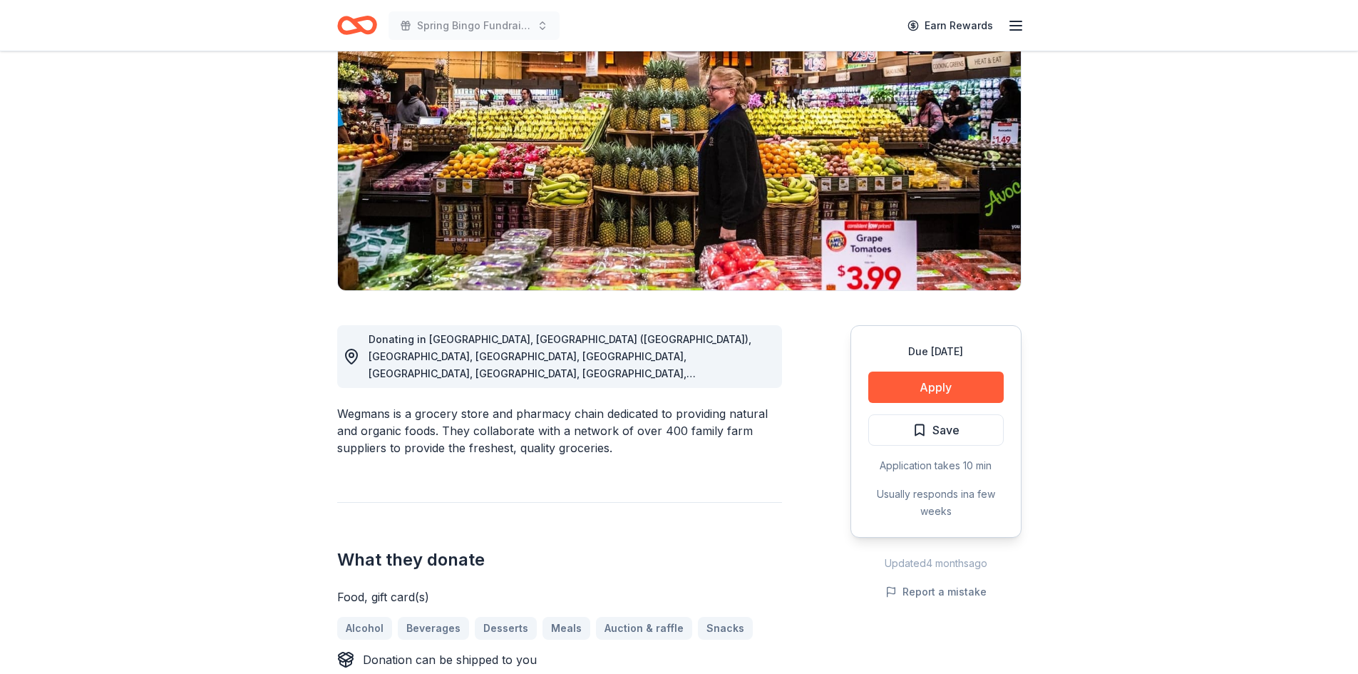
click at [912, 389] on button "Apply" at bounding box center [935, 386] width 135 height 31
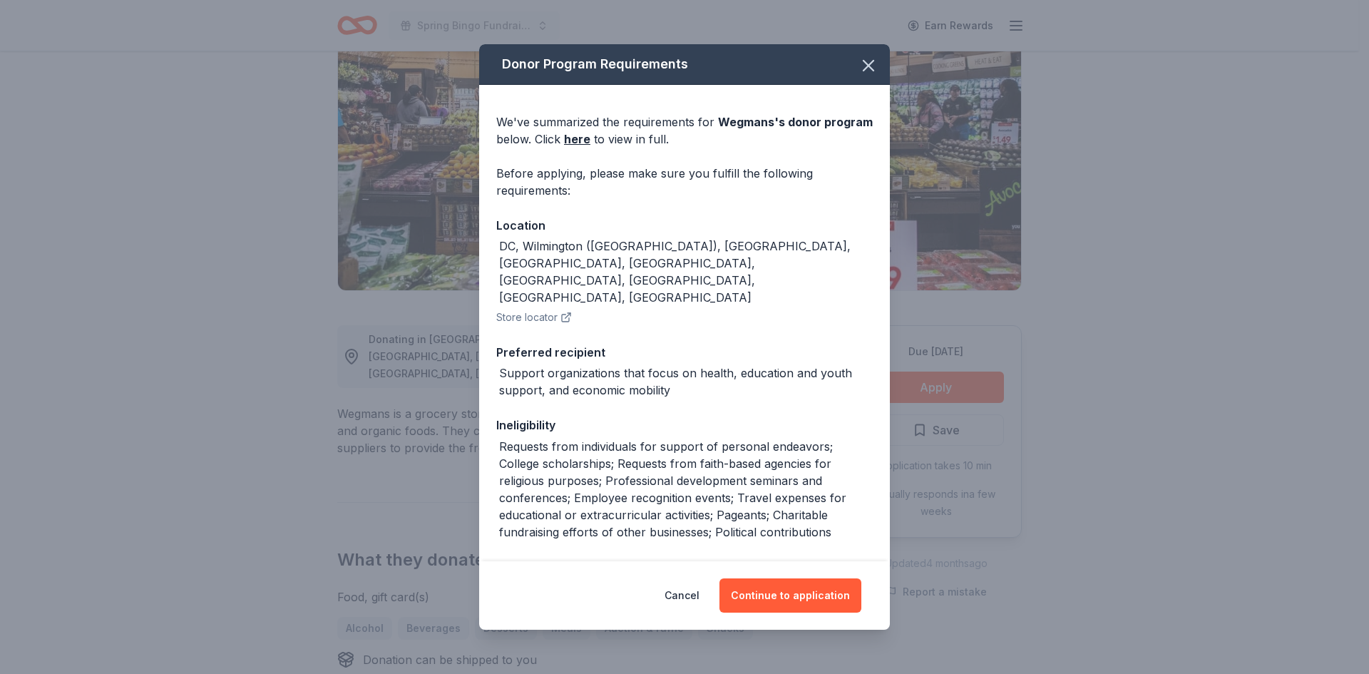
click at [766, 585] on button "Continue to application" at bounding box center [790, 595] width 142 height 34
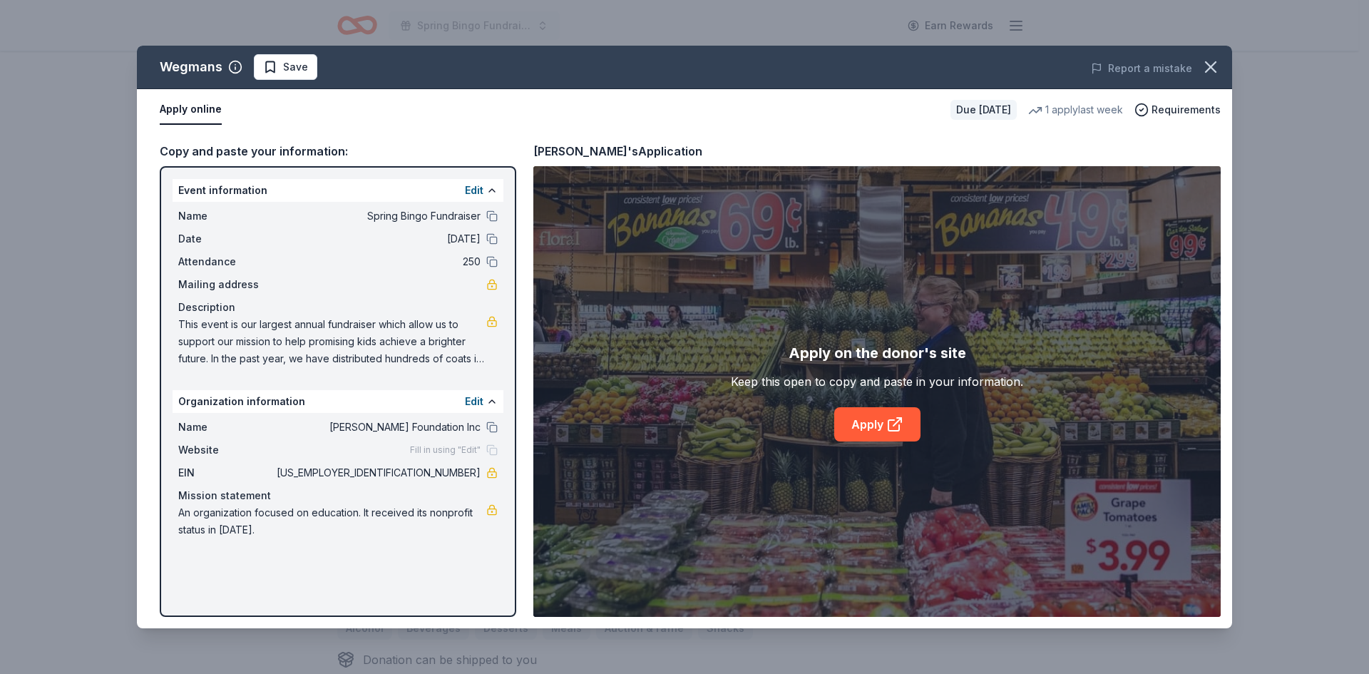
click at [895, 428] on icon at bounding box center [894, 424] width 17 height 17
click at [1209, 67] on icon "button" at bounding box center [1210, 67] width 20 height 20
